Goal: Task Accomplishment & Management: Use online tool/utility

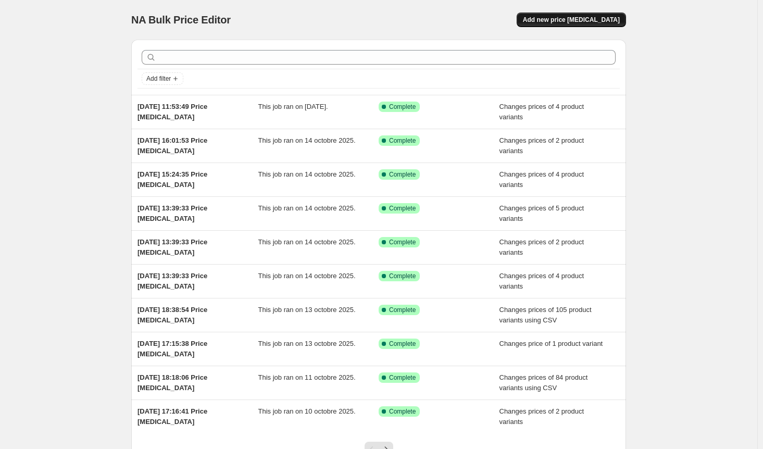
click at [597, 22] on span "Add new price [MEDICAL_DATA]" at bounding box center [571, 20] width 97 height 8
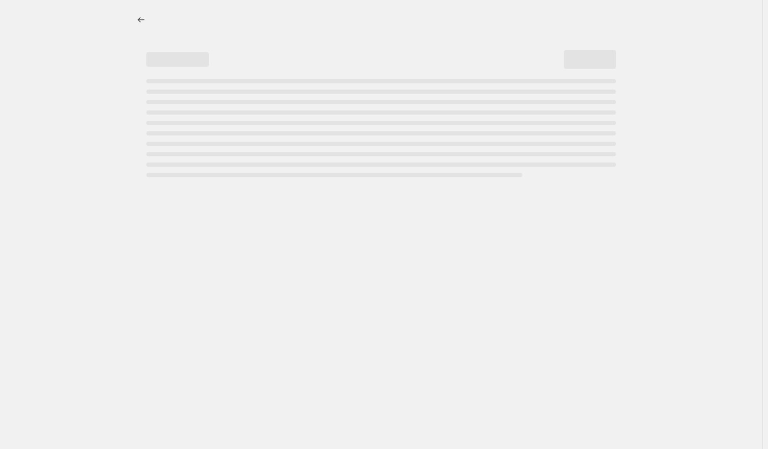
select select "percentage"
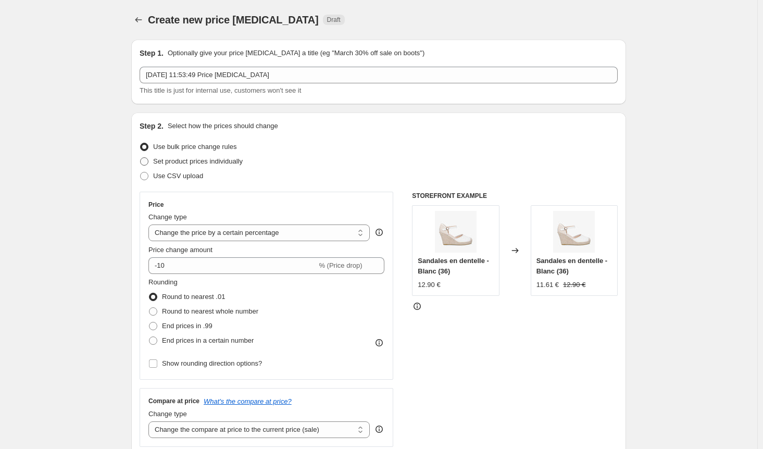
click at [164, 167] on label "Set product prices individually" at bounding box center [191, 161] width 103 height 15
click at [141, 158] on input "Set product prices individually" at bounding box center [140, 157] width 1 height 1
radio input "true"
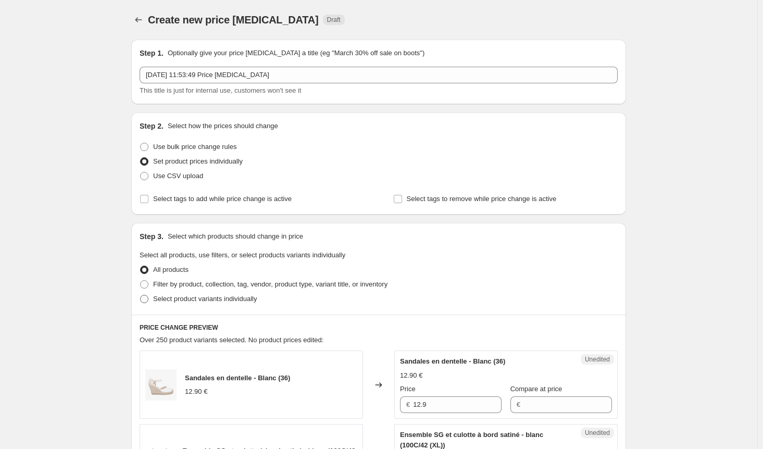
click at [147, 301] on span at bounding box center [144, 299] width 8 height 8
click at [141, 295] on input "Select product variants individually" at bounding box center [140, 295] width 1 height 1
radio input "true"
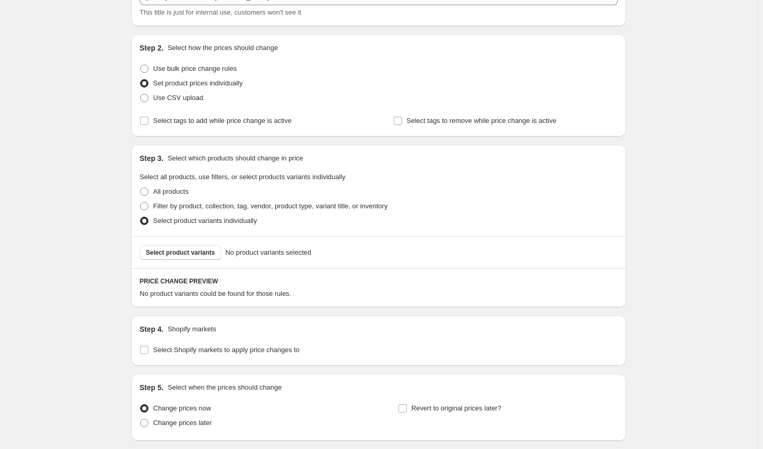
scroll to position [155, 0]
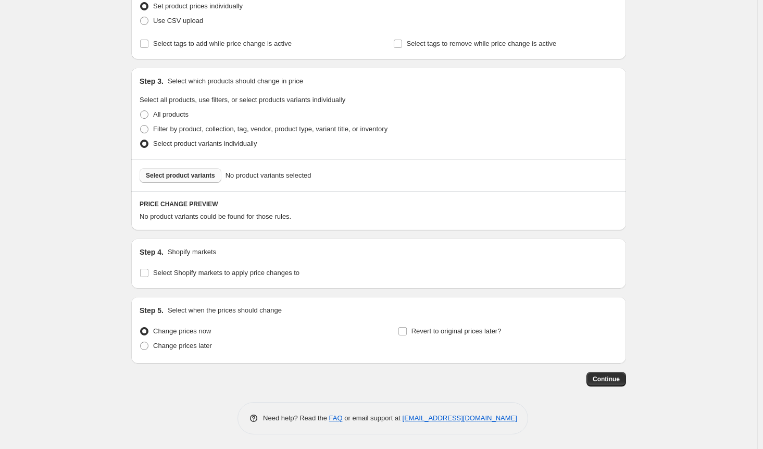
click at [183, 171] on button "Select product variants" at bounding box center [181, 175] width 82 height 15
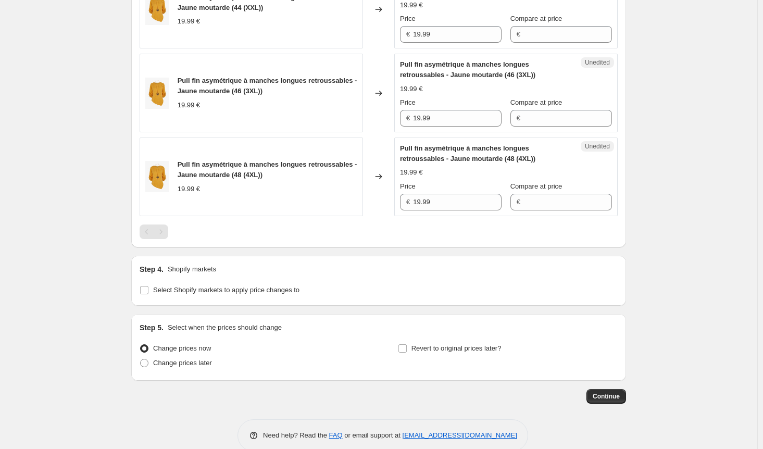
scroll to position [1178, 0]
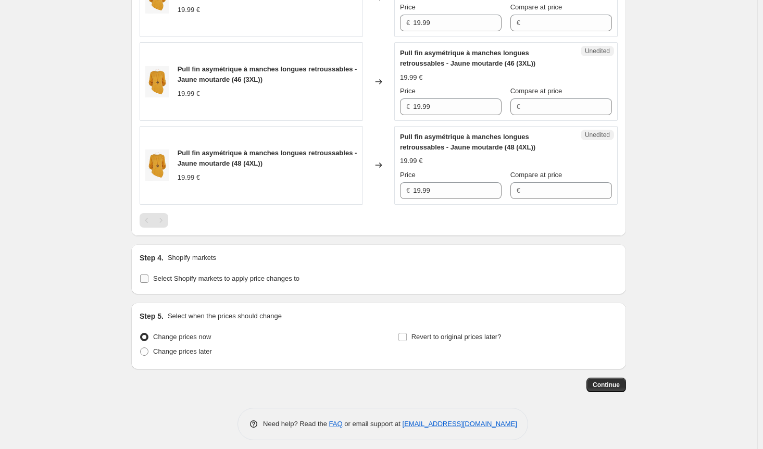
click at [146, 275] on input "Select Shopify markets to apply price changes to" at bounding box center [144, 279] width 8 height 8
checkbox input "true"
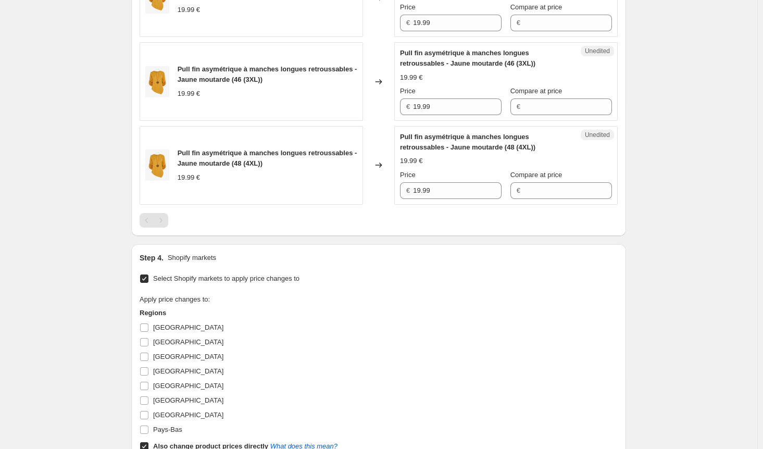
scroll to position [1334, 0]
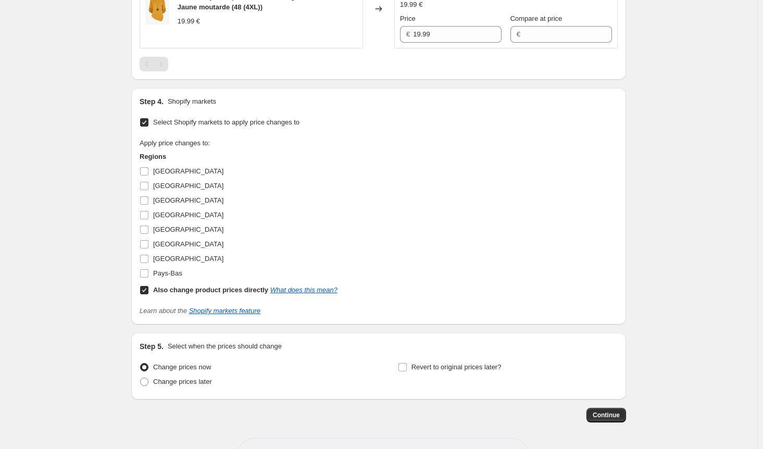
click at [146, 286] on input "Also change product prices directly What does this mean?" at bounding box center [144, 290] width 8 height 8
checkbox input "false"
click at [148, 167] on input "[GEOGRAPHIC_DATA]" at bounding box center [144, 171] width 8 height 8
checkbox input "false"
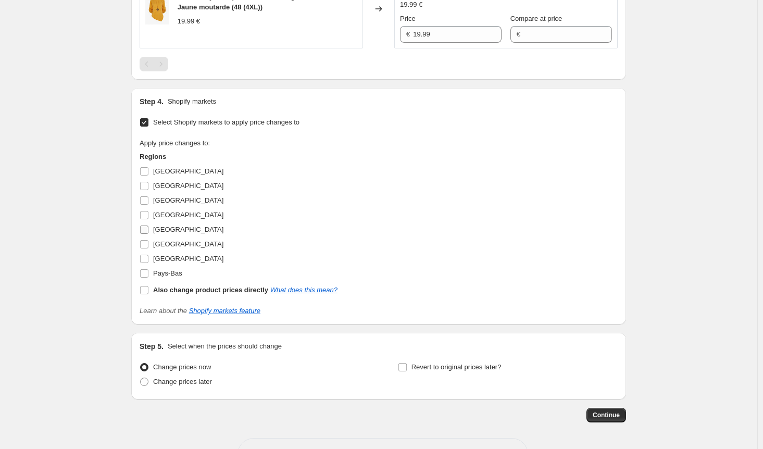
click at [147, 226] on input "[GEOGRAPHIC_DATA]" at bounding box center [144, 230] width 8 height 8
checkbox input "true"
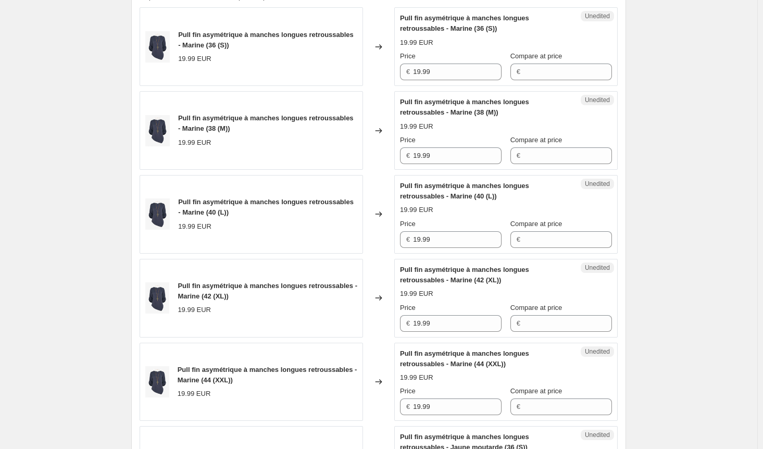
scroll to position [292, 0]
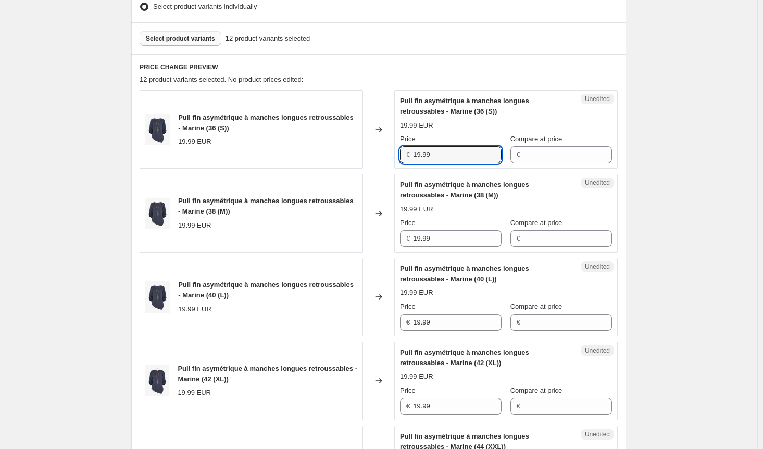
drag, startPoint x: 422, startPoint y: 154, endPoint x: 419, endPoint y: 191, distance: 37.6
click at [421, 154] on input "19.99" at bounding box center [457, 154] width 89 height 17
type input "15.99"
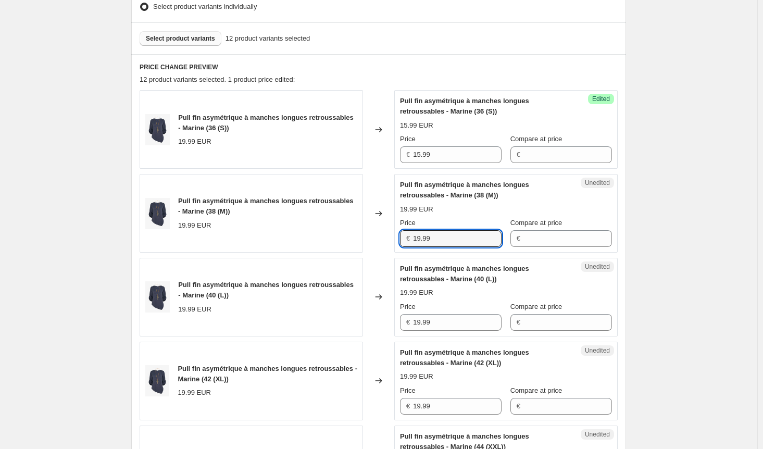
drag, startPoint x: 432, startPoint y: 238, endPoint x: 371, endPoint y: 235, distance: 60.5
click at [371, 235] on div "Pull fin asymétrique à manches longues retroussables - Marine (38 (M)) 19.99 EU…" at bounding box center [379, 213] width 478 height 79
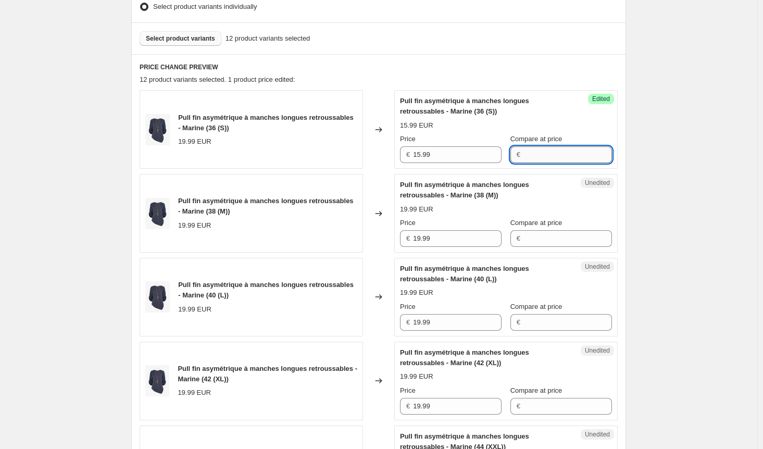
click at [576, 156] on input "Compare at price" at bounding box center [568, 154] width 89 height 17
paste input "19.99"
type input "19.99"
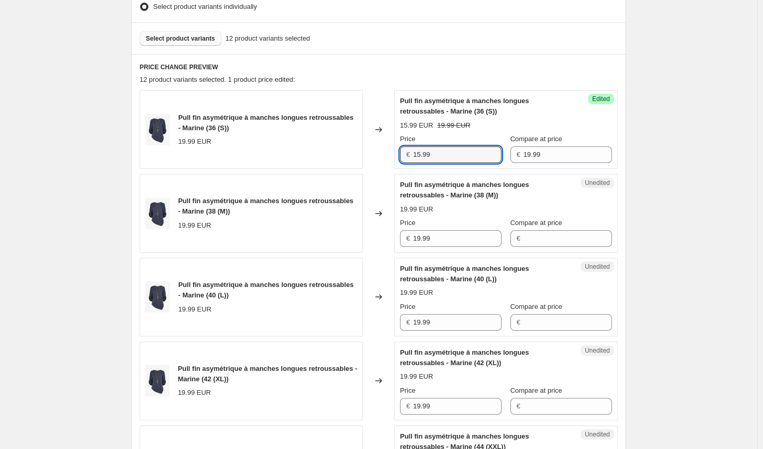
drag, startPoint x: 370, startPoint y: 159, endPoint x: 347, endPoint y: 159, distance: 22.9
click at [348, 159] on div "Pull fin asymétrique à manches longues retroussables - Marine (36 (S)) 19.99 EU…" at bounding box center [379, 129] width 478 height 79
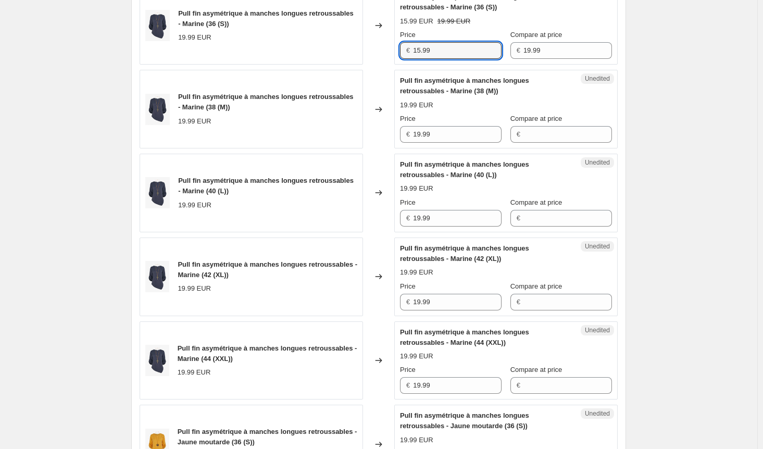
scroll to position [396, 0]
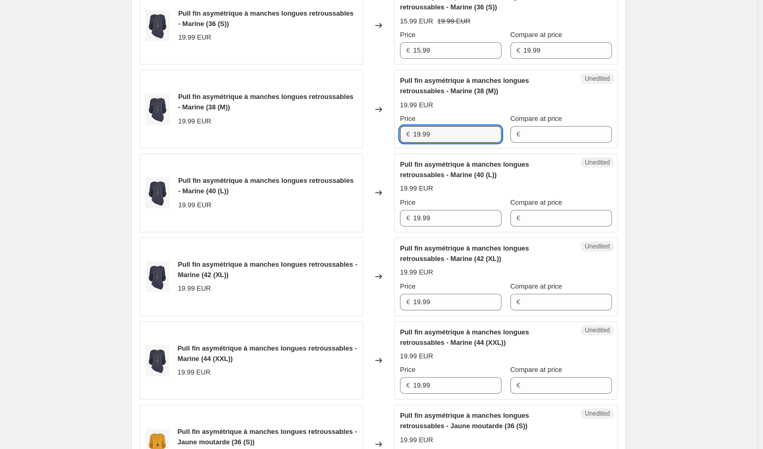
drag, startPoint x: 434, startPoint y: 130, endPoint x: 409, endPoint y: 154, distance: 34.6
click at [394, 132] on div "Pull fin asymétrique à manches longues retroussables - Marine (38 (M)) 19.99 EU…" at bounding box center [379, 109] width 478 height 79
paste input "5"
type input "15.99"
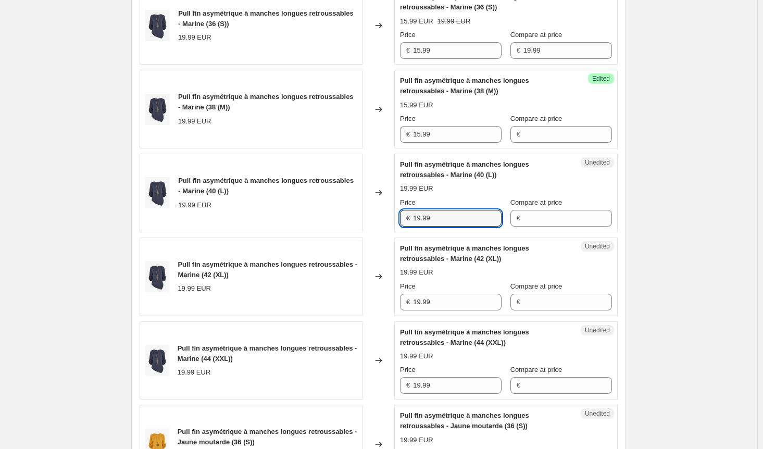
drag, startPoint x: 433, startPoint y: 216, endPoint x: 393, endPoint y: 227, distance: 41.6
click at [387, 214] on div "Pull fin asymétrique à manches longues retroussables - Marine (40 (L)) 19.99 EU…" at bounding box center [379, 193] width 478 height 79
paste input "5"
type input "15.99"
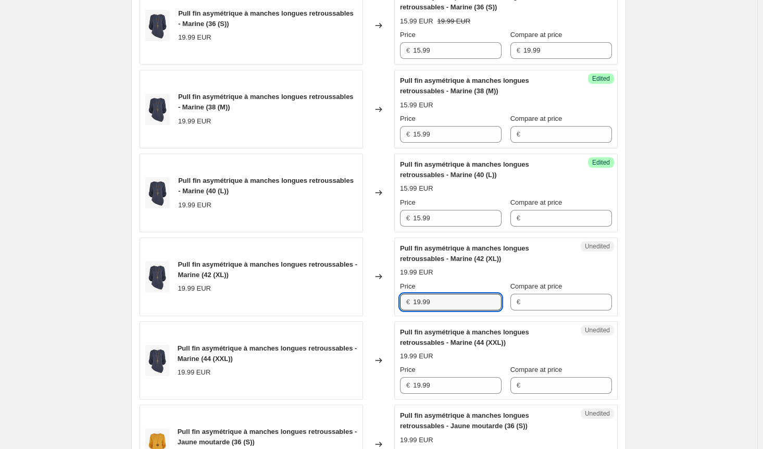
drag, startPoint x: 431, startPoint y: 306, endPoint x: 411, endPoint y: 301, distance: 20.8
click at [412, 301] on div "€ 19.99" at bounding box center [451, 302] width 102 height 17
paste input "5"
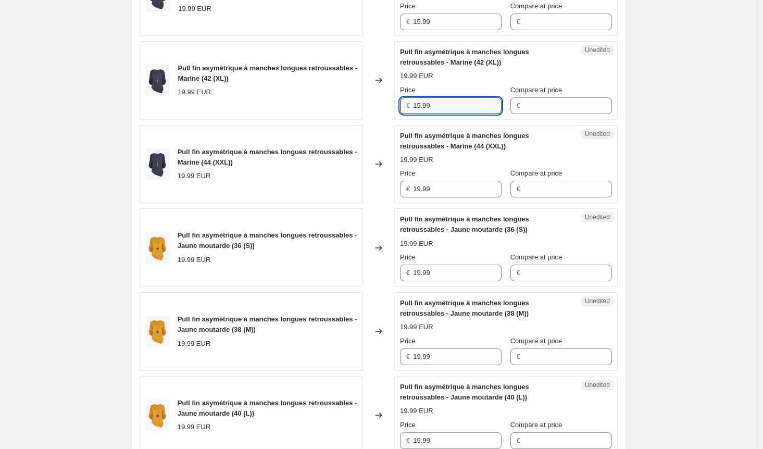
scroll to position [605, 0]
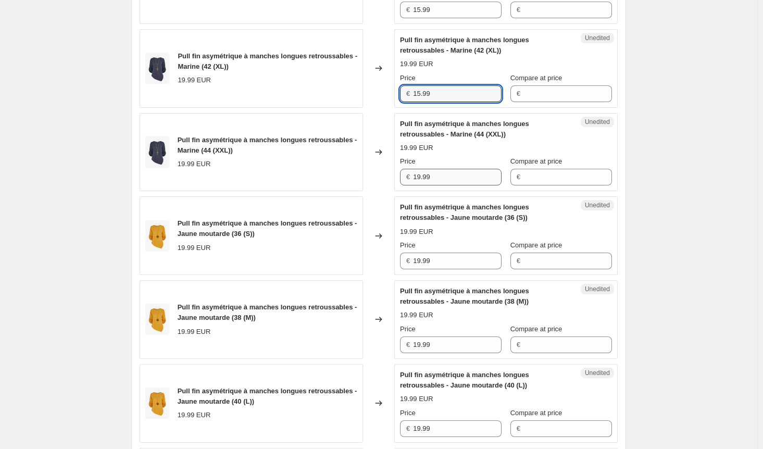
type input "15.99"
drag, startPoint x: 445, startPoint y: 180, endPoint x: 385, endPoint y: 177, distance: 60.0
click at [385, 177] on div "Pull fin asymétrique à manches longues retroussables - Marine (44 (XXL)) 19.99 …" at bounding box center [379, 152] width 478 height 79
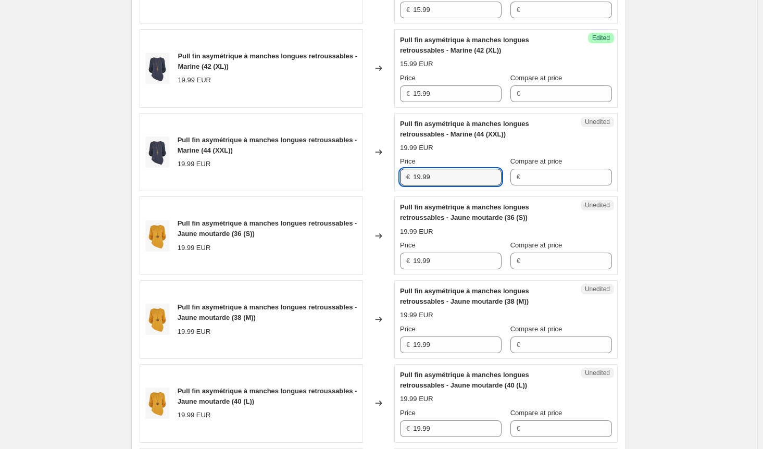
paste input "5"
type input "15.99"
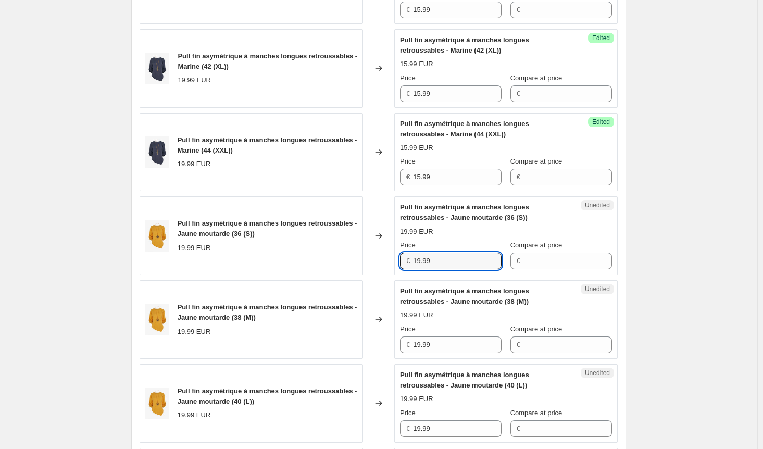
drag, startPoint x: 445, startPoint y: 263, endPoint x: 394, endPoint y: 258, distance: 50.7
click at [394, 258] on div "Pull fin asymétrique à manches longues retroussables - Jaune moutarde (36 (S)) …" at bounding box center [379, 235] width 478 height 79
paste input "5"
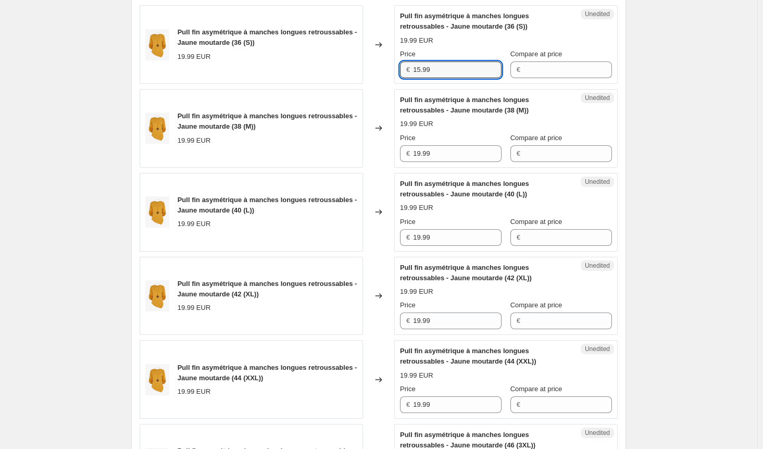
scroll to position [813, 0]
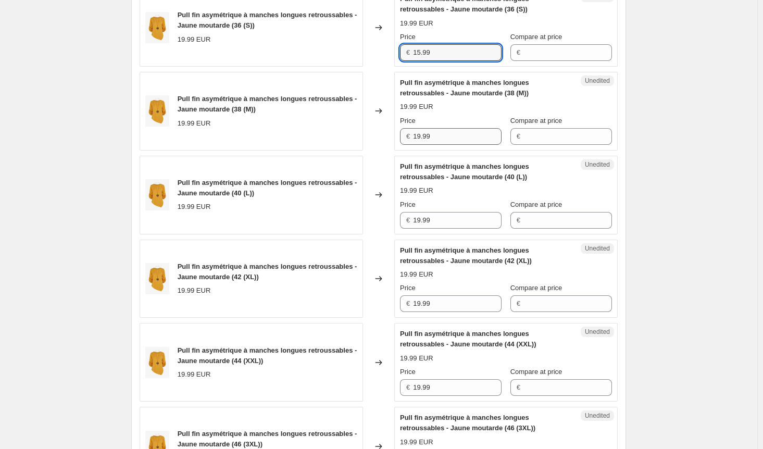
type input "15.99"
drag, startPoint x: 442, startPoint y: 138, endPoint x: 385, endPoint y: 136, distance: 56.8
click at [385, 136] on div "Pull fin asymétrique à manches longues retroussables - Jaune moutarde (38 (M)) …" at bounding box center [379, 111] width 478 height 79
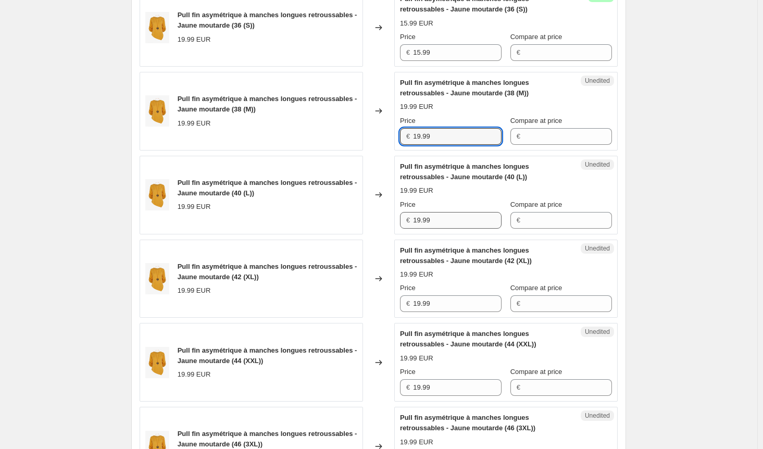
paste input "5"
type input "15.99"
drag, startPoint x: 446, startPoint y: 216, endPoint x: 391, endPoint y: 215, distance: 55.2
click at [391, 215] on div "Pull fin asymétrique à manches longues retroussables - Jaune moutarde (40 (L)) …" at bounding box center [379, 195] width 478 height 79
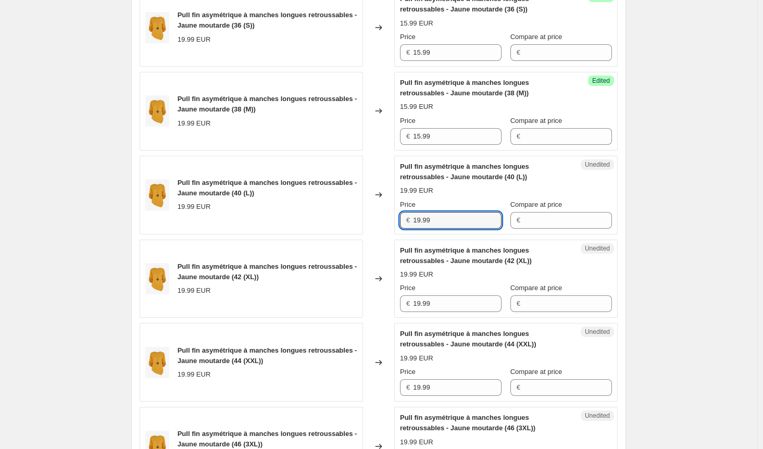
paste input "5"
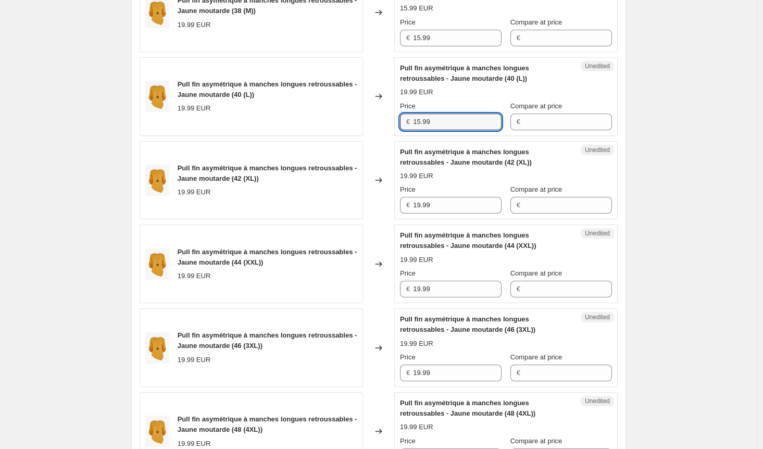
scroll to position [969, 0]
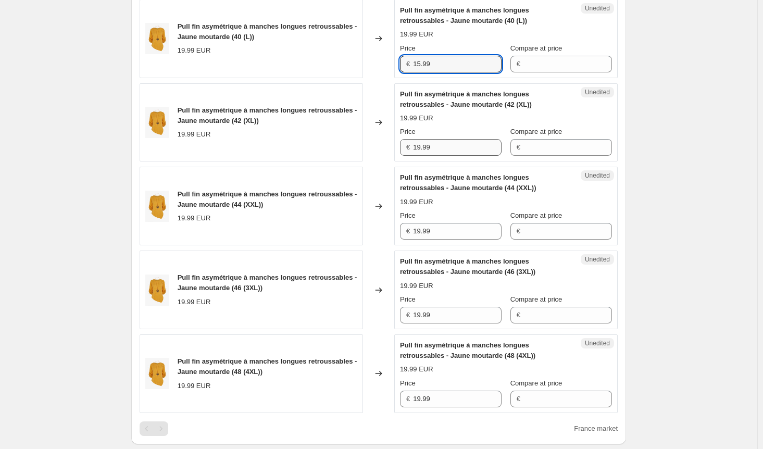
type input "15.99"
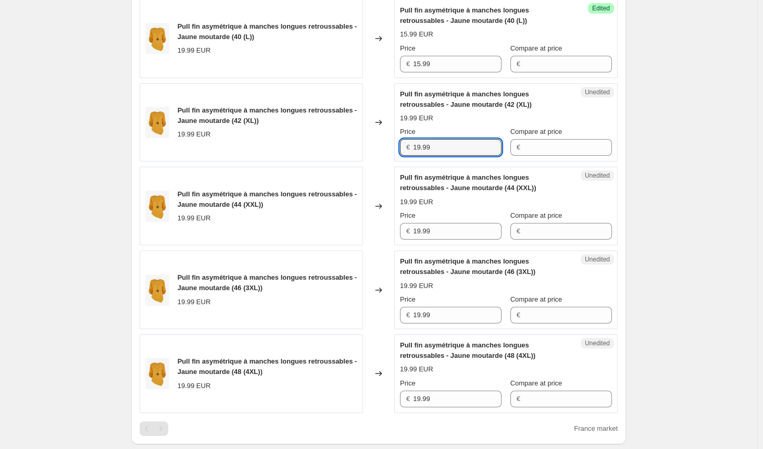
drag, startPoint x: 440, startPoint y: 140, endPoint x: 388, endPoint y: 158, distance: 54.7
click at [380, 149] on div "Pull fin asymétrique à manches longues retroussables - Jaune moutarde (42 (XL))…" at bounding box center [379, 122] width 478 height 79
paste input "5"
type input "15.99"
drag, startPoint x: 438, startPoint y: 231, endPoint x: 396, endPoint y: 229, distance: 41.7
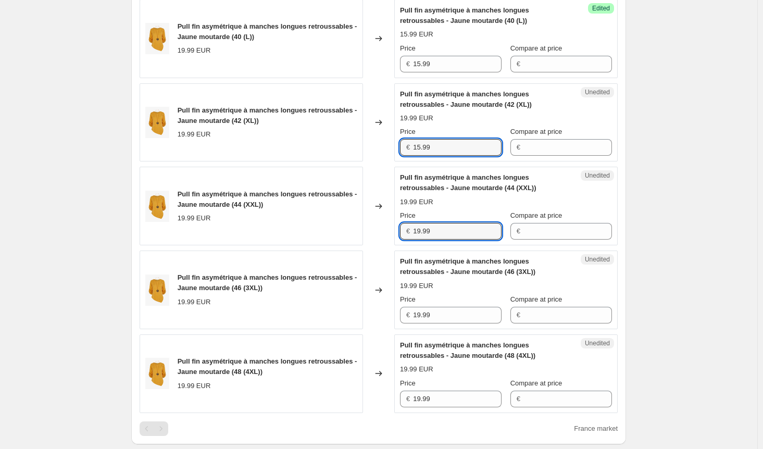
click at [398, 229] on div "Unedited Pull fin asymétrique à manches longues retroussables - Jaune moutarde …" at bounding box center [505, 206] width 223 height 79
paste input "5"
type input "15.99"
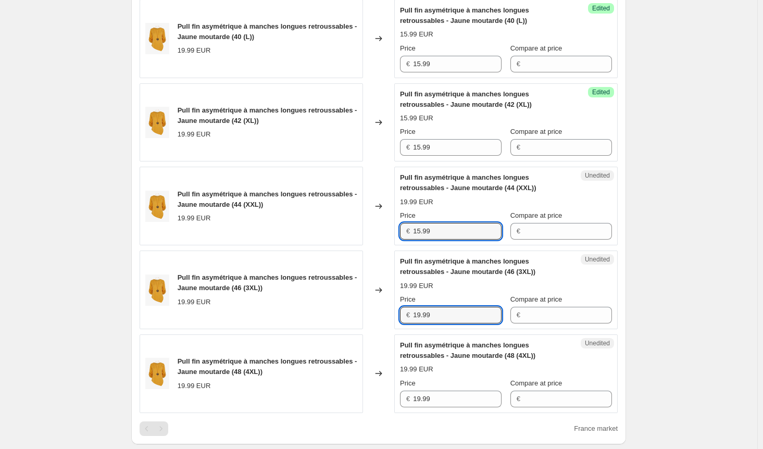
drag, startPoint x: 442, startPoint y: 315, endPoint x: 381, endPoint y: 313, distance: 60.4
click at [381, 313] on div "Pull fin asymétrique à manches longues retroussables - Jaune moutarde (46 (3XL)…" at bounding box center [379, 290] width 478 height 79
paste input "5"
type input "15.99"
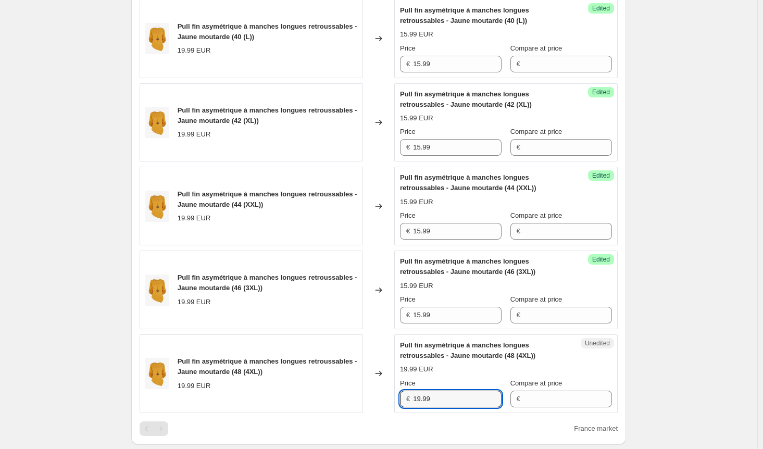
drag, startPoint x: 438, startPoint y: 397, endPoint x: 384, endPoint y: 397, distance: 53.1
click at [384, 397] on div "Pull fin asymétrique à manches longues retroussables - Jaune moutarde (48 (4XL)…" at bounding box center [379, 373] width 478 height 79
paste input "5"
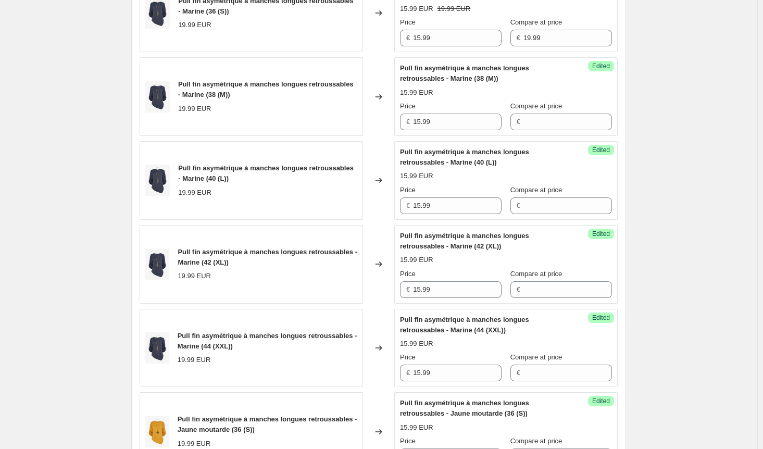
scroll to position [188, 0]
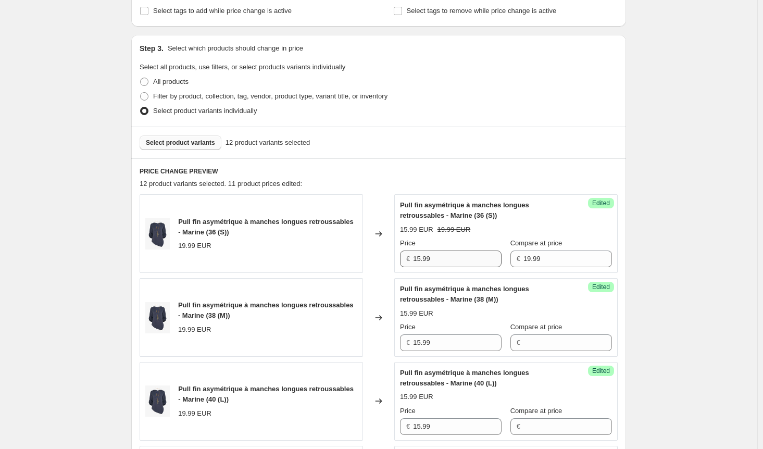
type input "15.99"
drag, startPoint x: 494, startPoint y: 255, endPoint x: 484, endPoint y: 255, distance: 9.4
click at [484, 255] on div "Price € 15.99 Compare at price € 19.99" at bounding box center [506, 252] width 212 height 29
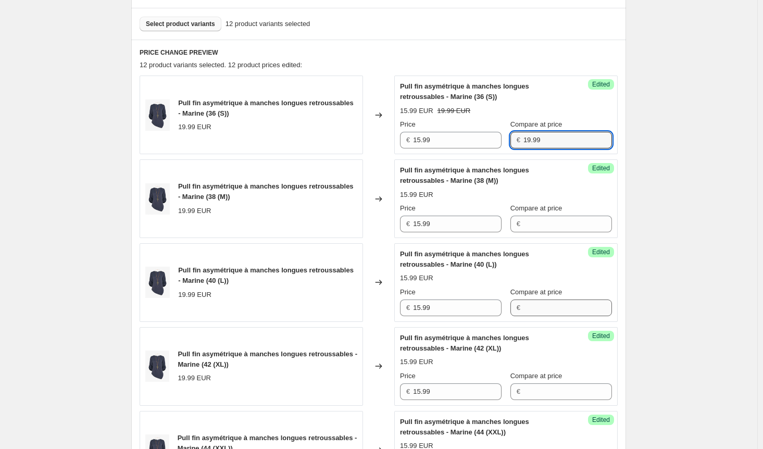
scroll to position [396, 0]
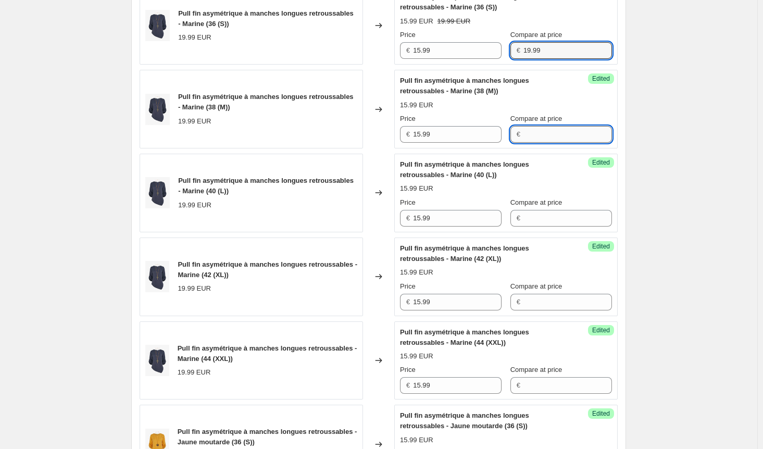
click at [536, 131] on input "Compare at price" at bounding box center [568, 134] width 89 height 17
paste input "19.99"
type input "19.99"
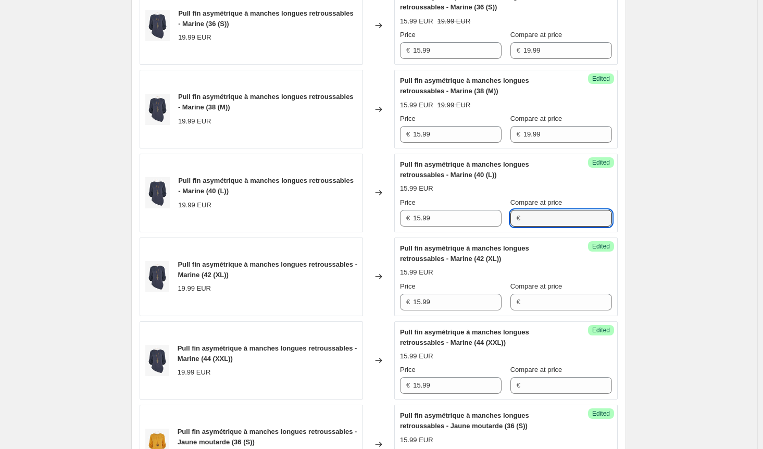
drag, startPoint x: 542, startPoint y: 212, endPoint x: 542, endPoint y: 242, distance: 29.7
click at [542, 213] on input "Compare at price" at bounding box center [568, 218] width 89 height 17
paste input "19.99"
type input "19.99"
click at [545, 301] on input "Compare at price" at bounding box center [568, 302] width 89 height 17
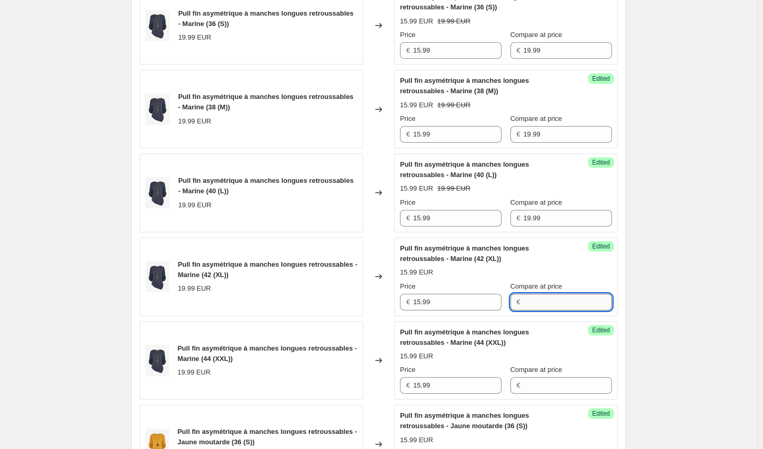
paste input "19.99"
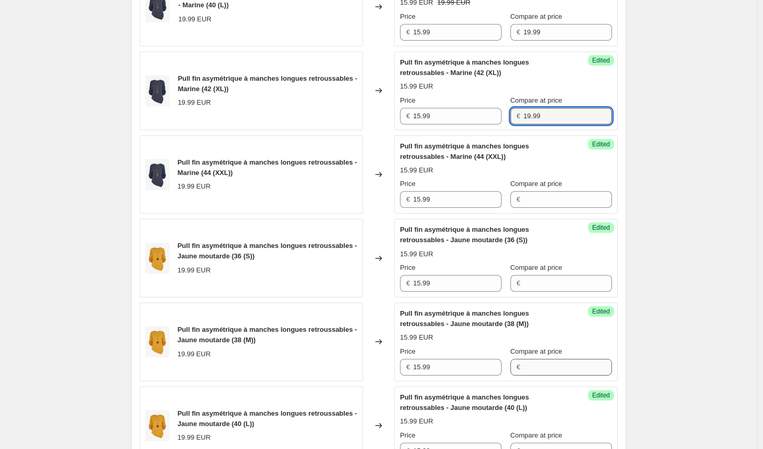
scroll to position [657, 0]
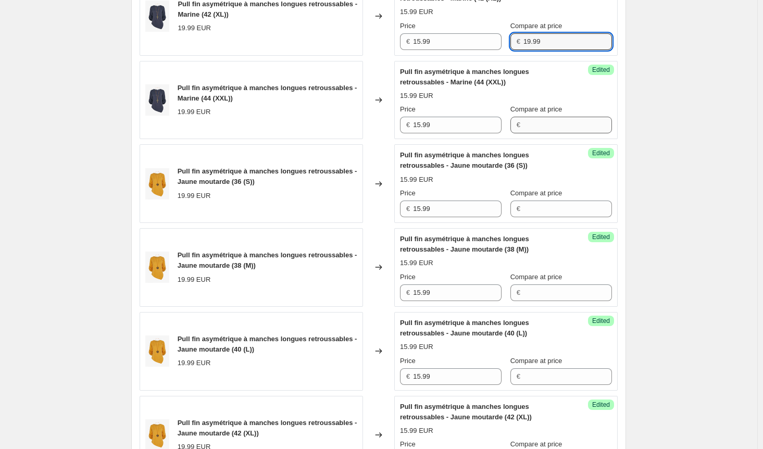
type input "19.99"
click at [535, 117] on input "Compare at price" at bounding box center [568, 125] width 89 height 17
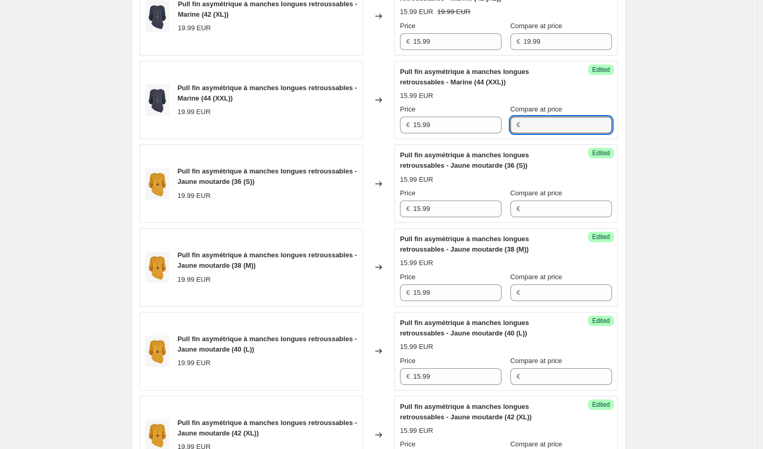
paste input "19.99"
type input "19.99"
click at [537, 203] on input "Compare at price" at bounding box center [568, 209] width 89 height 17
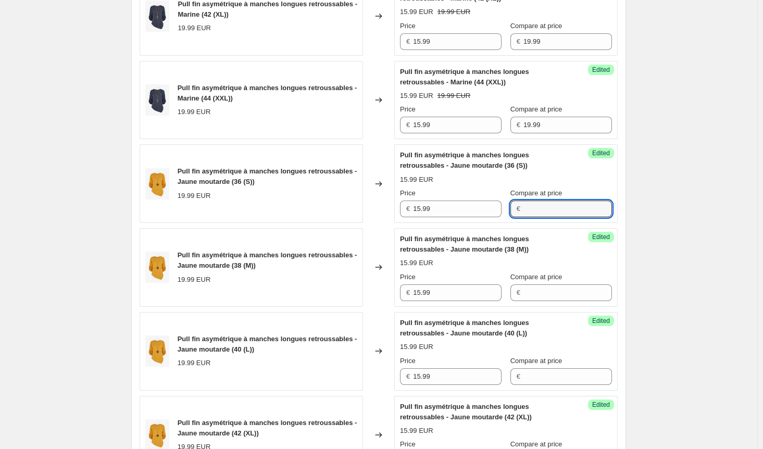
paste input "19.99"
type input "19.99"
click at [544, 288] on input "Compare at price" at bounding box center [568, 292] width 89 height 17
paste input "19.99"
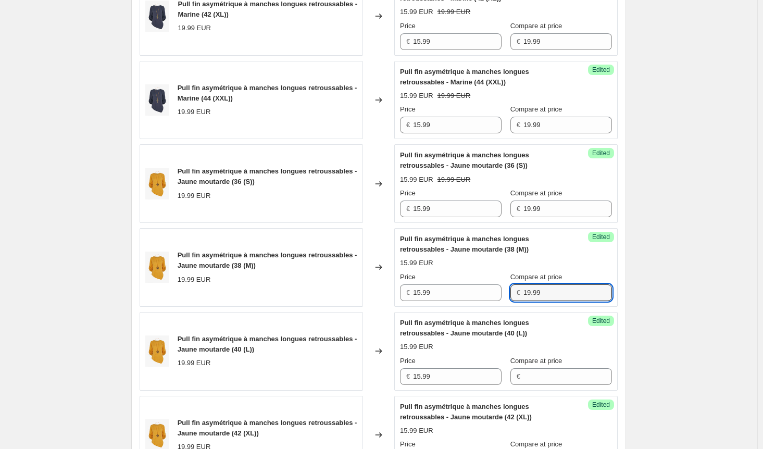
scroll to position [917, 0]
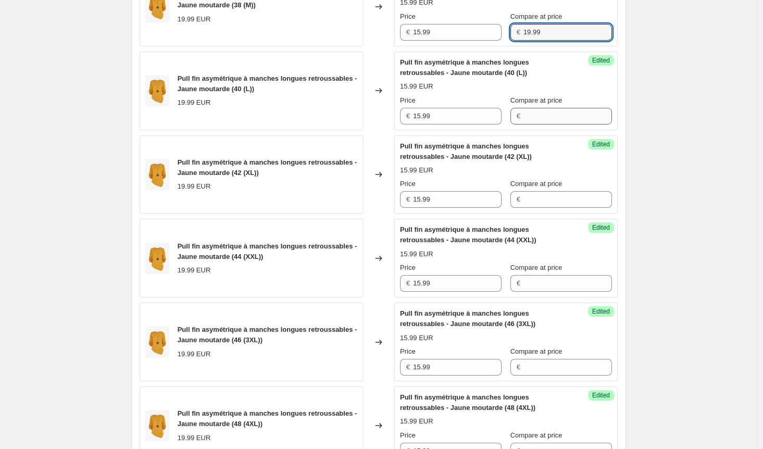
type input "19.99"
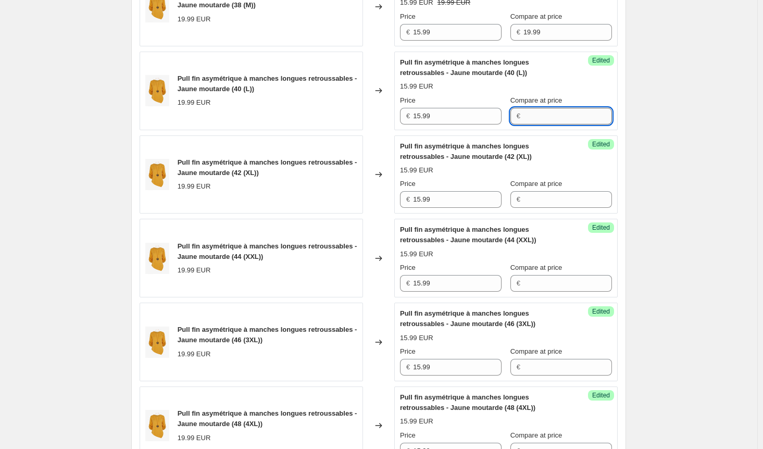
click at [542, 108] on input "Compare at price" at bounding box center [568, 116] width 89 height 17
paste input "19.99"
type input "19.99"
click at [545, 191] on input "Compare at price" at bounding box center [568, 199] width 89 height 17
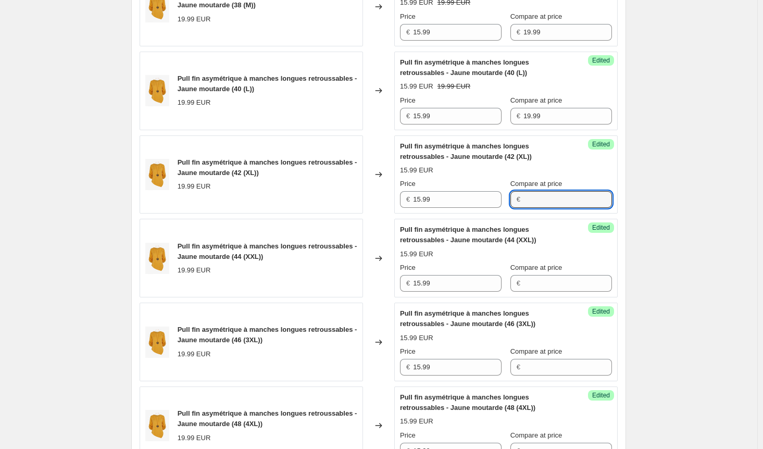
paste input "19.99"
type input "19.99"
click at [549, 277] on input "Compare at price" at bounding box center [568, 283] width 89 height 17
paste input "19.99"
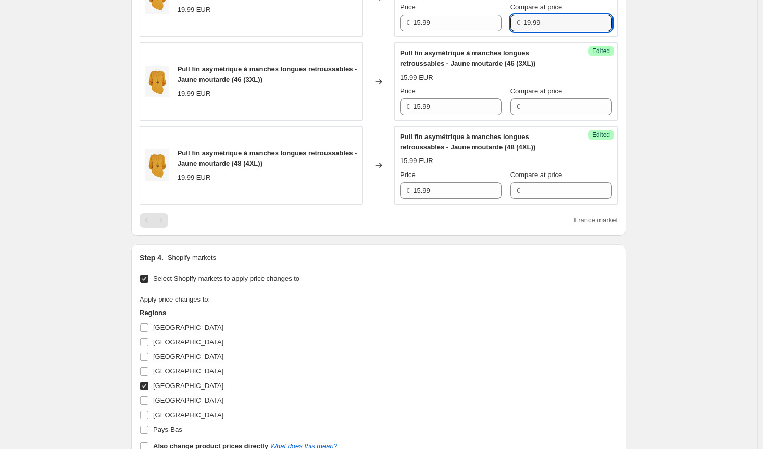
scroll to position [1178, 0]
type input "19.99"
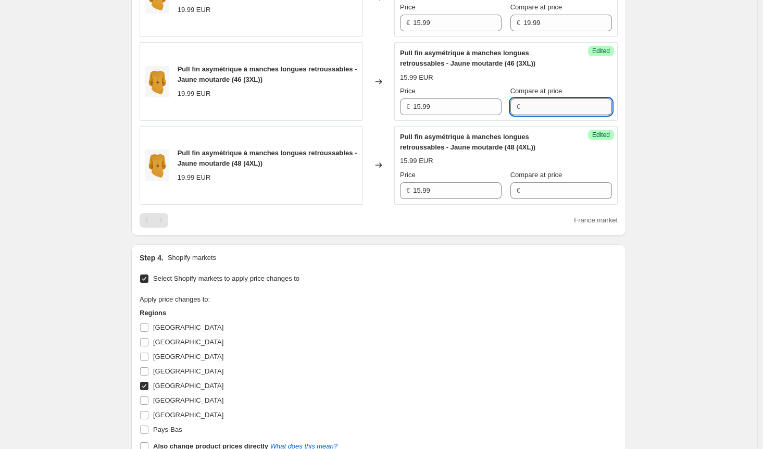
click at [535, 102] on input "Compare at price" at bounding box center [568, 106] width 89 height 17
paste input "19.99"
type input "19.99"
click at [543, 185] on input "Compare at price" at bounding box center [568, 190] width 89 height 17
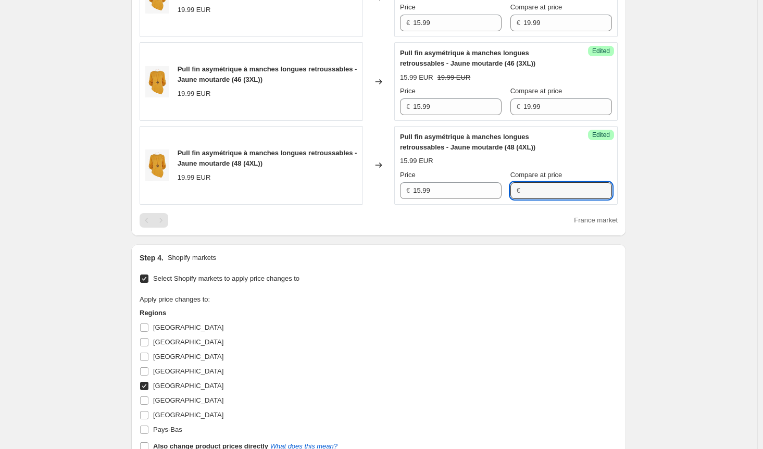
paste input "19.99"
type input "19.99"
click at [147, 382] on input "[GEOGRAPHIC_DATA]" at bounding box center [144, 386] width 8 height 8
checkbox input "false"
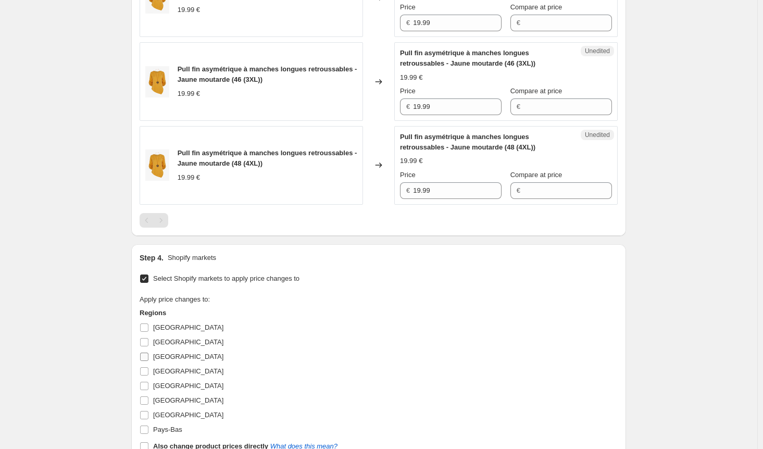
click at [148, 353] on input "[GEOGRAPHIC_DATA]" at bounding box center [144, 357] width 8 height 8
checkbox input "true"
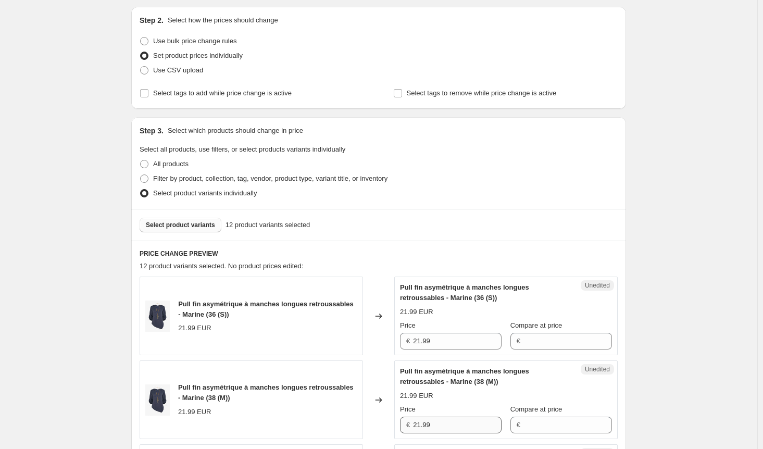
scroll to position [313, 0]
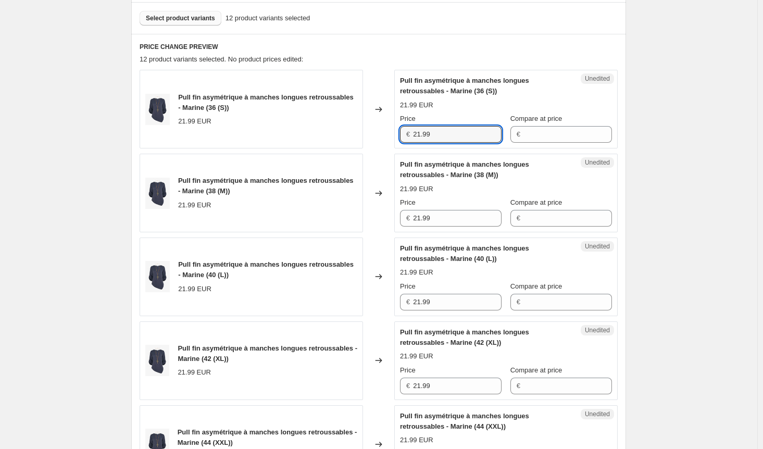
drag, startPoint x: 414, startPoint y: 135, endPoint x: 371, endPoint y: 135, distance: 42.7
click at [371, 135] on div "Pull fin asymétrique à manches longues retroussables - Marine (36 (S)) 21.99 EU…" at bounding box center [379, 109] width 478 height 79
click at [584, 130] on input "Compare at price" at bounding box center [568, 134] width 89 height 17
paste input "21.99"
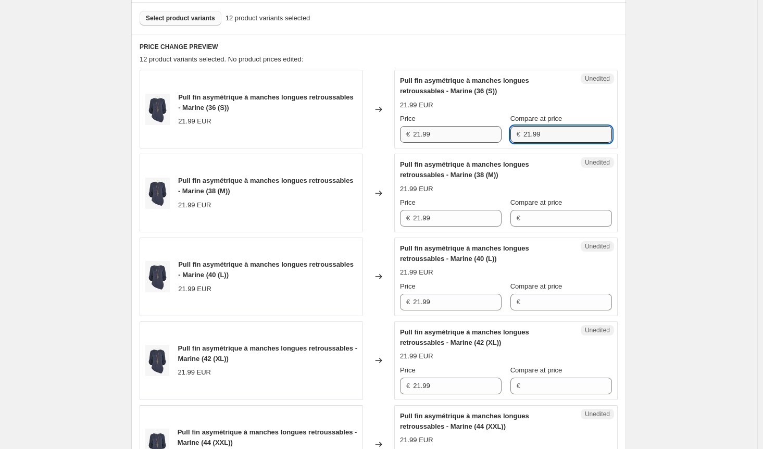
type input "21.99"
click at [425, 132] on input "21.99" at bounding box center [457, 134] width 89 height 17
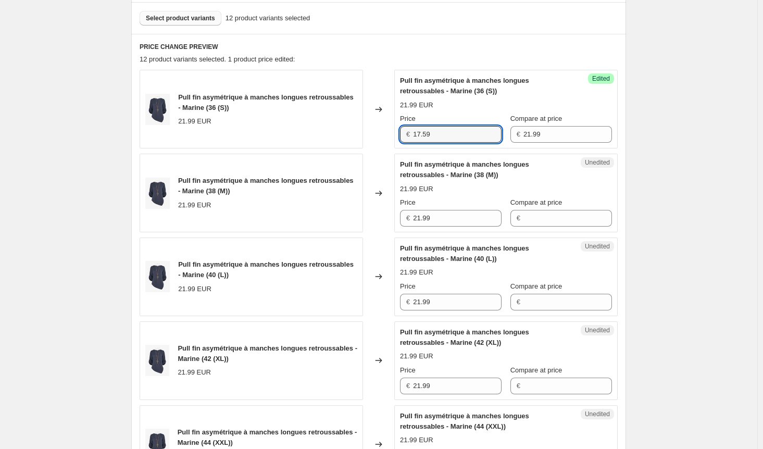
drag, startPoint x: 446, startPoint y: 136, endPoint x: 334, endPoint y: 135, distance: 111.5
click at [334, 135] on div "Pull fin asymétrique à manches longues retroussables - Marine (36 (S)) 21.99 EU…" at bounding box center [379, 109] width 478 height 79
type input "17.59"
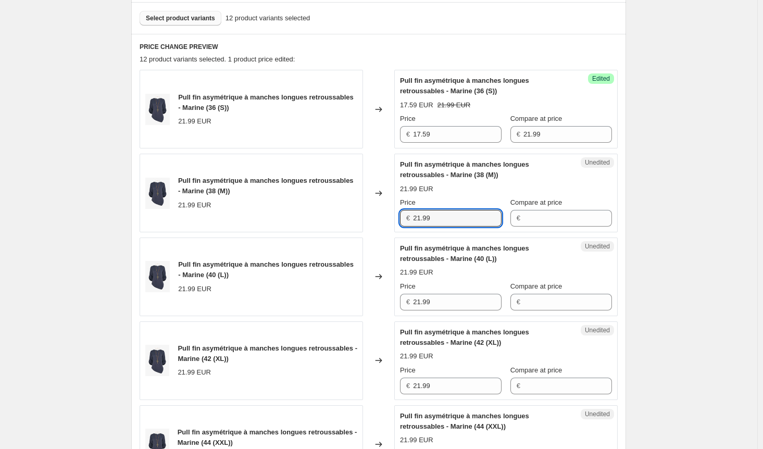
drag, startPoint x: 406, startPoint y: 217, endPoint x: 391, endPoint y: 217, distance: 15.6
click at [391, 217] on div "Pull fin asymétrique à manches longues retroussables - Marine (38 (M)) 21.99 EU…" at bounding box center [379, 193] width 478 height 79
paste input "17.5"
type input "17.59"
drag, startPoint x: 448, startPoint y: 304, endPoint x: 407, endPoint y: 305, distance: 41.2
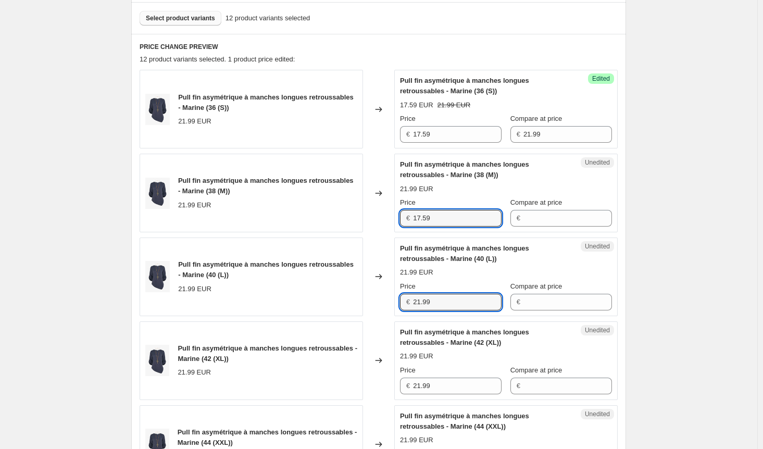
click at [408, 305] on div "€ 21.99" at bounding box center [451, 302] width 102 height 17
paste input "17.5"
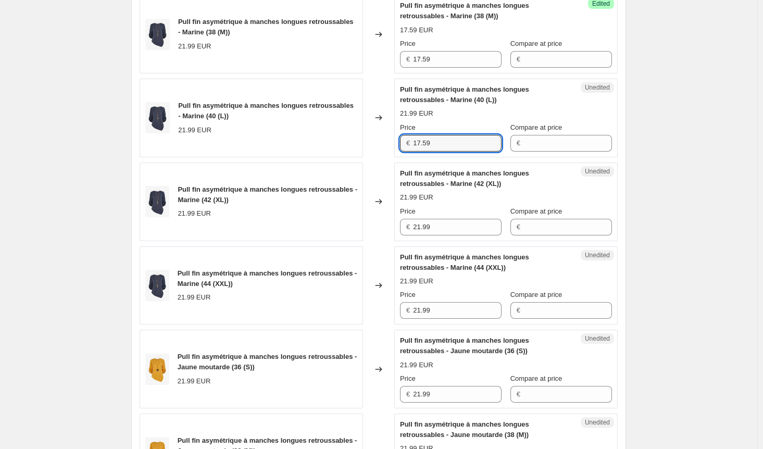
scroll to position [573, 0]
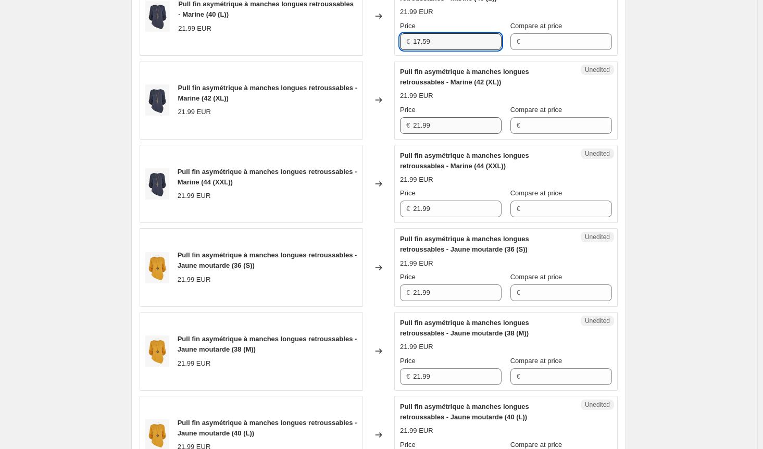
type input "17.59"
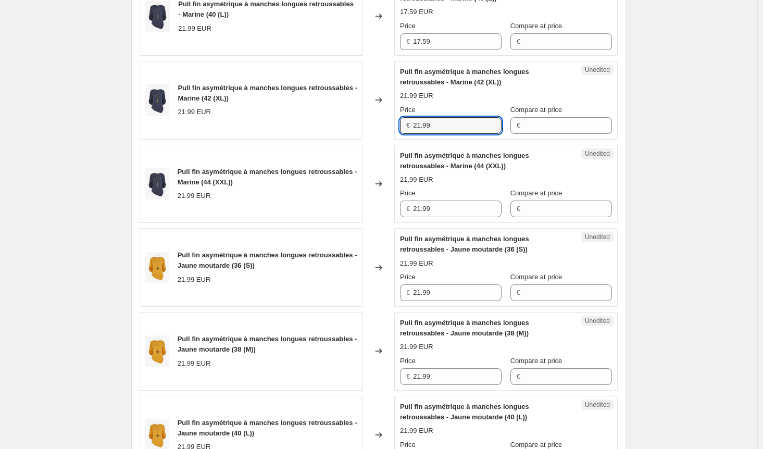
drag, startPoint x: 436, startPoint y: 122, endPoint x: 415, endPoint y: 169, distance: 51.5
click at [392, 130] on div "Pull fin asymétrique à manches longues retroussables - Marine (42 (XL)) 21.99 E…" at bounding box center [379, 100] width 478 height 79
paste input "17.5"
type input "17.59"
drag, startPoint x: 390, startPoint y: 208, endPoint x: 384, endPoint y: 214, distance: 8.1
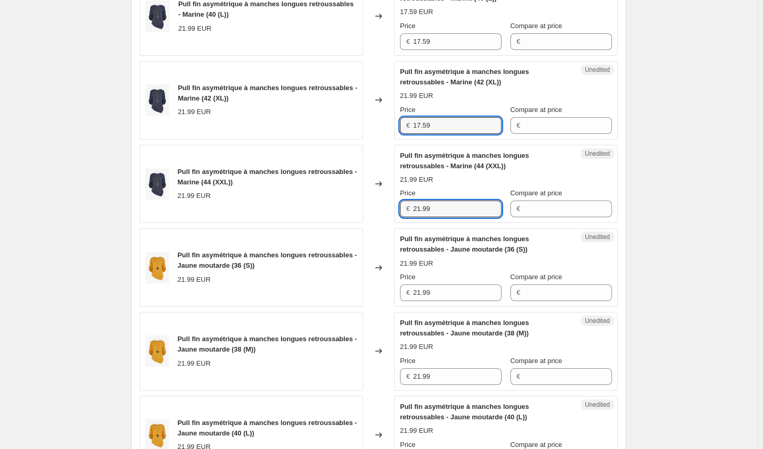
click at [384, 208] on div "Pull fin asymétrique à manches longues retroussables - Marine (44 (XXL)) 21.99 …" at bounding box center [379, 184] width 478 height 79
paste input "17.5"
type input "17.59"
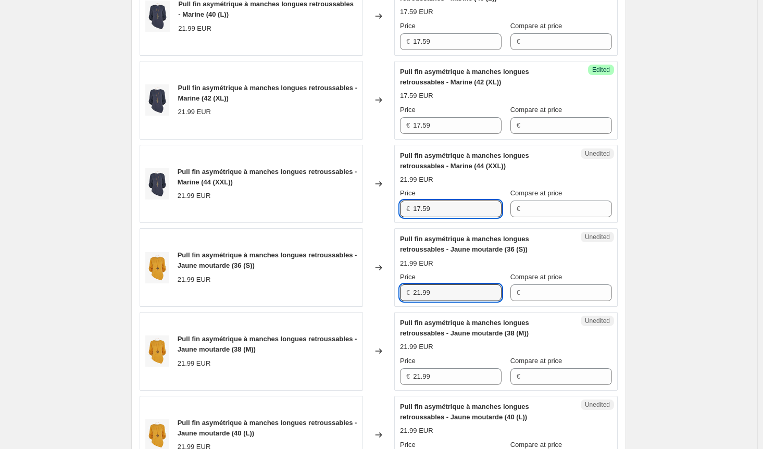
click at [379, 289] on div "Pull fin asymétrique à manches longues retroussables - Jaune moutarde (36 (S)) …" at bounding box center [379, 267] width 478 height 79
paste input "17.5"
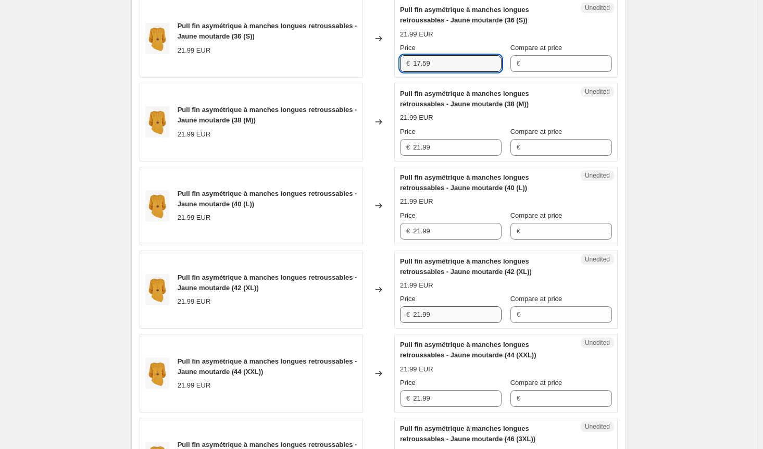
scroll to position [833, 0]
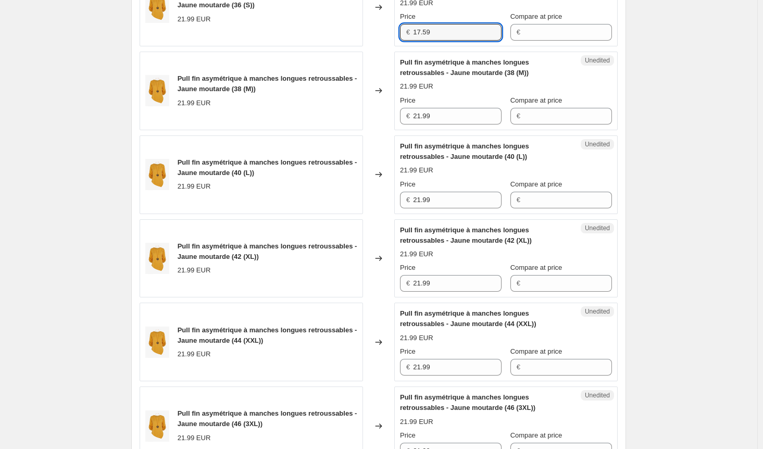
type input "17.59"
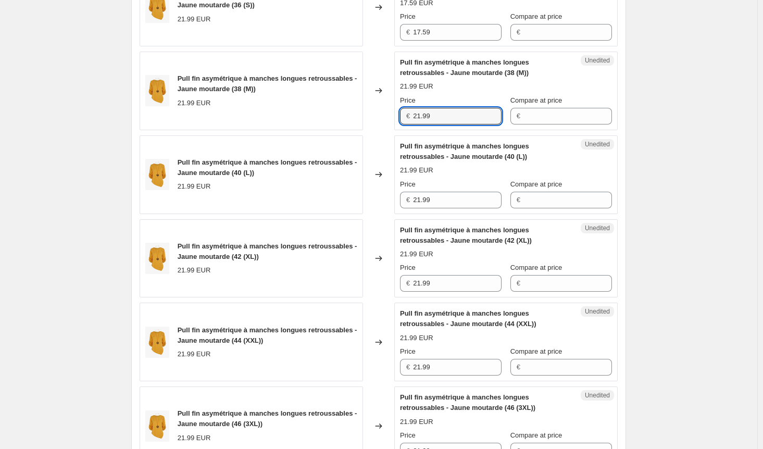
drag, startPoint x: 380, startPoint y: 110, endPoint x: 371, endPoint y: 110, distance: 9.4
click at [371, 110] on div "Pull fin asymétrique à manches longues retroussables - Jaune moutarde (38 (M)) …" at bounding box center [379, 91] width 478 height 79
paste input "17.5"
type input "17.59"
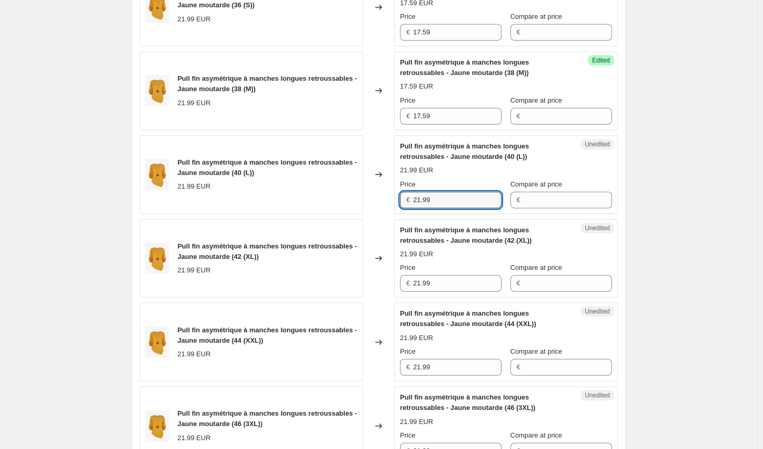
drag, startPoint x: 368, startPoint y: 198, endPoint x: 380, endPoint y: 221, distance: 26.1
click at [353, 198] on div "Pull fin asymétrique à manches longues retroussables - Jaune moutarde (40 (L)) …" at bounding box center [379, 174] width 478 height 79
paste
type input "17.59"
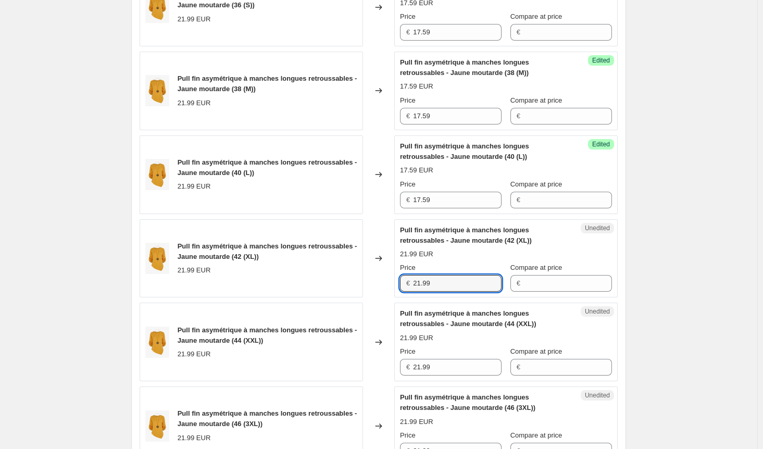
drag, startPoint x: 410, startPoint y: 283, endPoint x: 378, endPoint y: 287, distance: 33.1
click at [379, 283] on div "Pull fin asymétrique à manches longues retroussables - Jaune moutarde (42 (XL))…" at bounding box center [379, 258] width 478 height 79
type input "17.59"
click at [393, 360] on div "Pull fin asymétrique à manches longues retroussables - Jaune moutarde (44 (XXL)…" at bounding box center [379, 342] width 478 height 79
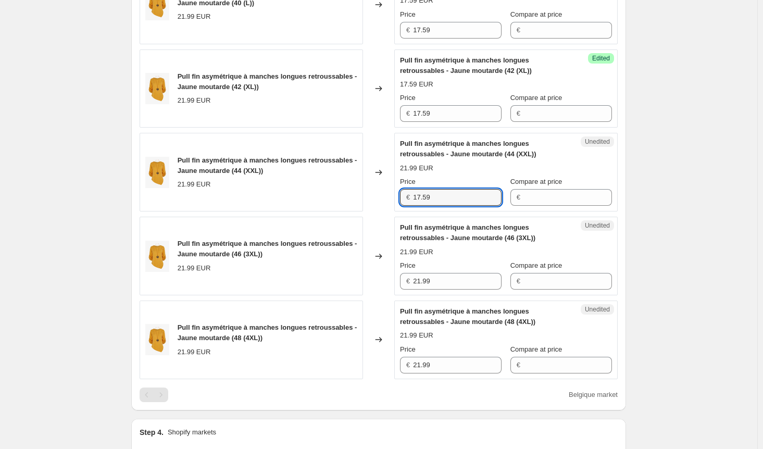
scroll to position [1042, 0]
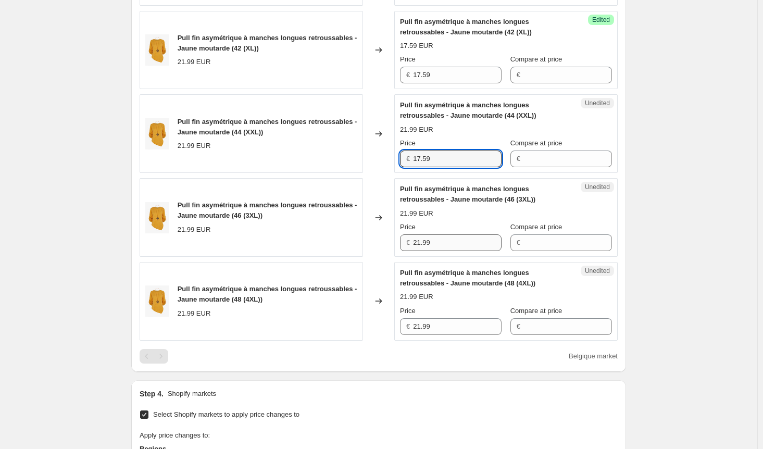
type input "17.59"
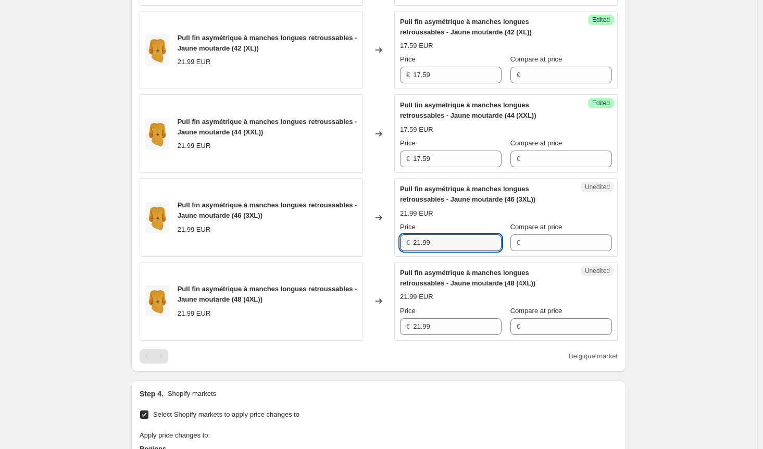
drag, startPoint x: 440, startPoint y: 234, endPoint x: 368, endPoint y: 238, distance: 72.5
click at [369, 238] on div "Pull fin asymétrique à manches longues retroussables - Jaune moutarde (46 (3XL)…" at bounding box center [379, 217] width 478 height 79
type input "17.59"
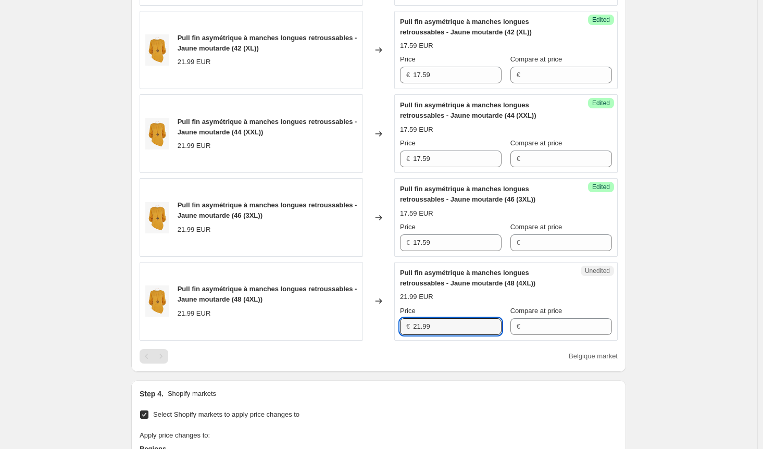
drag, startPoint x: 452, startPoint y: 316, endPoint x: 353, endPoint y: 316, distance: 99.5
click at [353, 316] on div "Pull fin asymétrique à manches longues retroussables - Jaune moutarde (48 (4XL)…" at bounding box center [379, 301] width 478 height 79
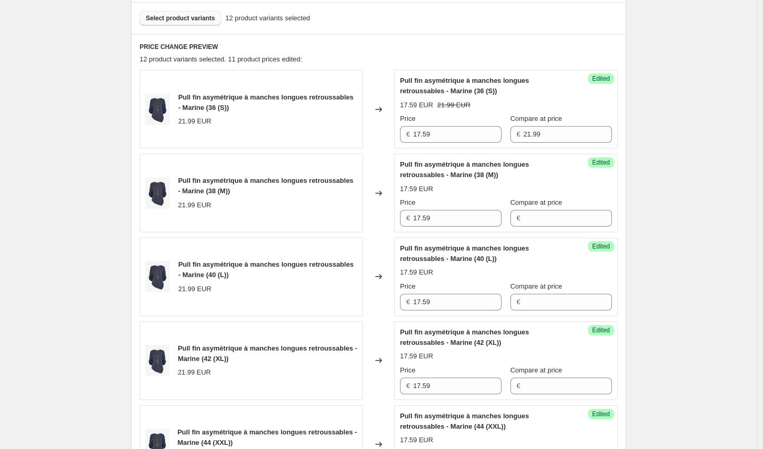
scroll to position [156, 0]
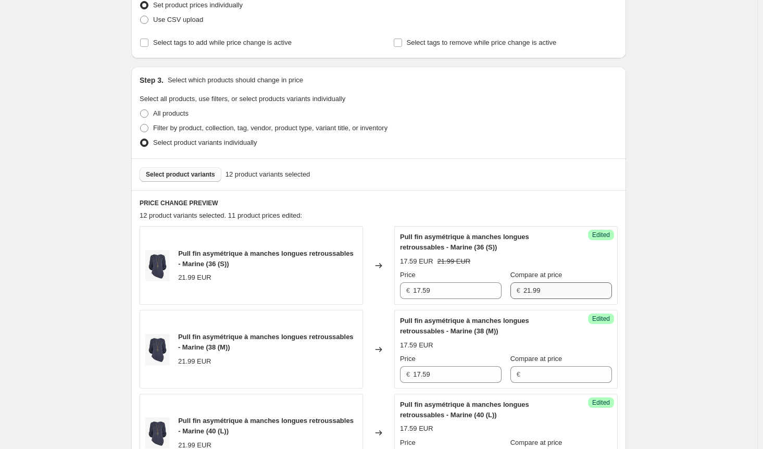
type input "17.59"
drag, startPoint x: 555, startPoint y: 289, endPoint x: 452, endPoint y: 287, distance: 102.6
click at [452, 287] on div "Price € 17.59 Compare at price € 21.99" at bounding box center [506, 284] width 212 height 29
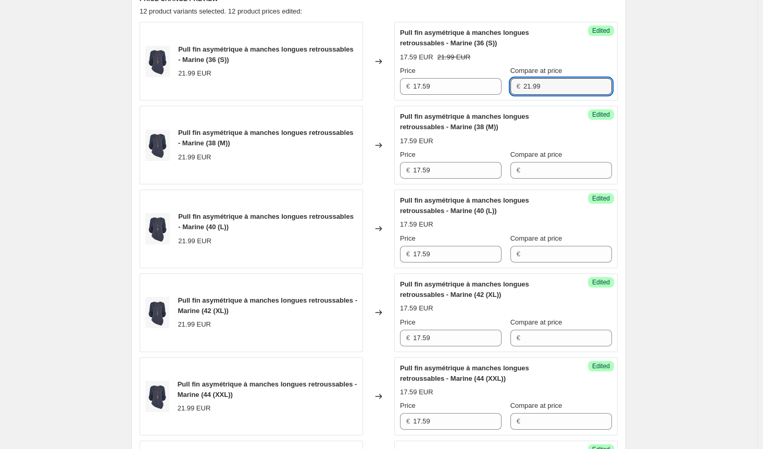
scroll to position [417, 0]
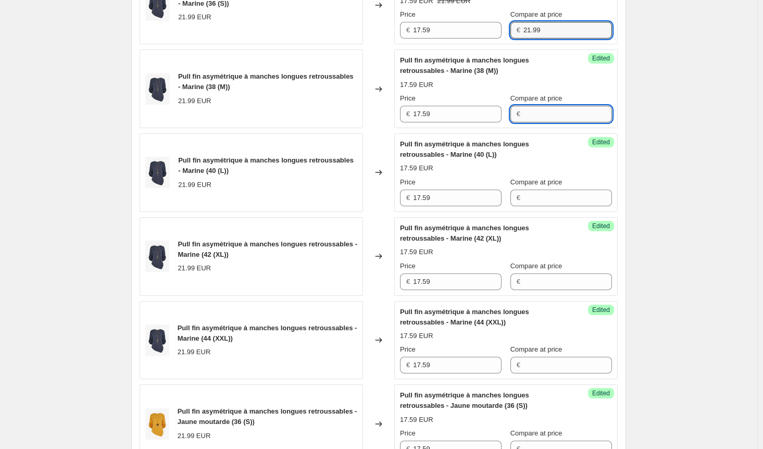
click at [538, 118] on input "Compare at price" at bounding box center [568, 114] width 89 height 17
type input "21.99"
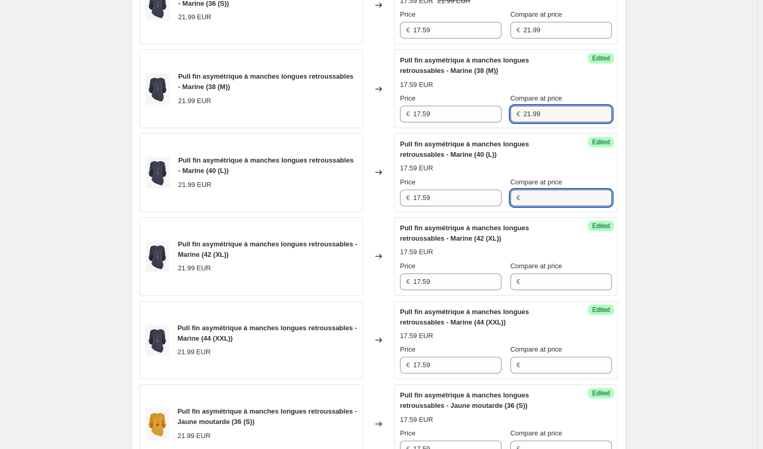
drag, startPoint x: 543, startPoint y: 193, endPoint x: 547, endPoint y: 212, distance: 19.1
click at [543, 194] on input "Compare at price" at bounding box center [568, 198] width 89 height 17
type input "21.99"
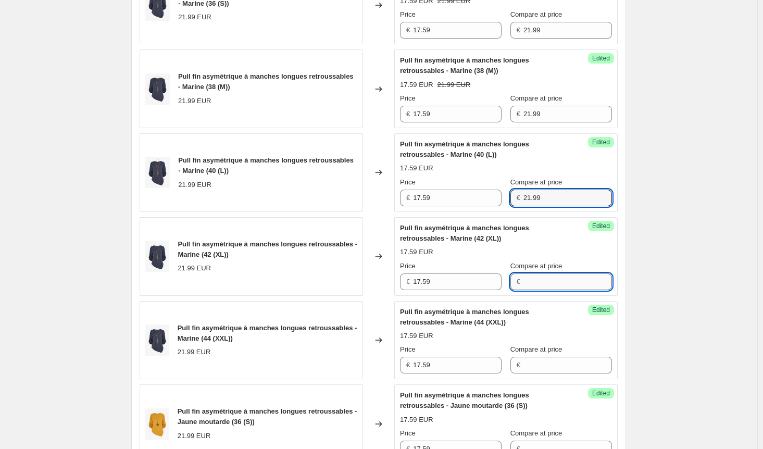
click at [556, 277] on input "Compare at price" at bounding box center [568, 281] width 89 height 17
type input "21.99"
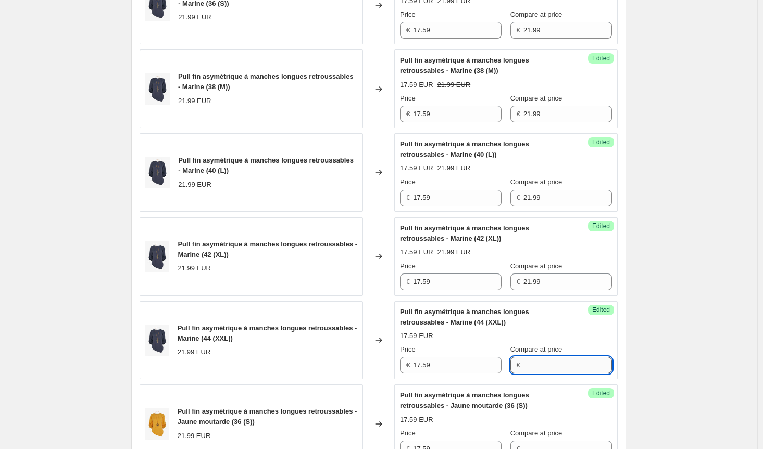
click at [542, 361] on input "Compare at price" at bounding box center [568, 365] width 89 height 17
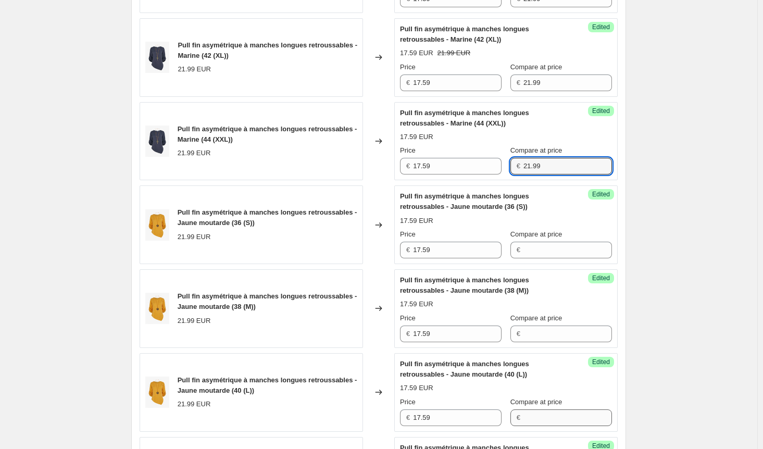
scroll to position [729, 0]
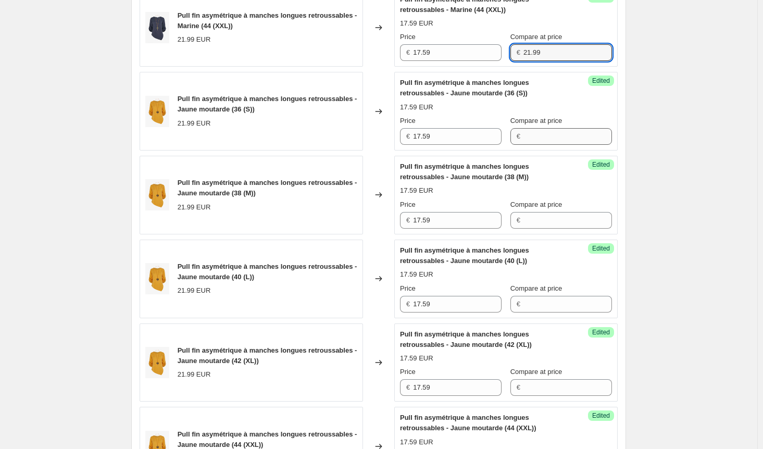
type input "21.99"
drag, startPoint x: 538, startPoint y: 133, endPoint x: 537, endPoint y: 142, distance: 8.4
click at [538, 133] on input "Compare at price" at bounding box center [568, 136] width 89 height 17
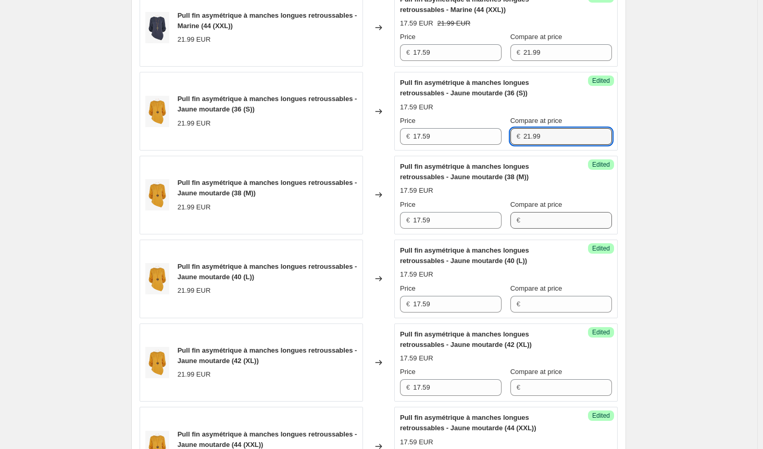
type input "21.99"
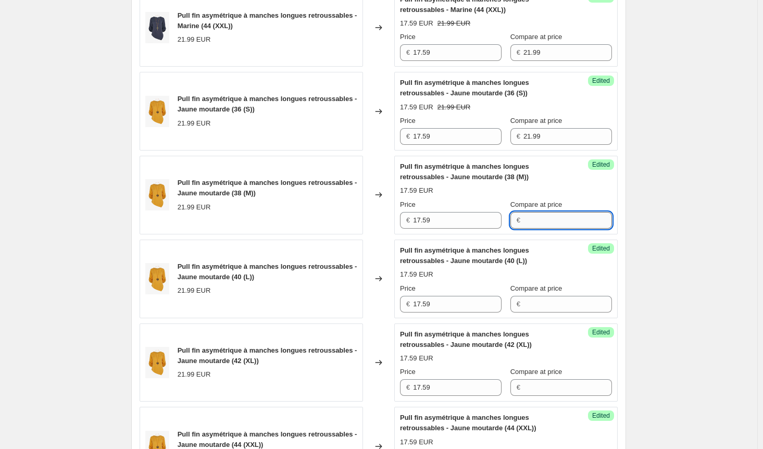
drag, startPoint x: 546, startPoint y: 217, endPoint x: 544, endPoint y: 238, distance: 20.9
click at [546, 216] on input "Compare at price" at bounding box center [568, 220] width 89 height 17
type input "21.99"
click at [548, 300] on input "Compare at price" at bounding box center [568, 304] width 89 height 17
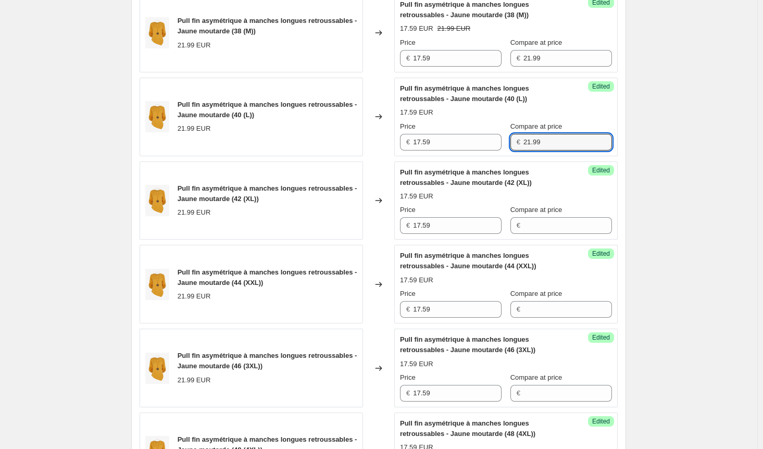
scroll to position [1042, 0]
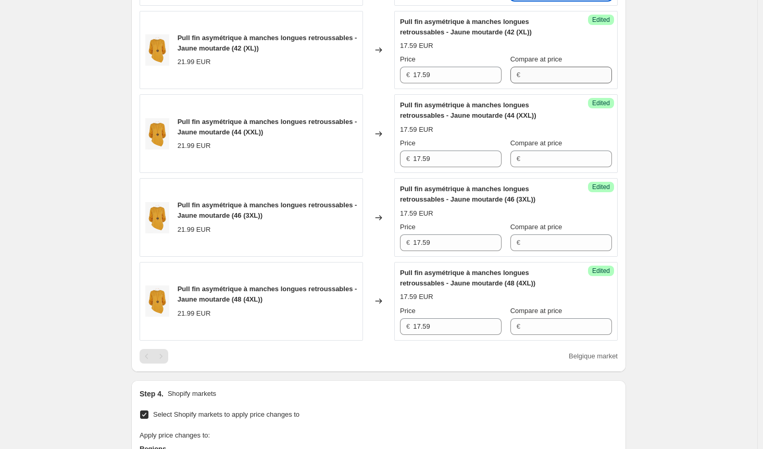
type input "21.99"
click at [537, 77] on input "Compare at price" at bounding box center [568, 75] width 89 height 17
type input "21.99"
drag, startPoint x: 542, startPoint y: 152, endPoint x: 542, endPoint y: 158, distance: 5.8
click at [542, 152] on input "Compare at price" at bounding box center [568, 159] width 89 height 17
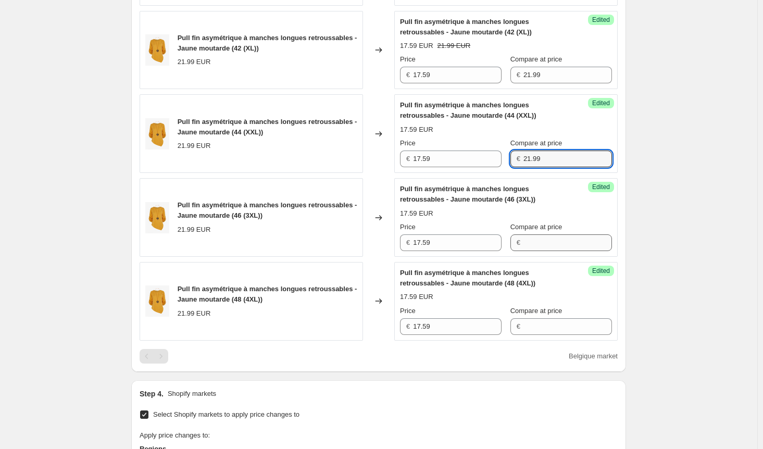
type input "21.99"
drag, startPoint x: 549, startPoint y: 239, endPoint x: 547, endPoint y: 244, distance: 5.4
click at [549, 239] on input "Compare at price" at bounding box center [568, 242] width 89 height 17
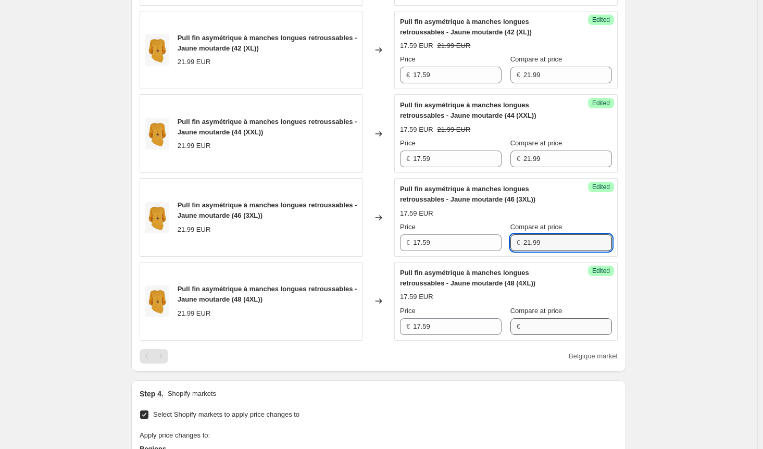
type input "21.99"
click at [531, 321] on input "Compare at price" at bounding box center [568, 326] width 89 height 17
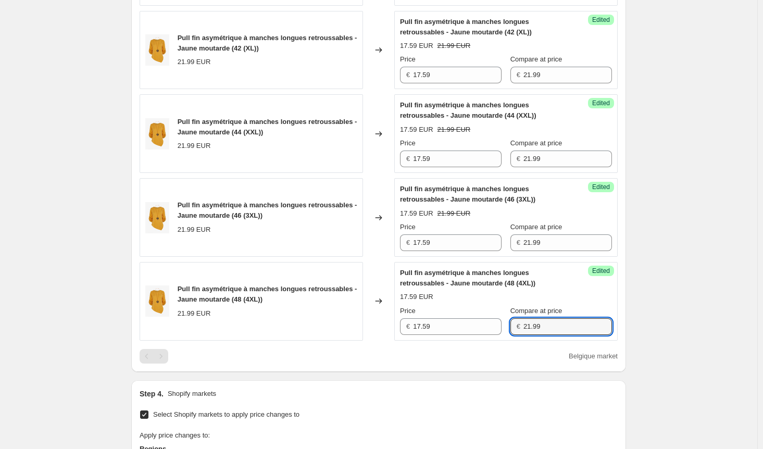
type input "21.99"
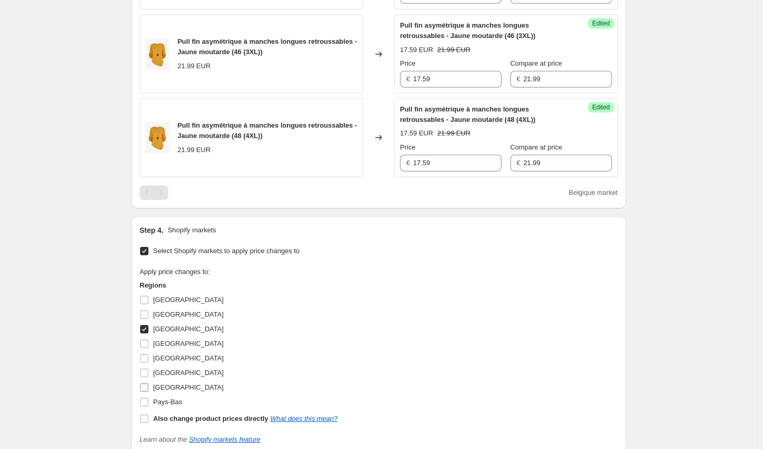
scroll to position [1302, 0]
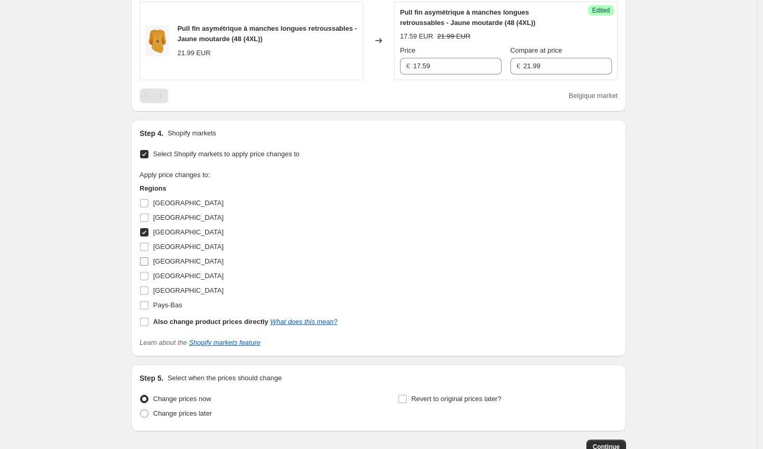
click at [148, 257] on input "[GEOGRAPHIC_DATA]" at bounding box center [144, 261] width 8 height 8
checkbox input "true"
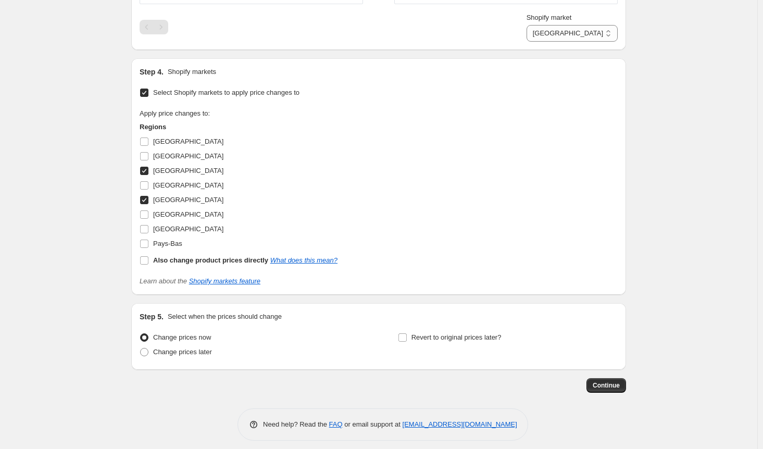
scroll to position [1379, 0]
click at [601, 380] on span "Continue" at bounding box center [606, 384] width 27 height 8
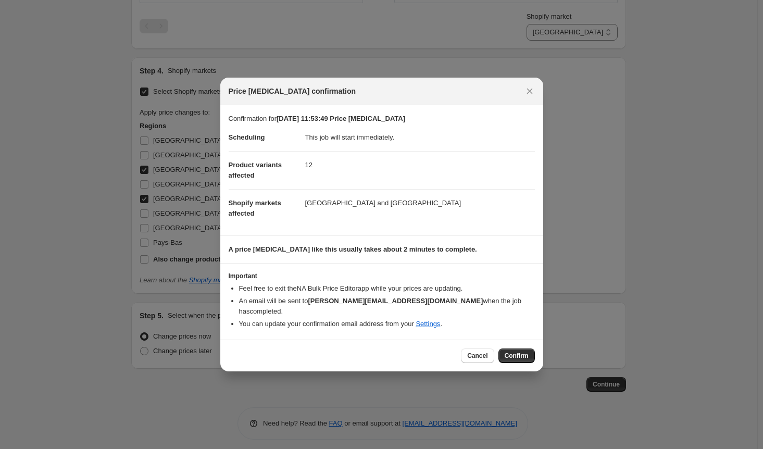
click at [517, 352] on span "Confirm" at bounding box center [517, 356] width 24 height 8
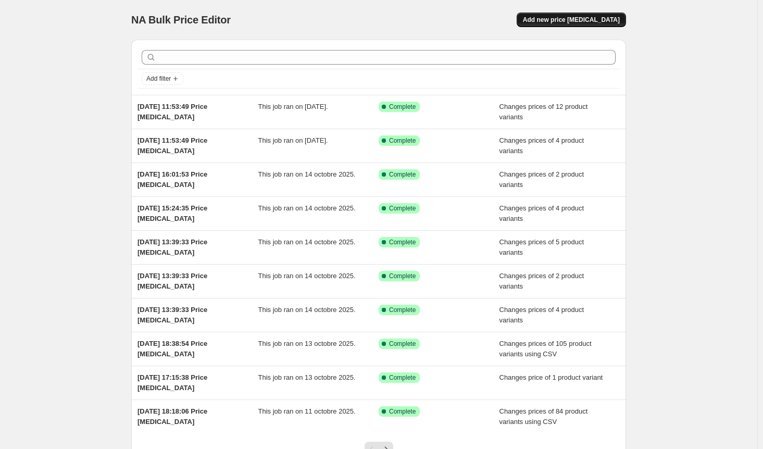
click at [592, 19] on span "Add new price [MEDICAL_DATA]" at bounding box center [571, 20] width 97 height 8
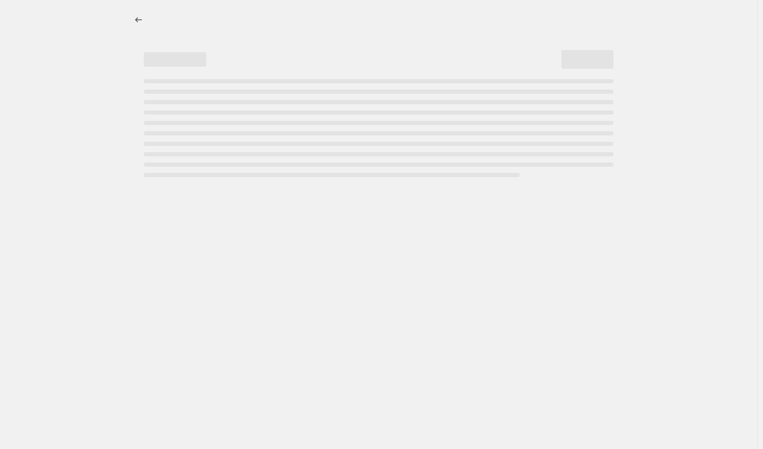
select select "percentage"
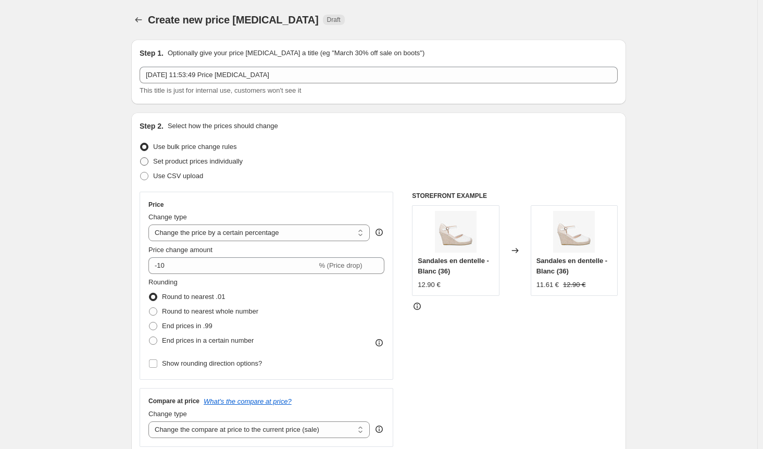
click at [146, 159] on span at bounding box center [144, 161] width 8 height 8
click at [141, 158] on input "Set product prices individually" at bounding box center [140, 157] width 1 height 1
radio input "true"
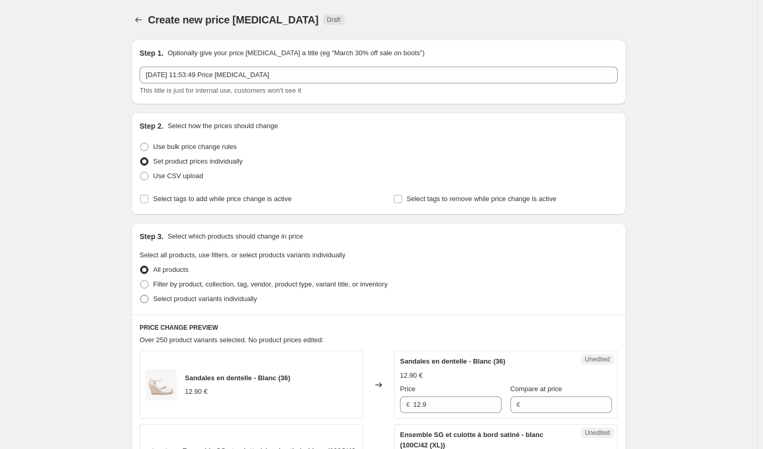
click at [145, 300] on span at bounding box center [144, 299] width 8 height 8
click at [141, 295] on input "Select product variants individually" at bounding box center [140, 295] width 1 height 1
radio input "true"
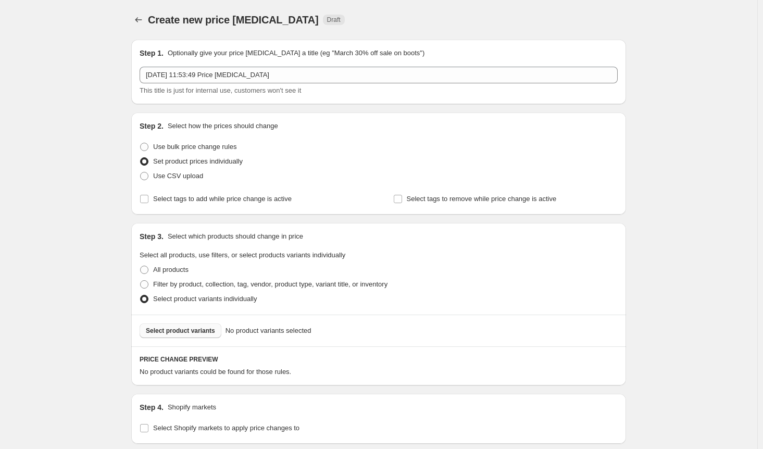
click at [191, 334] on span "Select product variants" at bounding box center [180, 331] width 69 height 8
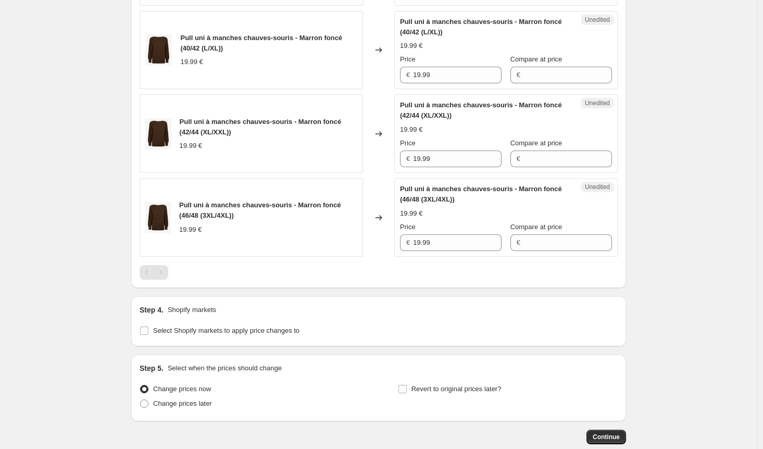
scroll to position [1094, 0]
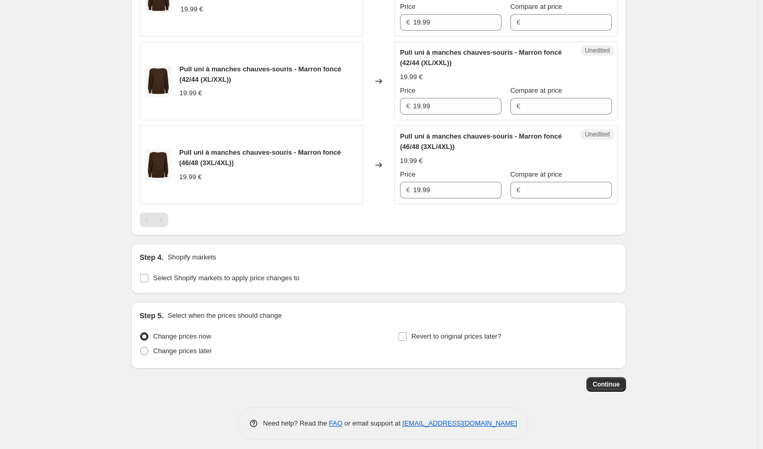
drag, startPoint x: 146, startPoint y: 276, endPoint x: 149, endPoint y: 281, distance: 5.8
click at [147, 277] on span at bounding box center [144, 277] width 9 height 9
click at [147, 277] on input "Select Shopify markets to apply price changes to" at bounding box center [144, 278] width 8 height 8
checkbox input "true"
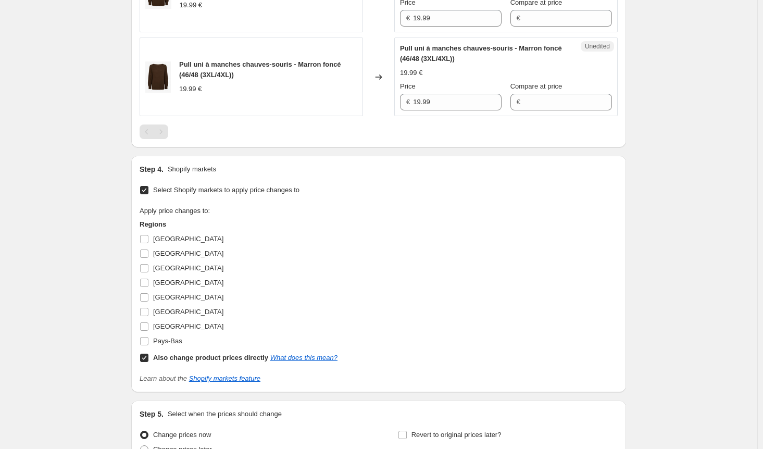
scroll to position [1281, 0]
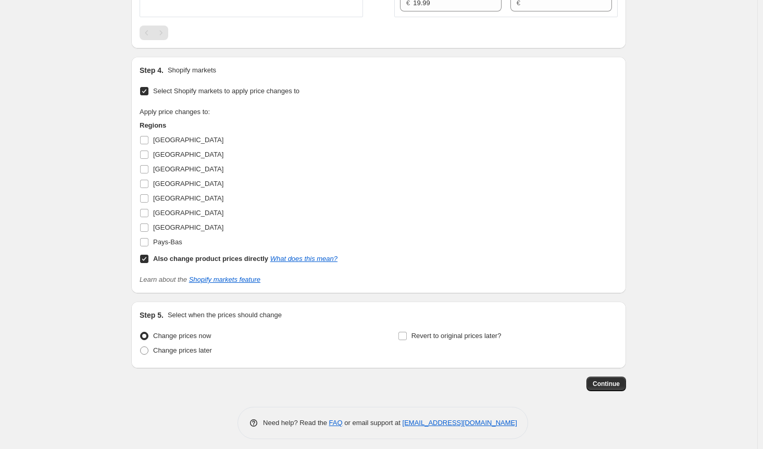
click at [147, 255] on input "Also change product prices directly What does this mean?" at bounding box center [144, 259] width 8 height 8
checkbox input "false"
click at [147, 165] on input "[GEOGRAPHIC_DATA]" at bounding box center [144, 169] width 8 height 8
checkbox input "true"
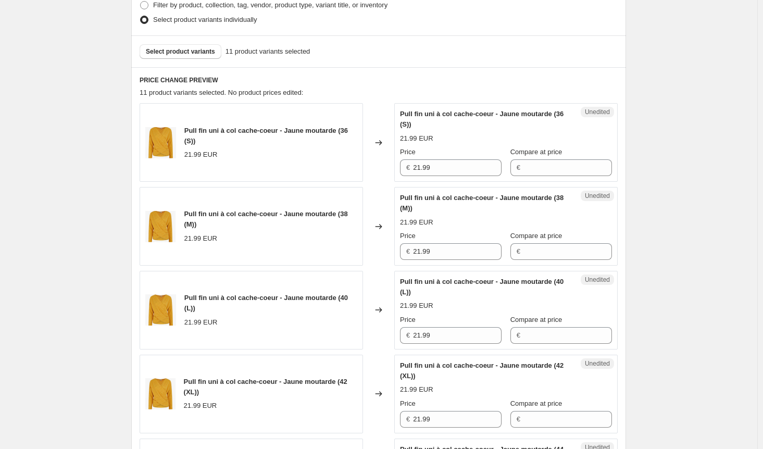
scroll to position [240, 0]
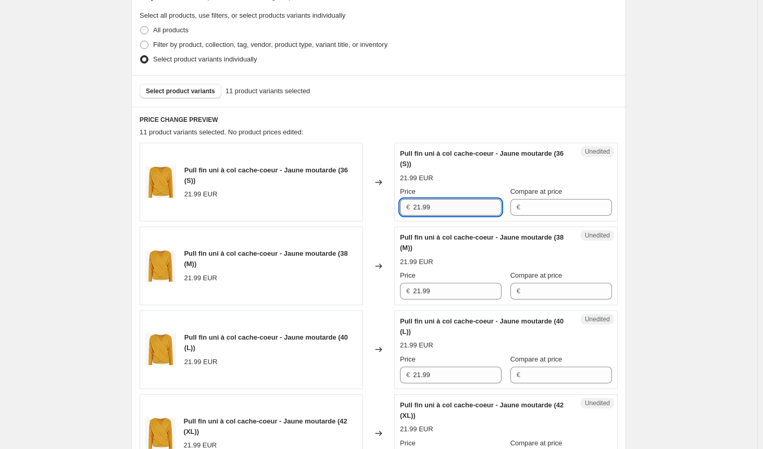
click at [422, 205] on input "21.99" at bounding box center [457, 207] width 89 height 17
type input "17.59"
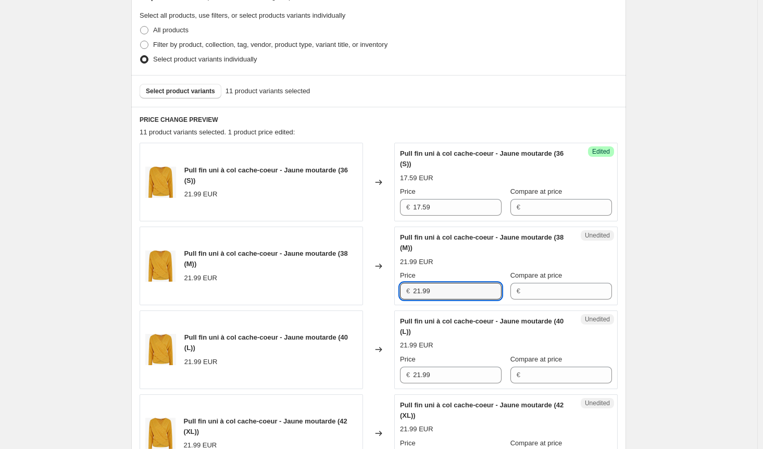
drag, startPoint x: 407, startPoint y: 289, endPoint x: 356, endPoint y: 287, distance: 50.6
click at [356, 287] on div "Pull fin uni à col cache-coeur - Jaune moutarde (38 (M)) 21.99 EUR Changed to U…" at bounding box center [379, 266] width 478 height 79
click at [545, 202] on input "Compare at price" at bounding box center [568, 207] width 89 height 17
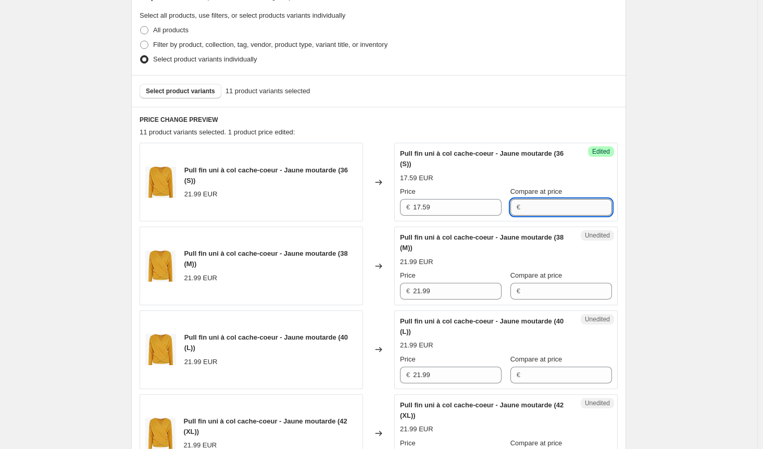
paste input "21.99"
type input "21.99"
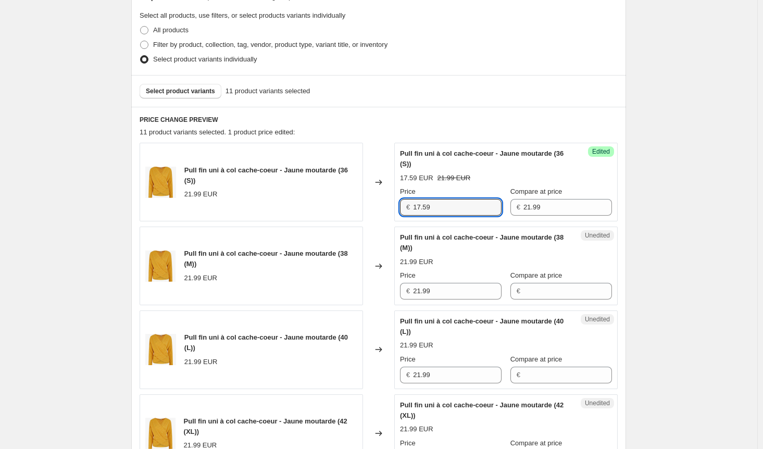
drag, startPoint x: 466, startPoint y: 208, endPoint x: 363, endPoint y: 209, distance: 102.6
click at [363, 209] on div "Pull fin uni à col cache-coeur - Jaune moutarde (36 (S)) 21.99 EUR Changed to S…" at bounding box center [379, 182] width 478 height 79
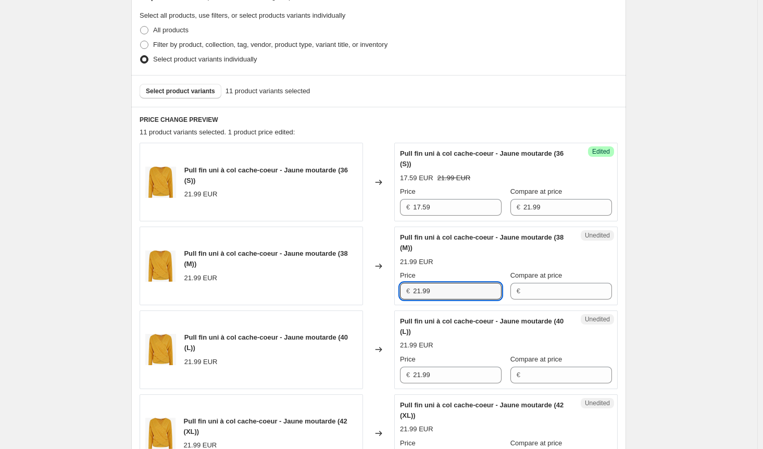
drag, startPoint x: 352, startPoint y: 291, endPoint x: 338, endPoint y: 291, distance: 14.1
click at [338, 291] on div "Pull fin uni à col cache-coeur - Jaune moutarde (38 (M)) 21.99 EUR Changed to U…" at bounding box center [379, 266] width 478 height 79
paste input "17.5"
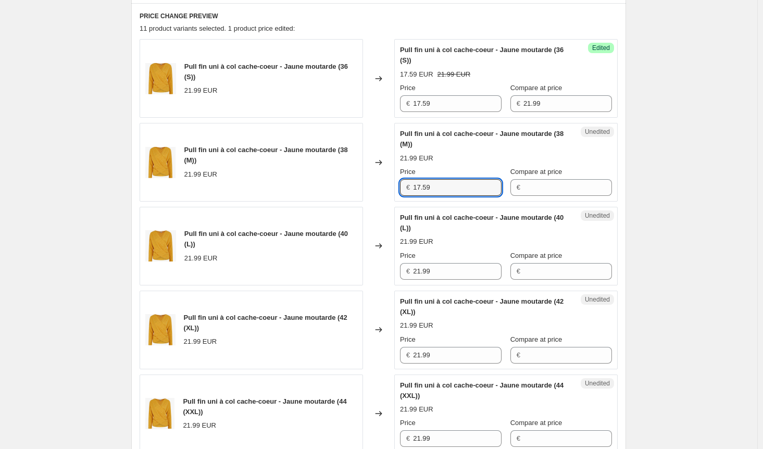
scroll to position [396, 0]
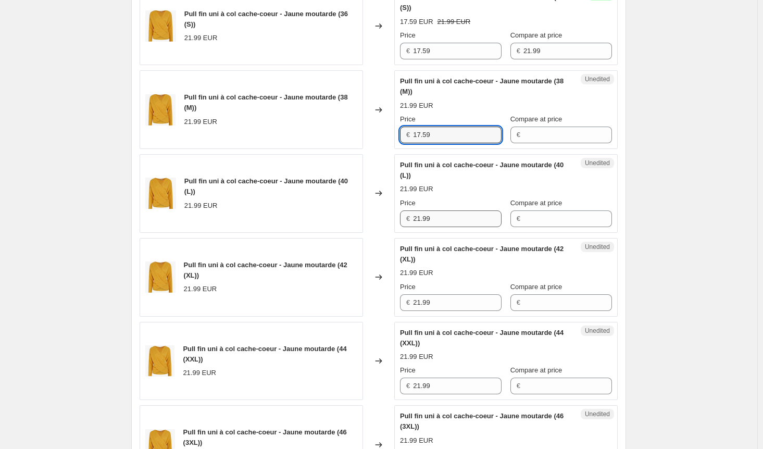
type input "17.59"
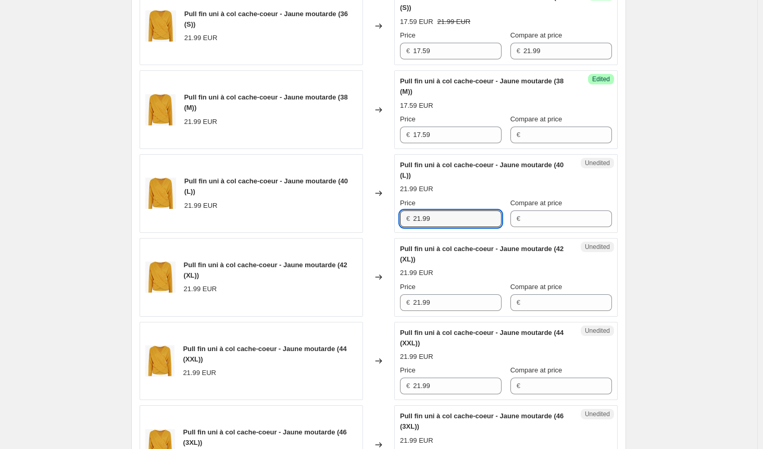
drag, startPoint x: 448, startPoint y: 215, endPoint x: 363, endPoint y: 223, distance: 85.8
click at [363, 223] on div "Pull fin uni à col cache-coeur - Jaune moutarde (40 (L)) 21.99 EUR Changed to U…" at bounding box center [379, 193] width 478 height 79
paste input "17.5"
type input "17.59"
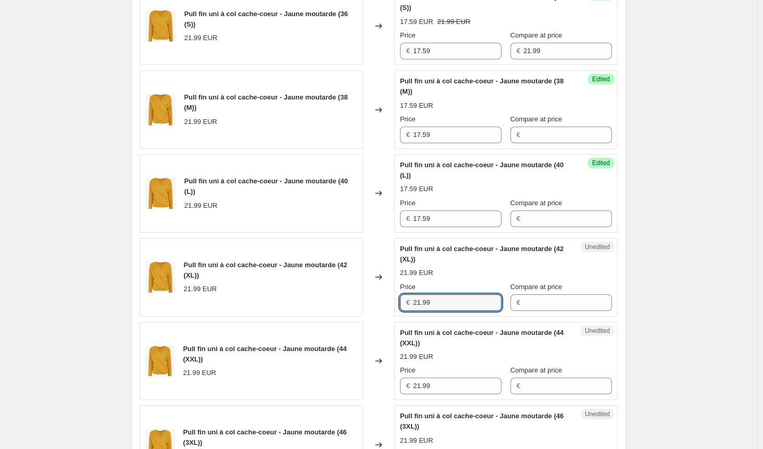
drag, startPoint x: 443, startPoint y: 299, endPoint x: 363, endPoint y: 304, distance: 79.9
click at [359, 299] on div "Pull fin uni à col cache-coeur - Jaune moutarde (42 (XL)) 21.99 EUR Changed to …" at bounding box center [379, 277] width 478 height 79
paste input "17.5"
type input "17.59"
drag, startPoint x: 432, startPoint y: 384, endPoint x: 360, endPoint y: 385, distance: 72.4
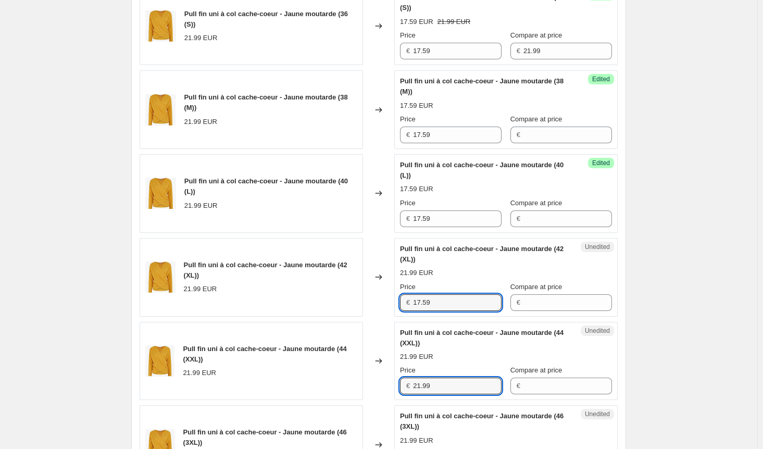
click at [361, 385] on div "Pull fin uni à col cache-coeur - Jaune moutarde (44 (XXL)) 21.99 EUR Changed to…" at bounding box center [379, 361] width 478 height 79
paste input "17.5"
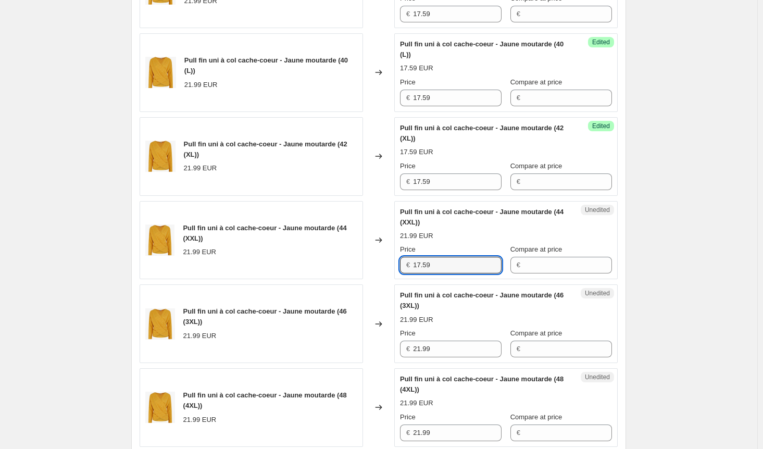
scroll to position [656, 0]
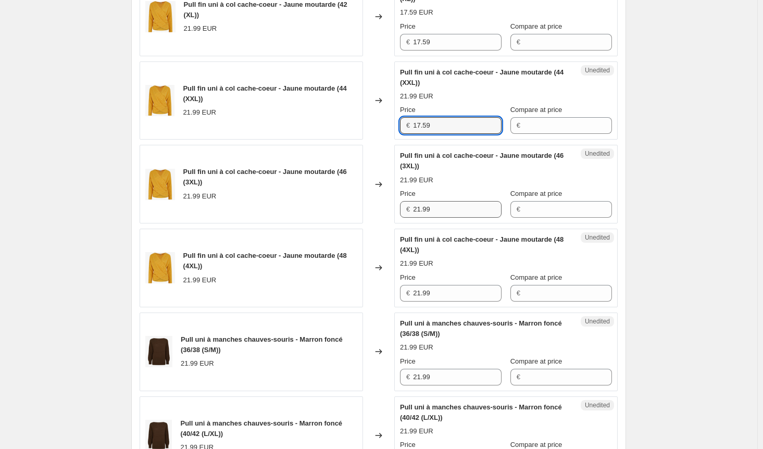
type input "17.59"
drag, startPoint x: 443, startPoint y: 206, endPoint x: 393, endPoint y: 208, distance: 50.1
click at [394, 208] on div "Pull fin uni à col cache-coeur - Jaune moutarde (46 (3XL)) 21.99 EUR Changed to…" at bounding box center [379, 184] width 478 height 79
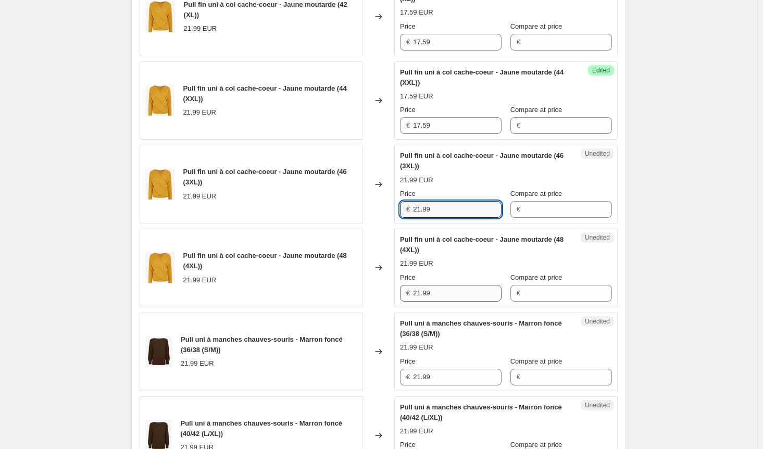
paste input "17.5"
type input "17.59"
drag, startPoint x: 438, startPoint y: 292, endPoint x: 377, endPoint y: 294, distance: 61.0
click at [378, 293] on div "Pull fin uni à col cache-coeur - Jaune moutarde (48 (4XL)) 21.99 EUR Changed to…" at bounding box center [379, 268] width 478 height 79
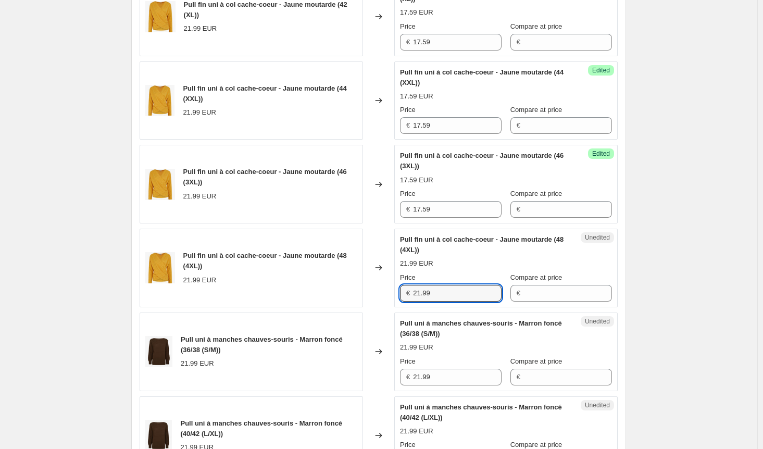
paste input "17.5"
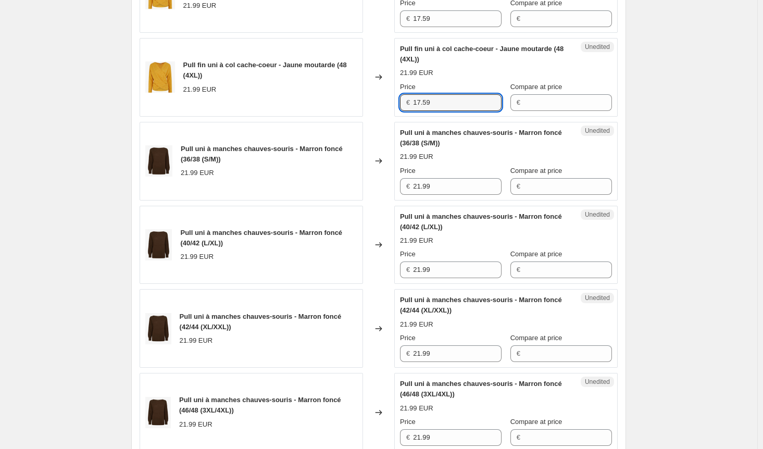
scroll to position [865, 0]
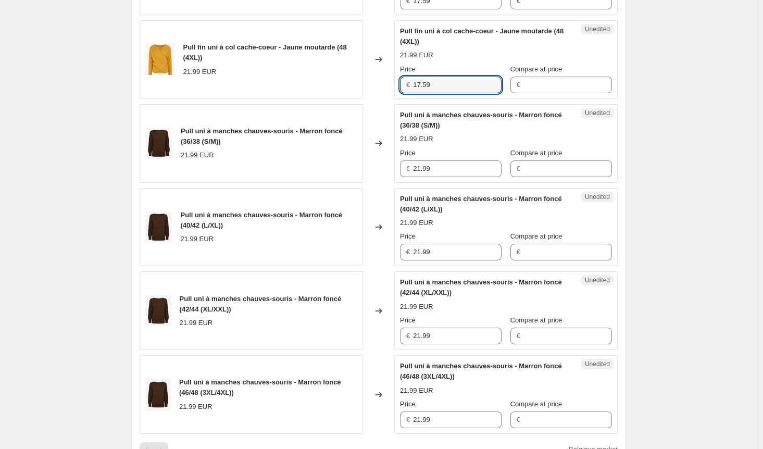
type input "17.59"
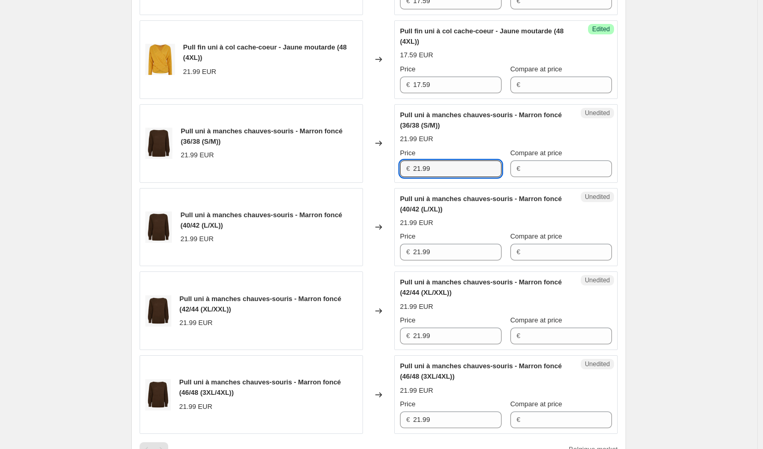
drag, startPoint x: 407, startPoint y: 165, endPoint x: 383, endPoint y: 196, distance: 38.7
click at [360, 171] on div "Pull uni à manches chauves-souris - Marron foncé (36/38 (S/M)) 21.99 EUR Change…" at bounding box center [379, 143] width 478 height 79
paste input "17.5"
type input "17.59"
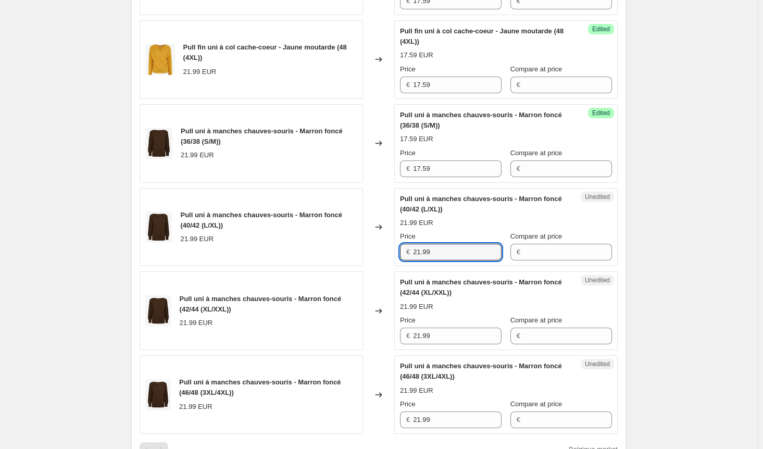
drag, startPoint x: 439, startPoint y: 246, endPoint x: 373, endPoint y: 255, distance: 66.2
click at [374, 254] on div "Pull uni à manches chauves-souris - Marron foncé (40/42 (L/XL)) 21.99 EUR Chang…" at bounding box center [379, 227] width 478 height 79
paste input "17.5"
type input "17.59"
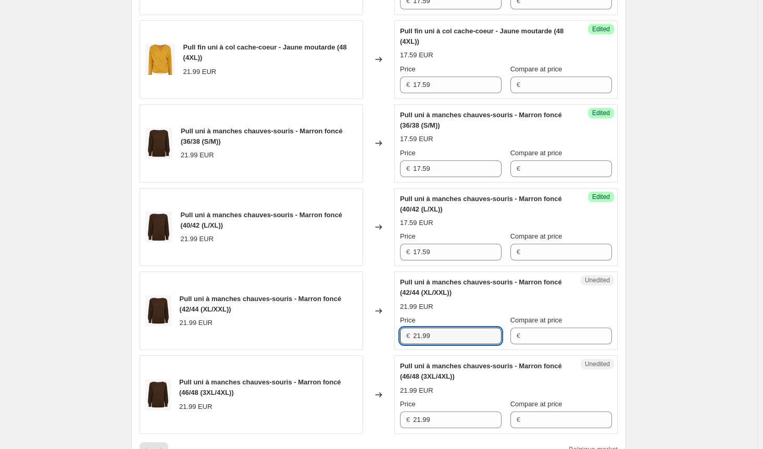
drag, startPoint x: 416, startPoint y: 333, endPoint x: 380, endPoint y: 337, distance: 36.2
click at [384, 333] on div "Pull uni à manches chauves-souris - Marron foncé (42/44 (XL/XXL)) 21.99 EUR Cha…" at bounding box center [379, 310] width 478 height 79
paste input "17.5"
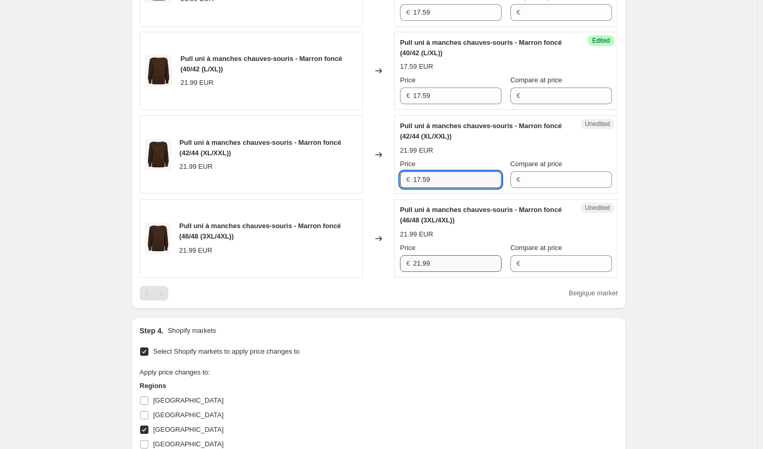
type input "17.59"
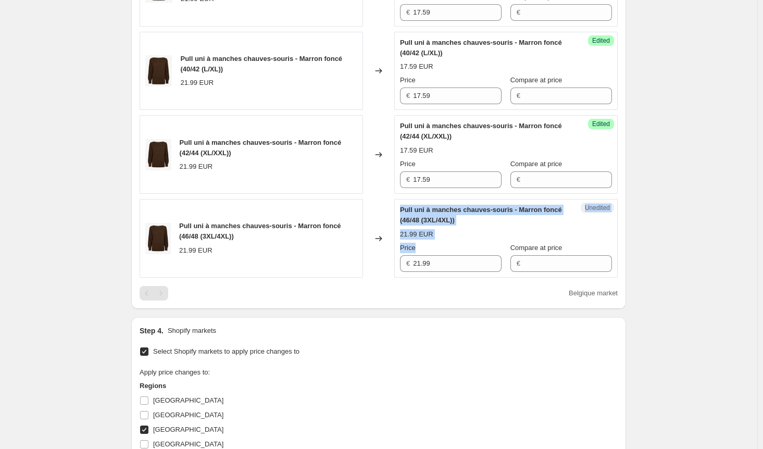
drag, startPoint x: 430, startPoint y: 254, endPoint x: 376, endPoint y: 258, distance: 54.9
click at [376, 258] on div "Pull uni à manches chauves-souris - Marron foncé (46/48 (3XL/4XL)) 21.99 EUR Ch…" at bounding box center [379, 238] width 478 height 79
click at [451, 258] on input "21.99" at bounding box center [457, 263] width 89 height 17
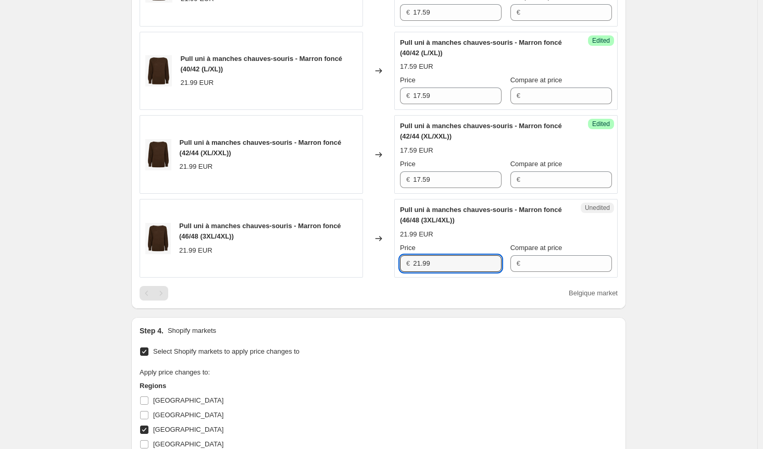
drag, startPoint x: 422, startPoint y: 260, endPoint x: 385, endPoint y: 260, distance: 37.0
click at [385, 260] on div "Pull uni à manches chauves-souris - Marron foncé (46/48 (3XL/4XL)) 21.99 EUR Ch…" at bounding box center [379, 238] width 478 height 79
paste input "17.5"
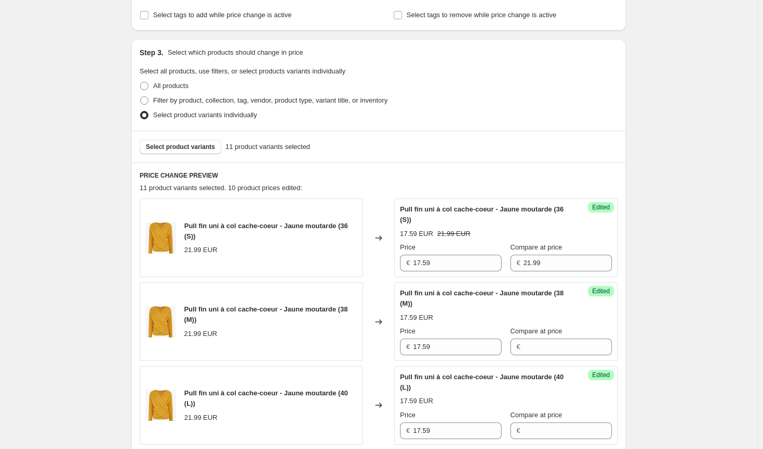
scroll to position [83, 0]
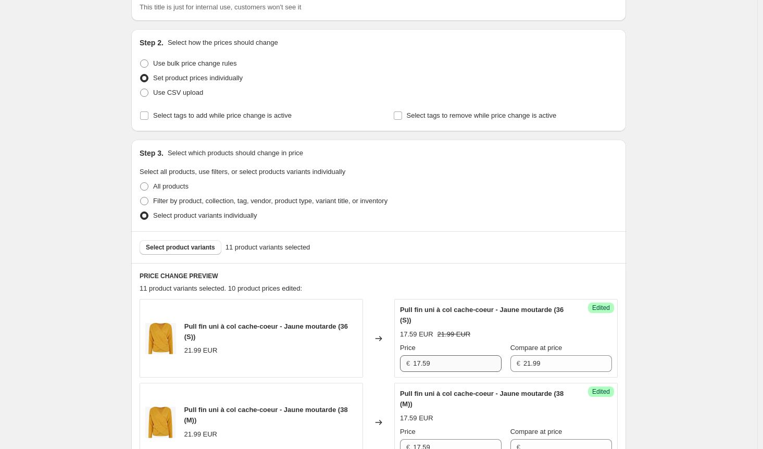
type input "17.59"
drag, startPoint x: 455, startPoint y: 364, endPoint x: 442, endPoint y: 363, distance: 13.1
click at [442, 363] on div "Price € 17.59 Compare at price € 21.99" at bounding box center [506, 357] width 212 height 29
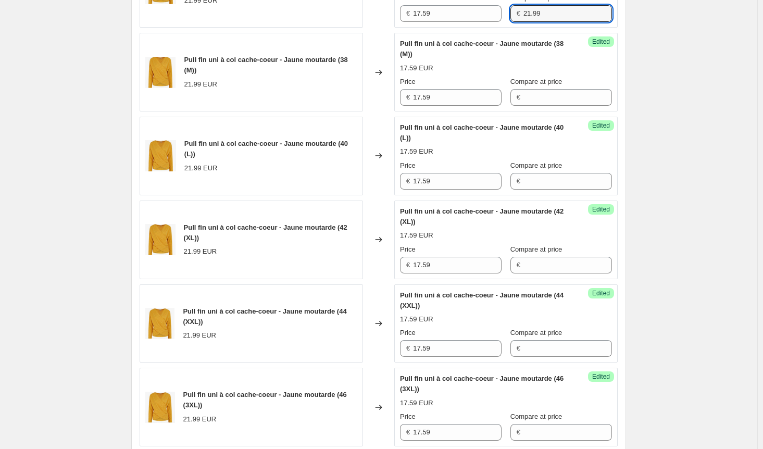
scroll to position [448, 0]
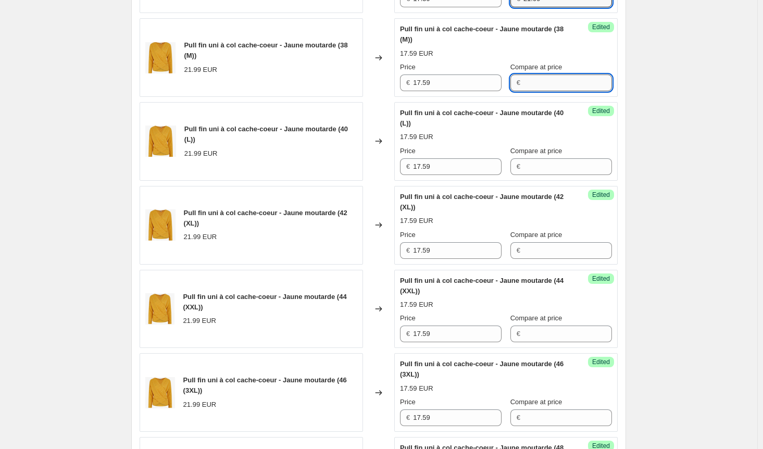
click at [530, 82] on input "Compare at price" at bounding box center [568, 82] width 89 height 17
paste input "21.99"
type input "21.99"
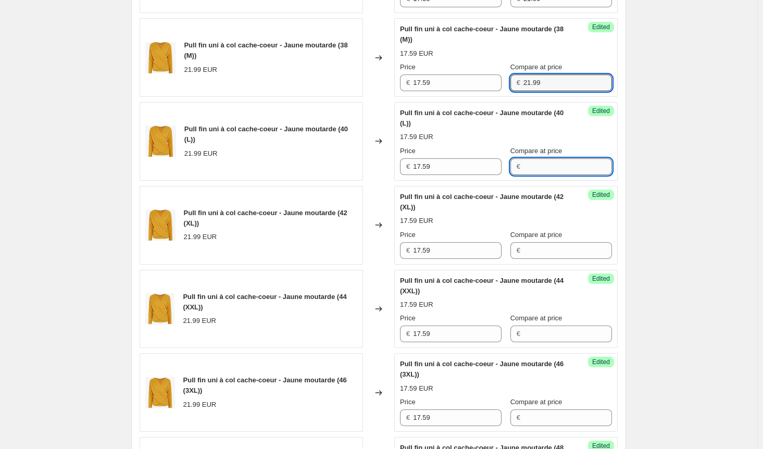
click at [533, 171] on input "Compare at price" at bounding box center [568, 166] width 89 height 17
paste input "21.99"
type input "21.99"
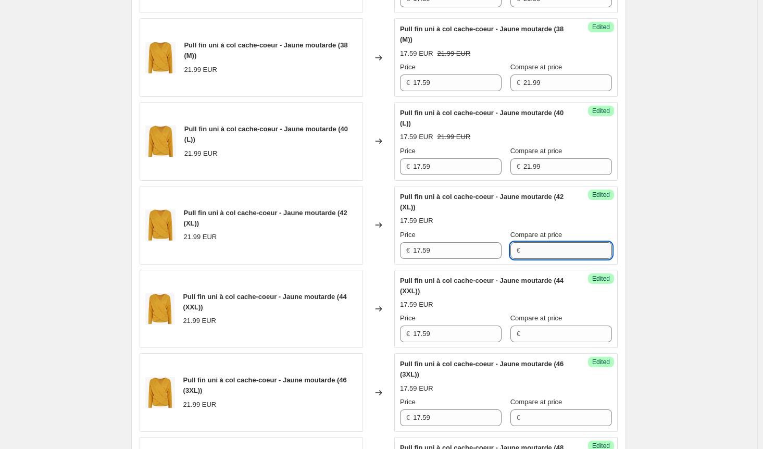
click at [535, 242] on input "Compare at price" at bounding box center [568, 250] width 89 height 17
paste input "21.99"
type input "21.99"
click at [528, 329] on input "Compare at price" at bounding box center [568, 334] width 89 height 17
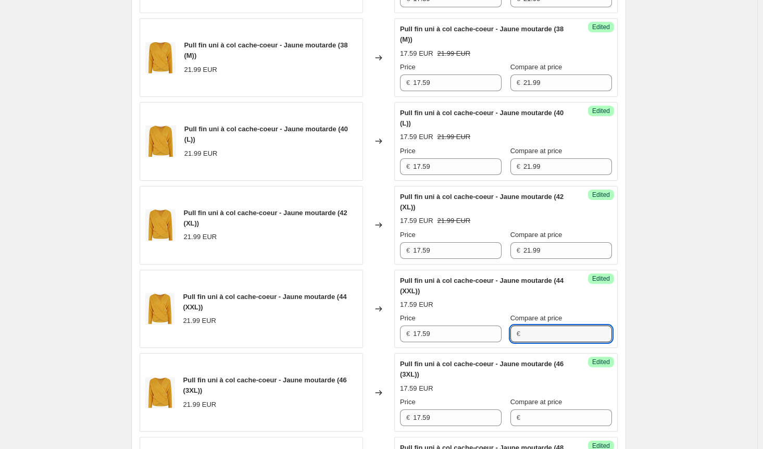
paste input "21.99"
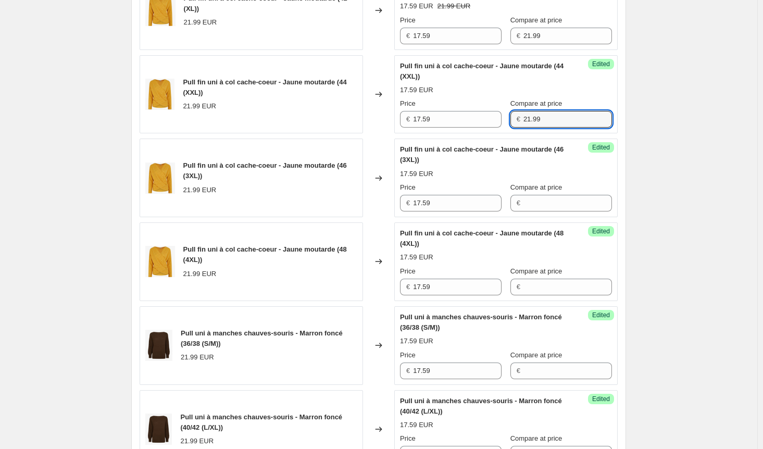
scroll to position [761, 0]
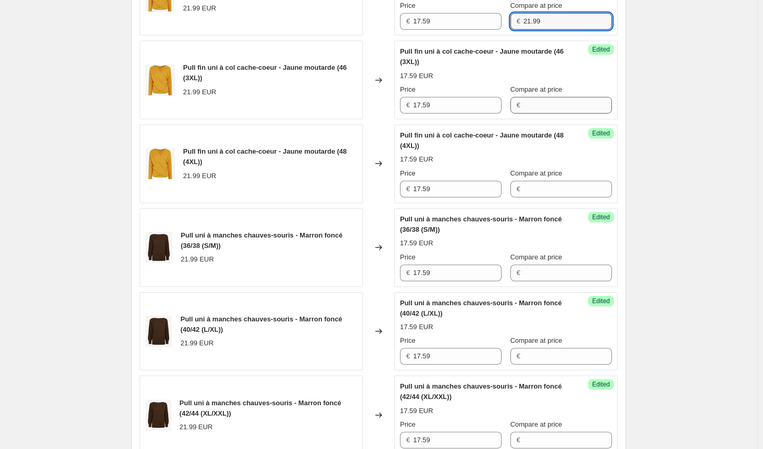
type input "21.99"
click at [526, 104] on input "Compare at price" at bounding box center [568, 105] width 89 height 17
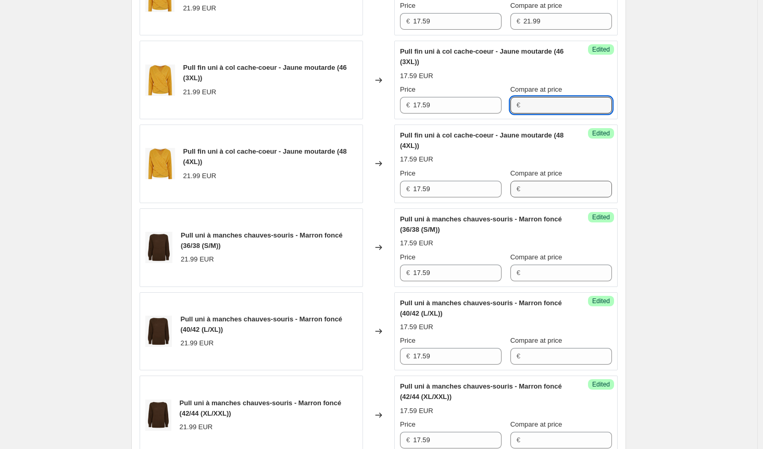
paste input "21.99"
type input "21.99"
click at [530, 191] on input "Compare at price" at bounding box center [568, 189] width 89 height 17
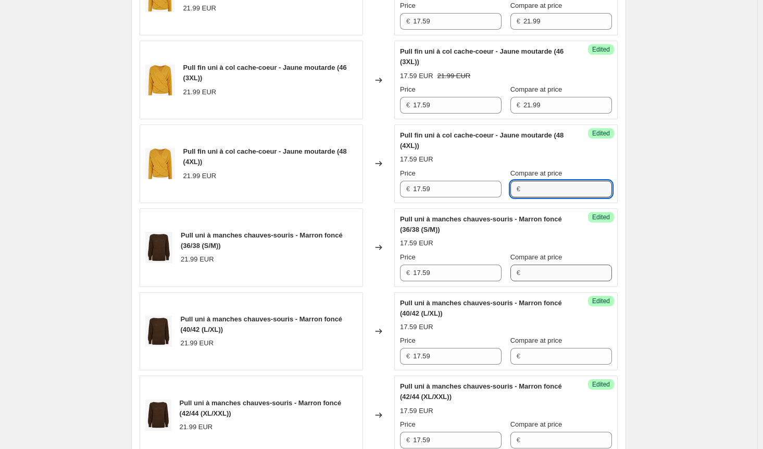
paste input "21.99"
type input "21.99"
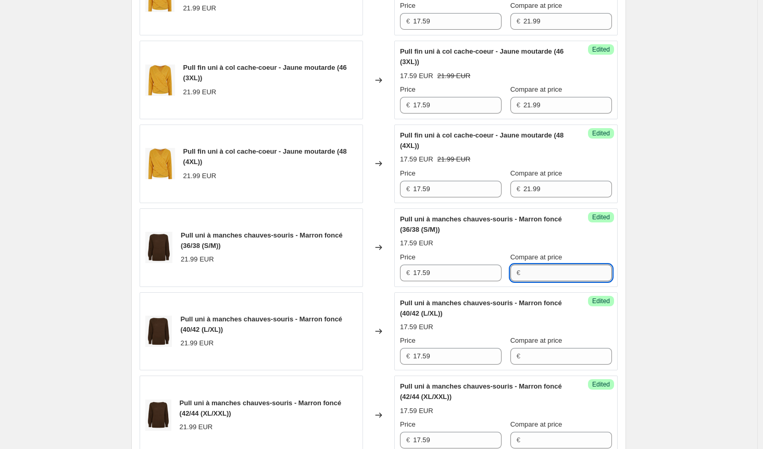
click at [534, 275] on input "Compare at price" at bounding box center [568, 273] width 89 height 17
paste input "21.99"
type input "21.99"
click at [534, 352] on input "Compare at price" at bounding box center [568, 356] width 89 height 17
paste input "21.99"
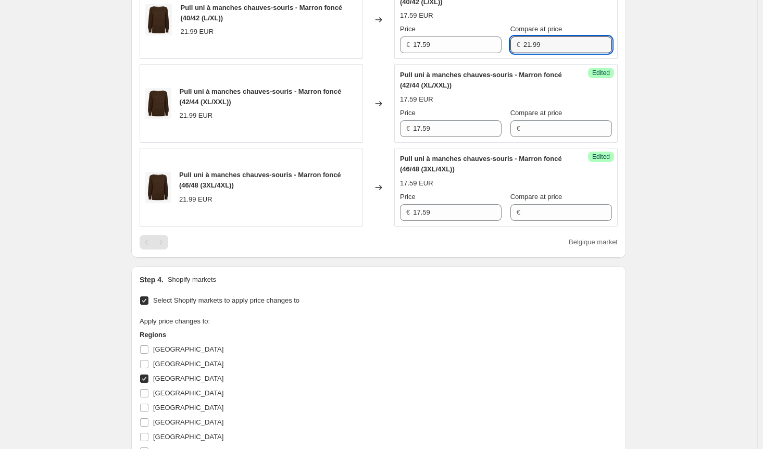
scroll to position [1073, 0]
type input "21.99"
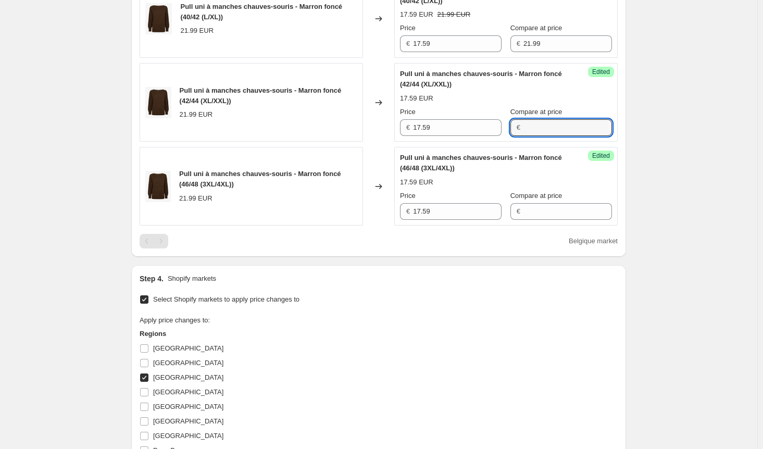
drag, startPoint x: 537, startPoint y: 119, endPoint x: 537, endPoint y: 133, distance: 14.1
click at [537, 119] on input "Compare at price" at bounding box center [568, 127] width 89 height 17
paste input "21.99"
type input "21.99"
click at [538, 211] on input "Compare at price" at bounding box center [568, 211] width 89 height 17
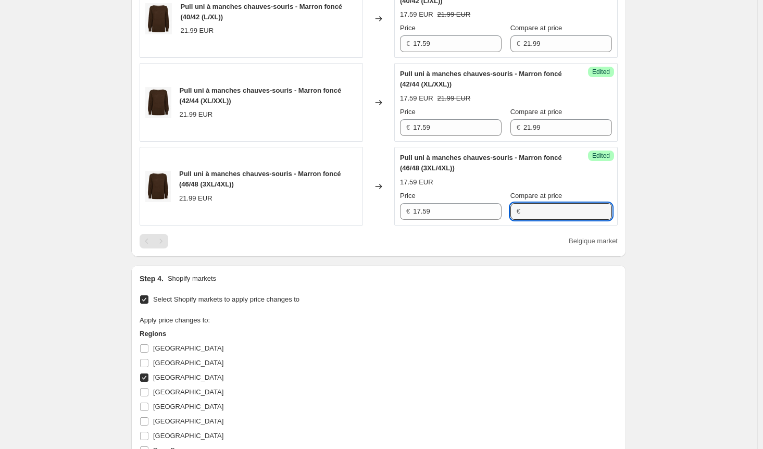
paste input "21.99"
type input "21.99"
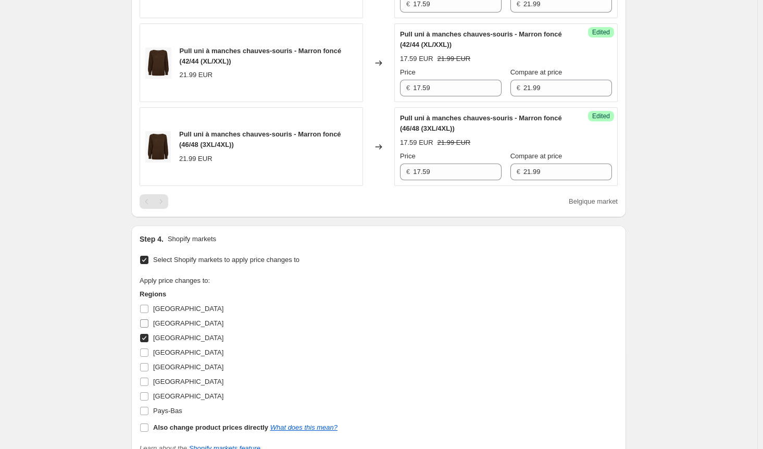
scroll to position [1125, 0]
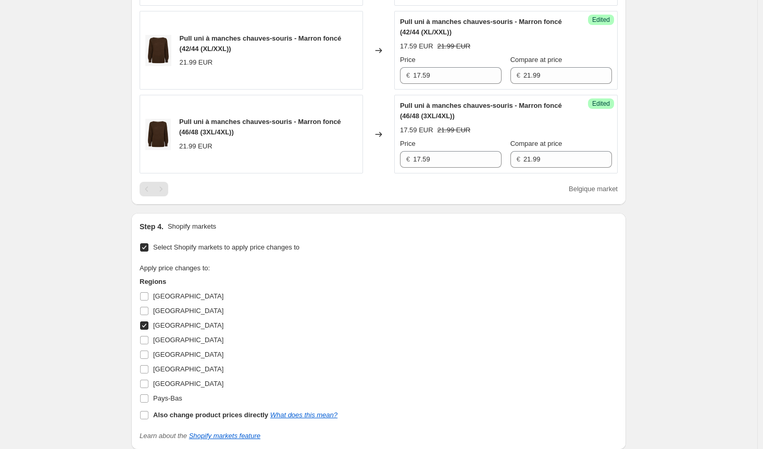
click at [149, 322] on span at bounding box center [144, 325] width 9 height 9
click at [148, 322] on input "[GEOGRAPHIC_DATA]" at bounding box center [144, 325] width 8 height 8
checkbox input "false"
click at [148, 351] on input "[GEOGRAPHIC_DATA]" at bounding box center [144, 355] width 8 height 8
checkbox input "true"
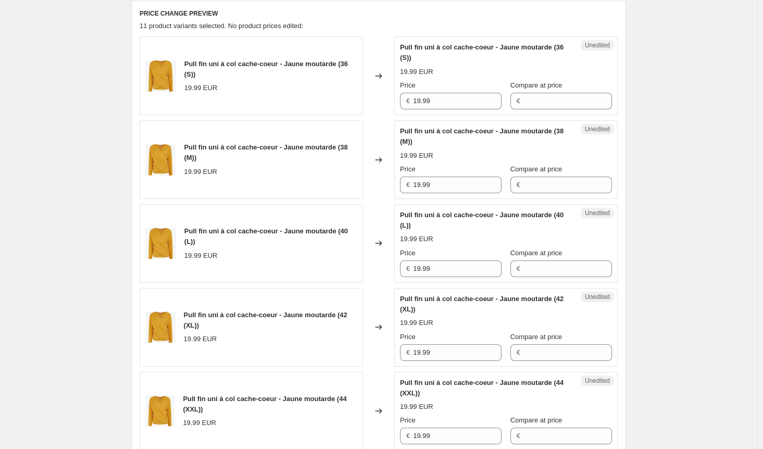
scroll to position [292, 0]
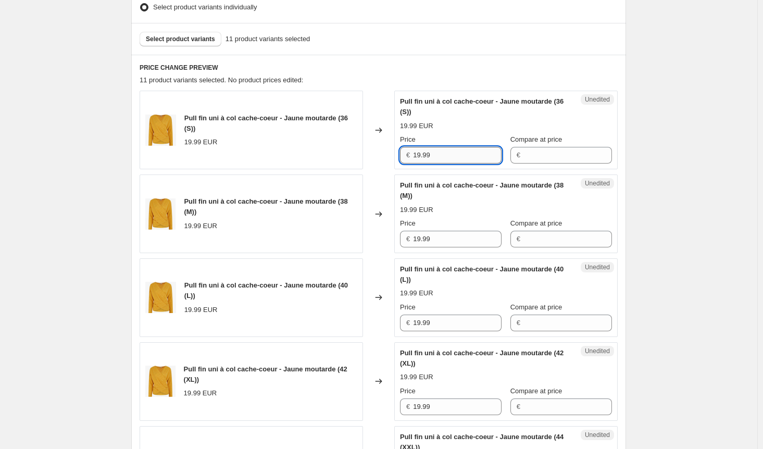
drag, startPoint x: 421, startPoint y: 154, endPoint x: 420, endPoint y: 168, distance: 14.6
click at [422, 154] on input "19.99" at bounding box center [457, 155] width 89 height 17
type input "15.99"
click at [325, 240] on div "Pull fin uni à col cache-coeur - Jaune moutarde (38 (M)) 19.99 EUR Changed to U…" at bounding box center [379, 214] width 478 height 79
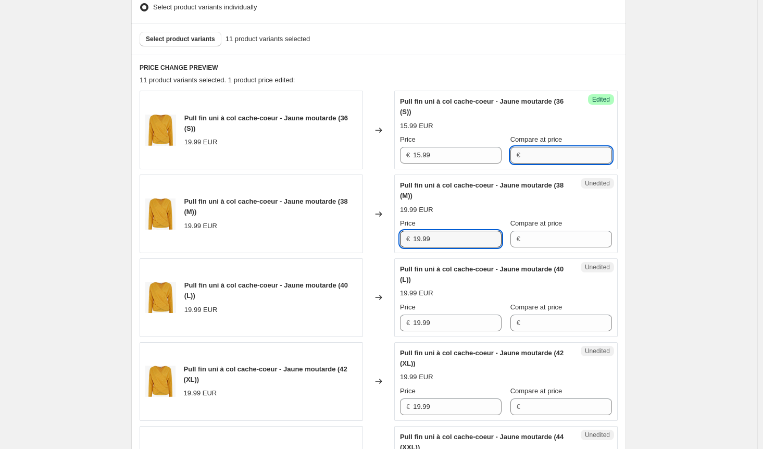
click at [528, 154] on input "Compare at price" at bounding box center [568, 155] width 89 height 17
paste input "19.99"
type input "19.99"
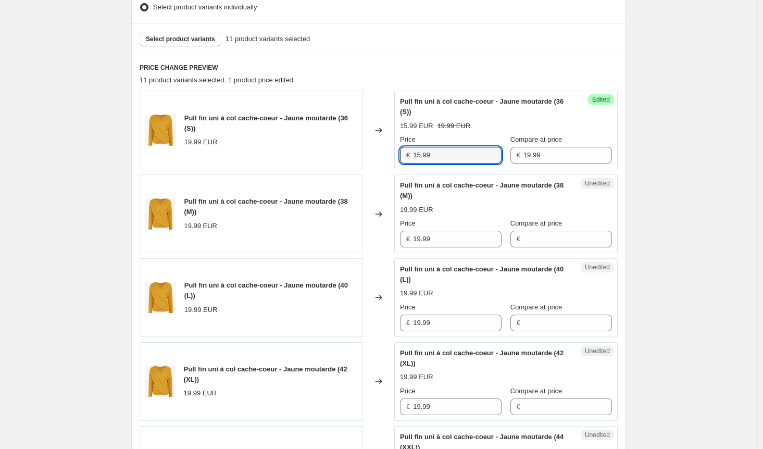
drag, startPoint x: 395, startPoint y: 155, endPoint x: 387, endPoint y: 154, distance: 7.8
click at [387, 154] on div "Pull fin uni à col cache-coeur - Jaune moutarde (36 (S)) 19.99 EUR Changed to S…" at bounding box center [379, 130] width 478 height 79
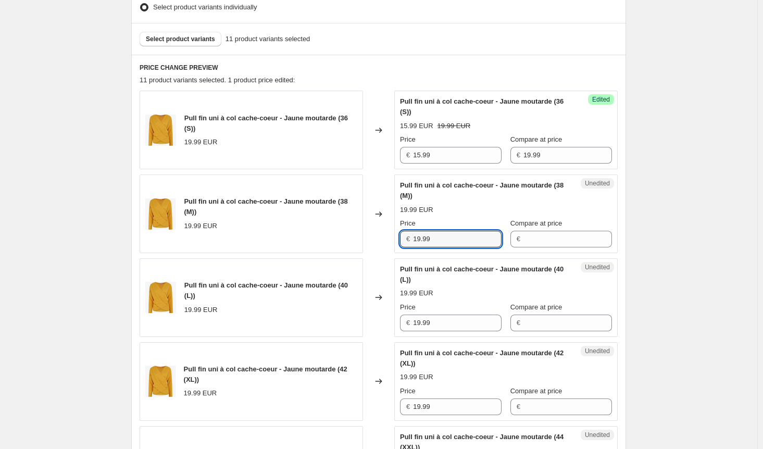
drag, startPoint x: 450, startPoint y: 235, endPoint x: 335, endPoint y: 236, distance: 115.1
click at [334, 235] on div "Pull fin uni à col cache-coeur - Jaune moutarde (38 (M)) 19.99 EUR Changed to U…" at bounding box center [379, 214] width 478 height 79
paste input "5"
type input "15.99"
click at [381, 327] on div "Pull fin uni à col cache-coeur - Jaune moutarde (40 (L)) 19.99 EUR Changed to U…" at bounding box center [379, 297] width 478 height 79
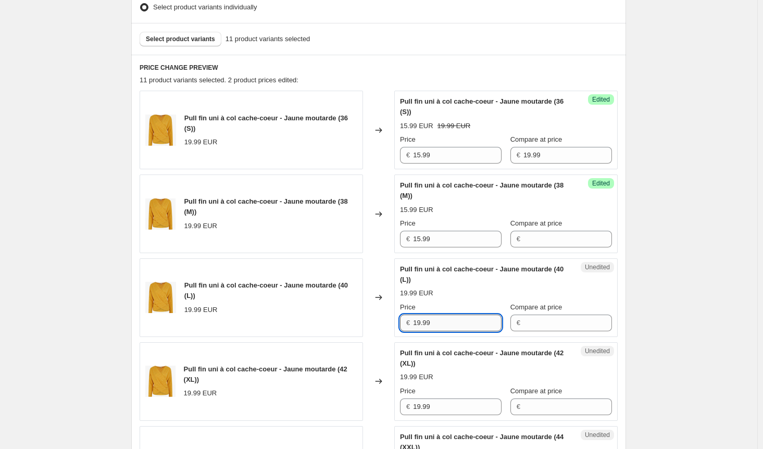
paste input "5"
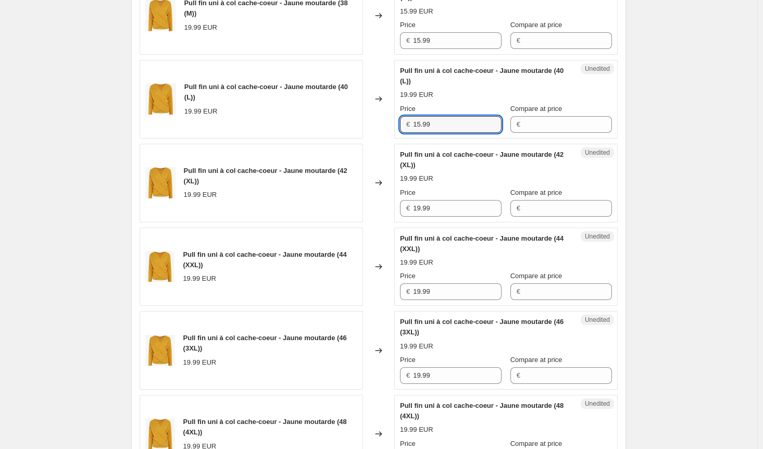
scroll to position [552, 0]
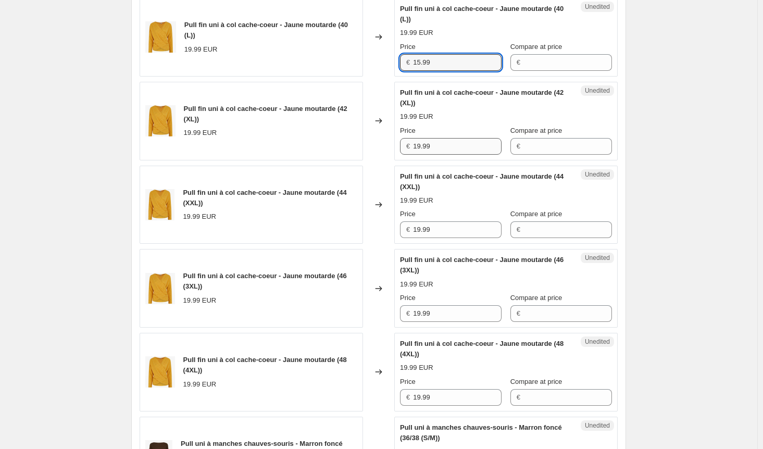
type input "15.99"
drag, startPoint x: 434, startPoint y: 147, endPoint x: 381, endPoint y: 147, distance: 53.7
click at [382, 147] on div "Pull fin uni à col cache-coeur - Jaune moutarde (42 (XL)) 19.99 EUR Changed to …" at bounding box center [379, 121] width 478 height 79
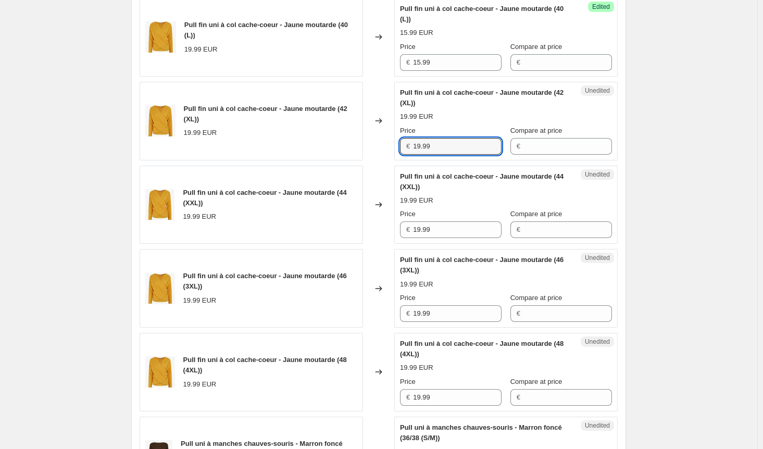
paste input "5"
type input "15.99"
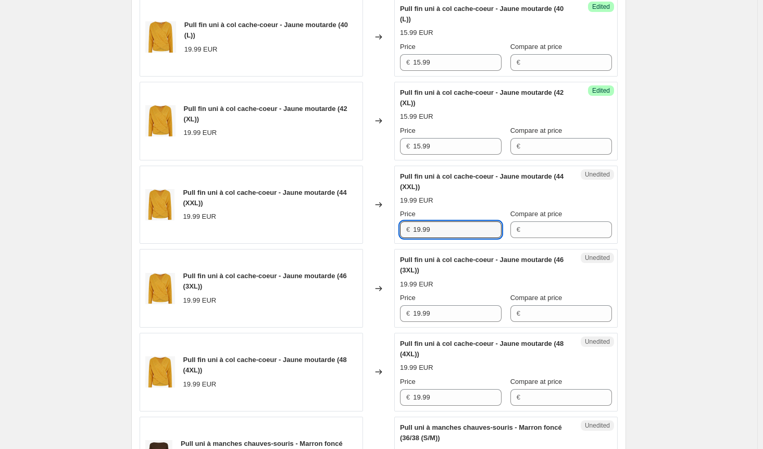
click at [392, 230] on div "Pull fin uni à col cache-coeur - Jaune moutarde (44 (XXL)) 19.99 EUR Changed to…" at bounding box center [379, 205] width 478 height 79
paste input "5"
type input "15.99"
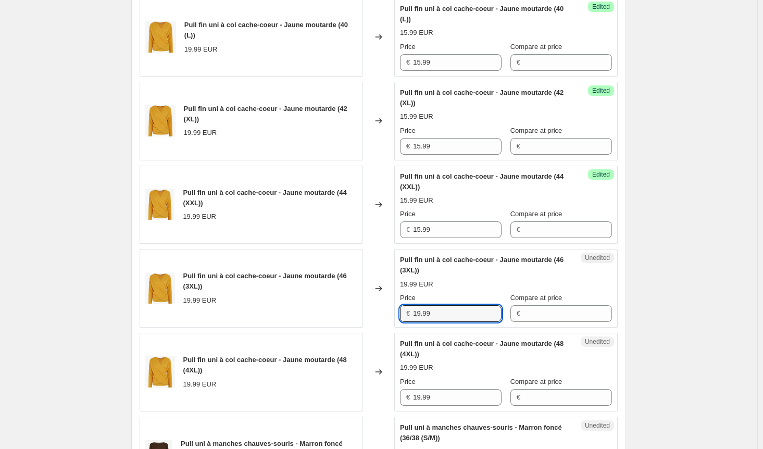
drag, startPoint x: 439, startPoint y: 315, endPoint x: 382, endPoint y: 315, distance: 56.8
click at [382, 315] on div "Pull fin uni à col cache-coeur - Jaune moutarde (46 (3XL)) 19.99 EUR Changed to…" at bounding box center [379, 288] width 478 height 79
paste input "5"
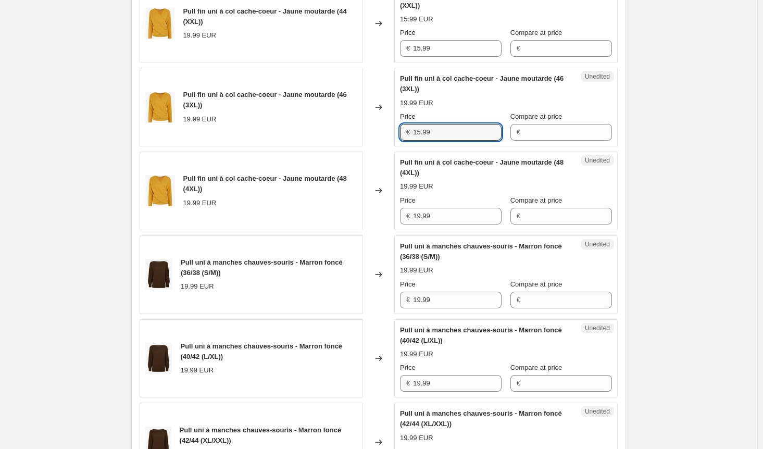
scroll to position [865, 0]
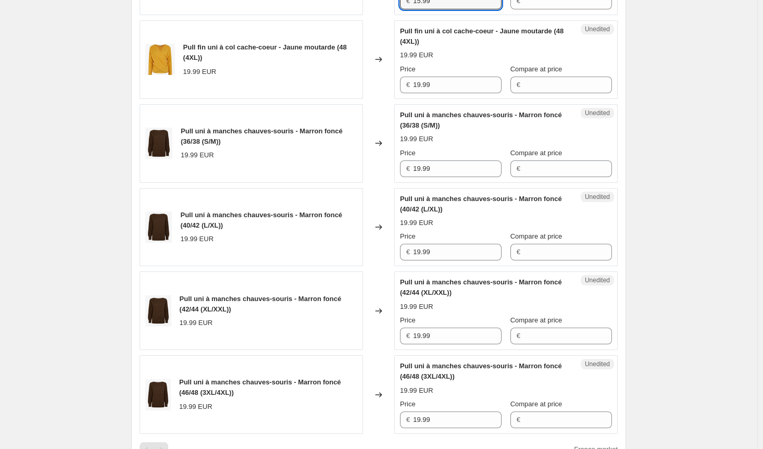
type input "15.99"
drag, startPoint x: 415, startPoint y: 79, endPoint x: 381, endPoint y: 79, distance: 33.3
click at [381, 79] on div "Pull fin uni à col cache-coeur - Jaune moutarde (48 (4XL)) 19.99 EUR Changed to…" at bounding box center [379, 59] width 478 height 79
paste input "5"
type input "15.99"
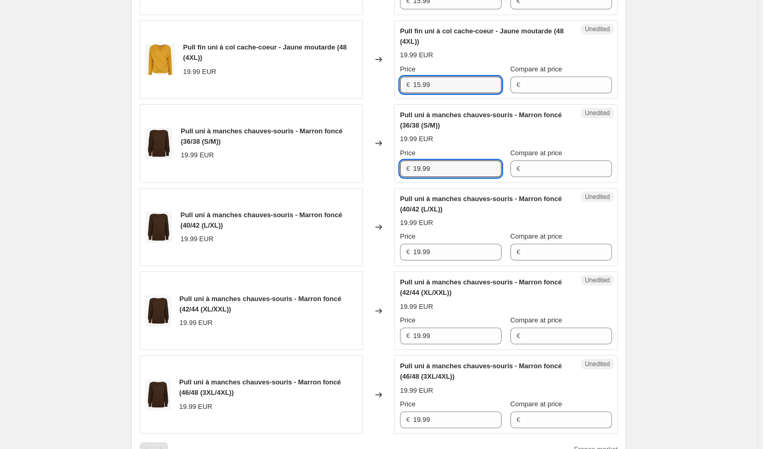
drag, startPoint x: 382, startPoint y: 166, endPoint x: 378, endPoint y: 171, distance: 6.4
click at [380, 167] on div "Pull uni à manches chauves-souris - Marron foncé (36/38 (S/M)) 19.99 EUR Change…" at bounding box center [379, 143] width 478 height 79
paste input "5"
type input "15.99"
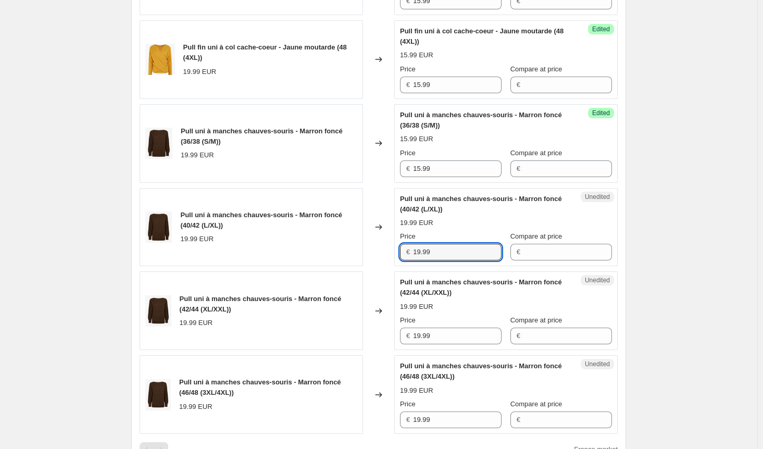
drag, startPoint x: 400, startPoint y: 251, endPoint x: 393, endPoint y: 268, distance: 18.0
click at [387, 251] on div "Pull uni à manches chauves-souris - Marron foncé (40/42 (L/XL)) 19.99 EUR Chang…" at bounding box center [379, 227] width 478 height 79
paste input "5"
type input "15.99"
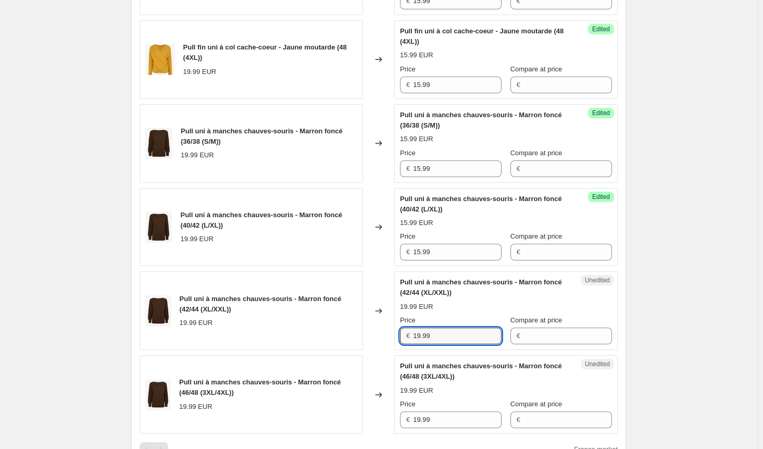
click at [388, 335] on div "Pull uni à manches chauves-souris - Marron foncé (42/44 (XL/XXL)) 19.99 EUR Cha…" at bounding box center [379, 310] width 478 height 79
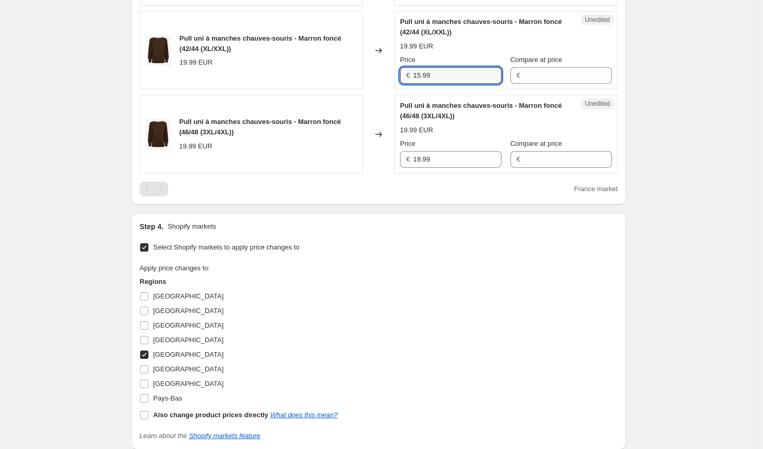
type input "15.99"
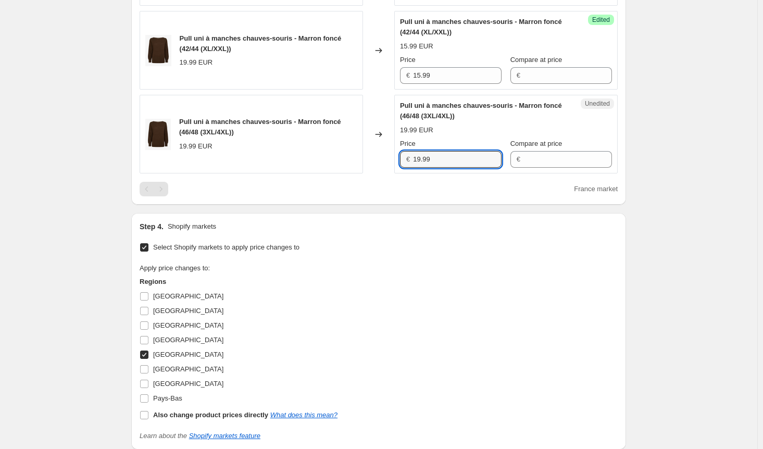
drag, startPoint x: 403, startPoint y: 152, endPoint x: 385, endPoint y: 152, distance: 17.7
click at [385, 152] on div "Pull uni à manches chauves-souris - Marron foncé (46/48 (3XL/4XL)) 19.99 EUR Ch…" at bounding box center [379, 134] width 478 height 79
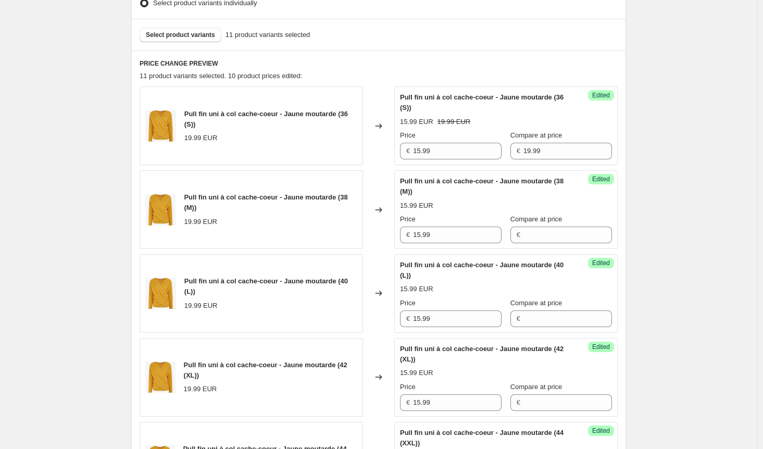
scroll to position [313, 0]
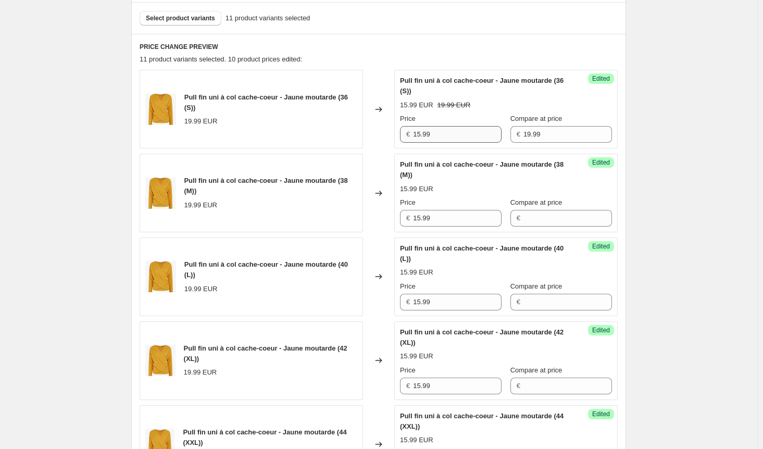
type input "15.99"
click at [447, 133] on div "Price € 15.99 Compare at price € 19.99" at bounding box center [506, 128] width 212 height 29
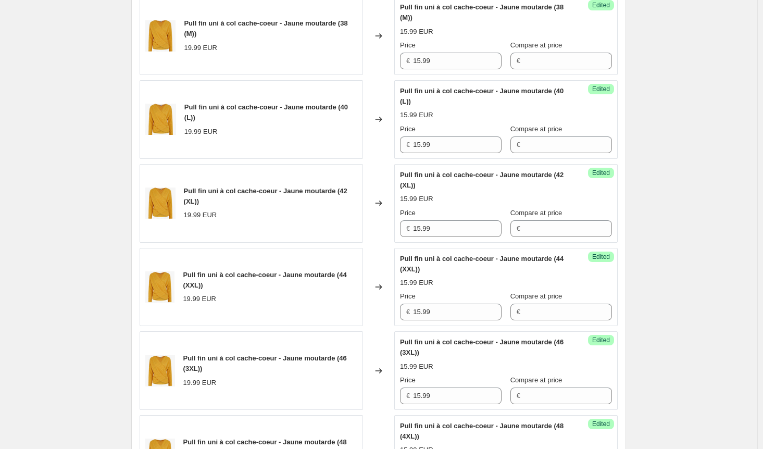
scroll to position [417, 0]
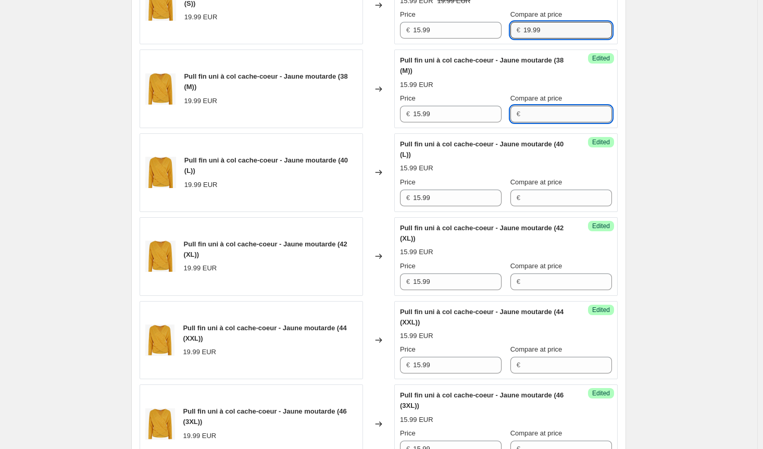
click at [524, 112] on input "Compare at price" at bounding box center [568, 114] width 89 height 17
type input "19.99"
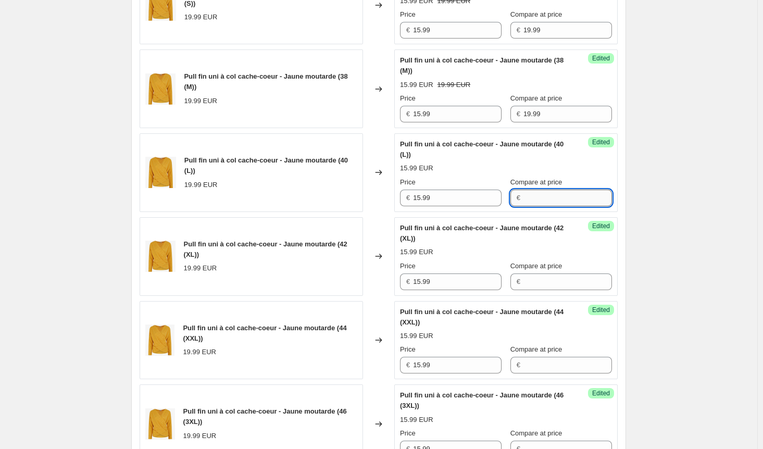
drag, startPoint x: 536, startPoint y: 191, endPoint x: 540, endPoint y: 202, distance: 11.7
click at [536, 191] on input "Compare at price" at bounding box center [568, 198] width 89 height 17
type input "19.99"
click at [547, 283] on input "Compare at price" at bounding box center [568, 281] width 89 height 17
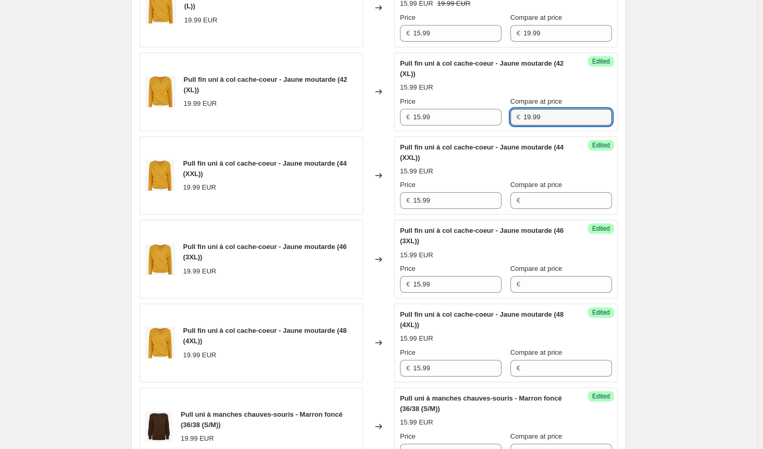
scroll to position [729, 0]
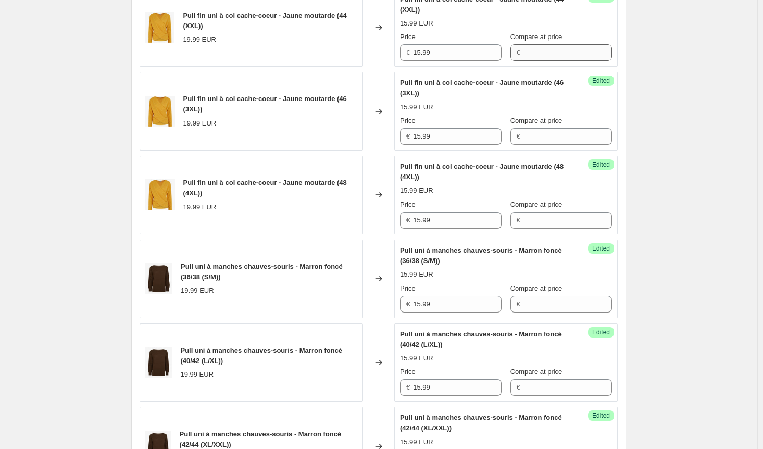
type input "19.99"
click at [529, 54] on input "Compare at price" at bounding box center [568, 52] width 89 height 17
type input "19.99"
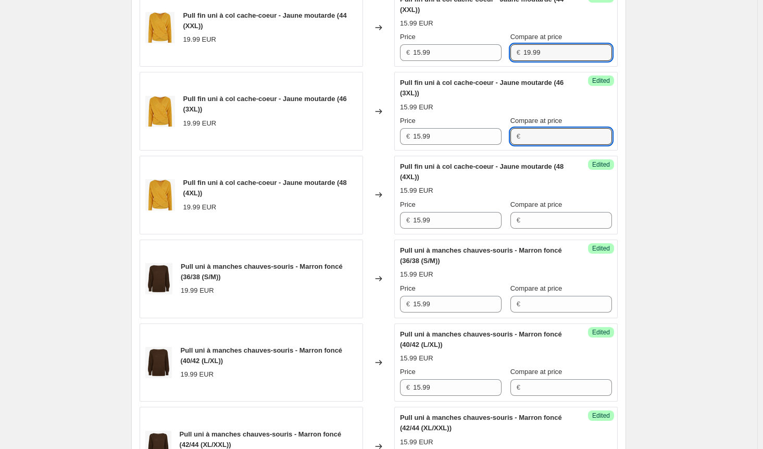
drag, startPoint x: 530, startPoint y: 135, endPoint x: 532, endPoint y: 150, distance: 14.2
click at [530, 135] on input "Compare at price" at bounding box center [568, 136] width 89 height 17
type input "19.99"
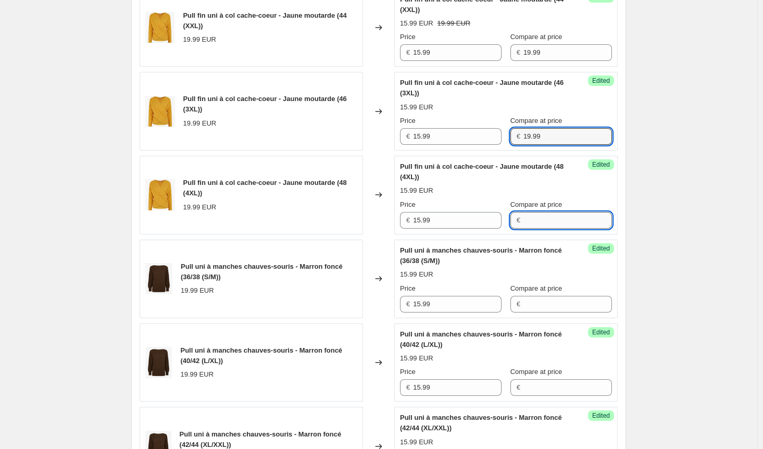
click at [536, 221] on input "Compare at price" at bounding box center [568, 220] width 89 height 17
type input "19.99"
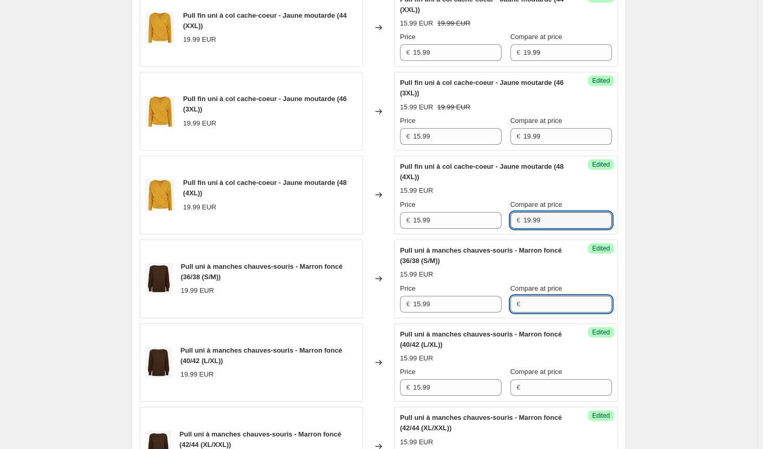
click at [541, 302] on input "Compare at price" at bounding box center [568, 304] width 89 height 17
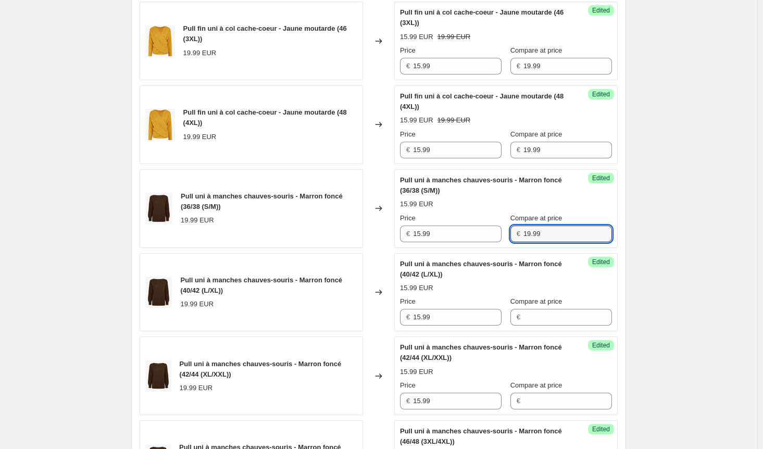
scroll to position [990, 0]
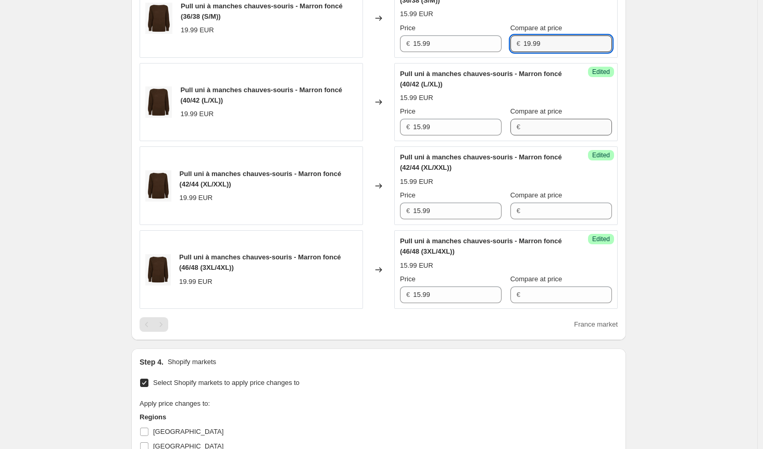
type input "19.99"
click at [530, 121] on input "Compare at price" at bounding box center [568, 127] width 89 height 17
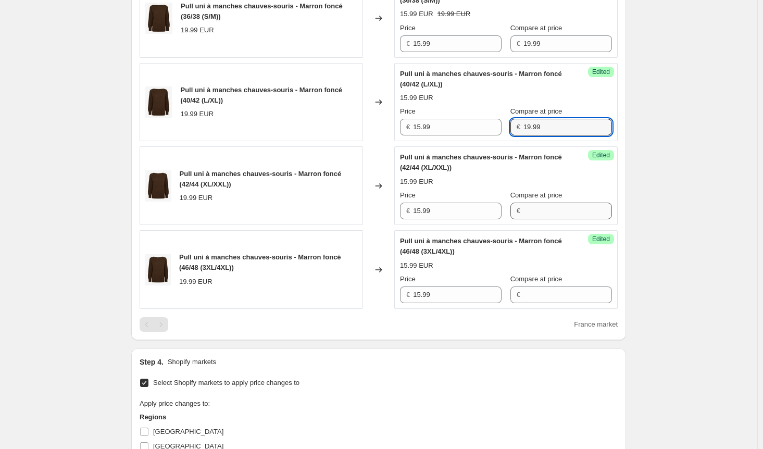
type input "19.99"
click at [544, 206] on input "Compare at price" at bounding box center [568, 211] width 89 height 17
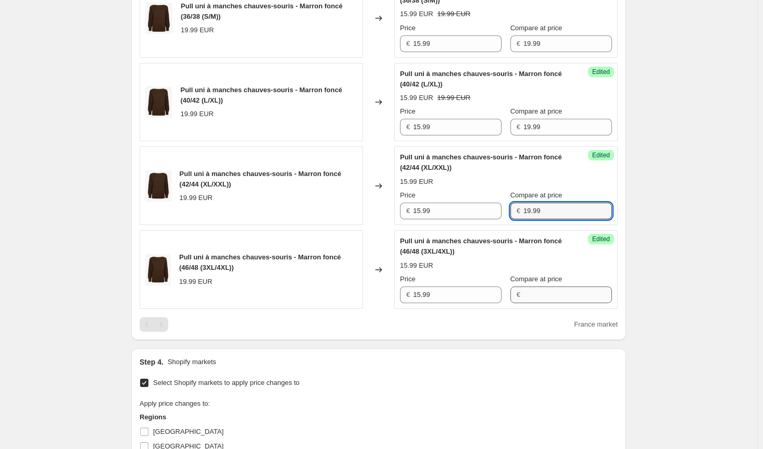
type input "19.99"
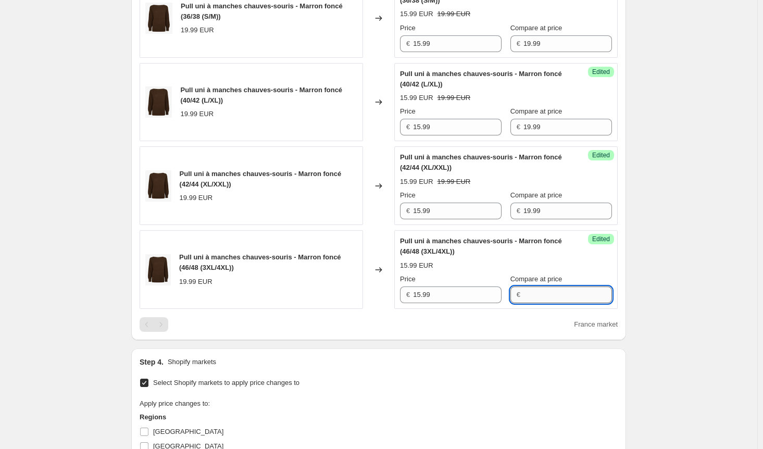
click at [551, 292] on input "Compare at price" at bounding box center [568, 295] width 89 height 17
type input "19.99"
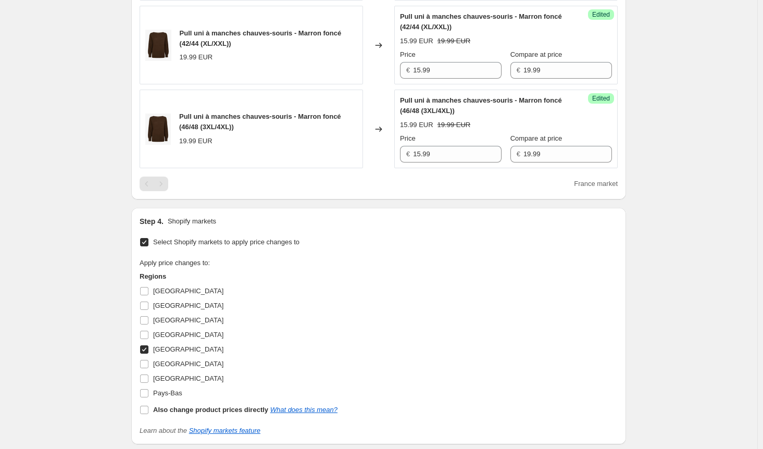
scroll to position [1250, 0]
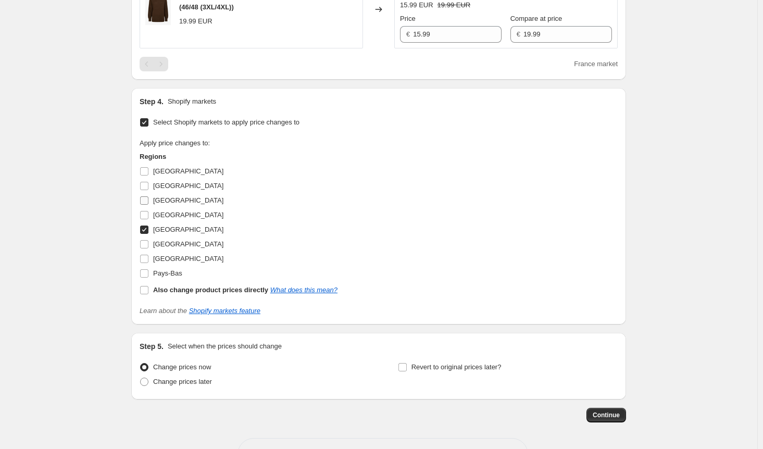
click at [148, 196] on input "[GEOGRAPHIC_DATA]" at bounding box center [144, 200] width 8 height 8
checkbox input "true"
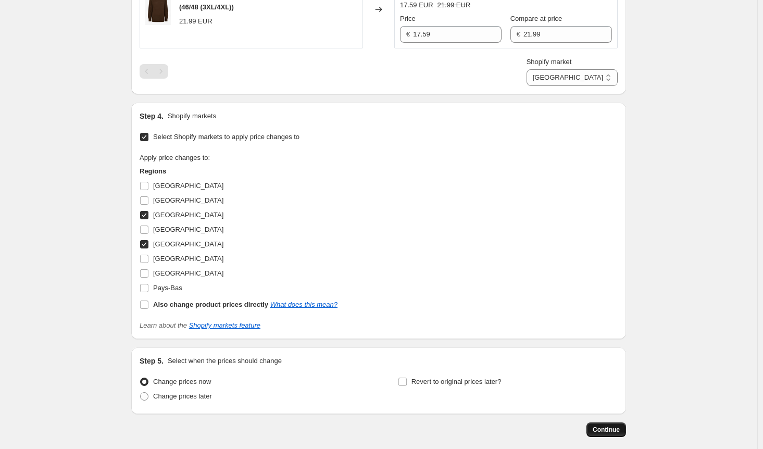
click at [618, 426] on span "Continue" at bounding box center [606, 430] width 27 height 8
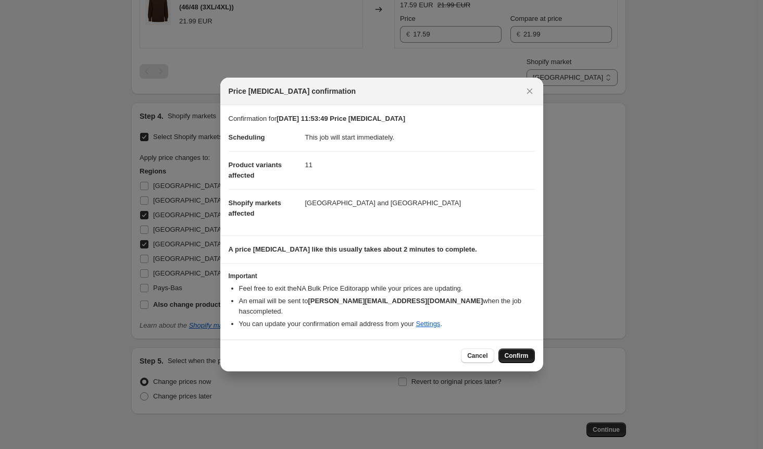
click at [522, 352] on span "Confirm" at bounding box center [517, 356] width 24 height 8
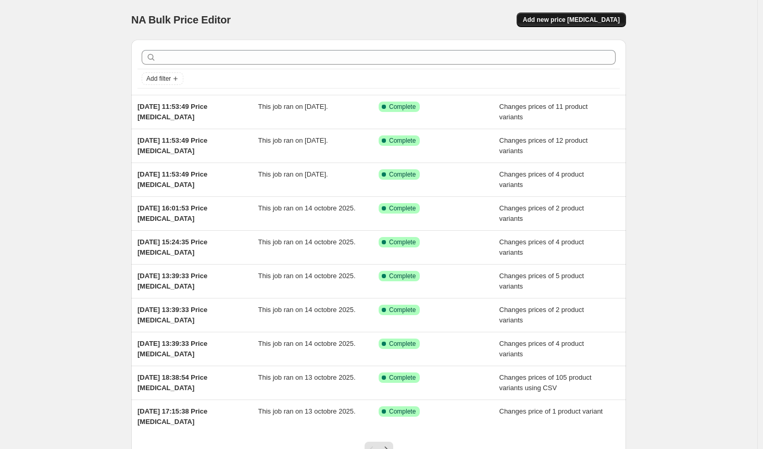
click at [580, 18] on span "Add new price [MEDICAL_DATA]" at bounding box center [571, 20] width 97 height 8
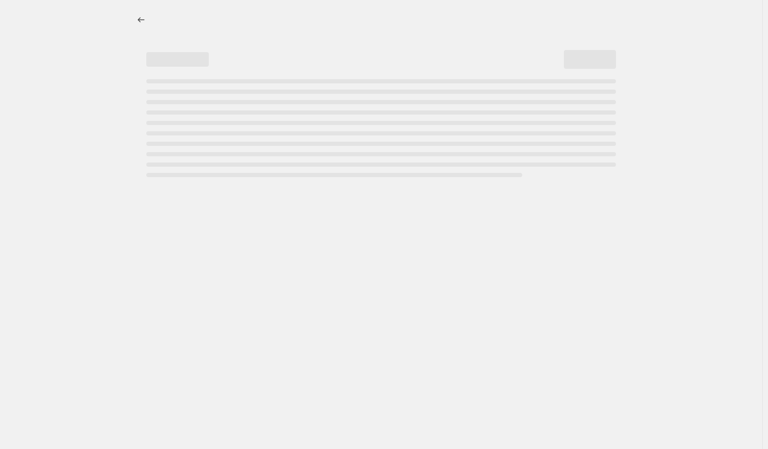
select select "percentage"
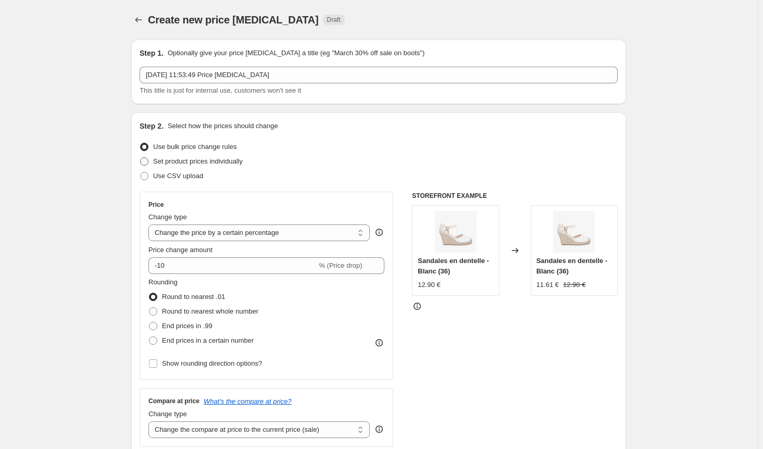
click at [153, 163] on label "Set product prices individually" at bounding box center [191, 161] width 103 height 15
click at [141, 158] on input "Set product prices individually" at bounding box center [140, 157] width 1 height 1
radio input "true"
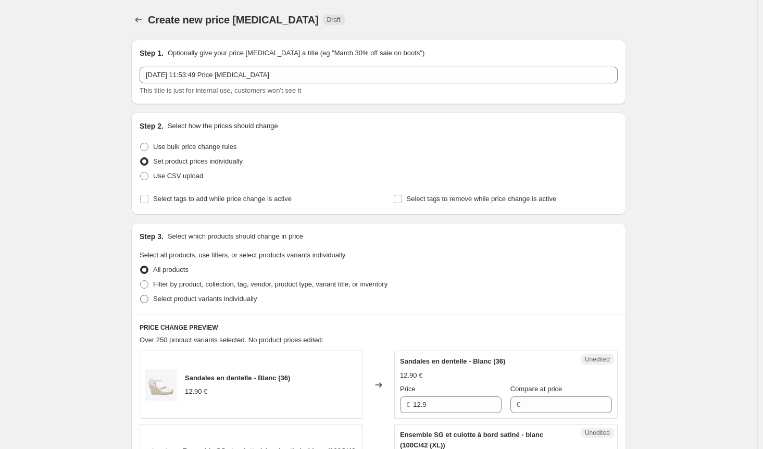
click at [145, 298] on span at bounding box center [144, 299] width 8 height 8
click at [141, 295] on input "Select product variants individually" at bounding box center [140, 295] width 1 height 1
radio input "true"
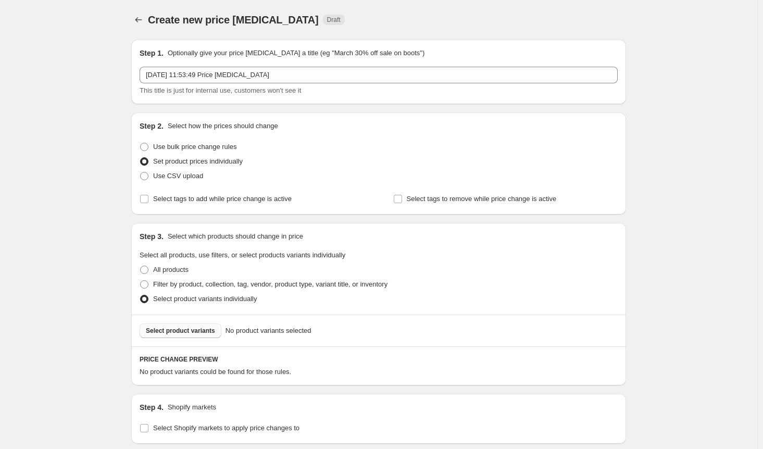
click at [193, 331] on span "Select product variants" at bounding box center [180, 331] width 69 height 8
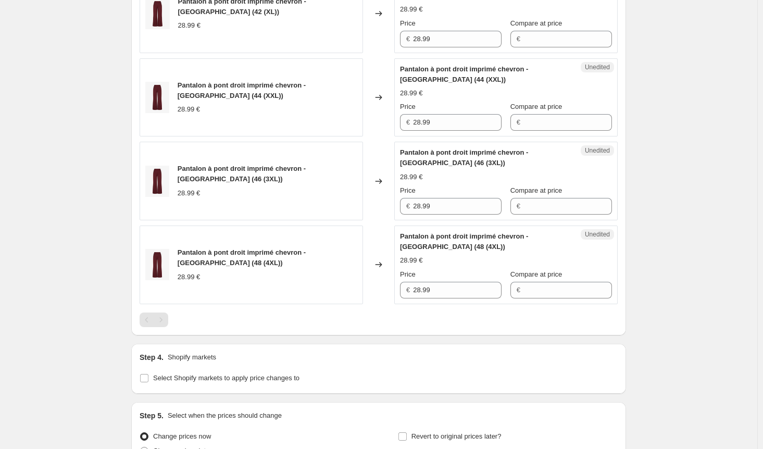
scroll to position [761, 0]
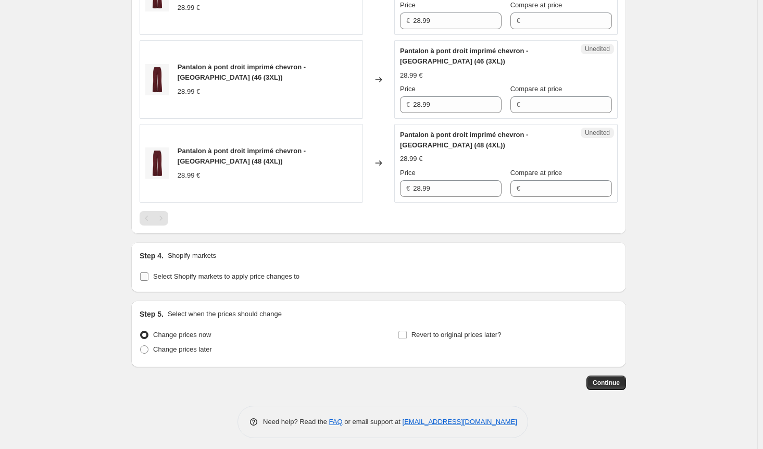
click at [148, 272] on input "Select Shopify markets to apply price changes to" at bounding box center [144, 276] width 8 height 8
checkbox input "true"
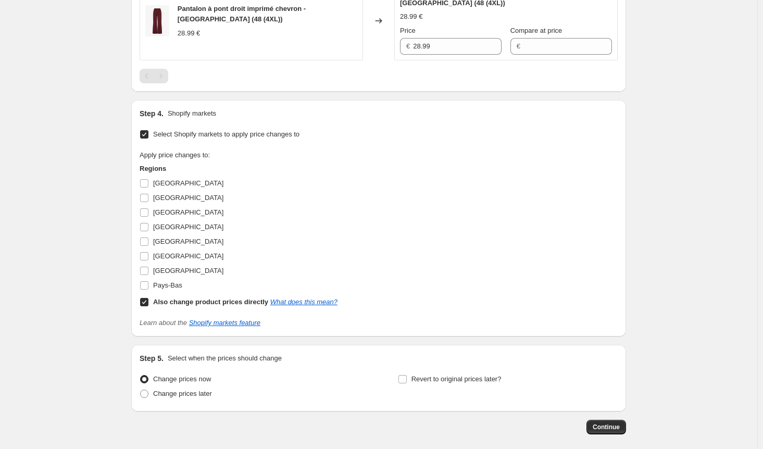
scroll to position [948, 0]
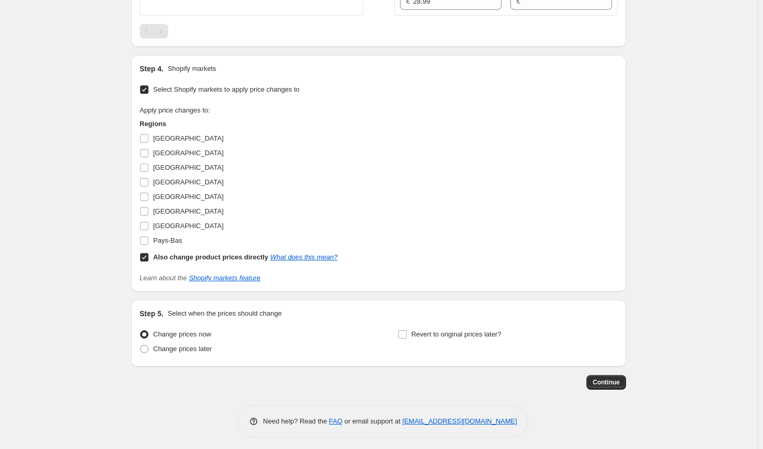
click at [148, 253] on input "Also change product prices directly What does this mean?" at bounding box center [144, 257] width 8 height 8
checkbox input "false"
click at [147, 164] on input "[GEOGRAPHIC_DATA]" at bounding box center [144, 168] width 8 height 8
checkbox input "true"
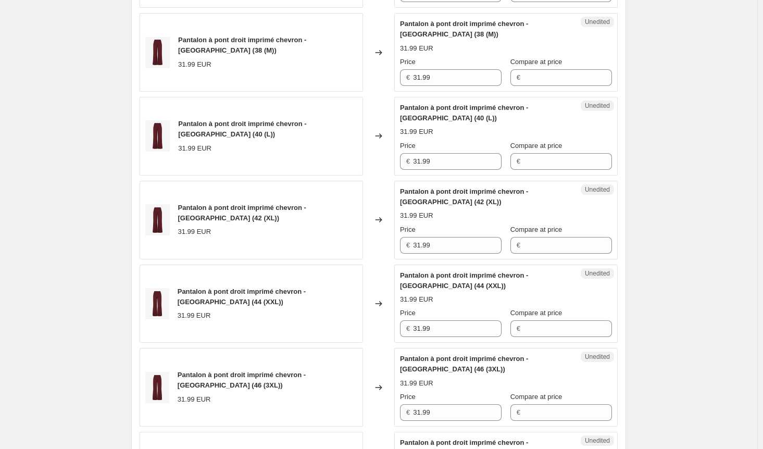
scroll to position [271, 0]
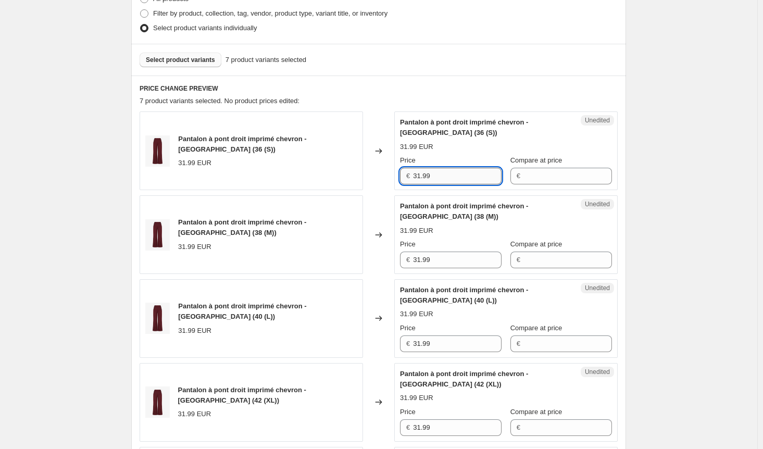
click at [420, 177] on input "31.99" at bounding box center [457, 176] width 89 height 17
click at [430, 175] on input "25.99" at bounding box center [457, 176] width 89 height 17
type input "25.59"
click at [531, 176] on input "Compare at price" at bounding box center [568, 176] width 89 height 17
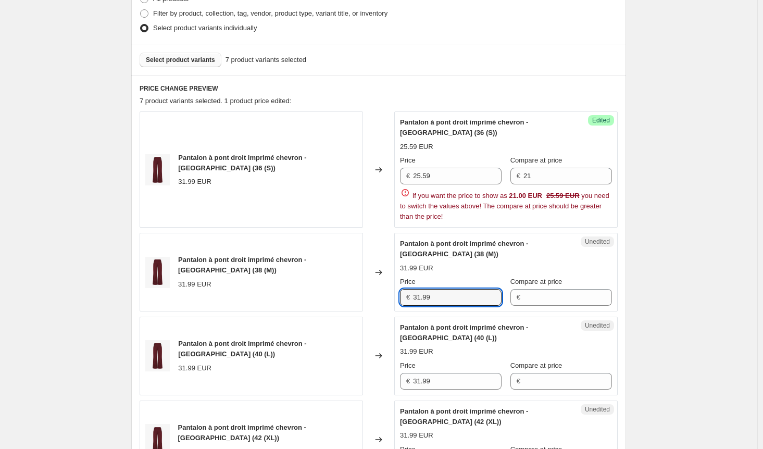
drag, startPoint x: 450, startPoint y: 259, endPoint x: 360, endPoint y: 259, distance: 90.1
click at [360, 259] on div "Pantalon à pont droit imprimé chevron - [GEOGRAPHIC_DATA] (38 (M)) 31.99 EUR Ch…" at bounding box center [379, 272] width 478 height 79
drag, startPoint x: 510, startPoint y: 176, endPoint x: 492, endPoint y: 176, distance: 18.8
click at [492, 176] on div "Price € 25.59 Compare at price € 21" at bounding box center [506, 169] width 212 height 29
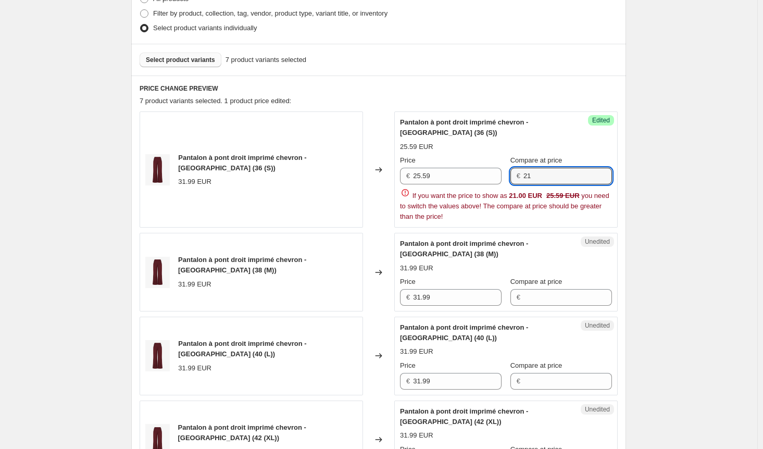
paste input "31.99"
type input "31.99"
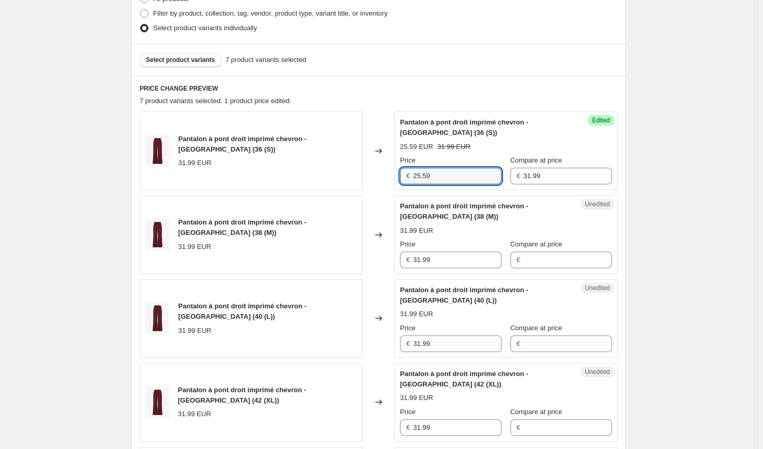
drag, startPoint x: 442, startPoint y: 174, endPoint x: 358, endPoint y: 177, distance: 83.9
click at [358, 177] on div "Pantalon à pont droit imprimé chevron - [GEOGRAPHIC_DATA] (36 (S)) 31.99 EUR Ch…" at bounding box center [379, 150] width 478 height 79
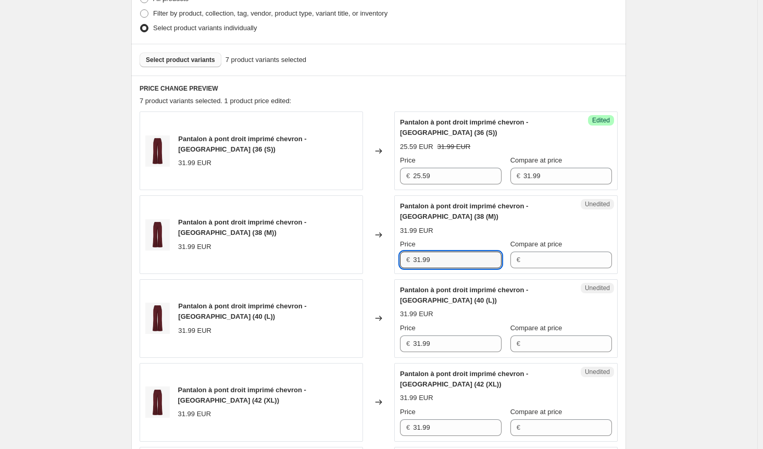
drag, startPoint x: 410, startPoint y: 258, endPoint x: 389, endPoint y: 258, distance: 20.8
click at [389, 258] on div "Pantalon à pont droit imprimé chevron - [GEOGRAPHIC_DATA] (38 (M)) 31.99 EUR Ch…" at bounding box center [379, 234] width 478 height 79
paste input "25.5"
type input "25.59"
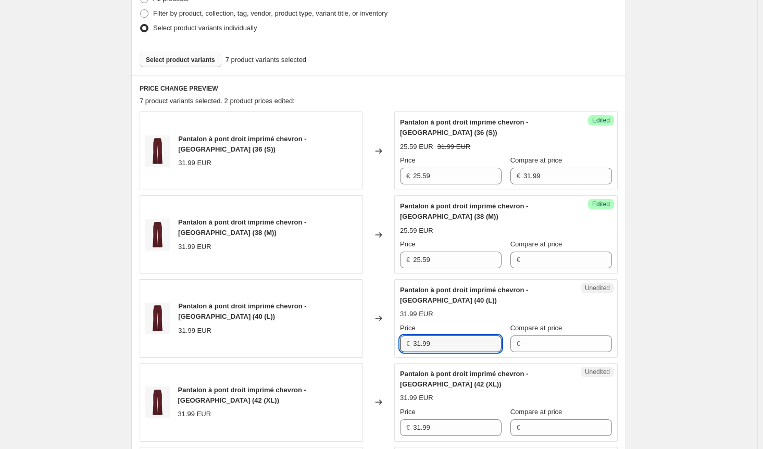
drag, startPoint x: 431, startPoint y: 341, endPoint x: 401, endPoint y: 342, distance: 30.2
click at [401, 342] on div "Unedited [PERSON_NAME] à pont droit imprimé chevron - [GEOGRAPHIC_DATA] (40 (L)…" at bounding box center [505, 318] width 223 height 79
paste input "25.5"
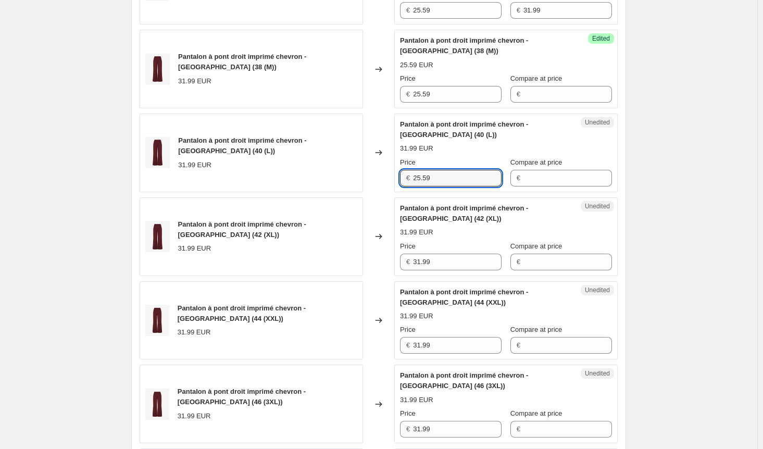
scroll to position [479, 0]
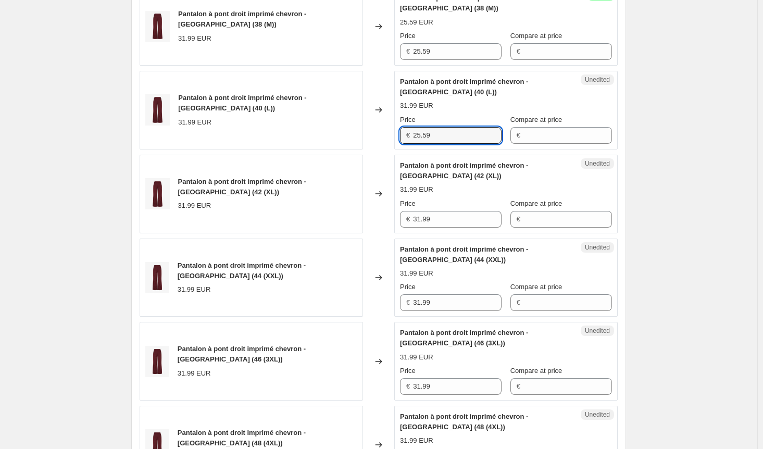
type input "25.59"
click at [395, 216] on div "Pantalon à pont droit imprimé chevron - [GEOGRAPHIC_DATA] (42 (XL)) 31.99 EUR C…" at bounding box center [379, 194] width 478 height 79
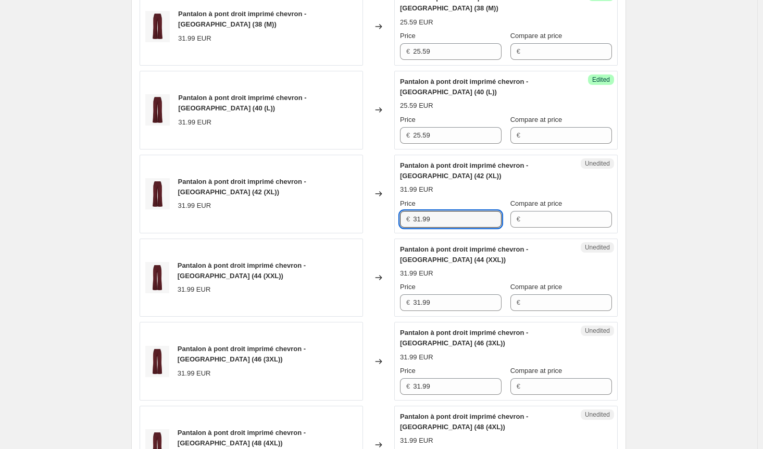
paste input "25.5"
type input "25.59"
drag, startPoint x: 403, startPoint y: 300, endPoint x: 392, endPoint y: 306, distance: 12.8
click at [394, 302] on div "Pantalon à pont droit imprimé chevron - [GEOGRAPHIC_DATA] (44 (XXL)) 31.99 EUR …" at bounding box center [379, 278] width 478 height 79
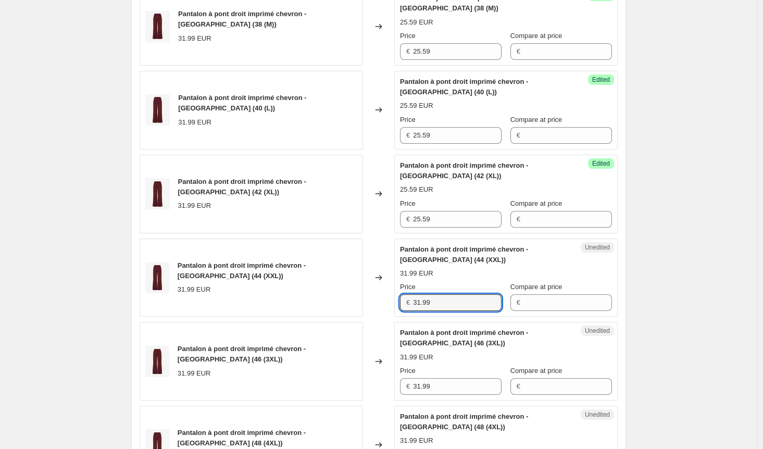
paste input "25.5"
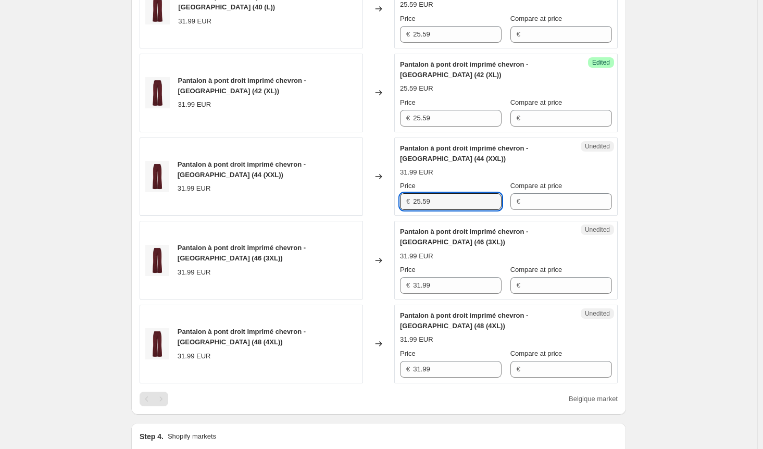
scroll to position [688, 0]
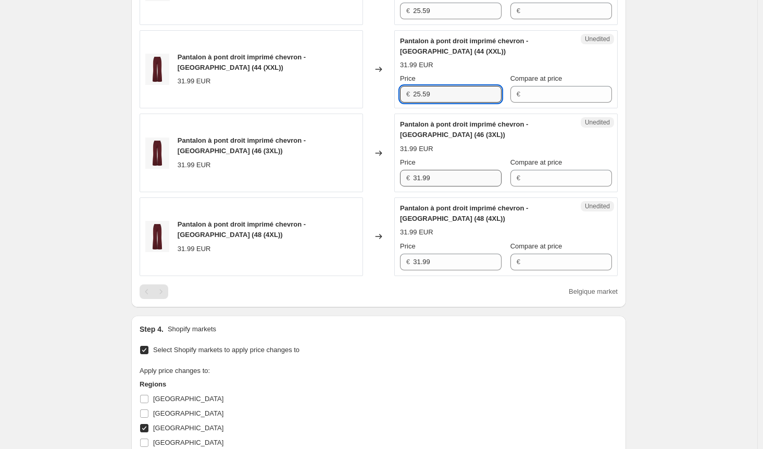
type input "25.59"
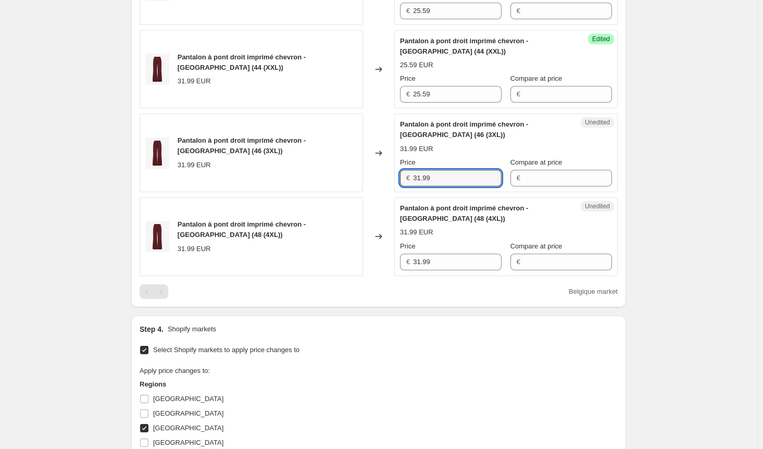
drag, startPoint x: 439, startPoint y: 171, endPoint x: 390, endPoint y: 176, distance: 49.2
click at [390, 176] on div "Pantalon à pont droit imprimé chevron - [GEOGRAPHIC_DATA] (46 (3XL)) 31.99 EUR …" at bounding box center [379, 153] width 478 height 79
paste input "25.5"
type input "25.59"
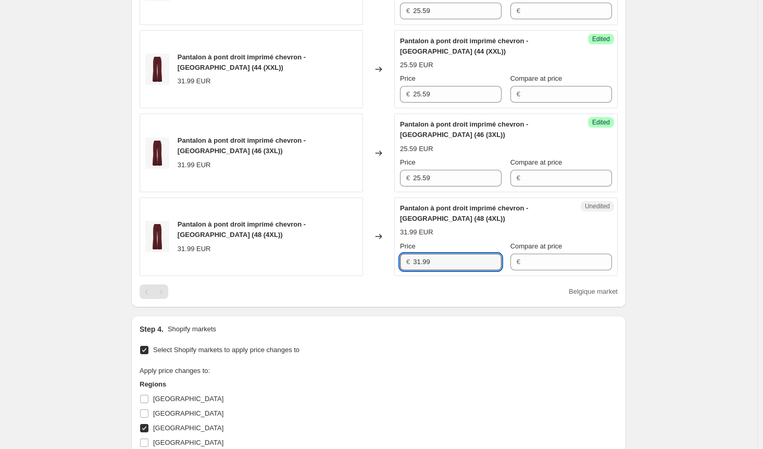
click at [377, 263] on div "Pantalon à pont droit imprimé chevron - [GEOGRAPHIC_DATA] (48 (4XL)) 31.99 EUR …" at bounding box center [379, 236] width 478 height 79
paste input "25.5"
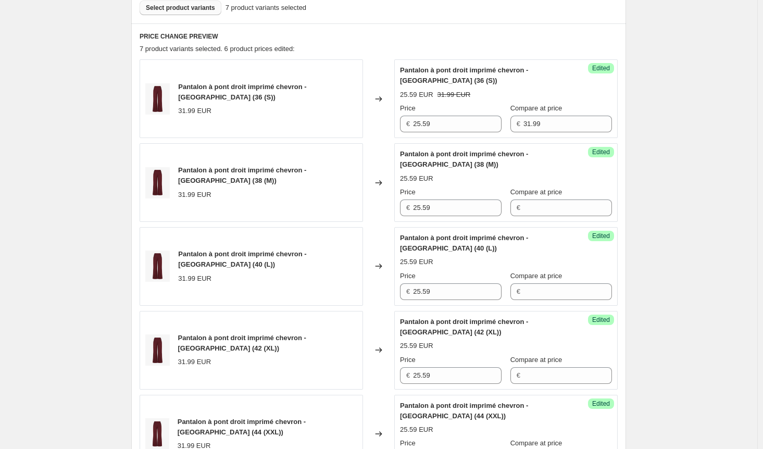
scroll to position [271, 0]
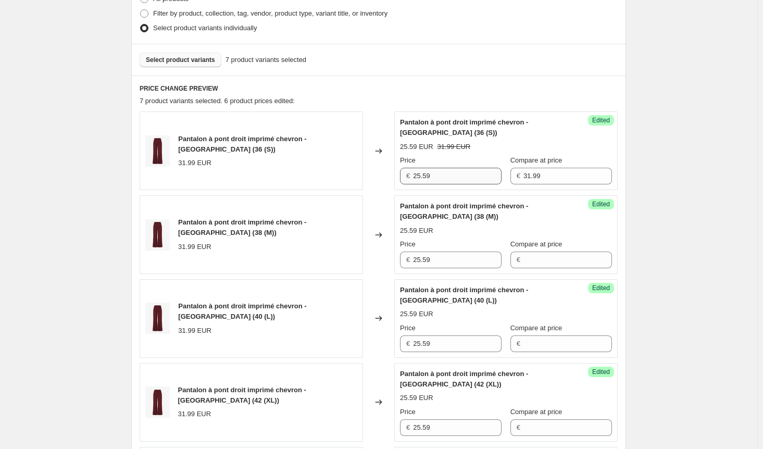
type input "25.59"
click at [472, 178] on div "Price € 25.59 Compare at price € 31.99" at bounding box center [506, 169] width 212 height 29
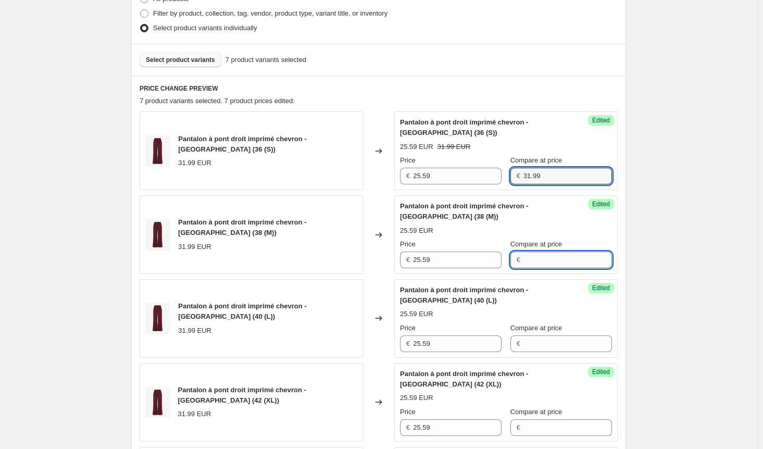
click at [534, 256] on input "Compare at price" at bounding box center [568, 260] width 89 height 17
paste input "31.99"
type input "31.99"
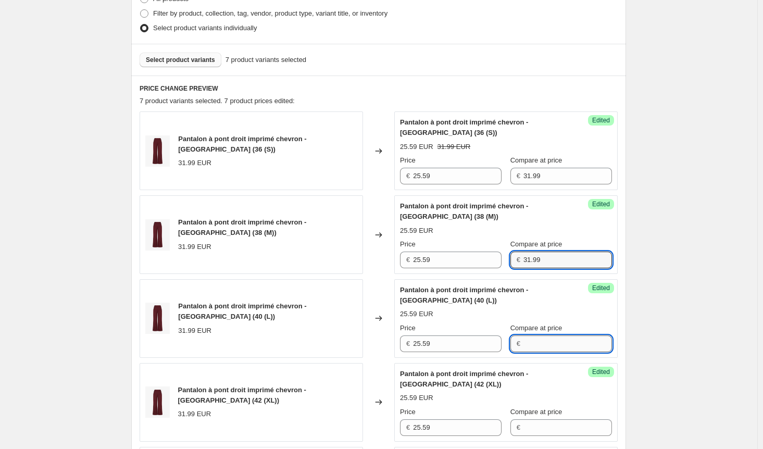
click at [535, 341] on input "Compare at price" at bounding box center [568, 343] width 89 height 17
paste input "31.99"
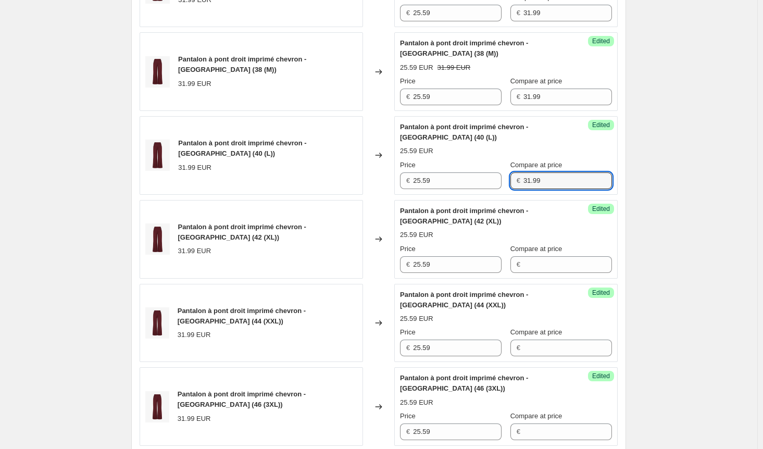
scroll to position [479, 0]
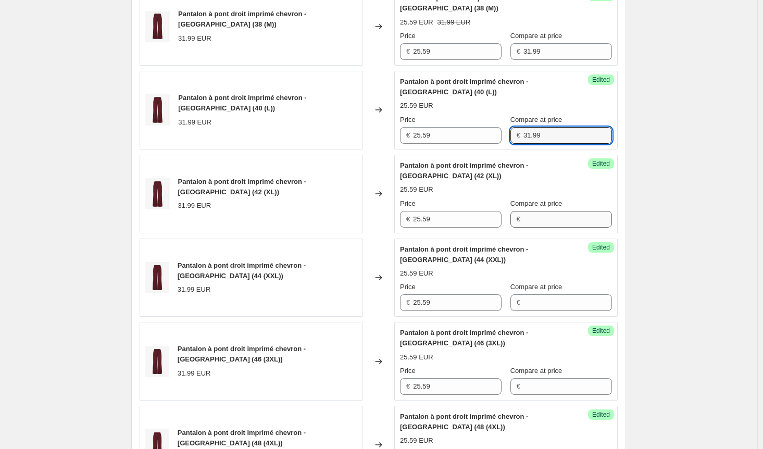
type input "31.99"
click at [540, 212] on input "Compare at price" at bounding box center [568, 219] width 89 height 17
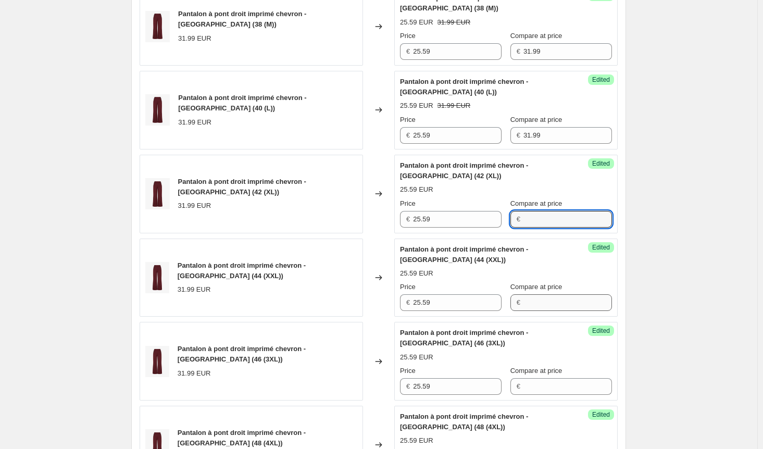
paste input "31.99"
type input "31.99"
click at [537, 299] on input "Compare at price" at bounding box center [568, 302] width 89 height 17
paste input "31.99"
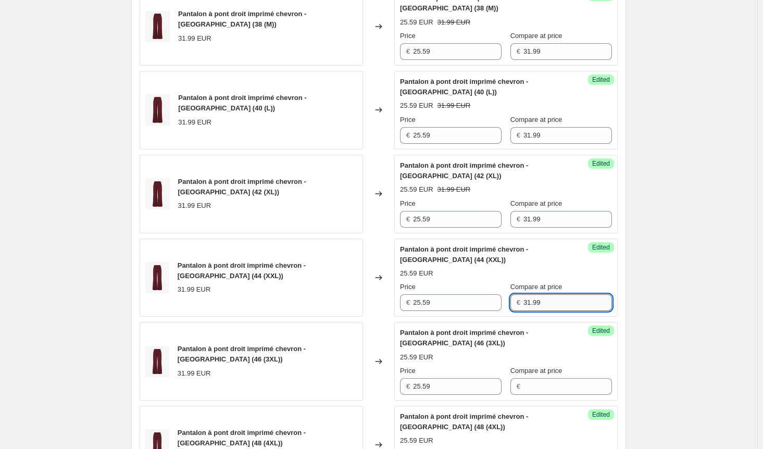
scroll to position [688, 0]
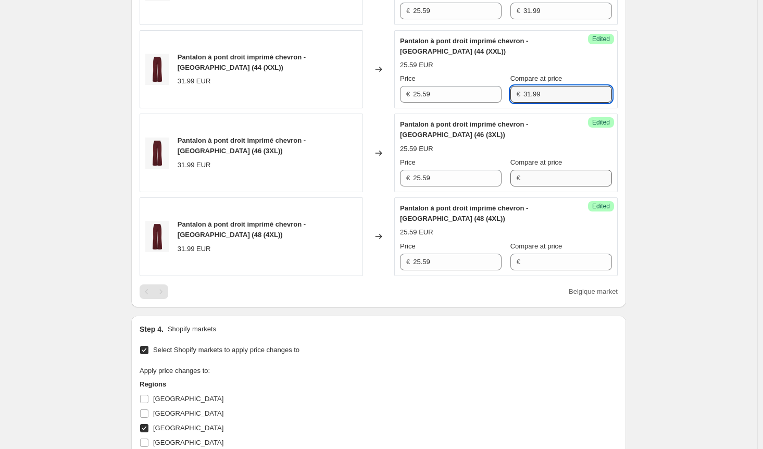
type input "31.99"
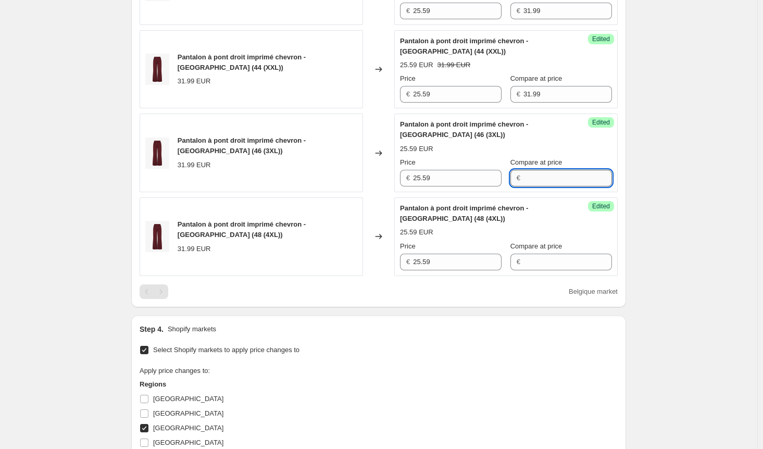
click at [537, 177] on input "Compare at price" at bounding box center [568, 178] width 89 height 17
paste input "31.99"
type input "31.99"
click at [535, 265] on input "Compare at price" at bounding box center [568, 262] width 89 height 17
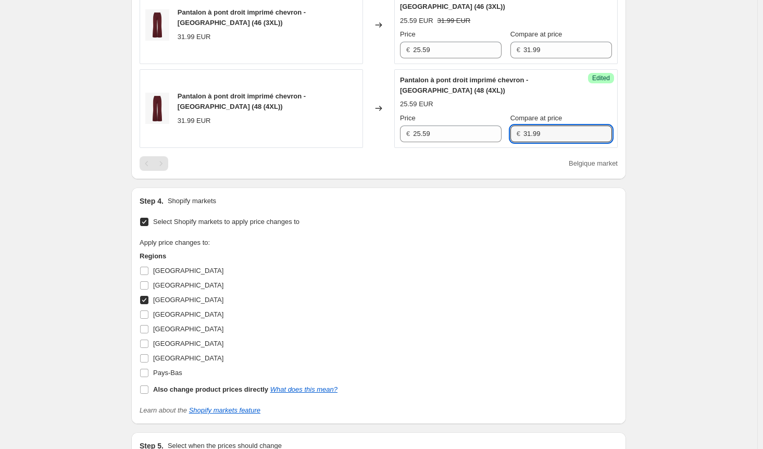
scroll to position [948, 0]
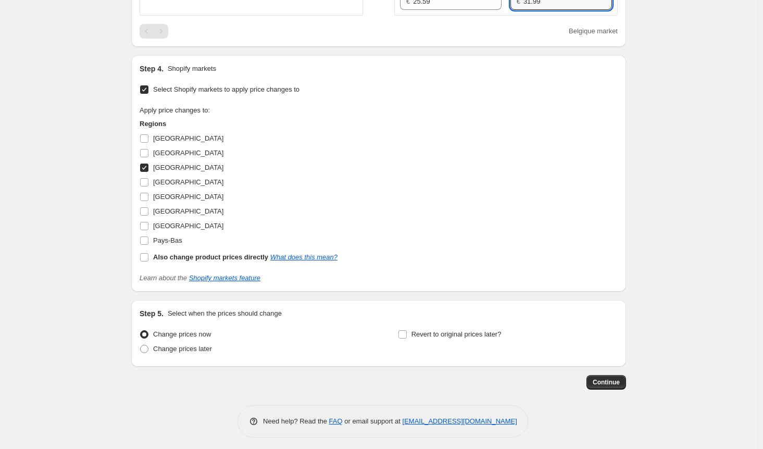
type input "31.99"
click at [147, 166] on input "[GEOGRAPHIC_DATA]" at bounding box center [144, 168] width 8 height 8
checkbox input "false"
click at [146, 195] on input "[GEOGRAPHIC_DATA]" at bounding box center [144, 197] width 8 height 8
checkbox input "true"
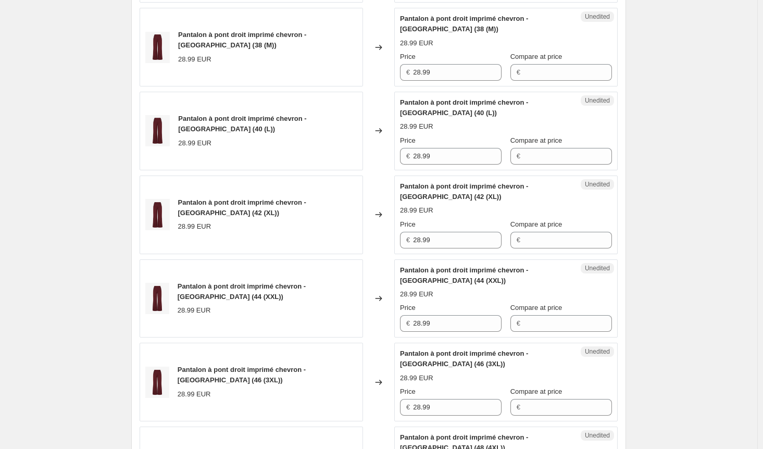
scroll to position [271, 0]
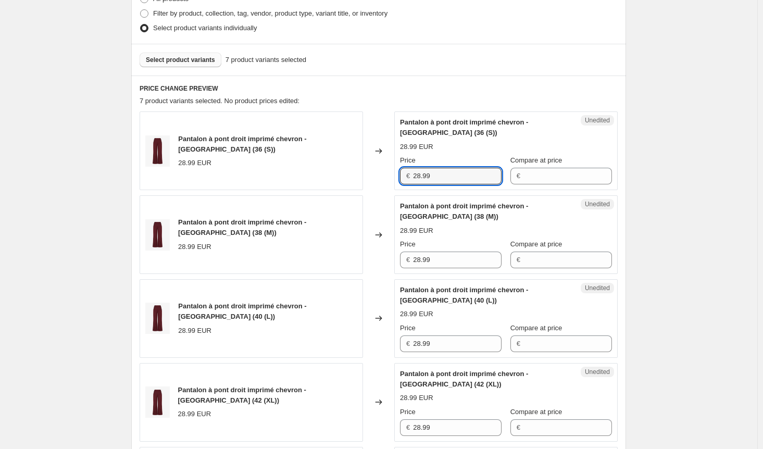
drag, startPoint x: 444, startPoint y: 178, endPoint x: 365, endPoint y: 175, distance: 79.2
click at [365, 175] on div "Pantalon à pont droit imprimé chevron - [GEOGRAPHIC_DATA] (36 (S)) 28.99 EUR Ch…" at bounding box center [379, 150] width 478 height 79
click at [535, 179] on input "Compare at price" at bounding box center [568, 176] width 89 height 17
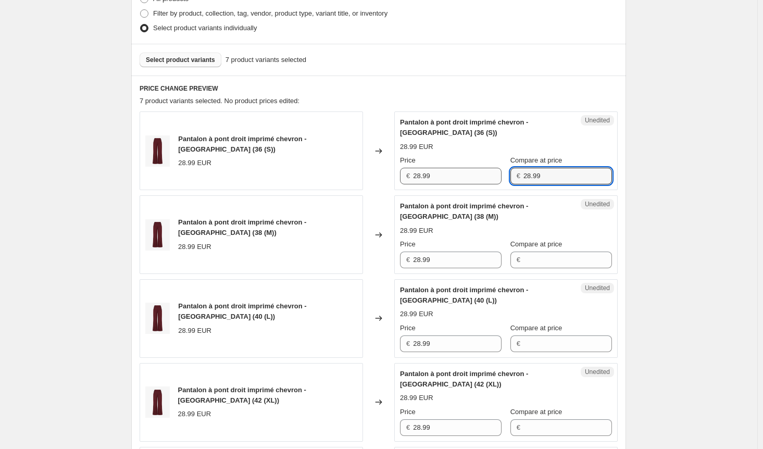
type input "28.99"
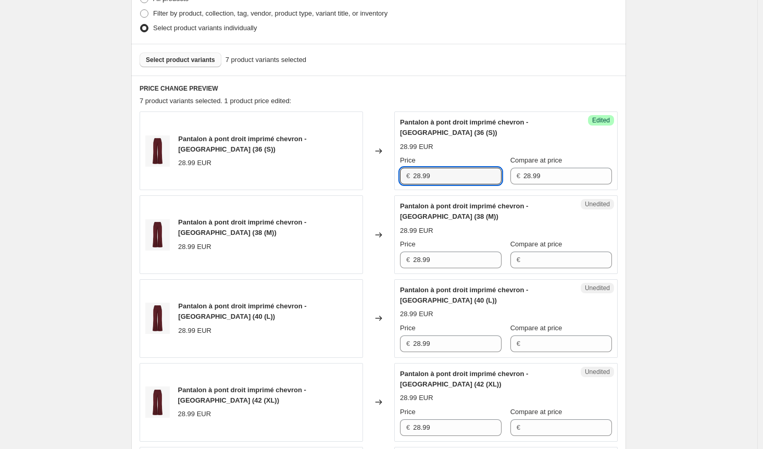
drag, startPoint x: 421, startPoint y: 173, endPoint x: 418, endPoint y: 206, distance: 33.0
click at [421, 175] on input "28.99" at bounding box center [457, 176] width 89 height 17
drag, startPoint x: 421, startPoint y: 176, endPoint x: 359, endPoint y: 175, distance: 62.0
click at [359, 175] on div "Pantalon à pont droit imprimé chevron - [GEOGRAPHIC_DATA] (36 (S)) 28.99 EUR Ch…" at bounding box center [379, 150] width 478 height 79
type input "23.19"
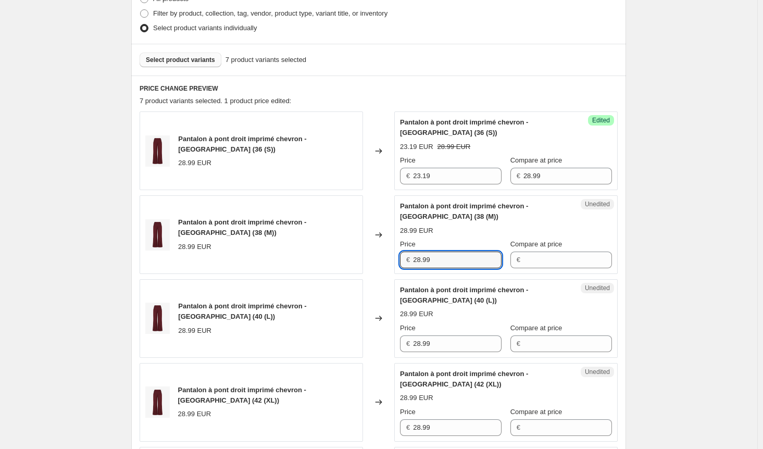
click at [381, 256] on div "Pantalon à pont droit imprimé chevron - [GEOGRAPHIC_DATA] (38 (M)) 28.99 EUR Ch…" at bounding box center [379, 234] width 478 height 79
type input "23.19"
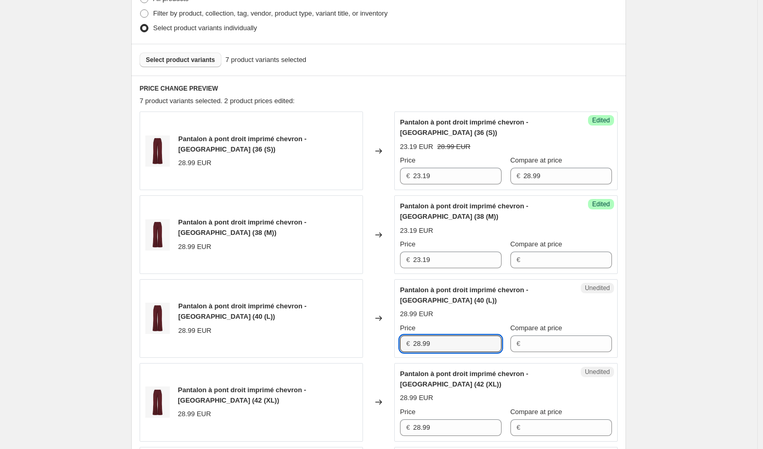
drag, startPoint x: 375, startPoint y: 342, endPoint x: 408, endPoint y: 352, distance: 34.6
click at [365, 342] on div "Pantalon à pont droit imprimé chevron - [GEOGRAPHIC_DATA] (40 (L)) 28.99 EUR Ch…" at bounding box center [379, 318] width 478 height 79
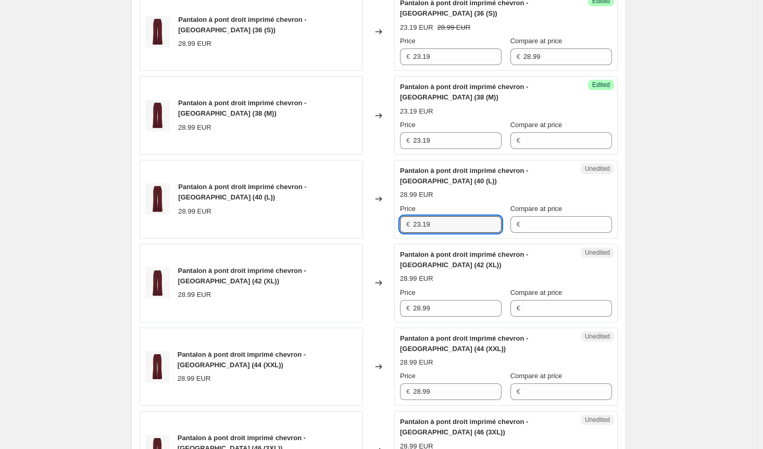
scroll to position [427, 0]
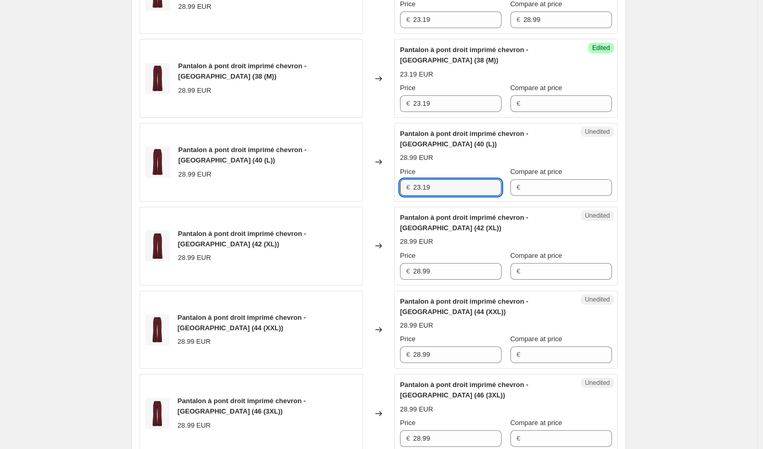
type input "23.19"
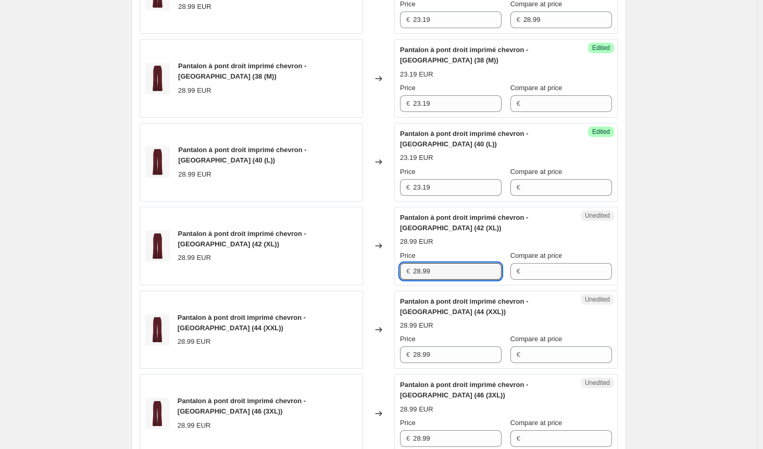
drag, startPoint x: 393, startPoint y: 270, endPoint x: 412, endPoint y: 320, distance: 53.6
click at [363, 273] on div "Pantalon à pont droit imprimé chevron - [GEOGRAPHIC_DATA] (42 (XL)) 28.99 EUR C…" at bounding box center [379, 246] width 478 height 79
type input "23.19"
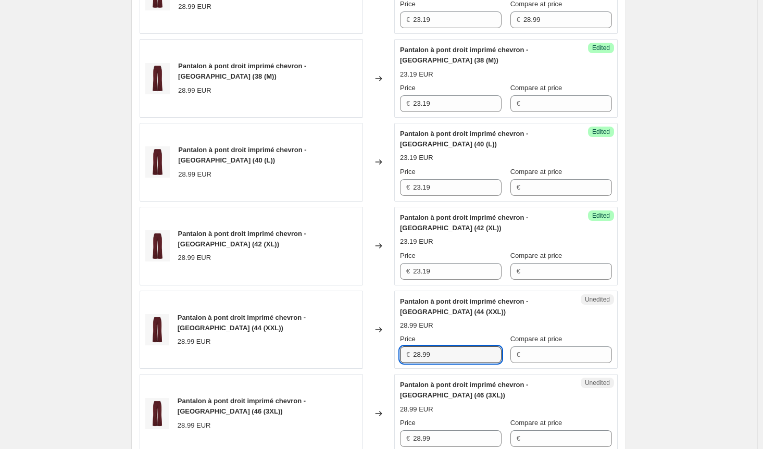
drag, startPoint x: 440, startPoint y: 353, endPoint x: 404, endPoint y: 355, distance: 36.0
click at [404, 355] on div "€ 28.99" at bounding box center [451, 354] width 102 height 17
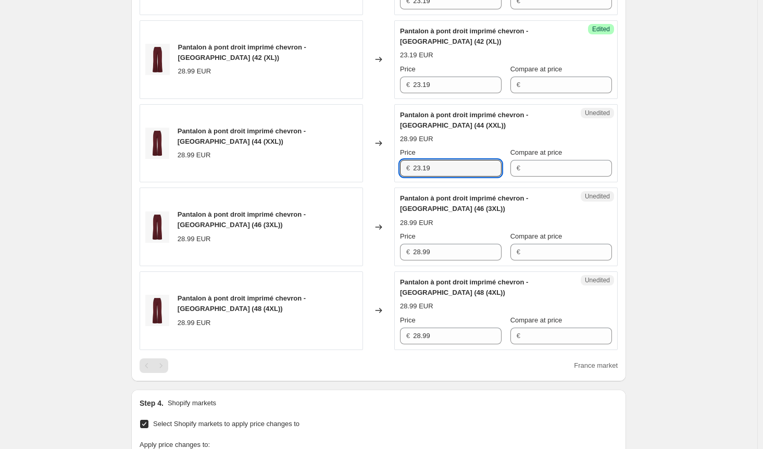
scroll to position [688, 0]
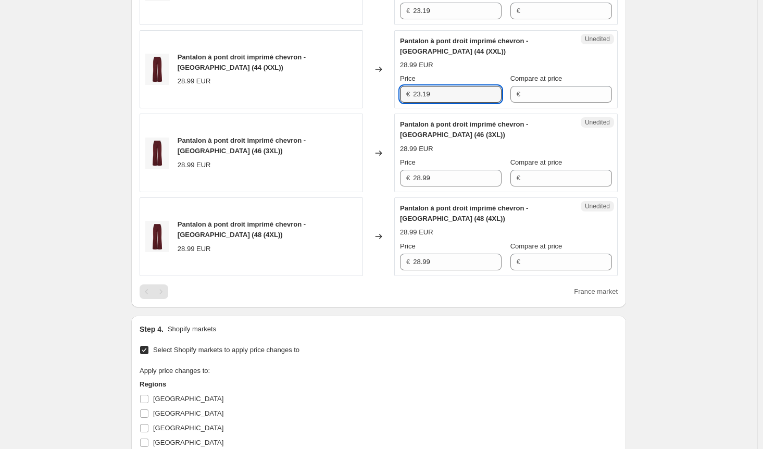
type input "23.19"
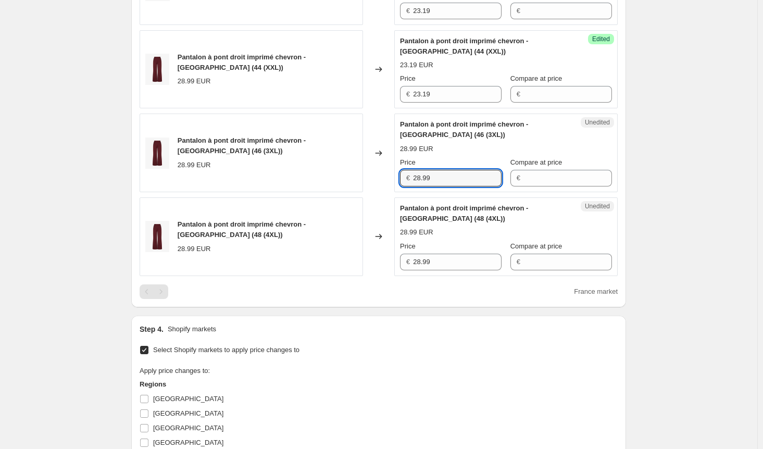
drag, startPoint x: 407, startPoint y: 175, endPoint x: 396, endPoint y: 175, distance: 10.9
click at [396, 175] on div "Pantalon à pont droit imprimé chevron - [GEOGRAPHIC_DATA] (46 (3XL)) 28.99 EUR …" at bounding box center [379, 153] width 478 height 79
type input "23.19"
drag, startPoint x: 445, startPoint y: 258, endPoint x: 400, endPoint y: 264, distance: 45.7
click at [401, 264] on div "Unedited Pantalon à pont droit imprimé chevron - [GEOGRAPHIC_DATA] (48 (4XL)) 2…" at bounding box center [505, 236] width 223 height 79
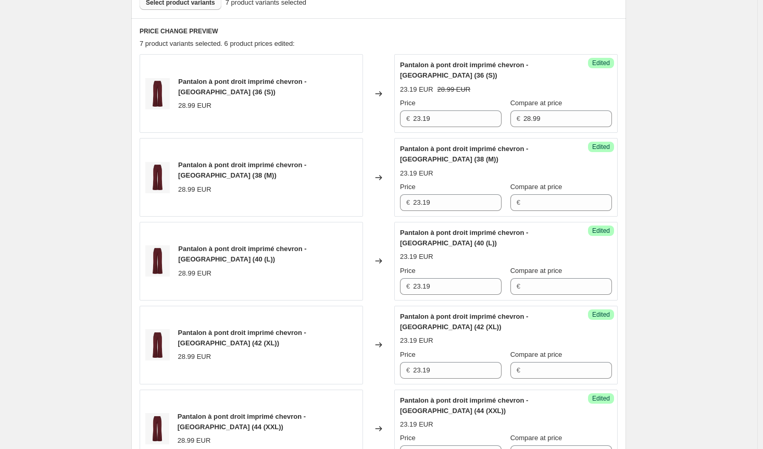
scroll to position [323, 0]
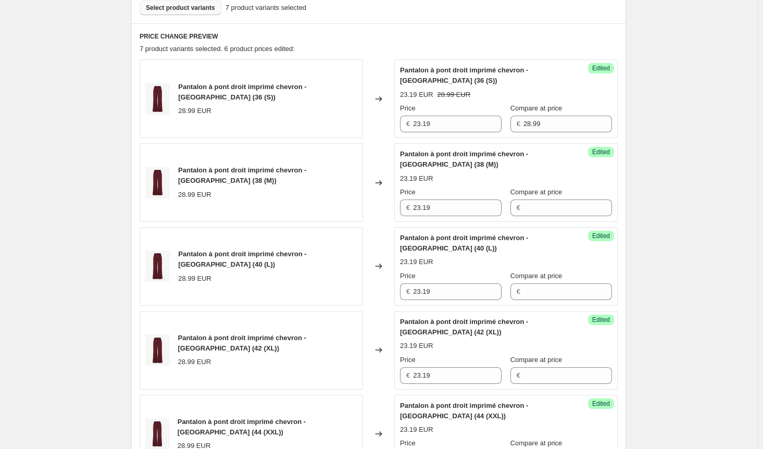
type input "23.19"
drag, startPoint x: 514, startPoint y: 121, endPoint x: 487, endPoint y: 121, distance: 27.1
click at [487, 121] on div "Price € 23.19 Compare at price € 28.99" at bounding box center [506, 117] width 212 height 29
click at [541, 208] on input "Compare at price" at bounding box center [568, 208] width 89 height 17
type input "28.99"
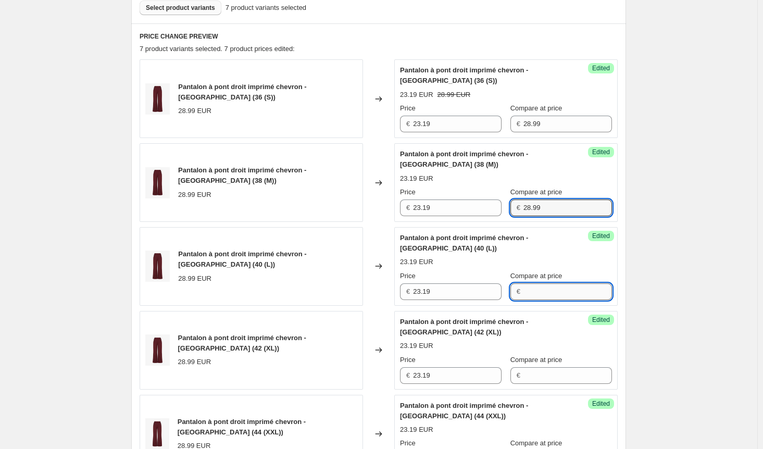
click at [544, 290] on input "Compare at price" at bounding box center [568, 291] width 89 height 17
type input "28.99"
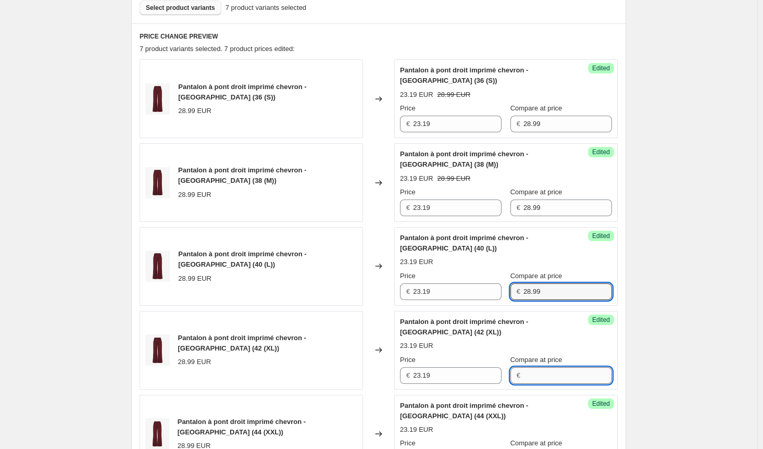
click at [534, 370] on input "Compare at price" at bounding box center [568, 375] width 89 height 17
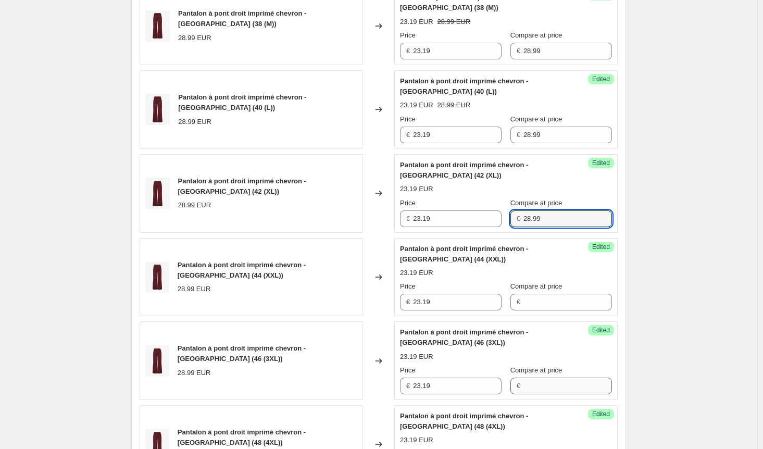
scroll to position [531, 0]
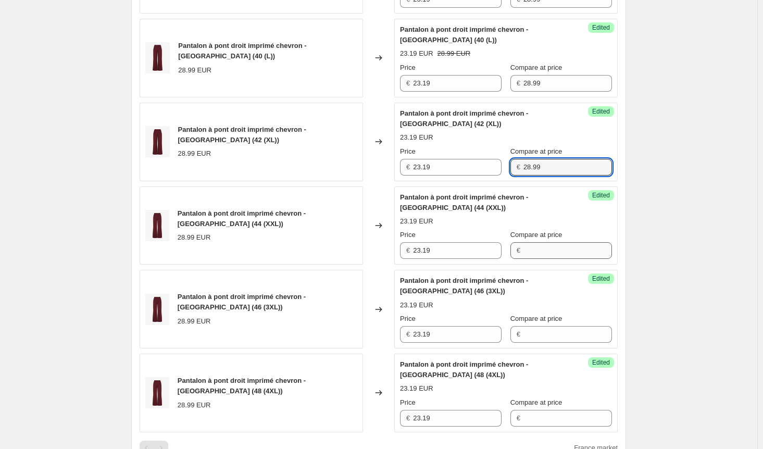
type input "28.99"
click at [549, 254] on input "Compare at price" at bounding box center [568, 250] width 89 height 17
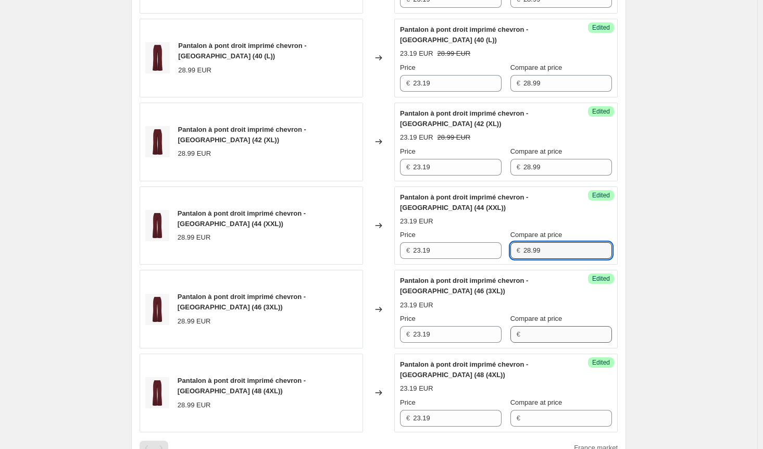
type input "28.99"
click at [545, 335] on input "Compare at price" at bounding box center [568, 334] width 89 height 17
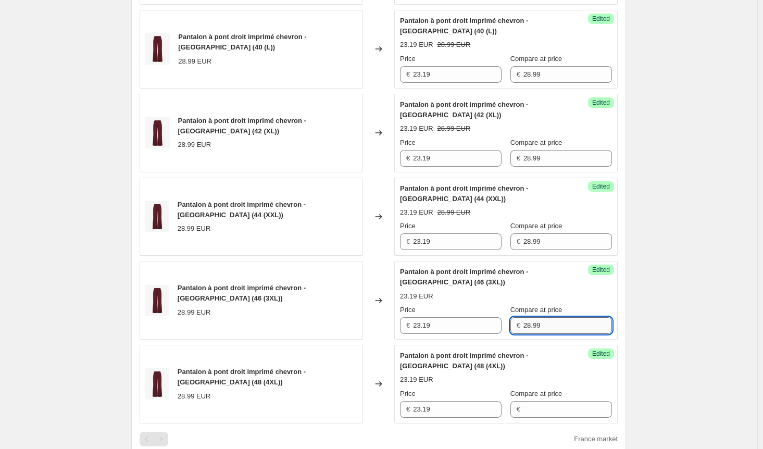
scroll to position [740, 0]
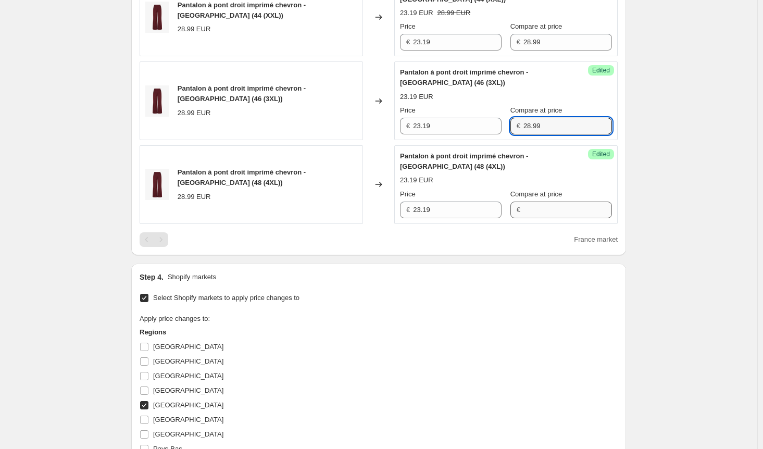
type input "28.99"
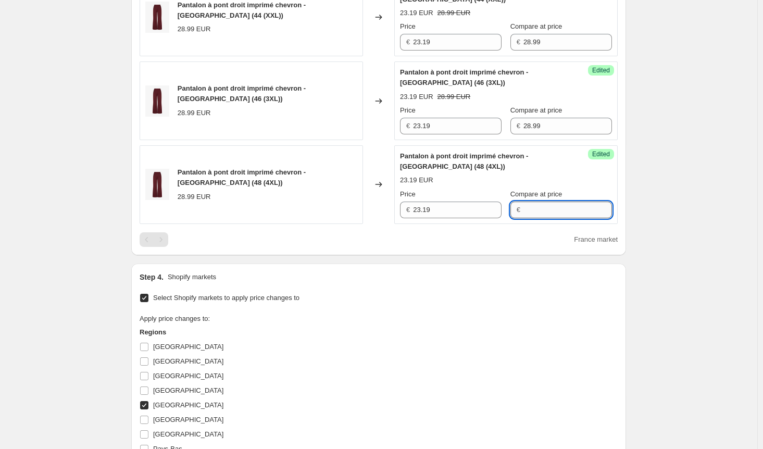
click at [532, 210] on input "Compare at price" at bounding box center [568, 210] width 89 height 17
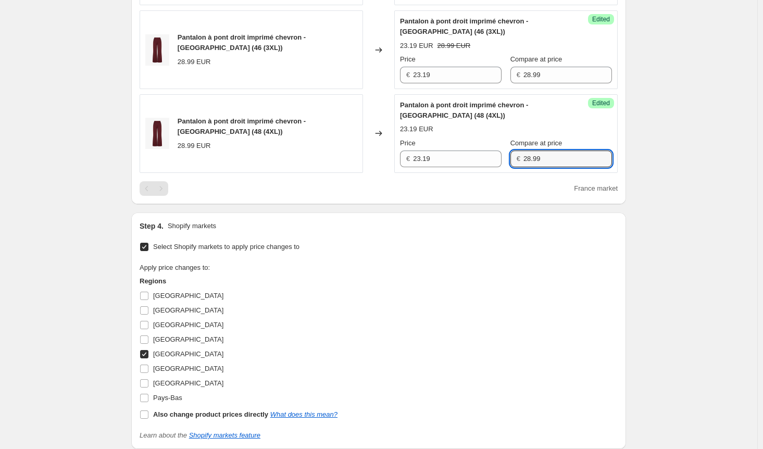
scroll to position [896, 0]
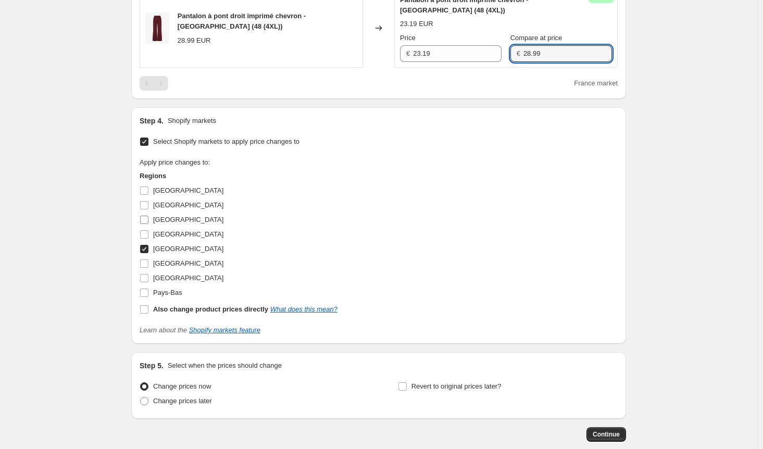
type input "28.99"
click at [152, 216] on label "[GEOGRAPHIC_DATA]" at bounding box center [182, 220] width 84 height 15
click at [148, 216] on input "[GEOGRAPHIC_DATA]" at bounding box center [144, 220] width 8 height 8
checkbox input "true"
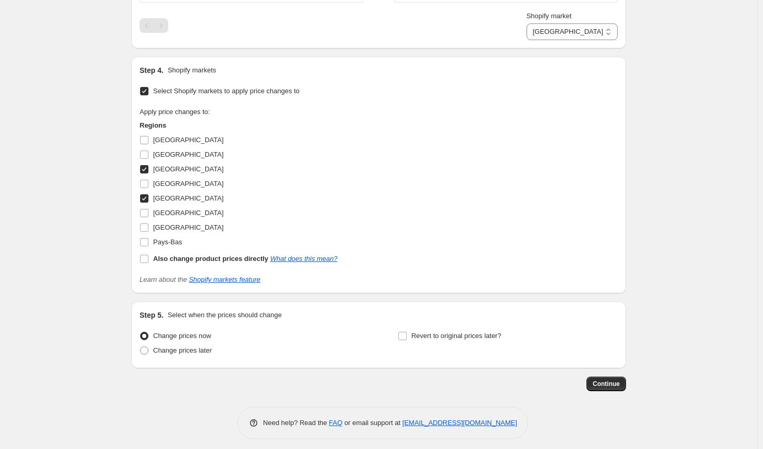
scroll to position [963, 0]
click at [614, 378] on span "Continue" at bounding box center [606, 382] width 27 height 8
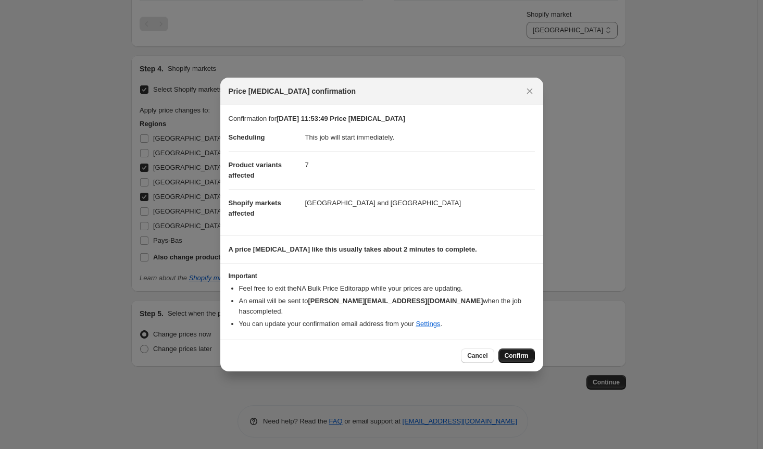
click at [521, 352] on span "Confirm" at bounding box center [517, 356] width 24 height 8
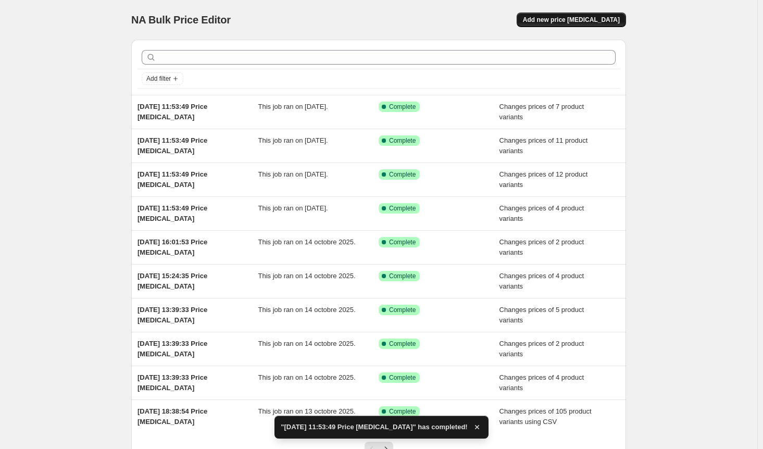
click at [581, 20] on span "Add new price [MEDICAL_DATA]" at bounding box center [571, 20] width 97 height 8
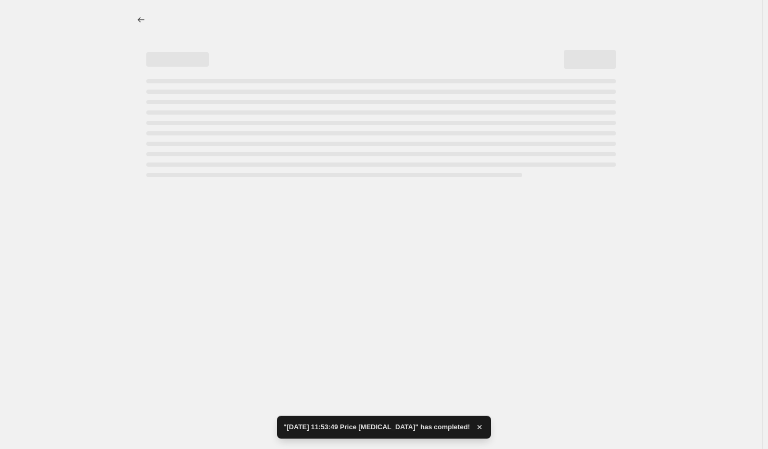
select select "percentage"
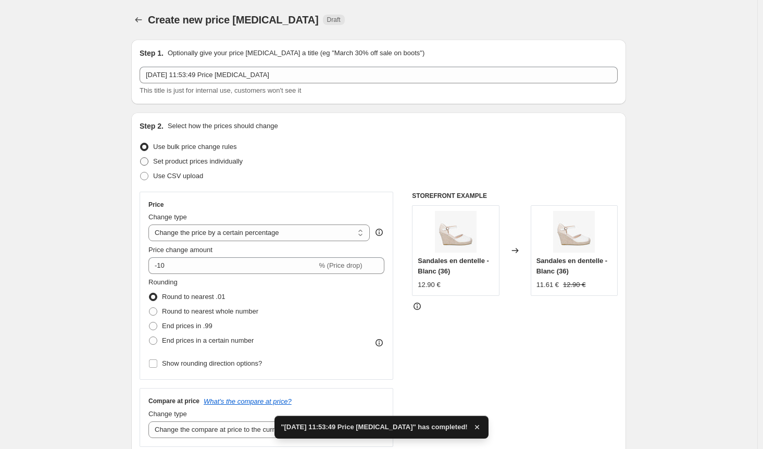
click at [179, 165] on span "Set product prices individually" at bounding box center [198, 161] width 90 height 8
click at [141, 158] on input "Set product prices individually" at bounding box center [140, 157] width 1 height 1
radio input "true"
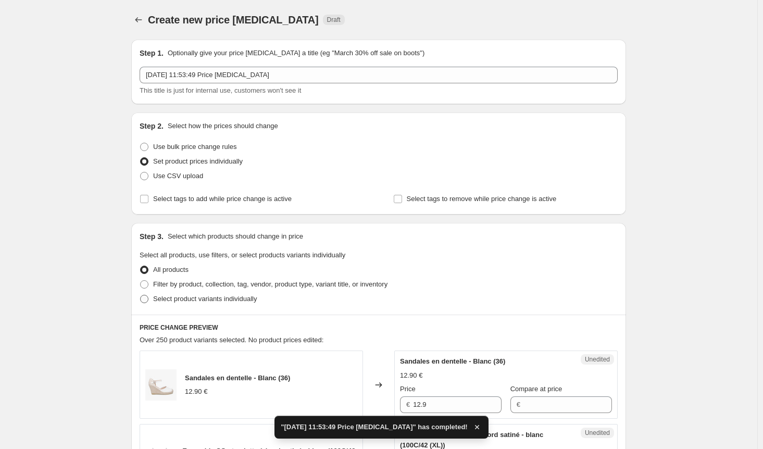
click at [163, 301] on span "Select product variants individually" at bounding box center [205, 299] width 104 height 8
click at [141, 295] on input "Select product variants individually" at bounding box center [140, 295] width 1 height 1
radio input "true"
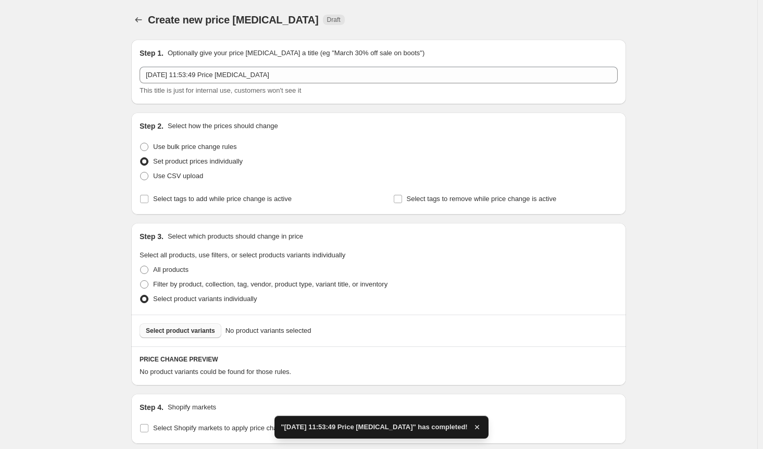
click at [188, 331] on span "Select product variants" at bounding box center [180, 331] width 69 height 8
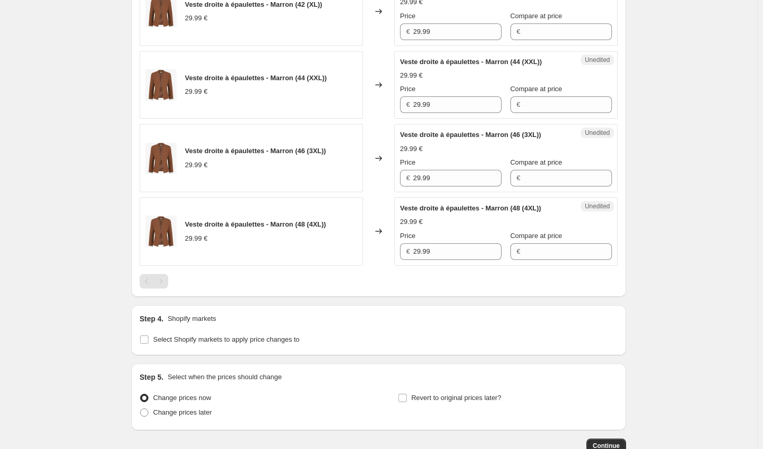
scroll to position [688, 0]
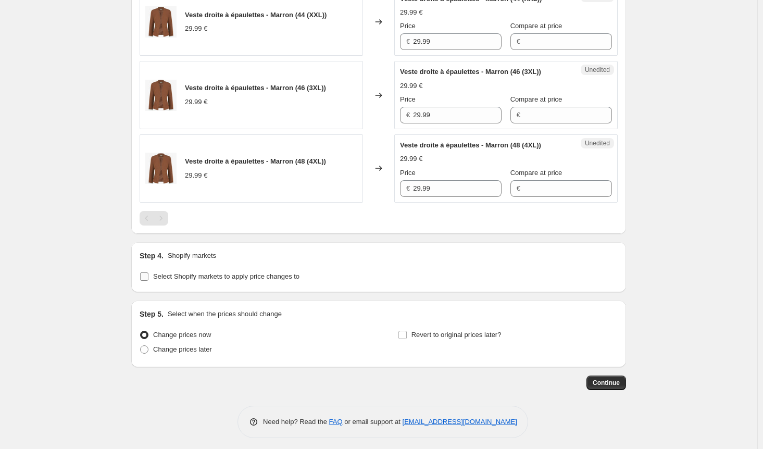
click at [143, 272] on input "Select Shopify markets to apply price changes to" at bounding box center [144, 276] width 8 height 8
checkbox input "true"
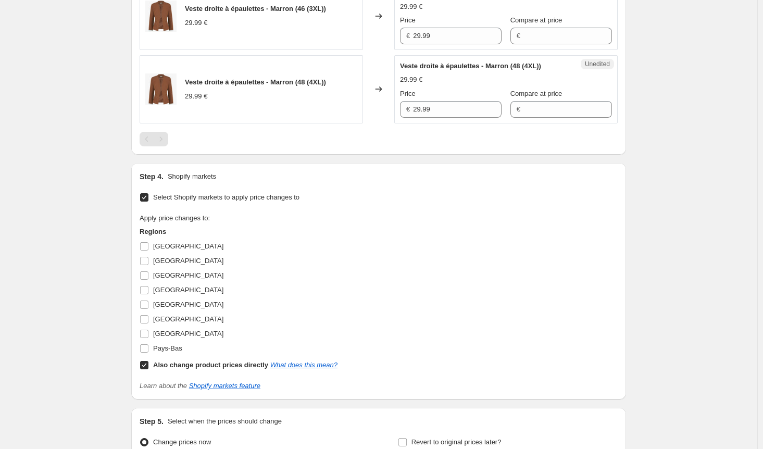
scroll to position [844, 0]
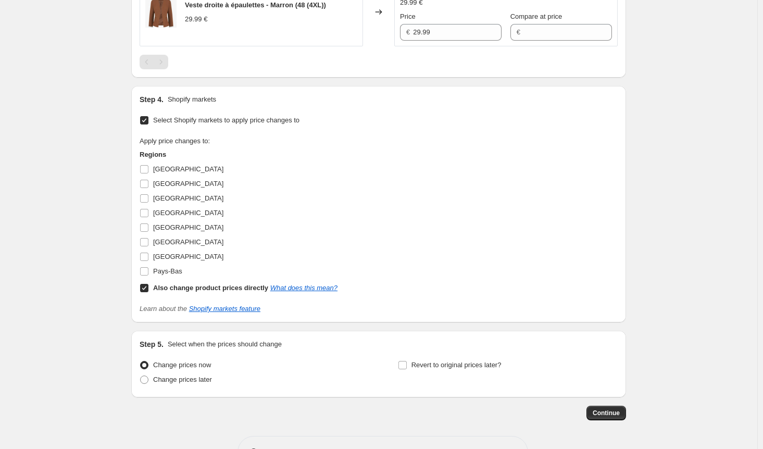
click at [146, 284] on input "Also change product prices directly What does this mean?" at bounding box center [144, 288] width 8 height 8
checkbox input "false"
click at [147, 196] on input "[GEOGRAPHIC_DATA]" at bounding box center [144, 198] width 8 height 8
checkbox input "true"
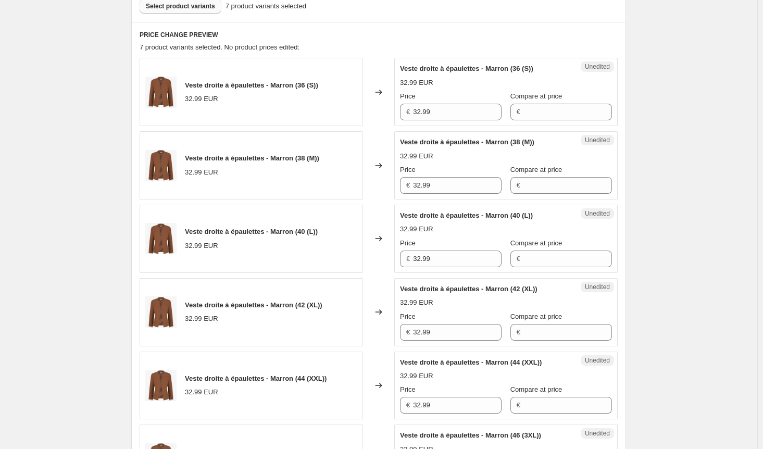
scroll to position [167, 0]
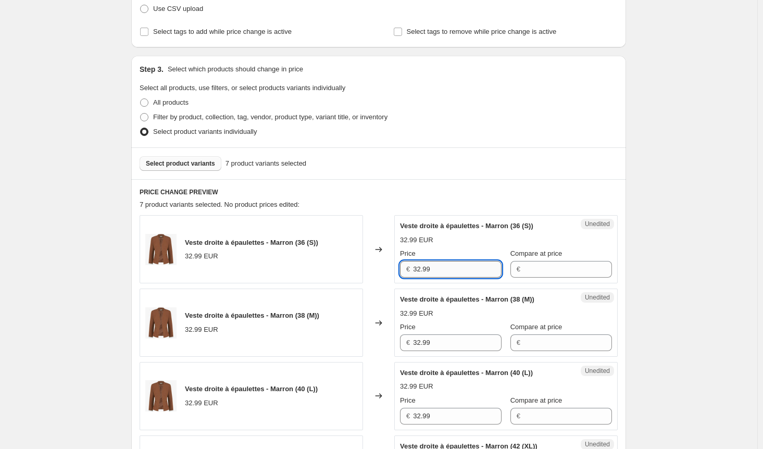
click at [422, 268] on input "32.99" at bounding box center [457, 269] width 89 height 17
type input "26.39"
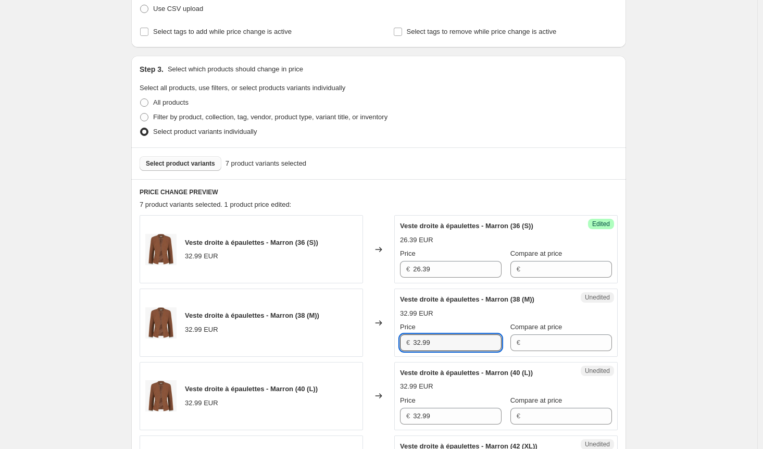
drag, startPoint x: 439, startPoint y: 341, endPoint x: 373, endPoint y: 339, distance: 65.1
click at [373, 339] on div "Veste droite à épaulettes - Marron (38 (M)) 32.99 EUR Changed to Unedited Veste…" at bounding box center [379, 323] width 478 height 68
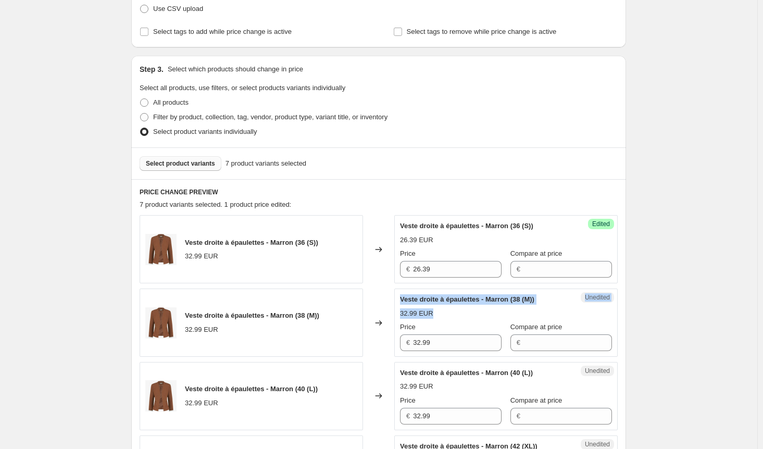
drag, startPoint x: 373, startPoint y: 339, endPoint x: 528, endPoint y: 277, distance: 166.7
click at [483, 306] on div "Veste droite à épaulettes - Marron (38 (M)) 32.99 EUR Changed to Unedited Veste…" at bounding box center [379, 323] width 478 height 68
copy div "Unedited Veste droite à épaulettes - Marron (38 (M)) 32.99 EUR"
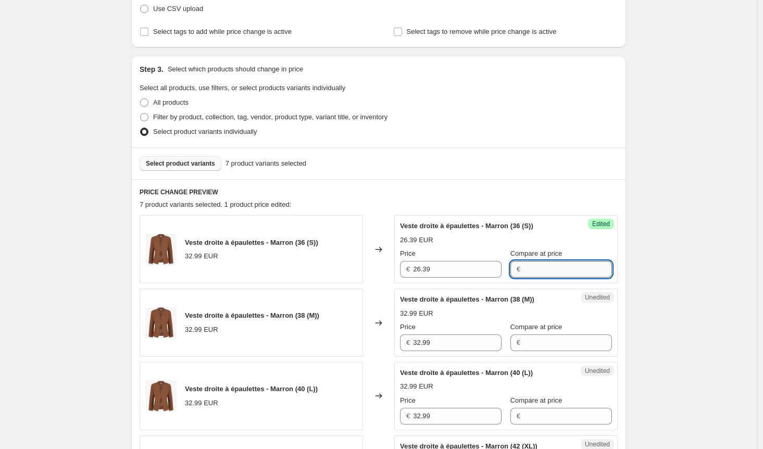
click at [556, 271] on input "Compare at price" at bounding box center [568, 269] width 89 height 17
type input "Unedited Veste droite à épaulettes - Marron (38 (M)) 32.99 EUR"
drag, startPoint x: 592, startPoint y: 267, endPoint x: 417, endPoint y: 273, distance: 174.6
click at [417, 273] on div "Price € 26.39 Compare at price € Unedited Veste droite à épaulettes - Marron (3…" at bounding box center [506, 262] width 212 height 29
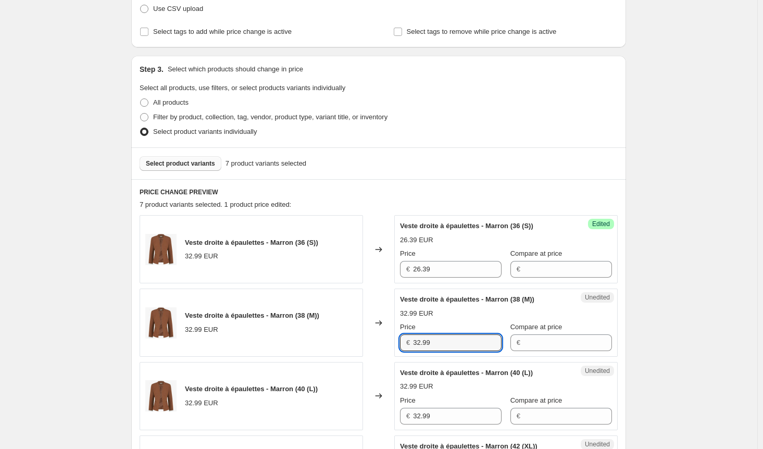
drag, startPoint x: 438, startPoint y: 336, endPoint x: 387, endPoint y: 341, distance: 51.8
click at [388, 341] on div "Veste droite à épaulettes - Marron (38 (M)) 32.99 EUR Changed to Unedited Veste…" at bounding box center [379, 323] width 478 height 68
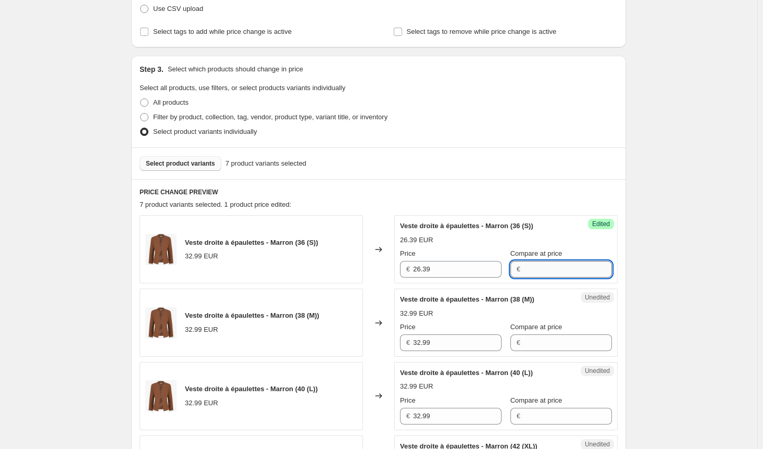
click at [549, 268] on input "Compare at price" at bounding box center [568, 269] width 89 height 17
type input "32.99"
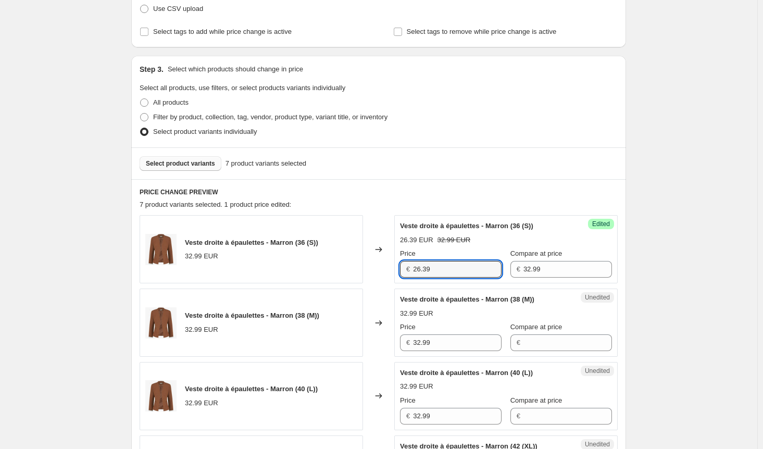
drag, startPoint x: 402, startPoint y: 269, endPoint x: 390, endPoint y: 269, distance: 12.5
click at [390, 269] on div "Veste droite à épaulettes - Marron (36 (S)) 32.99 EUR Changed to Success Edited…" at bounding box center [379, 249] width 478 height 68
drag, startPoint x: 440, startPoint y: 344, endPoint x: 392, endPoint y: 344, distance: 47.9
click at [392, 344] on div "Veste droite à épaulettes - Marron (38 (M)) 32.99 EUR Changed to Unedited Veste…" at bounding box center [379, 323] width 478 height 68
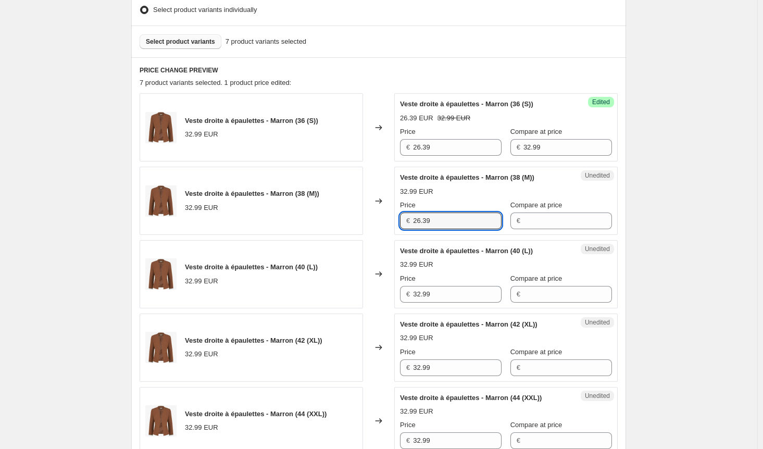
scroll to position [428, 0]
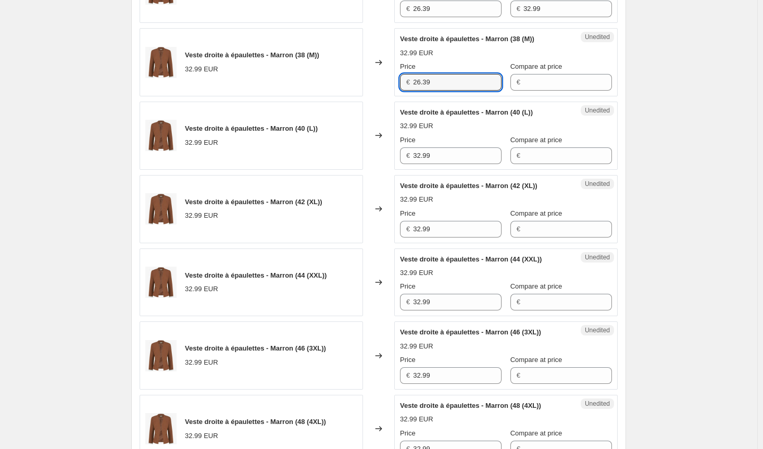
type input "26.39"
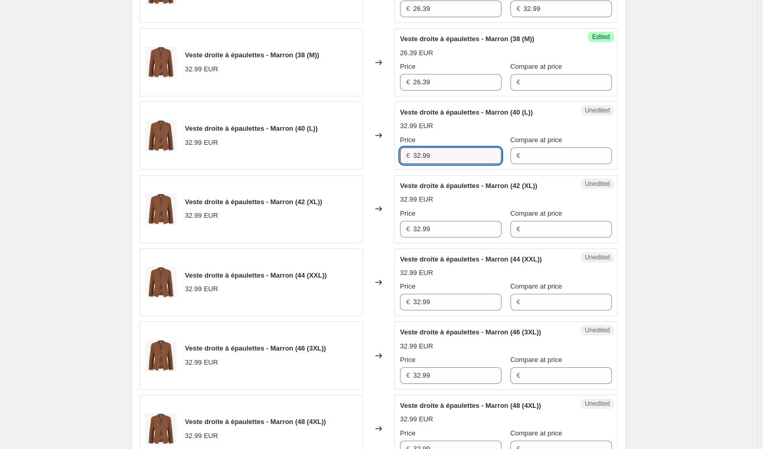
drag, startPoint x: 406, startPoint y: 154, endPoint x: 397, endPoint y: 160, distance: 11.3
click at [397, 154] on div "Unedited Veste droite à épaulettes - Marron (40 (L)) 32.99 EUR Price € 32.99 Co…" at bounding box center [505, 136] width 223 height 68
type input "26.39"
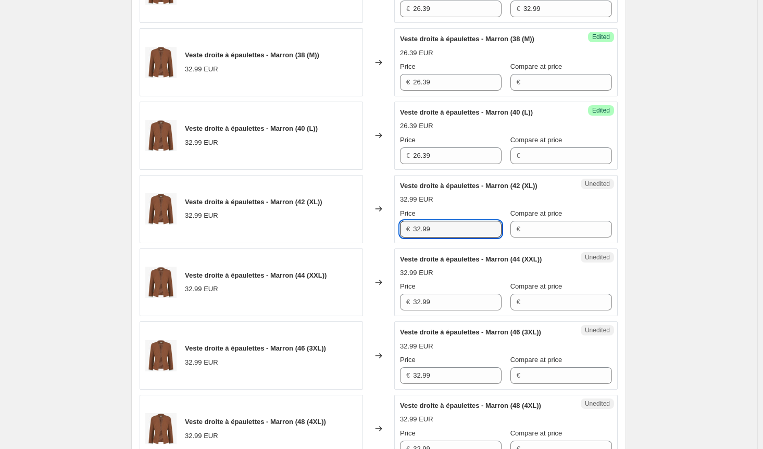
drag, startPoint x: 436, startPoint y: 230, endPoint x: 387, endPoint y: 228, distance: 49.0
click at [387, 228] on div "Veste droite à épaulettes - Marron (42 (XL)) 32.99 EUR Changed to Unedited Vest…" at bounding box center [379, 209] width 478 height 68
type input "26.39"
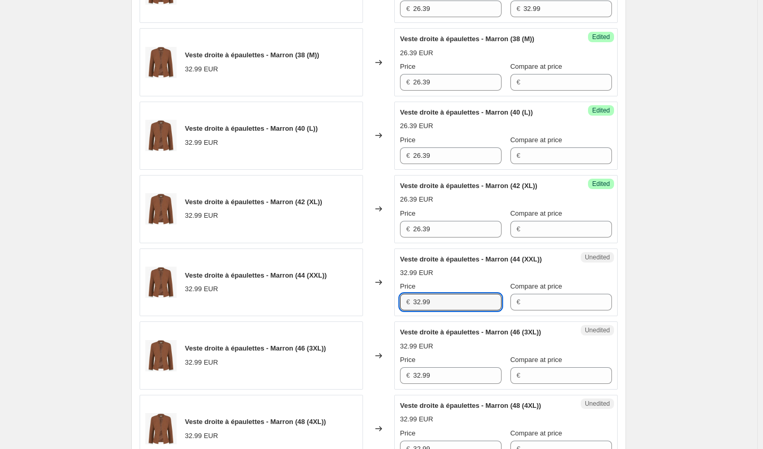
drag, startPoint x: 447, startPoint y: 302, endPoint x: 402, endPoint y: 306, distance: 45.0
click at [405, 305] on div "€ 32.99" at bounding box center [451, 302] width 102 height 17
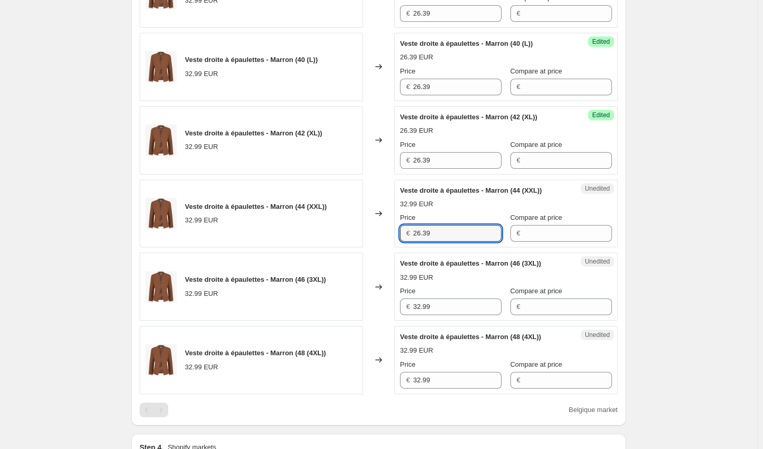
scroll to position [584, 0]
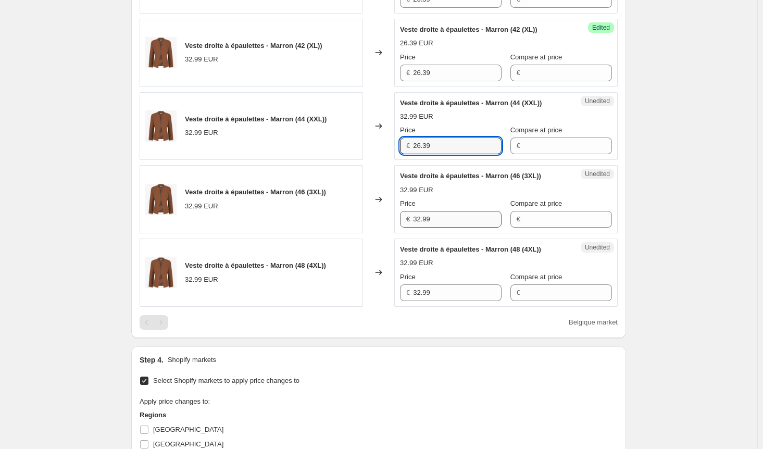
type input "26.39"
drag, startPoint x: 438, startPoint y: 216, endPoint x: 381, endPoint y: 216, distance: 56.8
click at [381, 216] on div "Veste droite à épaulettes - Marron (46 (3XL)) 32.99 EUR Changed to Unedited Ves…" at bounding box center [379, 199] width 478 height 68
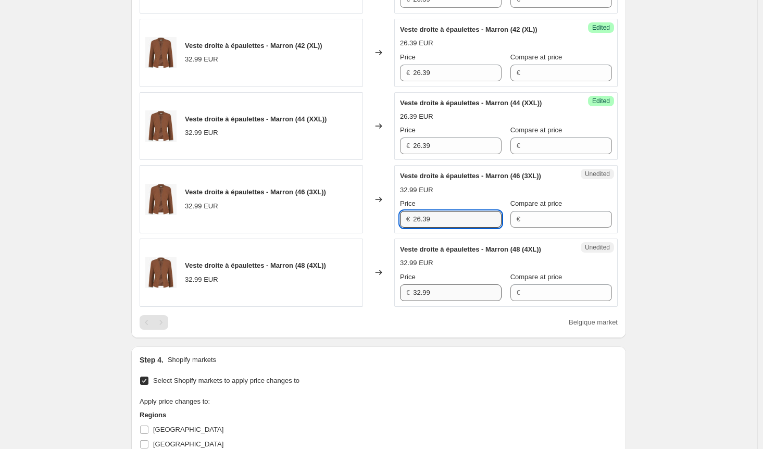
type input "26.39"
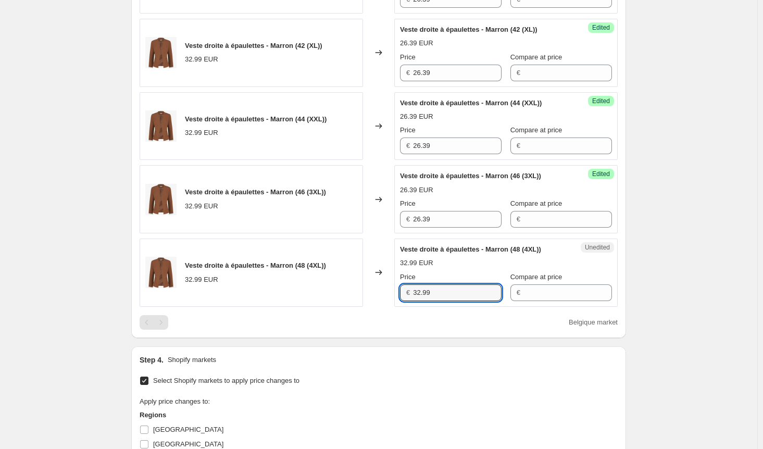
drag, startPoint x: 438, startPoint y: 290, endPoint x: 407, endPoint y: 291, distance: 30.8
click at [407, 291] on div "€ 32.99" at bounding box center [451, 292] width 102 height 17
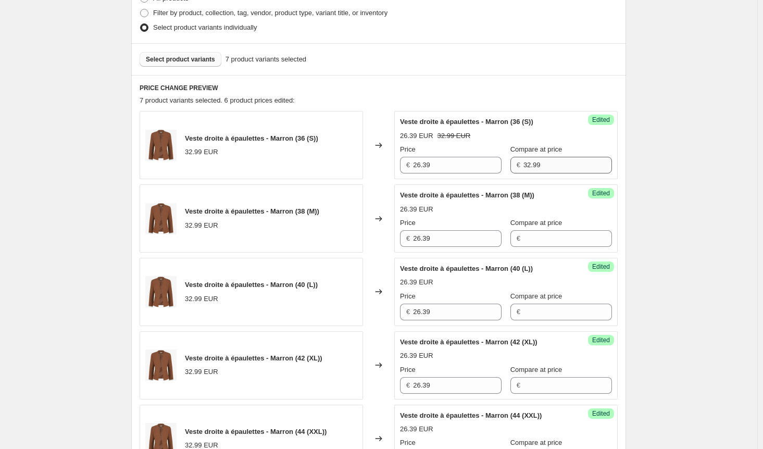
type input "26.39"
drag, startPoint x: 541, startPoint y: 165, endPoint x: 492, endPoint y: 164, distance: 49.0
click at [492, 164] on div "Price € 26.39 Compare at price € 32.99" at bounding box center [506, 158] width 212 height 29
click at [548, 235] on input "Compare at price" at bounding box center [568, 238] width 89 height 17
type input "32.99"
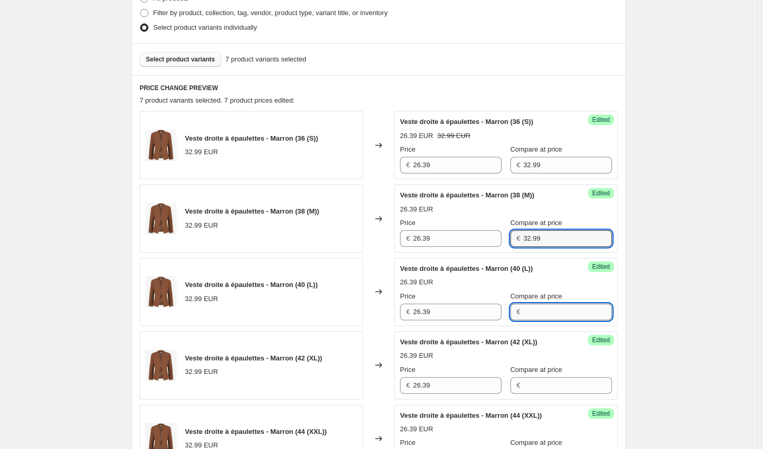
click at [541, 312] on input "Compare at price" at bounding box center [568, 312] width 89 height 17
type input "32.99"
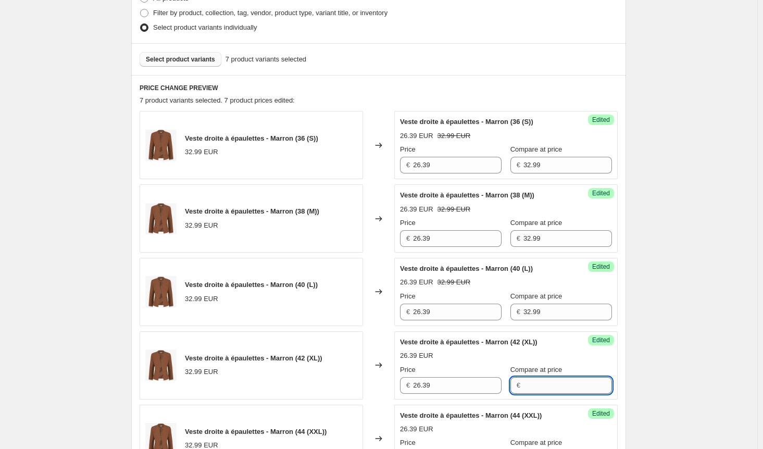
click at [537, 383] on input "Compare at price" at bounding box center [568, 385] width 89 height 17
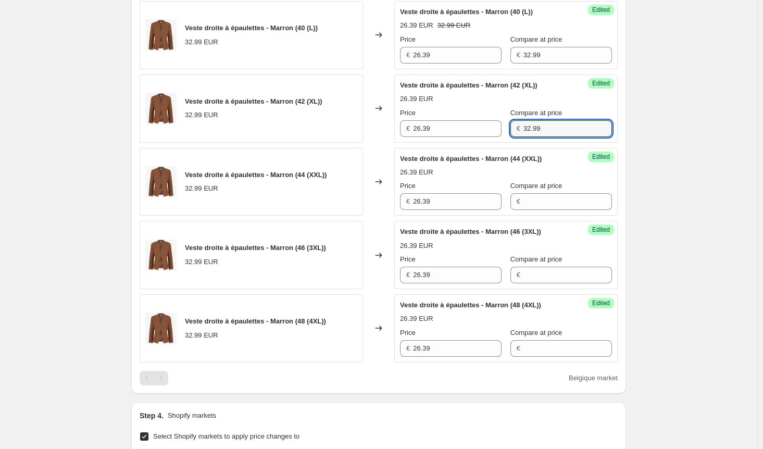
scroll to position [532, 0]
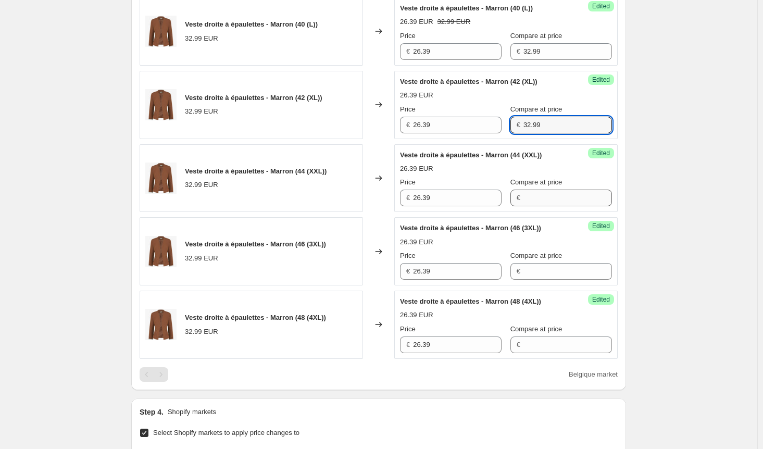
type input "32.99"
click at [526, 194] on input "Compare at price" at bounding box center [568, 198] width 89 height 17
type input "32.99"
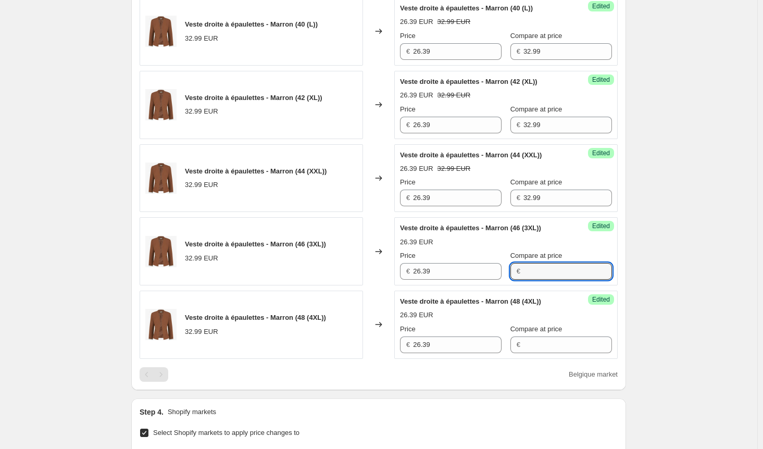
drag, startPoint x: 521, startPoint y: 265, endPoint x: 525, endPoint y: 277, distance: 12.4
click at [524, 266] on input "Compare at price" at bounding box center [568, 271] width 89 height 17
type input "32.99"
click at [536, 342] on input "Compare at price" at bounding box center [568, 345] width 89 height 17
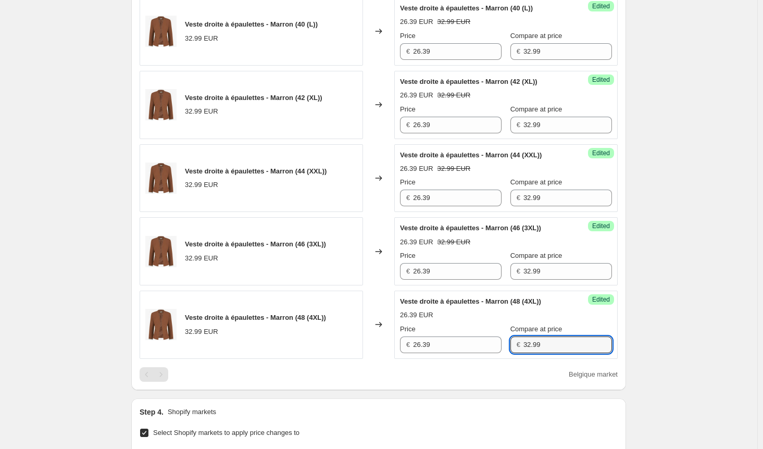
type input "32.99"
click at [697, 323] on div "Create new price [MEDICAL_DATA]. This page is ready Create new price [MEDICAL_D…" at bounding box center [378, 132] width 757 height 1328
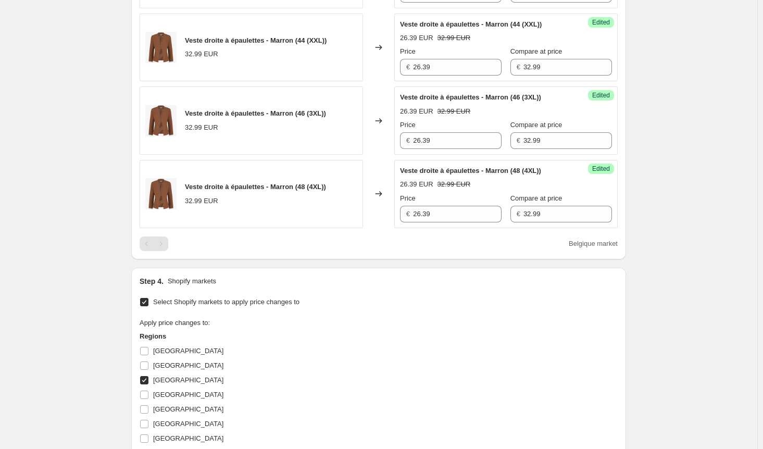
scroll to position [740, 0]
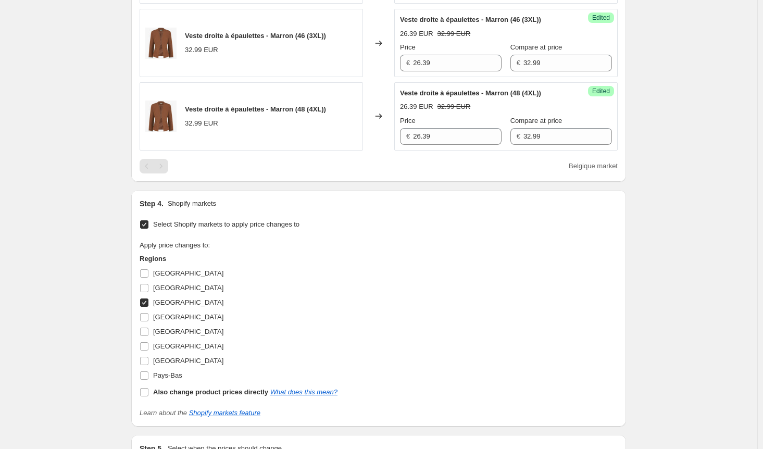
click at [147, 298] on input "[GEOGRAPHIC_DATA]" at bounding box center [144, 302] width 8 height 8
checkbox input "false"
click at [147, 328] on input "[GEOGRAPHIC_DATA]" at bounding box center [144, 332] width 8 height 8
checkbox input "true"
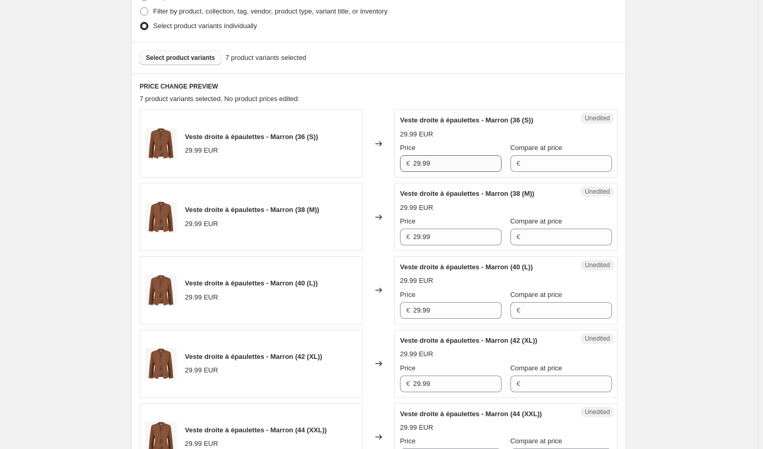
scroll to position [219, 0]
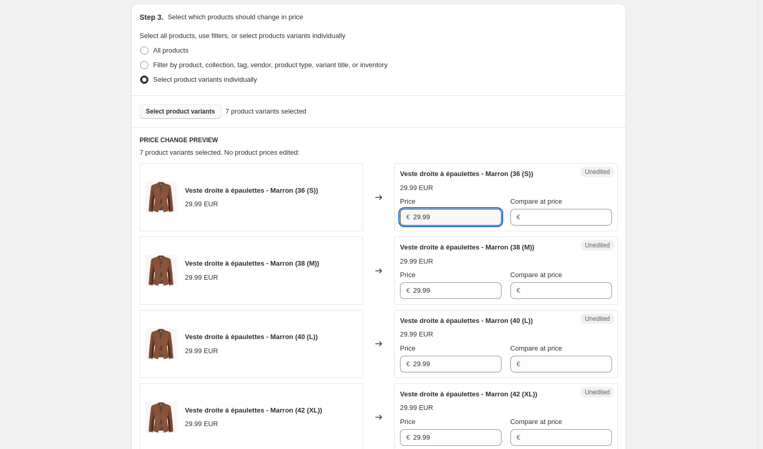
drag, startPoint x: 455, startPoint y: 215, endPoint x: 372, endPoint y: 212, distance: 83.4
click at [373, 212] on div "Veste droite à épaulettes - Marron (36 (S)) 29.99 EUR Changed to Unedited Veste…" at bounding box center [379, 197] width 478 height 68
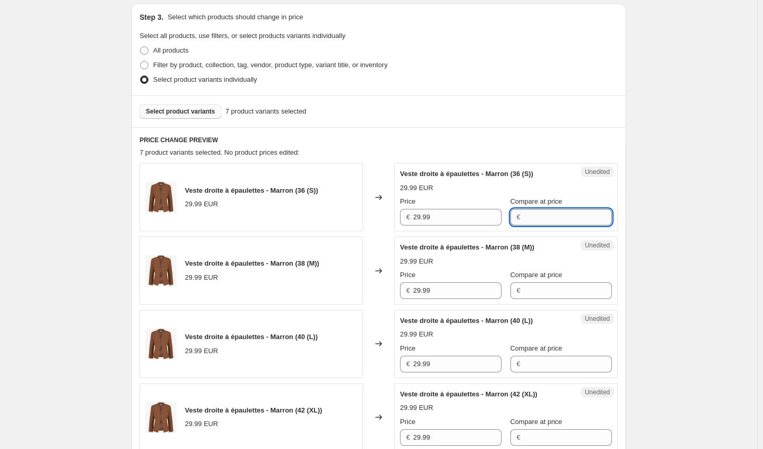
click at [543, 212] on input "Compare at price" at bounding box center [568, 217] width 89 height 17
type input "29.99"
drag, startPoint x: 422, startPoint y: 214, endPoint x: 421, endPoint y: 235, distance: 20.8
click at [421, 217] on input "29.99" at bounding box center [457, 217] width 89 height 17
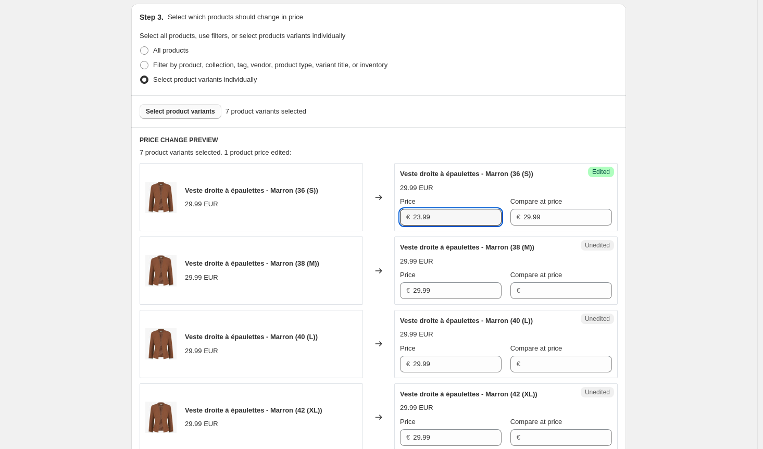
drag, startPoint x: 444, startPoint y: 216, endPoint x: 340, endPoint y: 223, distance: 105.0
click at [340, 223] on div "Veste droite à épaulettes - Marron (36 (S)) 29.99 EUR Changed to Success Edited…" at bounding box center [379, 197] width 478 height 68
type input "23.99"
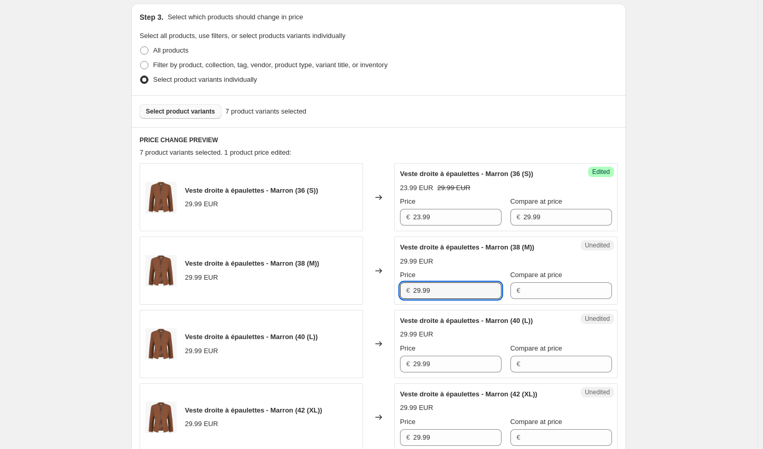
drag, startPoint x: 410, startPoint y: 292, endPoint x: 383, endPoint y: 303, distance: 29.2
click at [371, 292] on div "Veste droite à épaulettes - Marron (38 (M)) 29.99 EUR Changed to Unedited Veste…" at bounding box center [379, 270] width 478 height 68
type input "23.99"
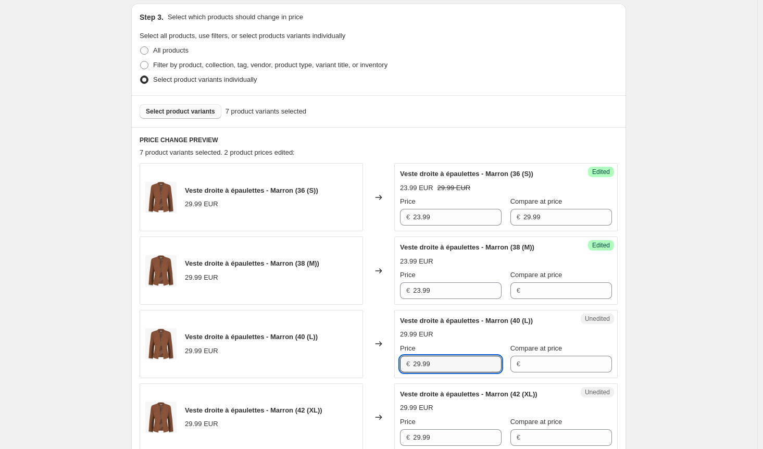
drag, startPoint x: 407, startPoint y: 362, endPoint x: 401, endPoint y: 362, distance: 6.3
click at [401, 362] on div "Unedited Veste droite à épaulettes - Marron (40 (L)) 29.99 EUR Price € 29.99 Co…" at bounding box center [505, 344] width 223 height 68
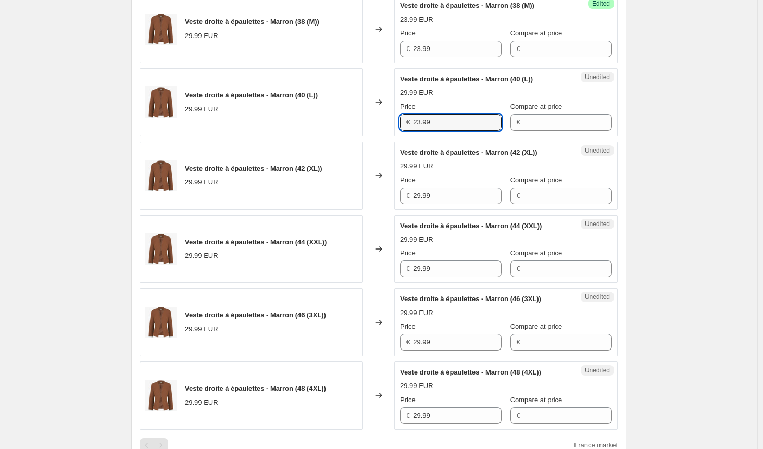
scroll to position [480, 0]
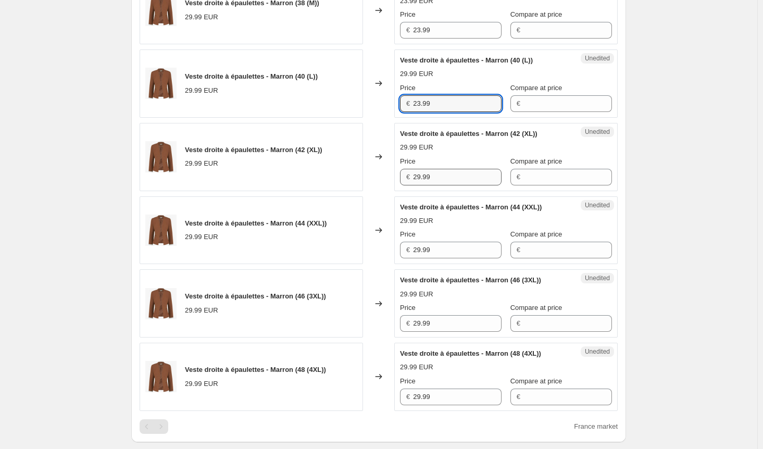
type input "23.99"
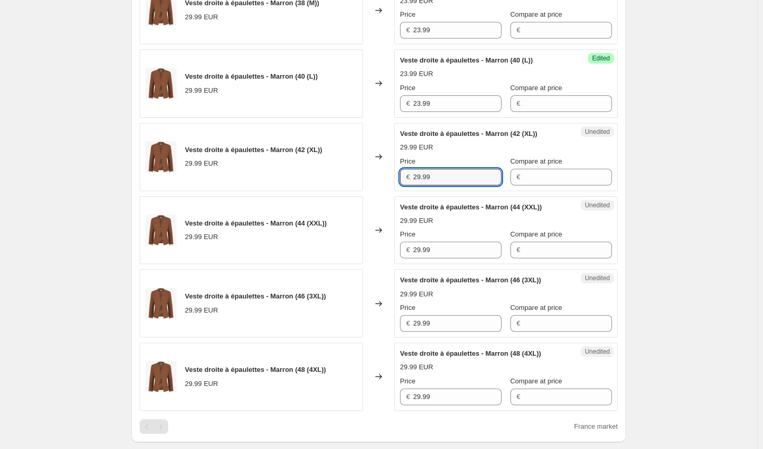
drag, startPoint x: 438, startPoint y: 175, endPoint x: 395, endPoint y: 175, distance: 42.2
click at [395, 175] on div "Veste droite à épaulettes - Marron (42 (XL)) 29.99 EUR Changed to Unedited Vest…" at bounding box center [379, 157] width 478 height 68
type input "23.99"
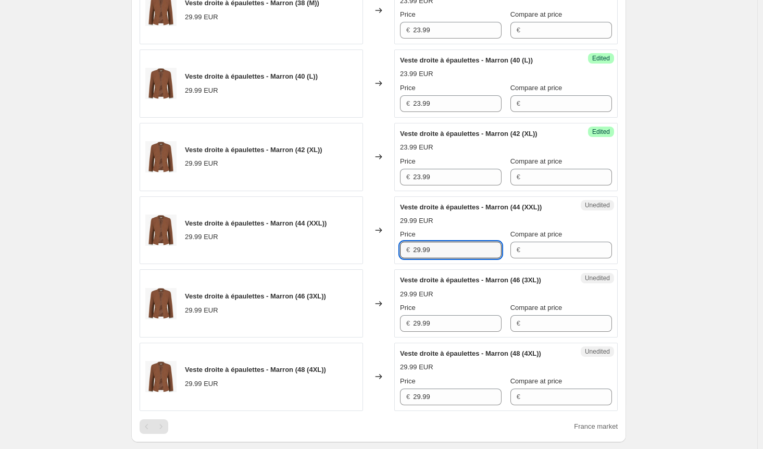
drag, startPoint x: 442, startPoint y: 249, endPoint x: 374, endPoint y: 248, distance: 67.7
click at [374, 248] on div "Veste droite à épaulettes - Marron (44 (XXL)) 29.99 EUR Changed to Unedited Ves…" at bounding box center [379, 230] width 478 height 68
type input "23.99"
drag, startPoint x: 444, startPoint y: 319, endPoint x: 386, endPoint y: 324, distance: 58.6
click at [386, 321] on div "Veste droite à épaulettes - Marron (46 (3XL)) 29.99 EUR Changed to Unedited Ves…" at bounding box center [379, 303] width 478 height 68
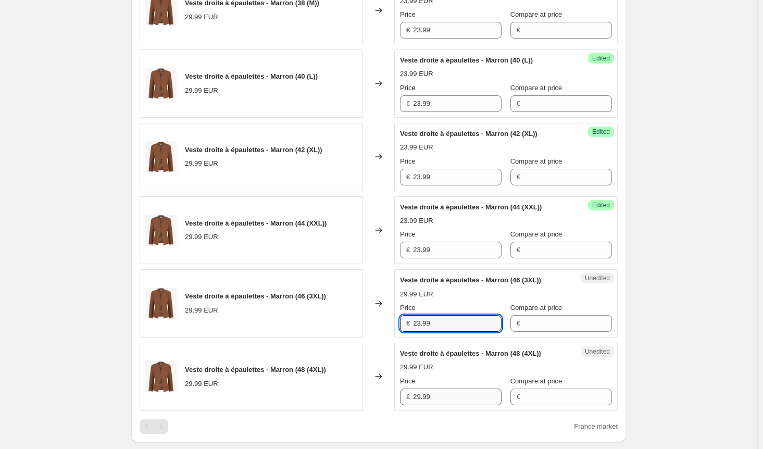
type input "23.99"
drag, startPoint x: 449, startPoint y: 393, endPoint x: 399, endPoint y: 391, distance: 50.0
click at [399, 391] on div "Unedited Veste droite à épaulettes - Marron (48 (4XL)) 29.99 EUR Price € 29.99 …" at bounding box center [505, 377] width 223 height 68
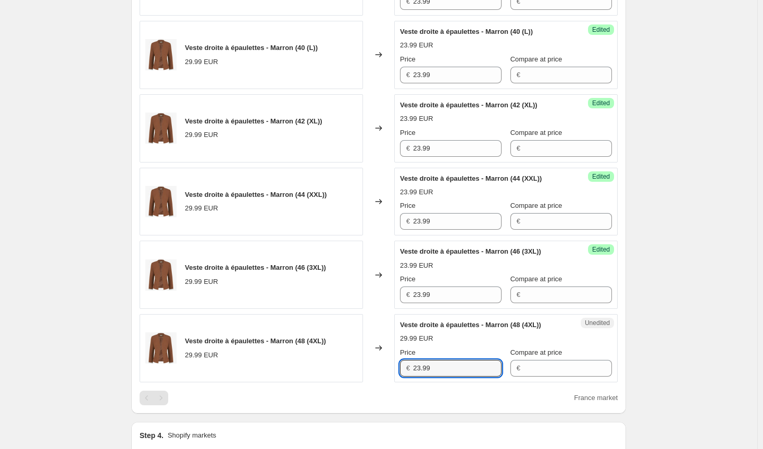
scroll to position [271, 0]
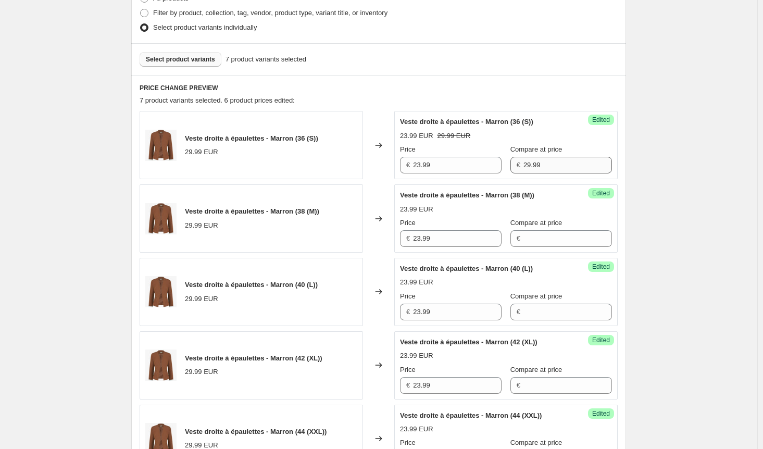
type input "23.99"
drag, startPoint x: 542, startPoint y: 163, endPoint x: 483, endPoint y: 164, distance: 58.9
click at [483, 164] on div "Price € 23.99 Compare at price € 29.99" at bounding box center [506, 158] width 212 height 29
drag, startPoint x: 547, startPoint y: 234, endPoint x: 555, endPoint y: 273, distance: 40.5
click at [547, 235] on input "Compare at price" at bounding box center [568, 238] width 89 height 17
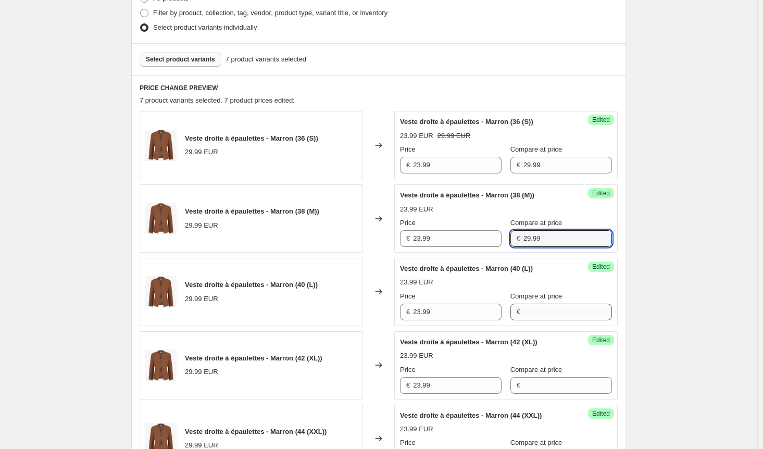
type input "29.99"
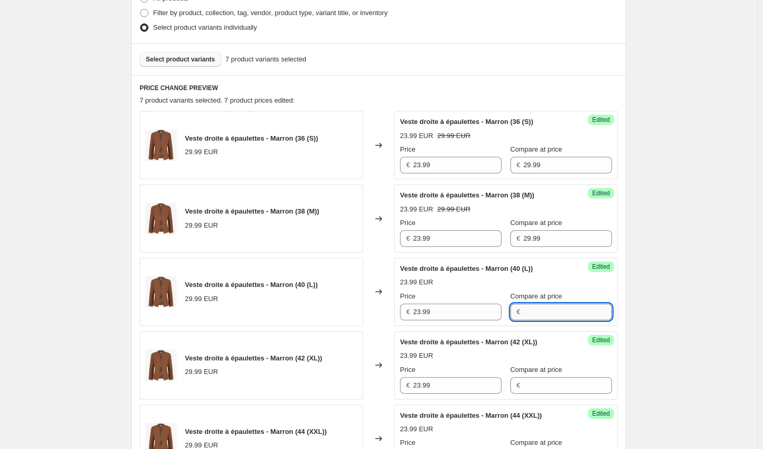
click at [551, 310] on input "Compare at price" at bounding box center [568, 312] width 89 height 17
type input "29.99"
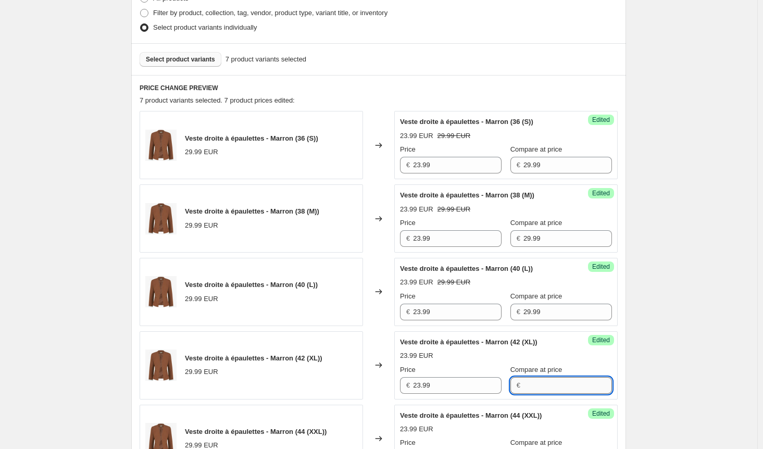
click at [541, 384] on input "Compare at price" at bounding box center [568, 385] width 89 height 17
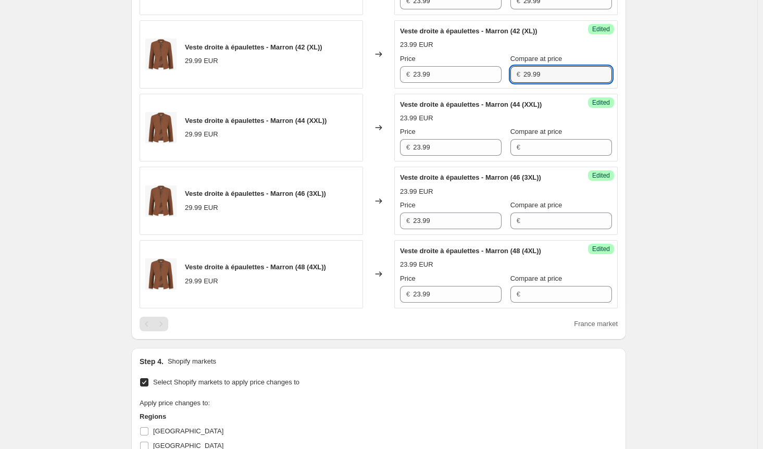
scroll to position [584, 0]
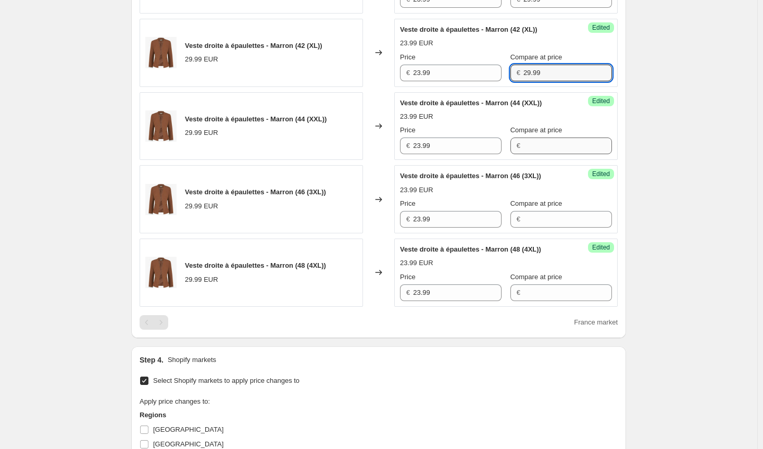
type input "29.99"
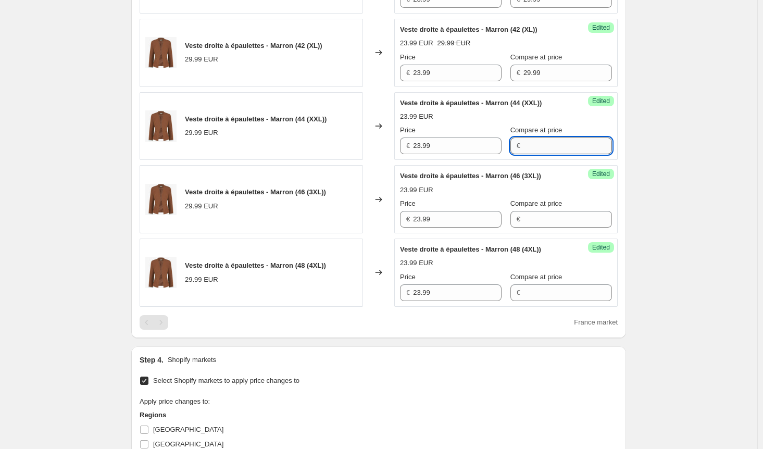
click at [532, 140] on input "Compare at price" at bounding box center [568, 146] width 89 height 17
type input "29.99"
drag, startPoint x: 534, startPoint y: 216, endPoint x: 534, endPoint y: 221, distance: 5.2
click at [534, 219] on input "Compare at price" at bounding box center [568, 219] width 89 height 17
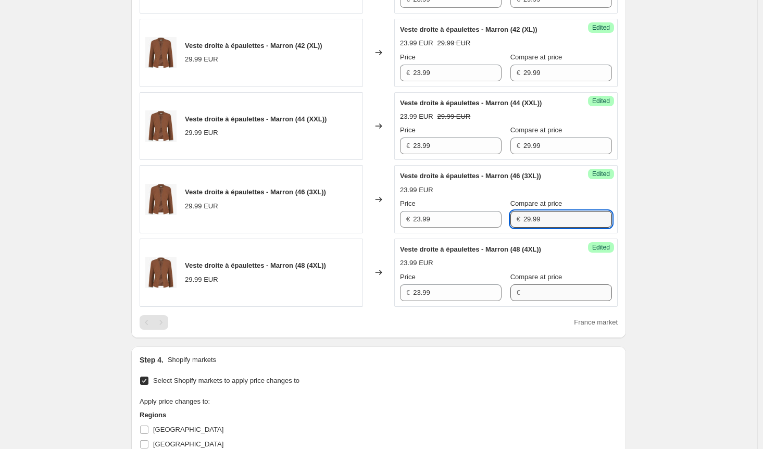
type input "29.99"
click at [529, 293] on input "Compare at price" at bounding box center [568, 292] width 89 height 17
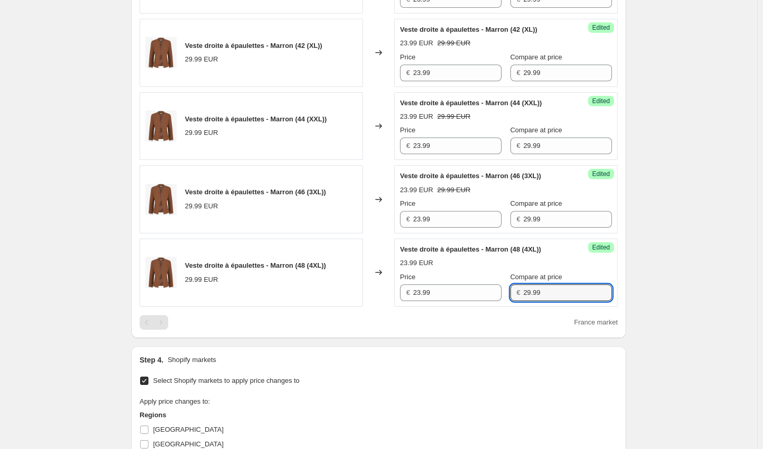
type input "29.99"
click at [690, 290] on div "Create new price [MEDICAL_DATA]. This page is ready Create new price [MEDICAL_D…" at bounding box center [378, 80] width 757 height 1328
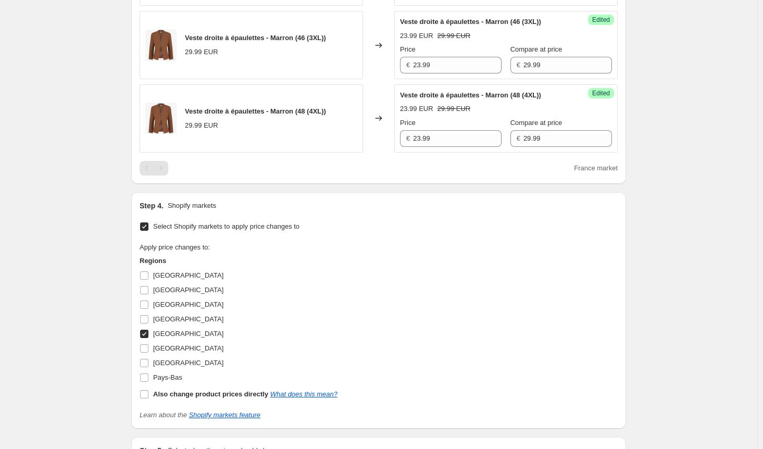
scroll to position [740, 0]
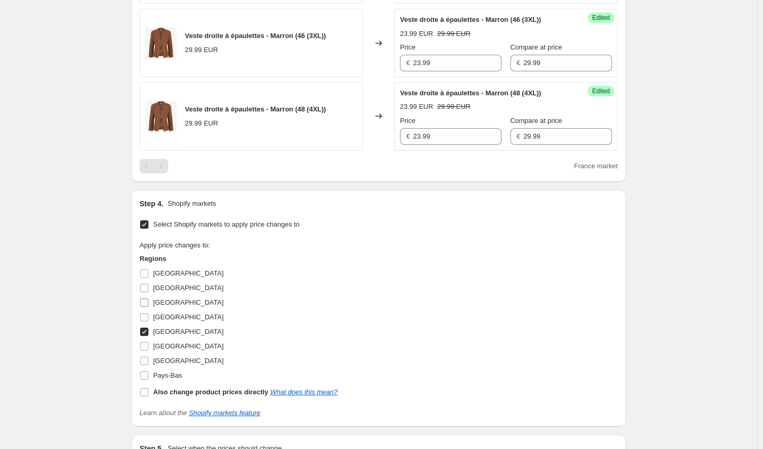
click at [146, 298] on input "[GEOGRAPHIC_DATA]" at bounding box center [144, 302] width 8 height 8
checkbox input "true"
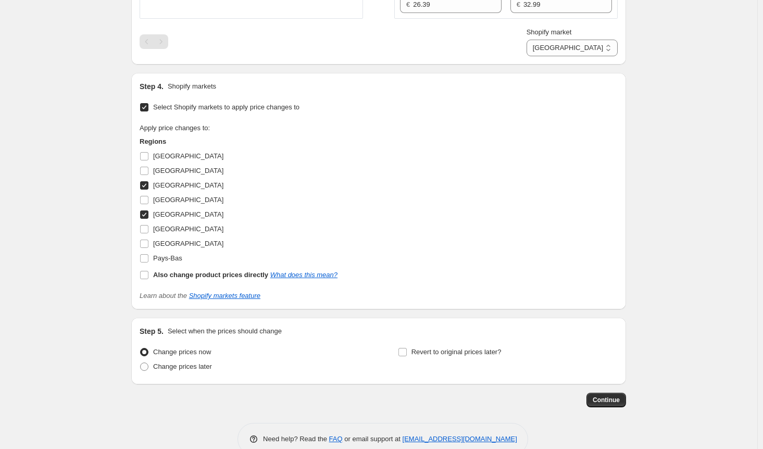
scroll to position [890, 0]
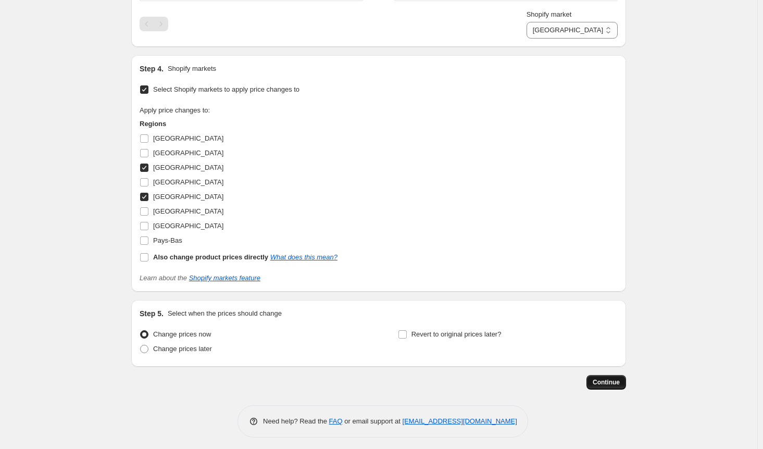
click at [612, 379] on span "Continue" at bounding box center [606, 382] width 27 height 8
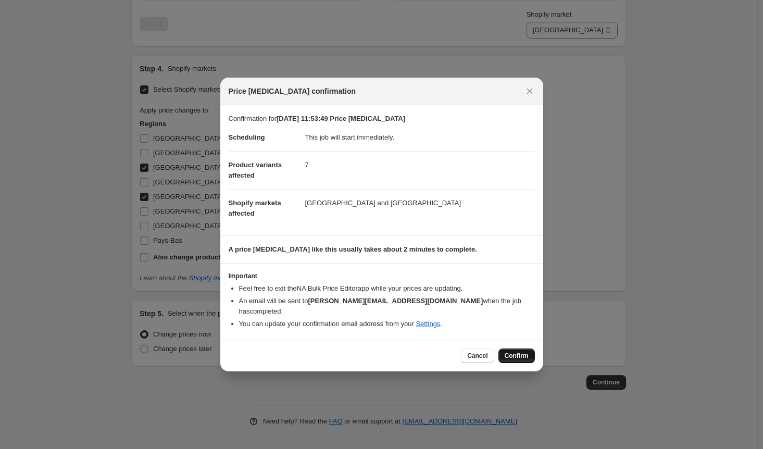
click at [509, 352] on span "Confirm" at bounding box center [517, 356] width 24 height 8
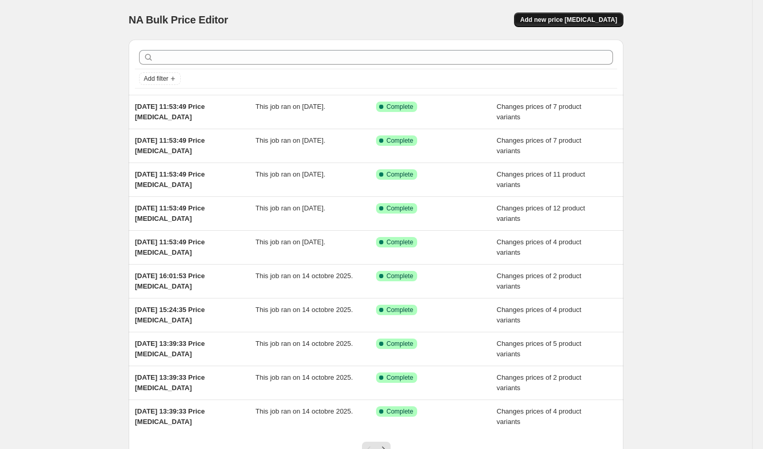
click at [575, 21] on span "Add new price [MEDICAL_DATA]" at bounding box center [568, 20] width 97 height 8
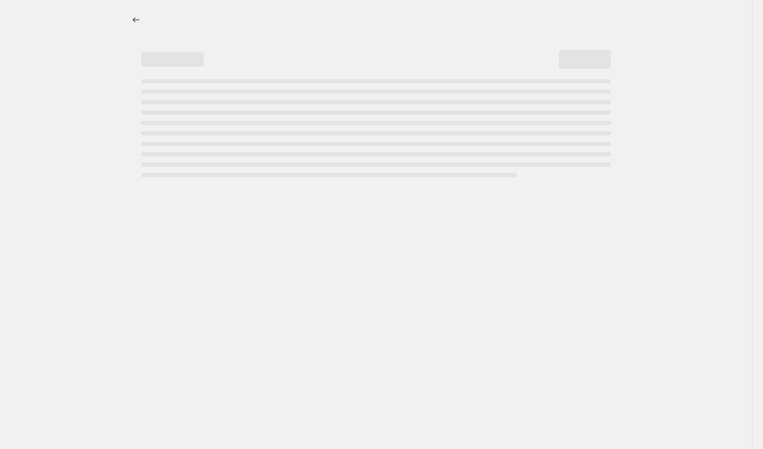
select select "percentage"
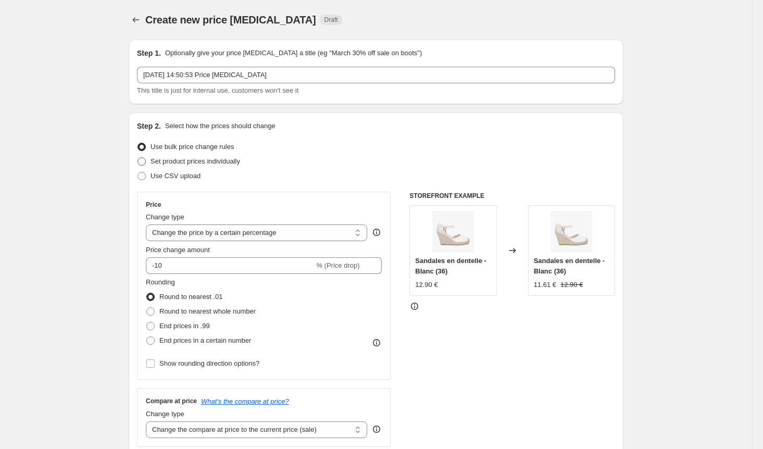
click at [163, 163] on span "Set product prices individually" at bounding box center [196, 161] width 90 height 8
click at [138, 158] on input "Set product prices individually" at bounding box center [138, 157] width 1 height 1
radio input "true"
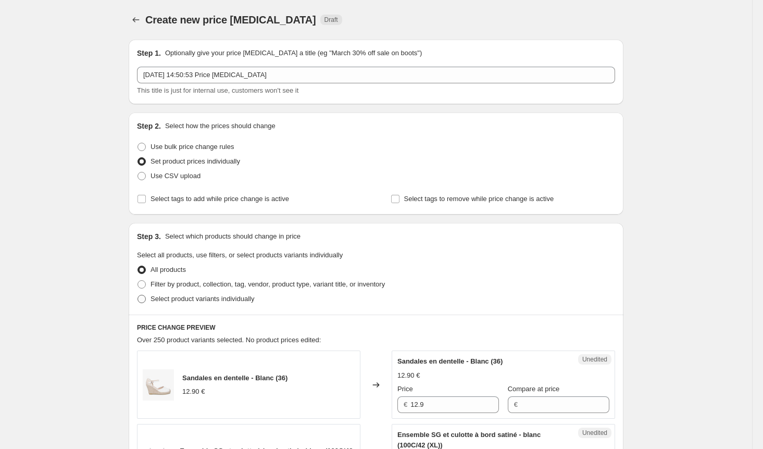
click at [151, 298] on label "Select product variants individually" at bounding box center [195, 299] width 117 height 15
click at [138, 295] on input "Select product variants individually" at bounding box center [138, 295] width 1 height 1
radio input "true"
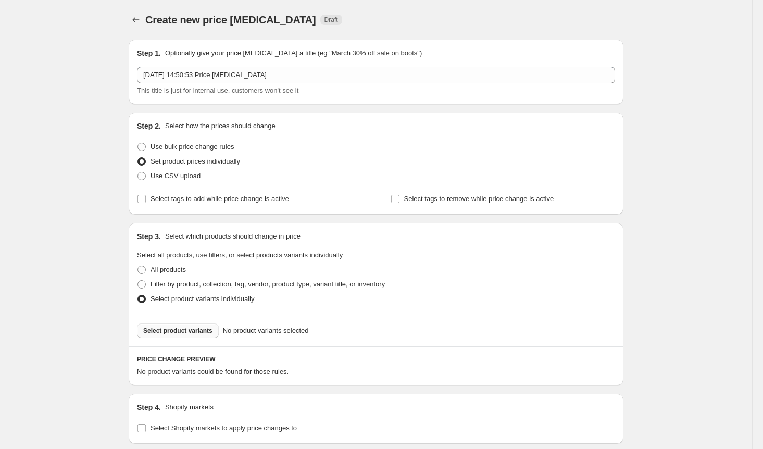
click at [185, 334] on span "Select product variants" at bounding box center [177, 331] width 69 height 8
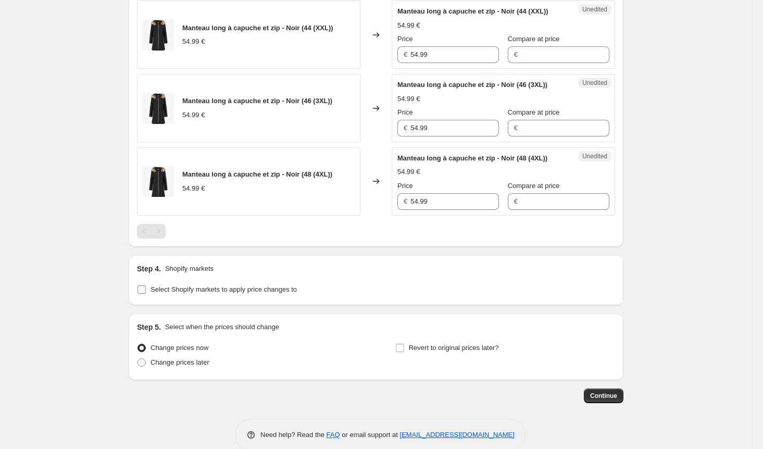
scroll to position [428, 0]
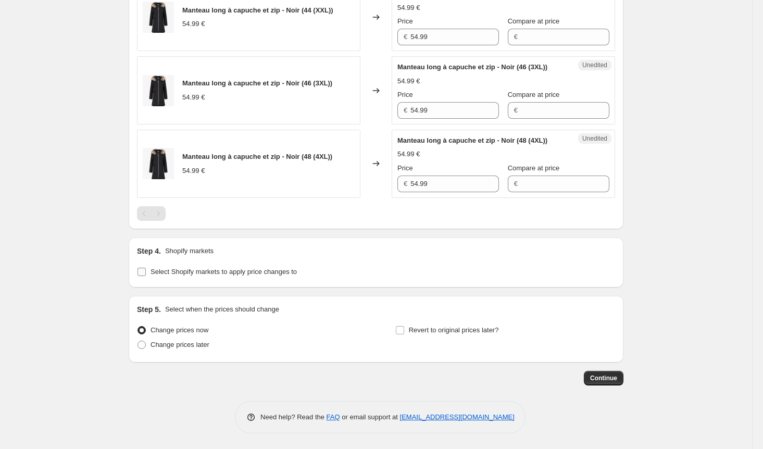
click at [144, 274] on input "Select Shopify markets to apply price changes to" at bounding box center [142, 272] width 8 height 8
checkbox input "true"
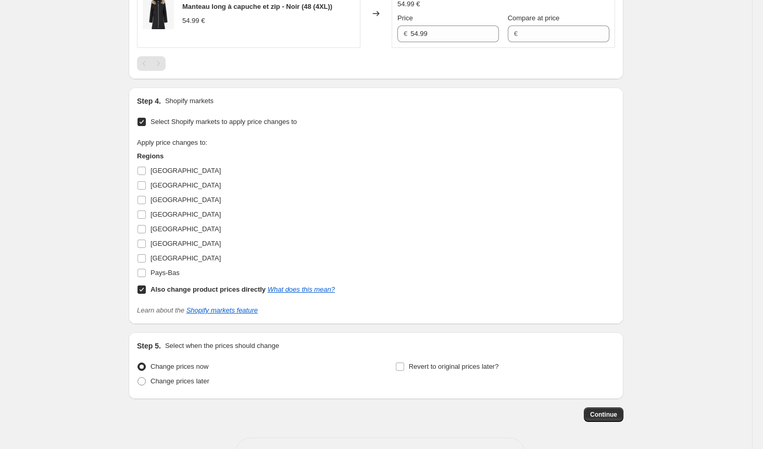
scroll to position [615, 0]
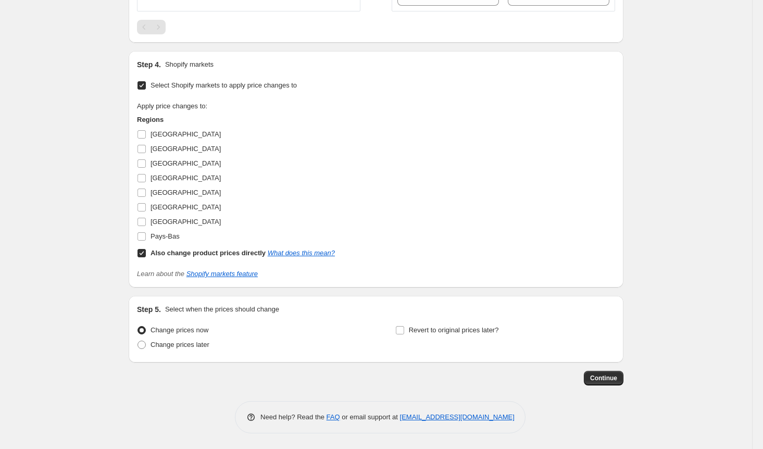
click at [140, 255] on input "Also change product prices directly What does this mean?" at bounding box center [142, 253] width 8 height 8
checkbox input "false"
click at [142, 133] on input "[GEOGRAPHIC_DATA]" at bounding box center [142, 134] width 8 height 8
checkbox input "true"
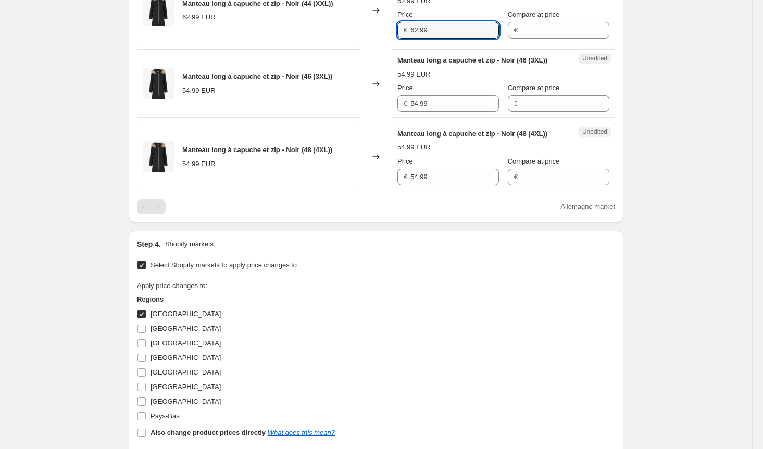
drag, startPoint x: 393, startPoint y: 39, endPoint x: 375, endPoint y: 40, distance: 18.2
click at [376, 39] on div "Manteau long à capuche et zip - Noir (44 (XXL)) 62.99 EUR Changed to Unedited M…" at bounding box center [376, 10] width 478 height 68
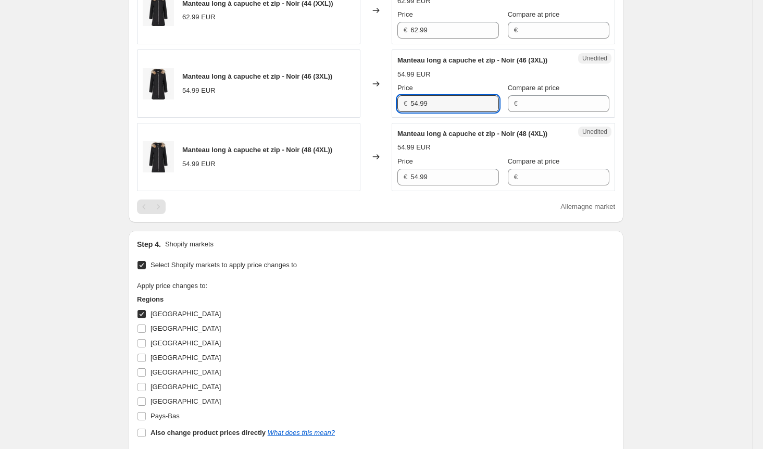
drag, startPoint x: 442, startPoint y: 124, endPoint x: 389, endPoint y: 127, distance: 53.7
click at [389, 118] on div "Manteau long à capuche et zip - Noir (46 (3XL)) 54.99 EUR Changed to Unedited M…" at bounding box center [376, 83] width 478 height 68
paste input "62"
type input "62.99"
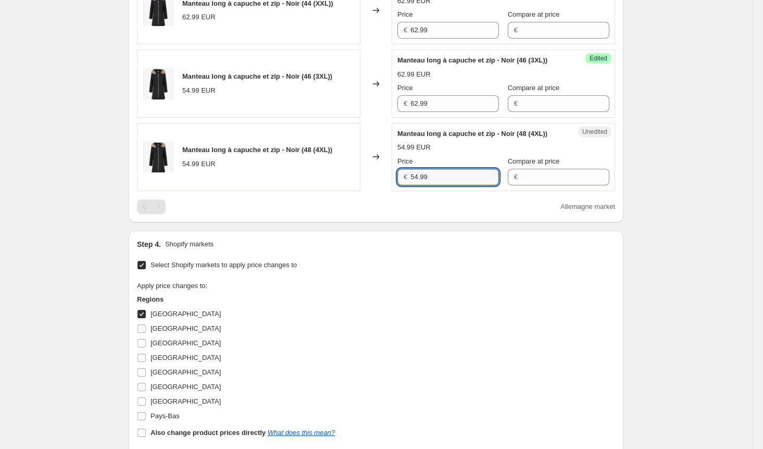
click at [383, 191] on div "Manteau long à capuche et zip - Noir (48 (4XL)) 54.99 EUR Changed to Unedited M…" at bounding box center [376, 157] width 478 height 68
paste input "62"
type input "62.99"
click at [144, 318] on input "[GEOGRAPHIC_DATA]" at bounding box center [142, 314] width 8 height 8
checkbox input "false"
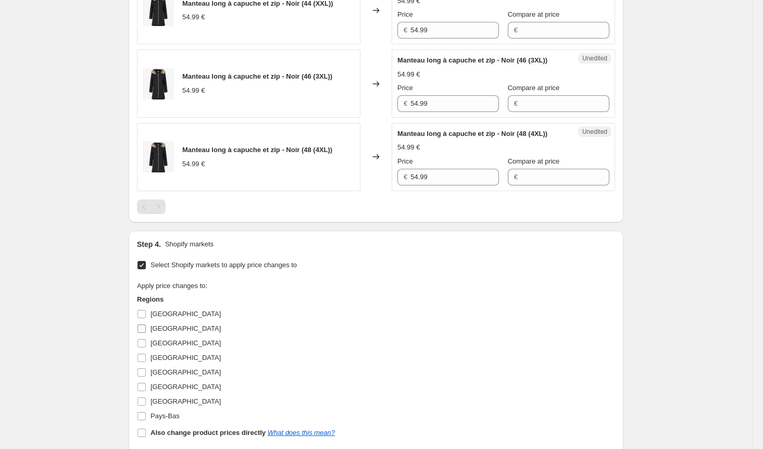
click at [142, 333] on input "[GEOGRAPHIC_DATA]" at bounding box center [142, 329] width 8 height 8
checkbox input "true"
drag, startPoint x: 439, startPoint y: 124, endPoint x: 386, endPoint y: 126, distance: 52.6
click at [392, 118] on div "Manteau long à capuche et zip - Noir (46 (3XL)) 54.99 EUR Changed to Unedited M…" at bounding box center [376, 83] width 478 height 68
drag, startPoint x: 431, startPoint y: 38, endPoint x: 395, endPoint y: 51, distance: 38.1
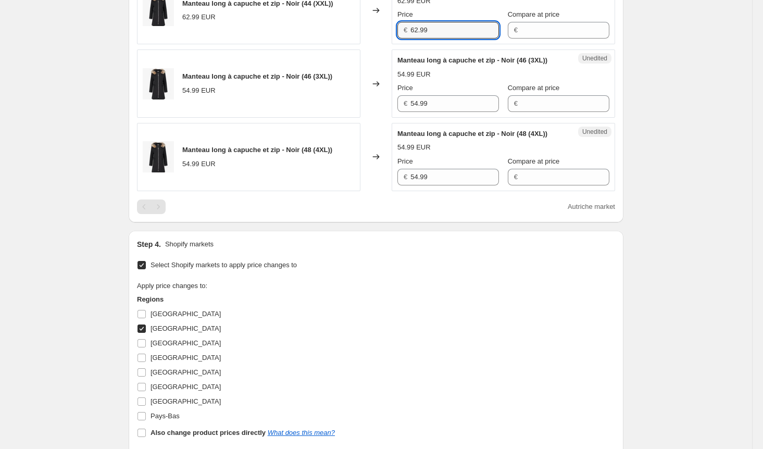
click at [396, 40] on div "Unedited Manteau long à capuche et zip - Noir (44 (XXL)) 62.99 EUR Price € 62.9…" at bounding box center [503, 10] width 223 height 68
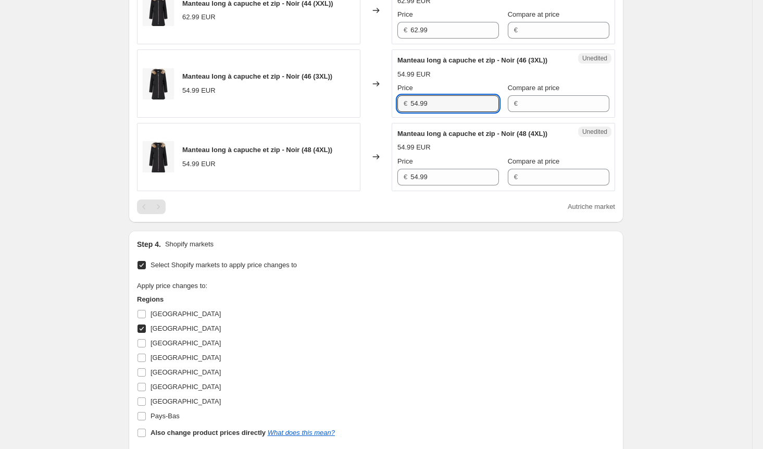
drag, startPoint x: 437, startPoint y: 122, endPoint x: 390, endPoint y: 122, distance: 46.4
click at [392, 118] on div "Manteau long à capuche et zip - Noir (46 (3XL)) 54.99 EUR Changed to Unedited M…" at bounding box center [376, 83] width 478 height 68
paste input "62"
type input "62.99"
drag, startPoint x: 434, startPoint y: 213, endPoint x: 398, endPoint y: 213, distance: 36.5
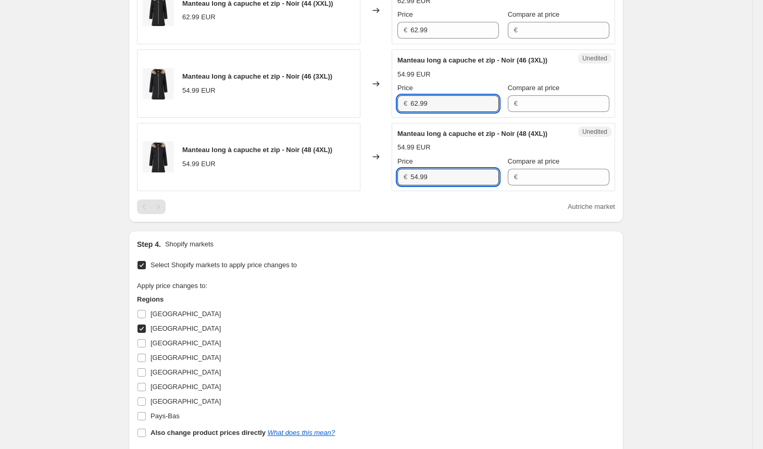
click at [400, 191] on div "Unedited Manteau long à capuche et zip - Noir (48 (4XL)) 54.99 EUR Price € 54.9…" at bounding box center [503, 157] width 223 height 68
paste input "62"
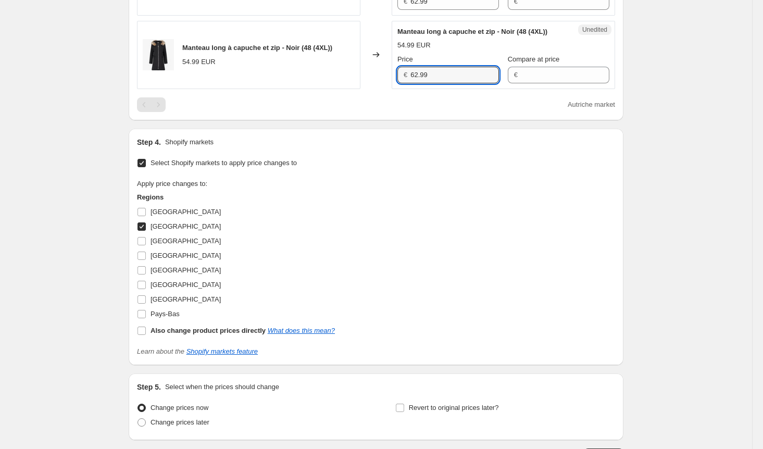
scroll to position [615, 0]
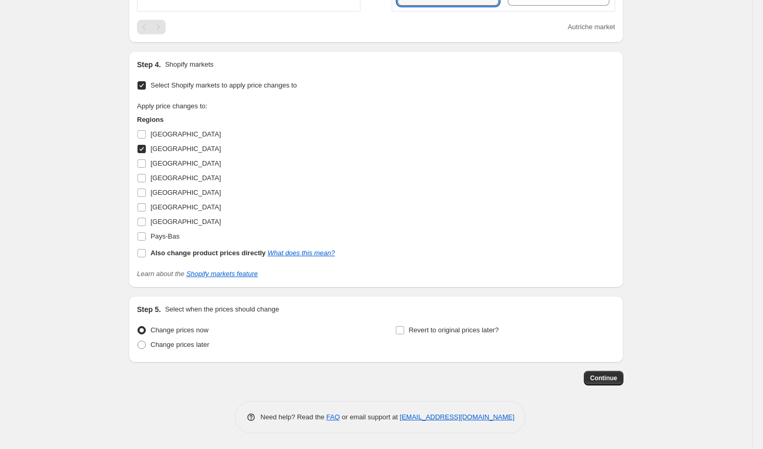
type input "62.99"
click at [142, 152] on input "[GEOGRAPHIC_DATA]" at bounding box center [142, 149] width 8 height 8
checkbox input "false"
click at [144, 239] on input "Pays-Bas" at bounding box center [142, 236] width 8 height 8
checkbox input "true"
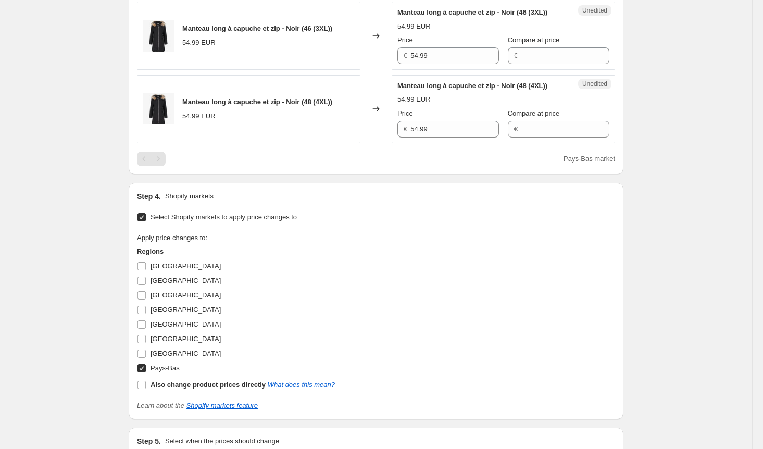
scroll to position [302, 0]
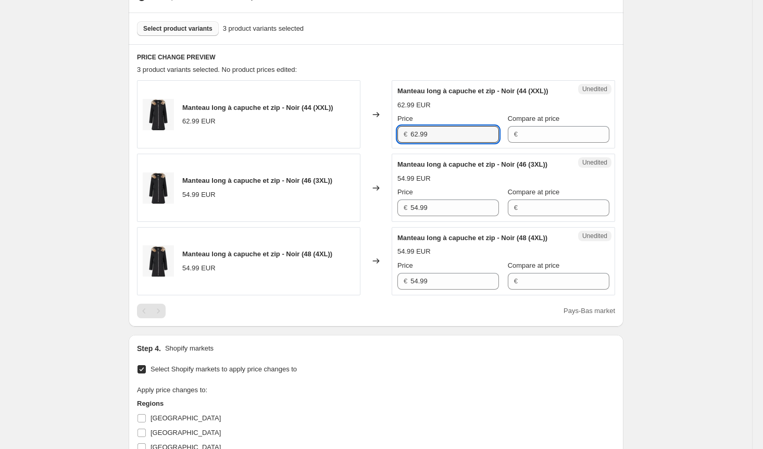
drag, startPoint x: 444, startPoint y: 145, endPoint x: 373, endPoint y: 147, distance: 71.4
click at [375, 145] on div "Manteau long à capuche et zip - Noir (44 (XXL)) 62.99 EUR Changed to Unedited M…" at bounding box center [376, 114] width 478 height 68
click at [382, 222] on div "Manteau long à capuche et zip - Noir (46 (3XL)) 54.99 EUR Changed to Unedited M…" at bounding box center [376, 188] width 478 height 68
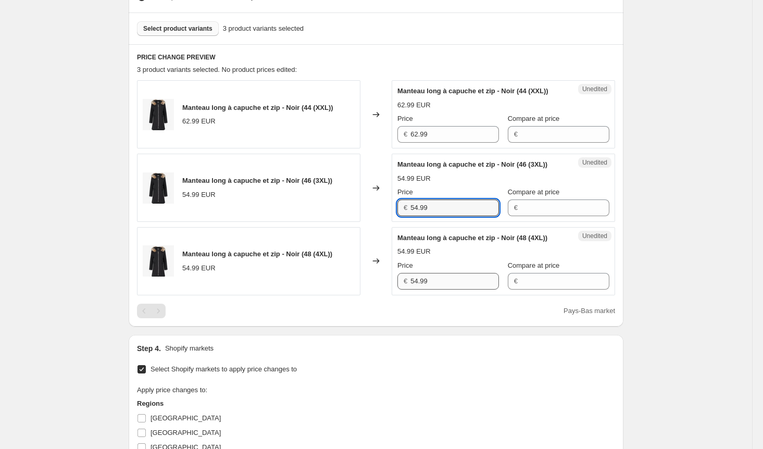
paste input "62"
type input "62.99"
drag, startPoint x: 446, startPoint y: 310, endPoint x: 391, endPoint y: 311, distance: 54.7
click at [391, 295] on div "Manteau long à capuche et zip - Noir (48 (4XL)) 54.99 EUR Changed to Unedited M…" at bounding box center [376, 261] width 478 height 68
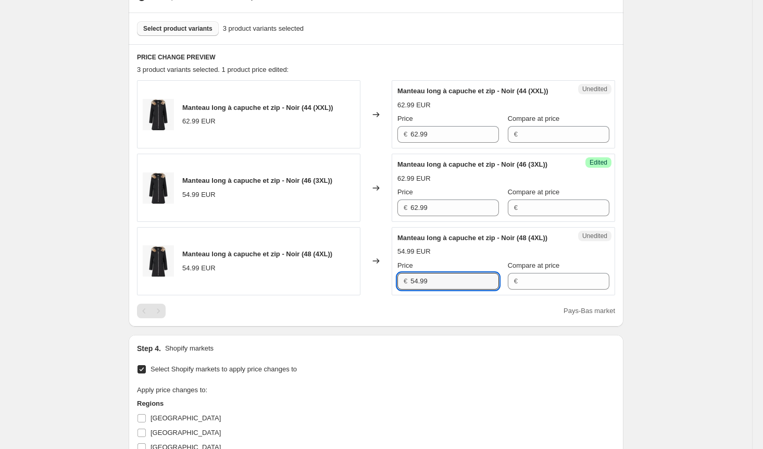
paste input "62"
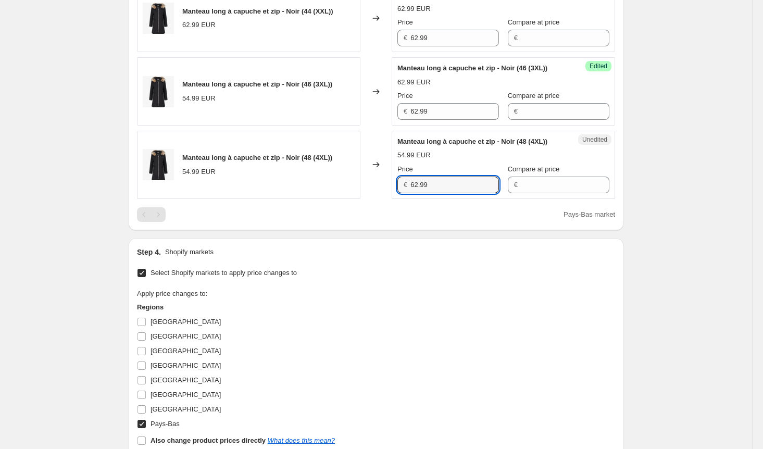
scroll to position [563, 0]
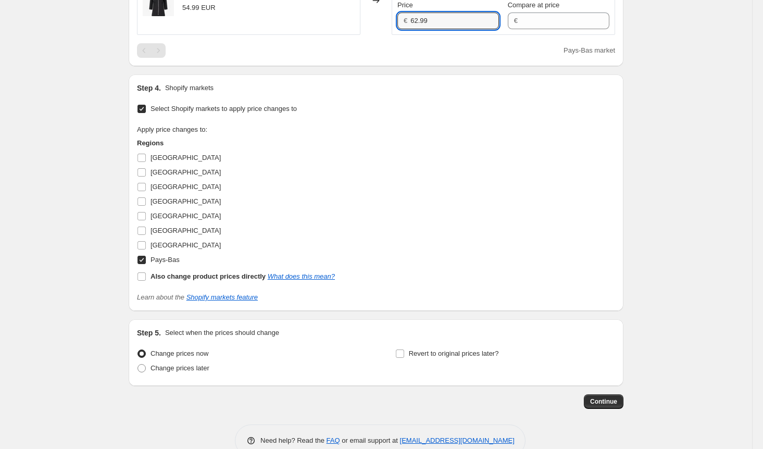
type input "62.99"
click at [146, 264] on input "Pays-Bas" at bounding box center [142, 260] width 8 height 8
checkbox input "false"
click at [146, 235] on input "[GEOGRAPHIC_DATA]" at bounding box center [142, 231] width 8 height 8
checkbox input "true"
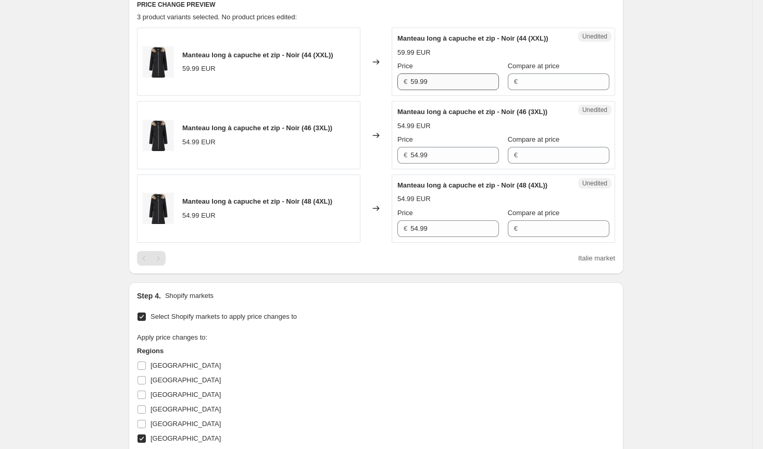
scroll to position [354, 0]
drag, startPoint x: 441, startPoint y: 91, endPoint x: 357, endPoint y: 91, distance: 83.9
click at [359, 91] on div "Manteau long à capuche et zip - Noir (44 (XXL)) 59.99 EUR Changed to Unedited M…" at bounding box center [376, 62] width 478 height 68
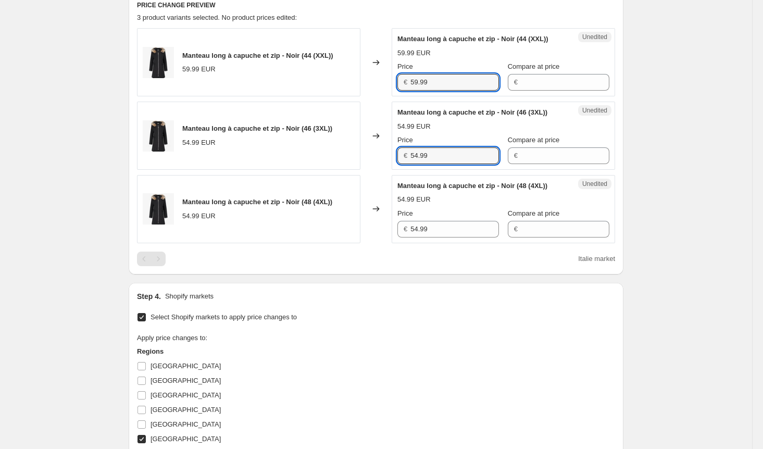
click at [377, 170] on div "Manteau long à capuche et zip - Noir (46 (3XL)) 54.99 EUR Changed to Unedited M…" at bounding box center [376, 136] width 478 height 68
paste input "9"
type input "59.99"
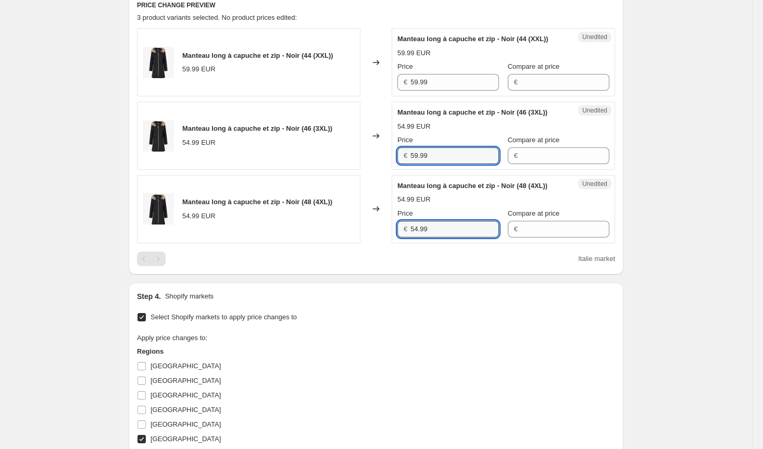
click at [376, 243] on div "Manteau long à capuche et zip - Noir (48 (4XL)) 54.99 EUR Changed to Unedited M…" at bounding box center [376, 209] width 478 height 68
paste input "9"
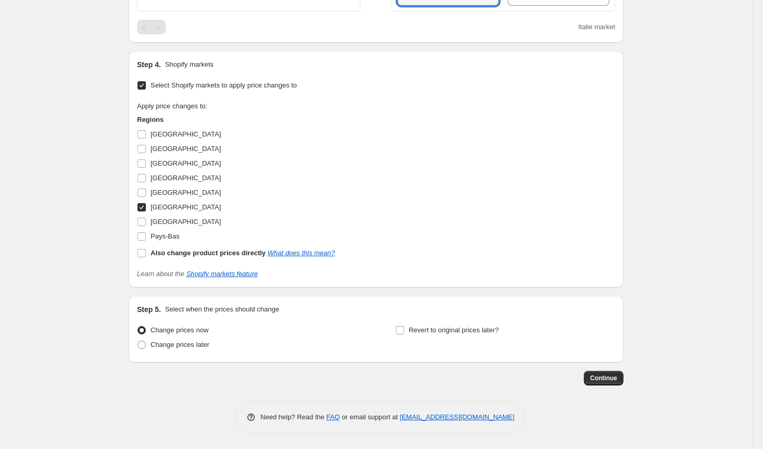
scroll to position [615, 0]
type input "59.99"
click at [146, 208] on input "[GEOGRAPHIC_DATA]" at bounding box center [142, 207] width 8 height 8
checkbox input "false"
click at [143, 222] on input "[GEOGRAPHIC_DATA]" at bounding box center [142, 222] width 8 height 8
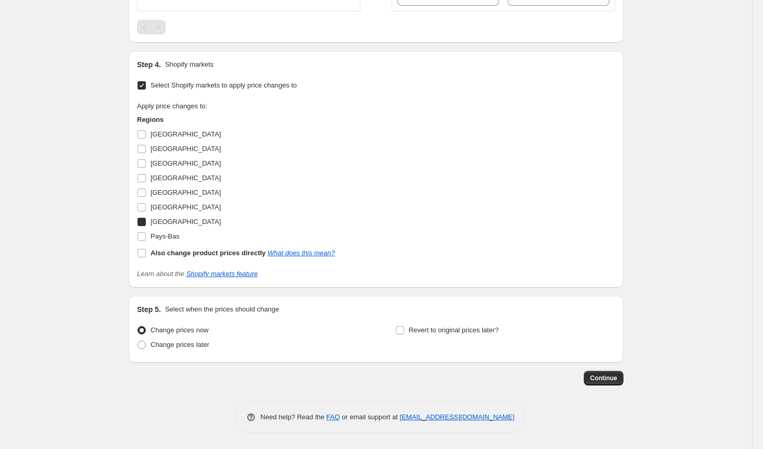
checkbox input "true"
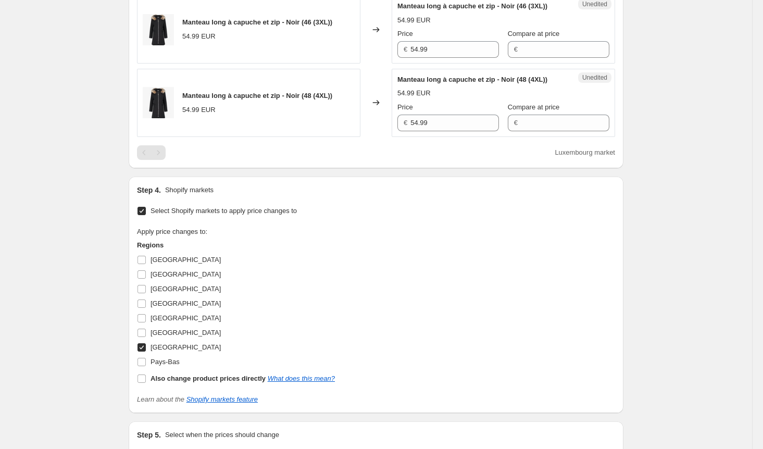
scroll to position [354, 0]
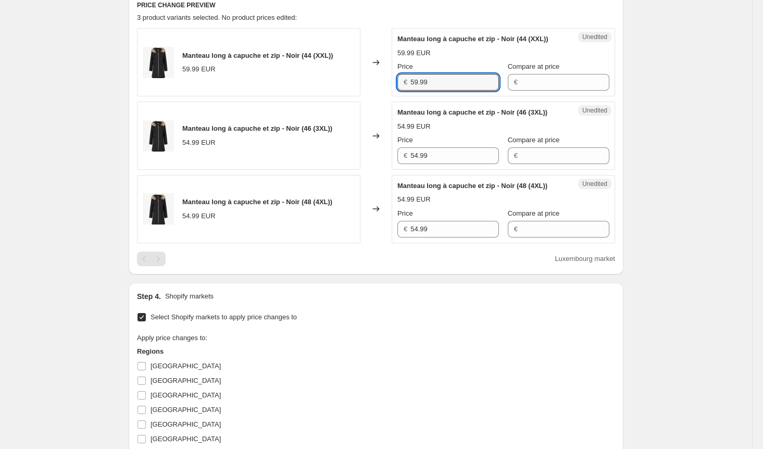
drag, startPoint x: 378, startPoint y: 92, endPoint x: 331, endPoint y: 95, distance: 47.0
click at [331, 95] on div "Manteau long à capuche et zip - Noir (44 (XXL)) 59.99 EUR Changed to Unedited M…" at bounding box center [376, 62] width 478 height 68
drag, startPoint x: 393, startPoint y: 177, endPoint x: 369, endPoint y: 179, distance: 23.5
click at [374, 170] on div "Manteau long à capuche et zip - Noir (46 (3XL)) 54.99 EUR Changed to Unedited M…" at bounding box center [376, 136] width 478 height 68
paste input "9"
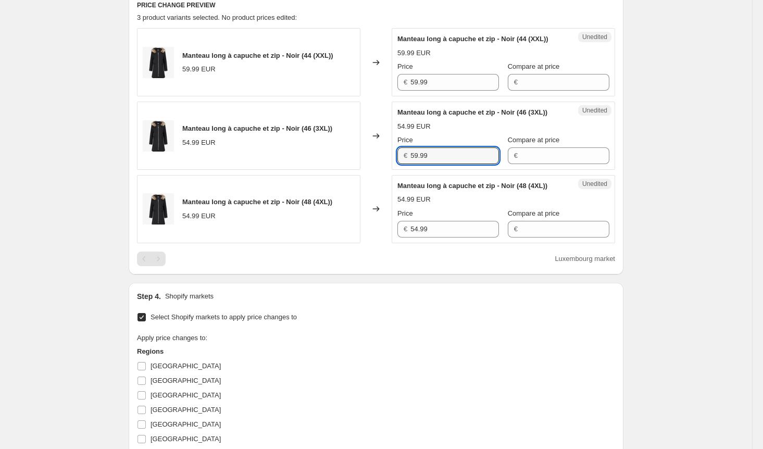
type input "59.99"
drag, startPoint x: 411, startPoint y: 259, endPoint x: 373, endPoint y: 259, distance: 38.0
click at [373, 243] on div "Manteau long à capuche et zip - Noir (48 (4XL)) 54.99 EUR Changed to Unedited M…" at bounding box center [376, 209] width 478 height 68
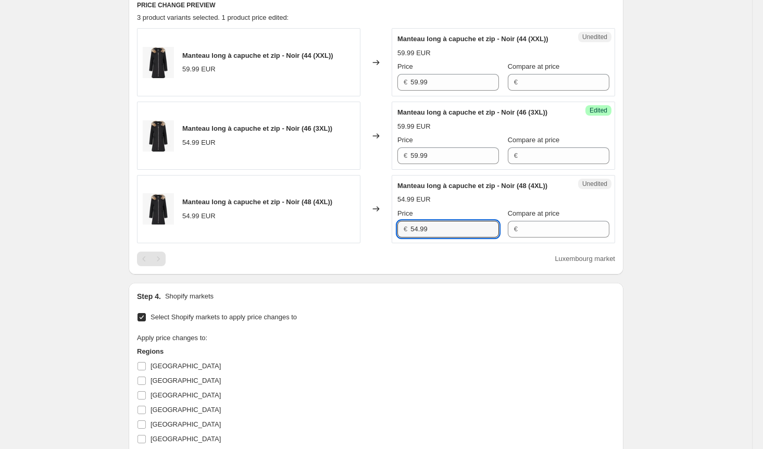
paste input "9"
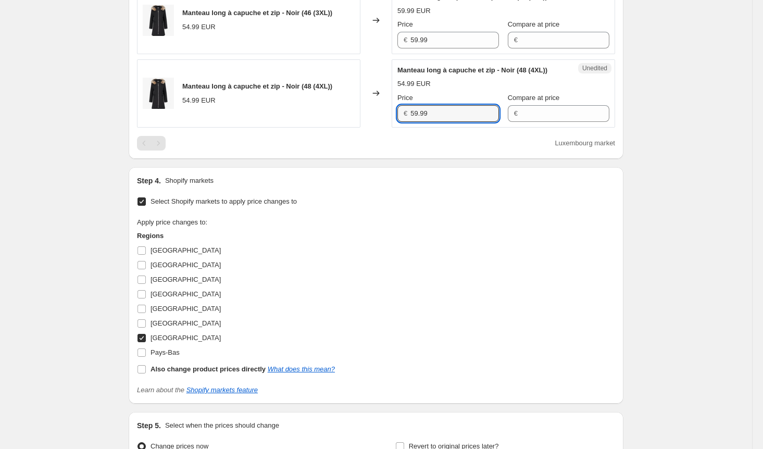
scroll to position [563, 0]
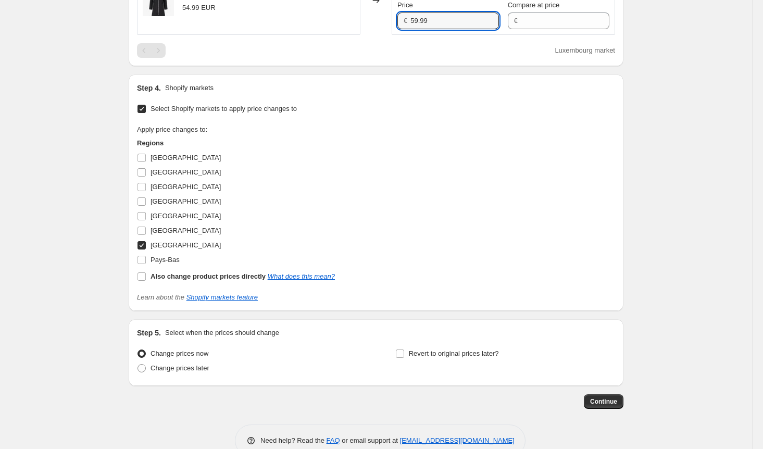
type input "59.99"
click at [145, 250] on input "[GEOGRAPHIC_DATA]" at bounding box center [142, 245] width 8 height 8
checkbox input "false"
click at [144, 191] on input "[GEOGRAPHIC_DATA]" at bounding box center [142, 187] width 8 height 8
checkbox input "true"
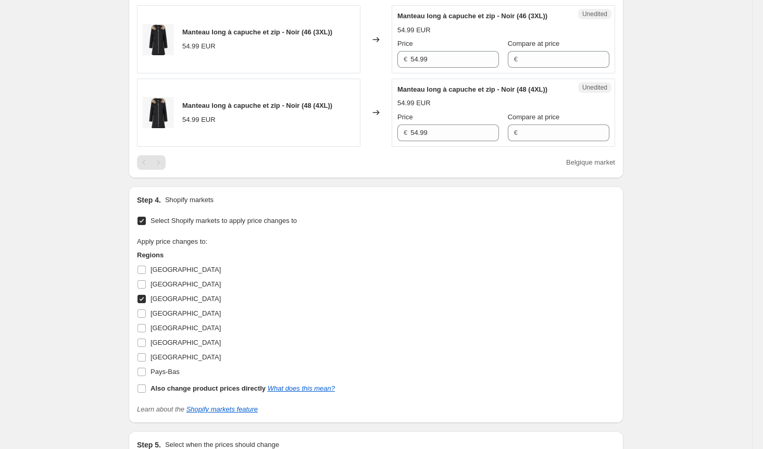
scroll to position [406, 0]
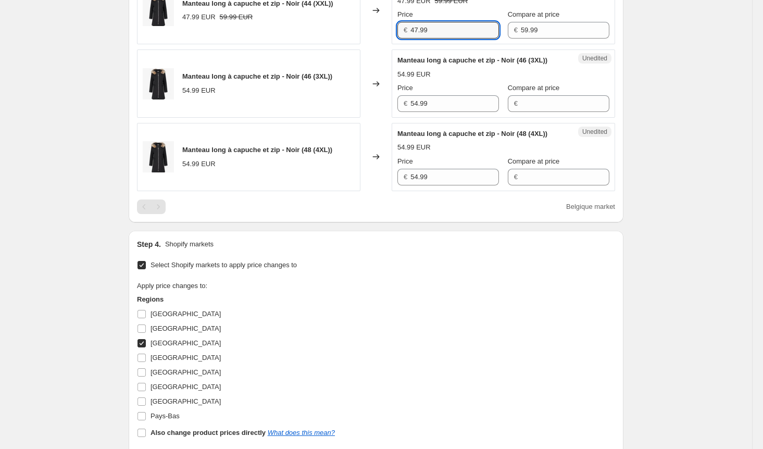
drag, startPoint x: 453, startPoint y: 47, endPoint x: 369, endPoint y: 46, distance: 84.4
click at [369, 44] on div "Manteau long à capuche et zip - Noir (44 (XXL)) 47.99 EUR 59.99 EUR Changed to …" at bounding box center [376, 10] width 478 height 68
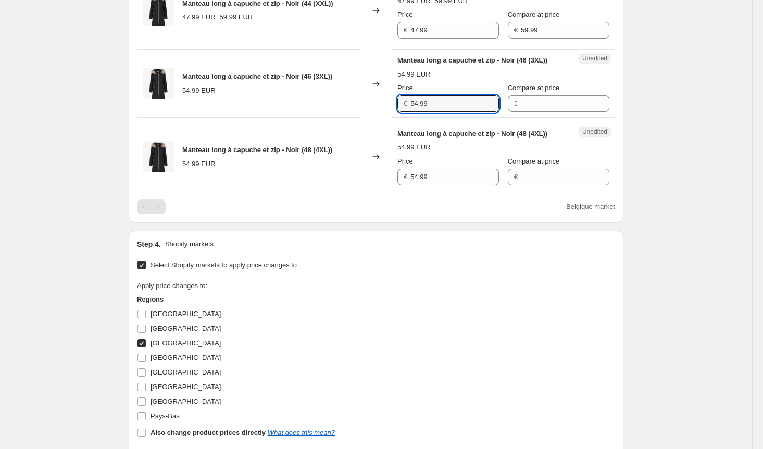
drag, startPoint x: 404, startPoint y: 123, endPoint x: 393, endPoint y: 123, distance: 11.5
click at [394, 118] on div "Unedited Manteau long à capuche et zip - Noir (46 (3XL)) 54.99 EUR Price € 54.9…" at bounding box center [503, 83] width 223 height 68
paste input "47"
type input "47.99"
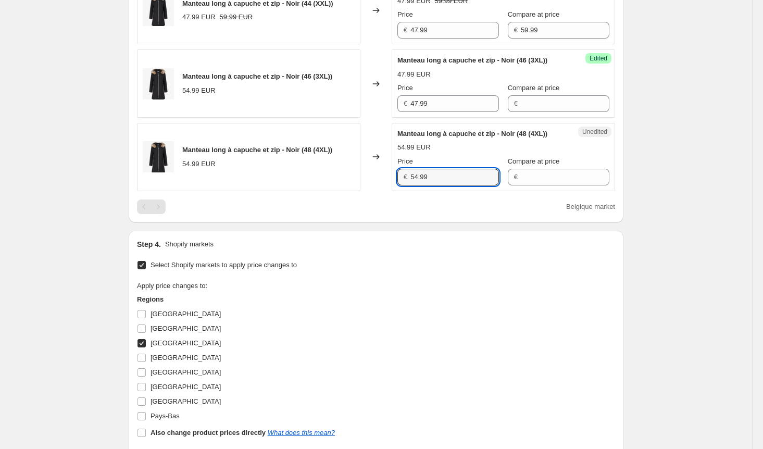
drag, startPoint x: 419, startPoint y: 209, endPoint x: 379, endPoint y: 209, distance: 39.6
click at [379, 191] on div "Manteau long à capuche et zip - Noir (48 (4XL)) 54.99 EUR Changed to Unedited M…" at bounding box center [376, 157] width 478 height 68
paste input "47"
type input "47.99"
drag, startPoint x: 540, startPoint y: 39, endPoint x: 479, endPoint y: 46, distance: 61.4
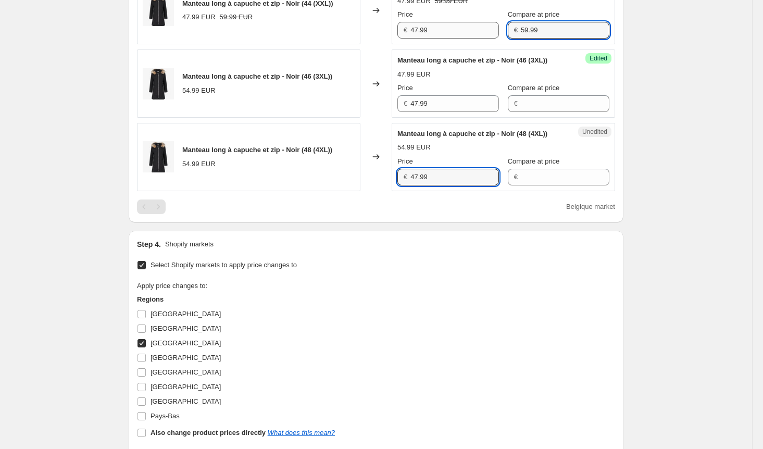
click at [479, 39] on div "Price € 47.99 Compare at price € 59.99" at bounding box center [503, 23] width 212 height 29
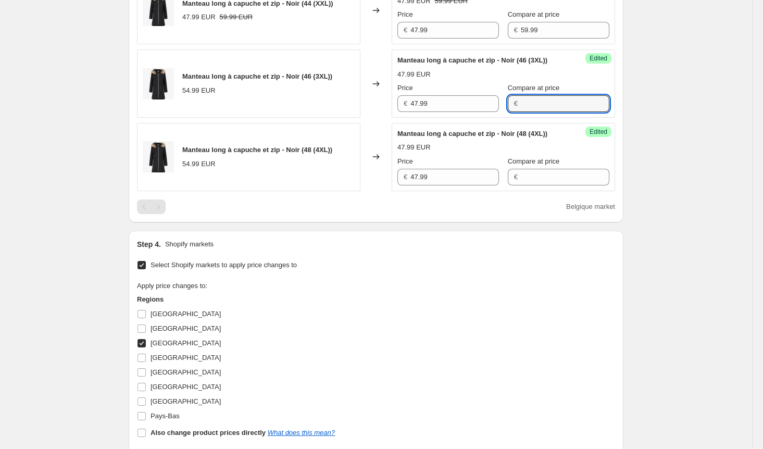
drag, startPoint x: 538, startPoint y: 123, endPoint x: 538, endPoint y: 137, distance: 14.1
click at [538, 112] on input "Compare at price" at bounding box center [565, 103] width 89 height 17
paste input "59.99"
type input "59.99"
click at [534, 185] on input "Compare at price" at bounding box center [565, 177] width 89 height 17
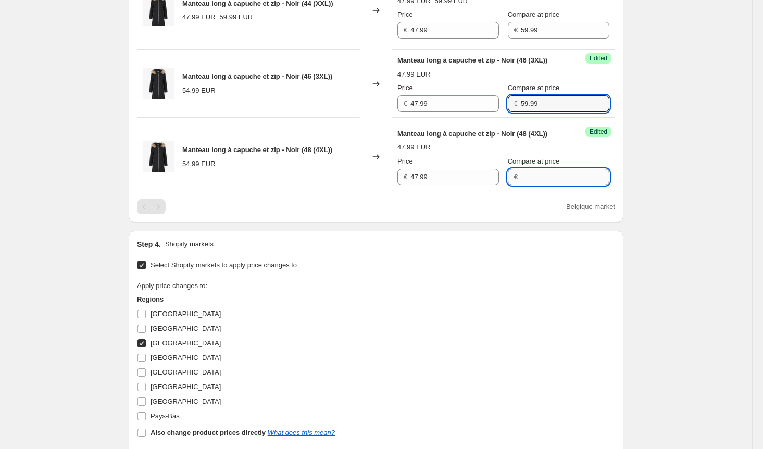
paste input "59.99"
type input "59.99"
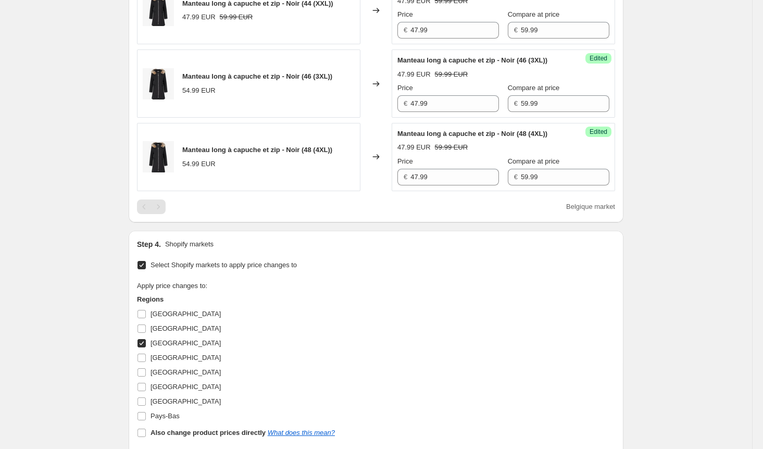
click at [451, 287] on div "Select Shopify markets to apply price changes to Apply price changes to: Region…" at bounding box center [376, 358] width 478 height 201
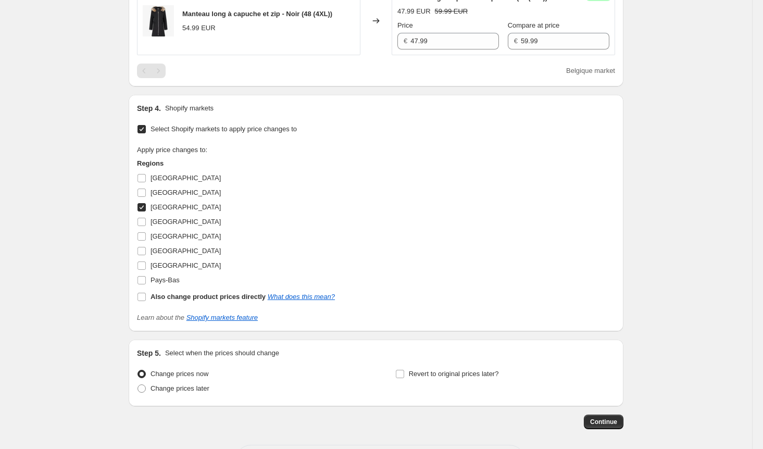
scroll to position [615, 0]
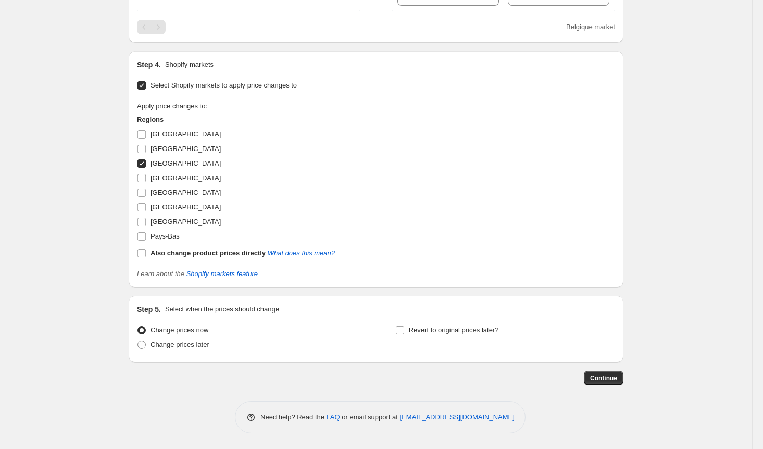
click at [146, 164] on input "[GEOGRAPHIC_DATA]" at bounding box center [142, 163] width 8 height 8
checkbox input "false"
click at [146, 197] on input "[GEOGRAPHIC_DATA]" at bounding box center [142, 193] width 8 height 8
checkbox input "true"
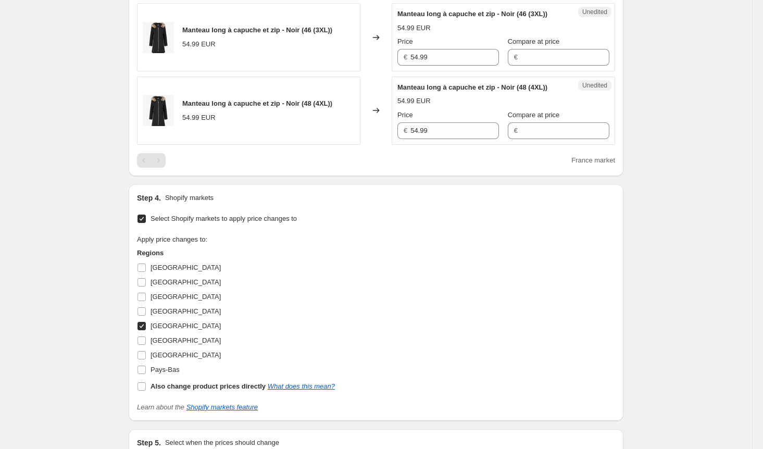
scroll to position [302, 0]
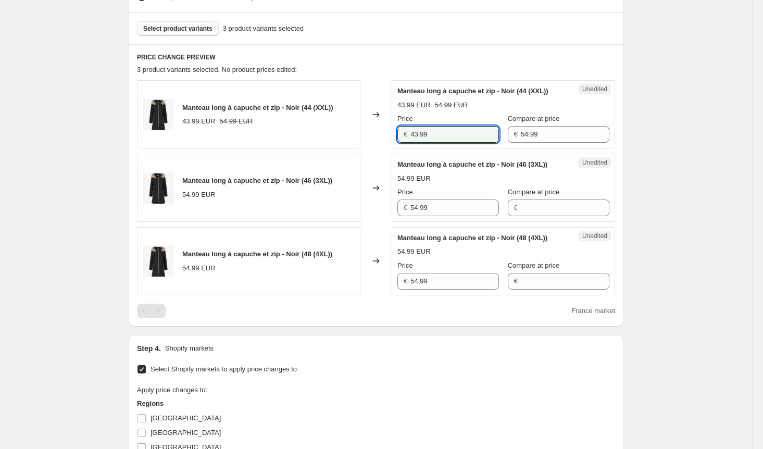
drag, startPoint x: 437, startPoint y: 148, endPoint x: 375, endPoint y: 146, distance: 62.0
click at [375, 146] on div "Manteau long à capuche et zip - Noir (44 (XXL)) 43.99 EUR 54.99 EUR Changed to …" at bounding box center [376, 114] width 478 height 68
click at [378, 222] on div "Manteau long à capuche et zip - Noir (46 (3XL)) 54.99 EUR Changed to Unedited M…" at bounding box center [376, 188] width 478 height 68
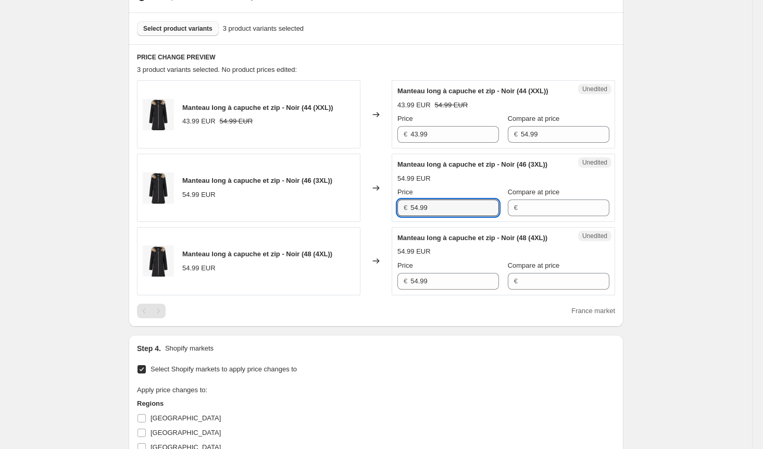
paste input "43"
type input "43.99"
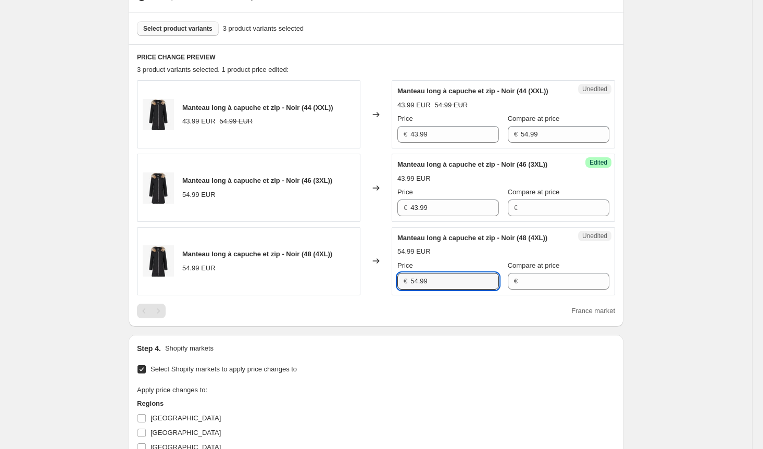
drag, startPoint x: 408, startPoint y: 309, endPoint x: 390, endPoint y: 309, distance: 18.2
click at [390, 295] on div "Manteau long à capuche et zip - Noir (48 (4XL)) 54.99 EUR Changed to Unedited M…" at bounding box center [376, 261] width 478 height 68
paste input "43"
type input "43.99"
drag, startPoint x: 492, startPoint y: 146, endPoint x: 474, endPoint y: 146, distance: 18.2
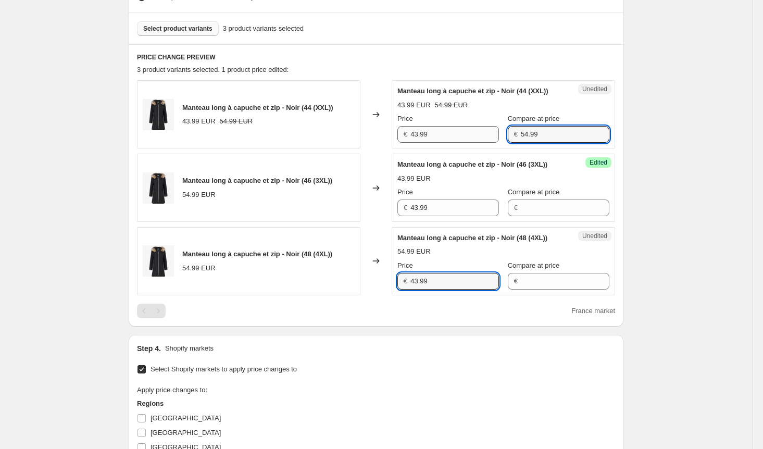
click at [475, 143] on div "Price € 43.99 Compare at price € 54.99" at bounding box center [503, 128] width 212 height 29
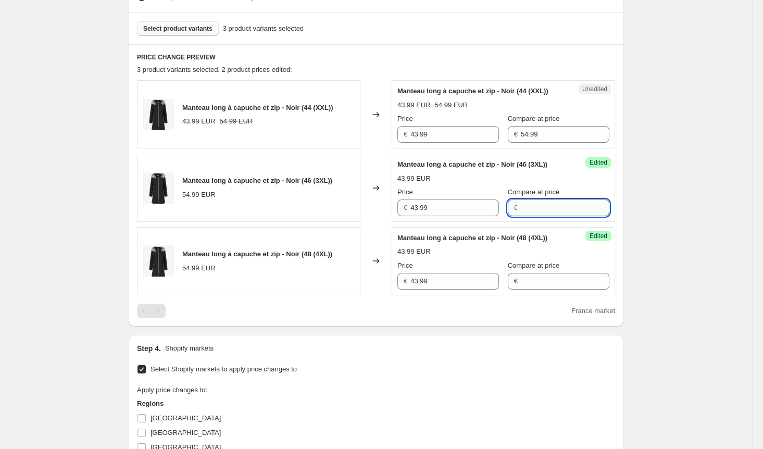
drag, startPoint x: 546, startPoint y: 222, endPoint x: 542, endPoint y: 235, distance: 13.0
click at [546, 216] on input "Compare at price" at bounding box center [565, 208] width 89 height 17
paste input "54.99"
type input "54.99"
click at [524, 290] on input "Compare at price" at bounding box center [565, 281] width 89 height 17
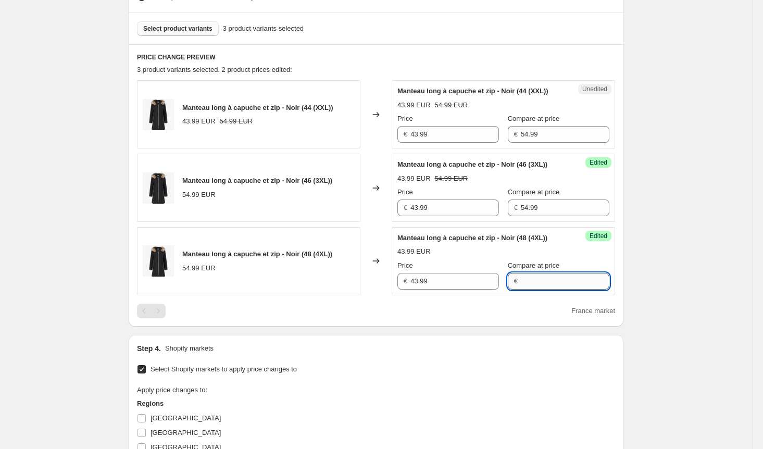
paste input "54.99"
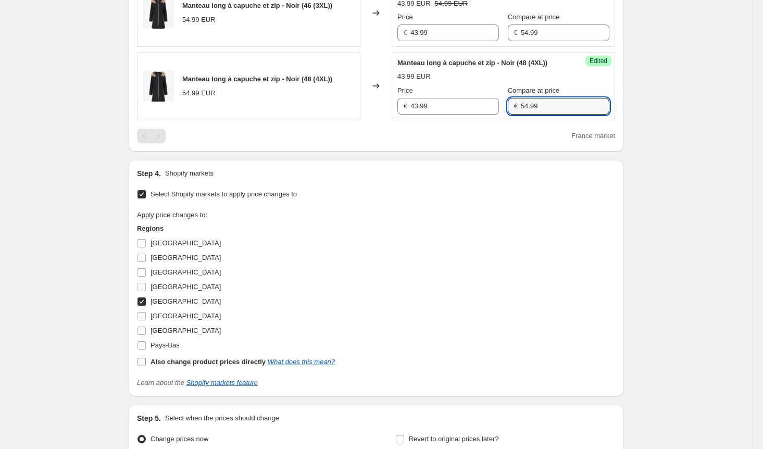
scroll to position [615, 0]
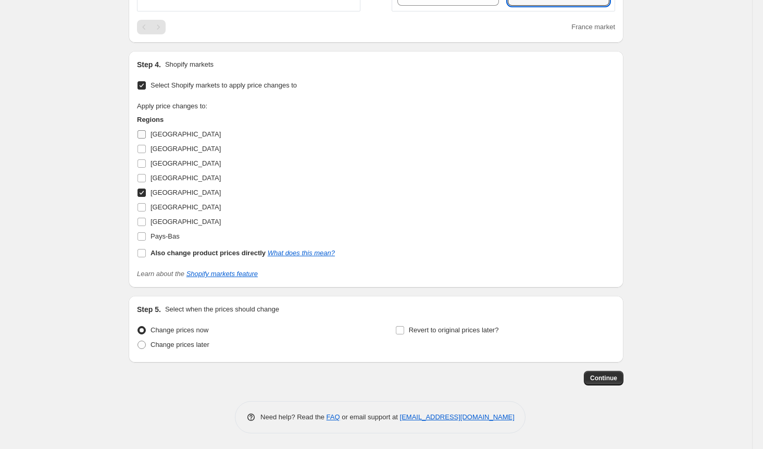
type input "54.99"
click at [143, 135] on input "[GEOGRAPHIC_DATA]" at bounding box center [142, 134] width 8 height 8
checkbox input "true"
click at [146, 153] on input "[GEOGRAPHIC_DATA]" at bounding box center [142, 149] width 8 height 8
checkbox input "true"
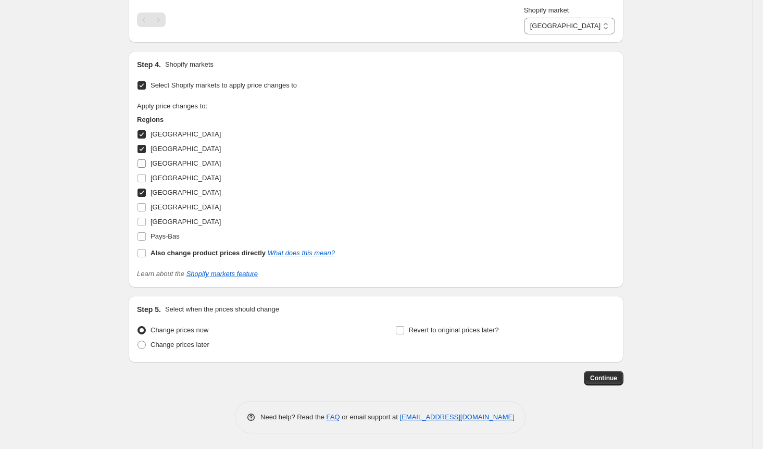
click at [146, 168] on input "[GEOGRAPHIC_DATA]" at bounding box center [142, 163] width 8 height 8
checkbox input "true"
click at [146, 211] on input "[GEOGRAPHIC_DATA]" at bounding box center [142, 207] width 8 height 8
checkbox input "true"
click at [146, 226] on input "[GEOGRAPHIC_DATA]" at bounding box center [142, 222] width 8 height 8
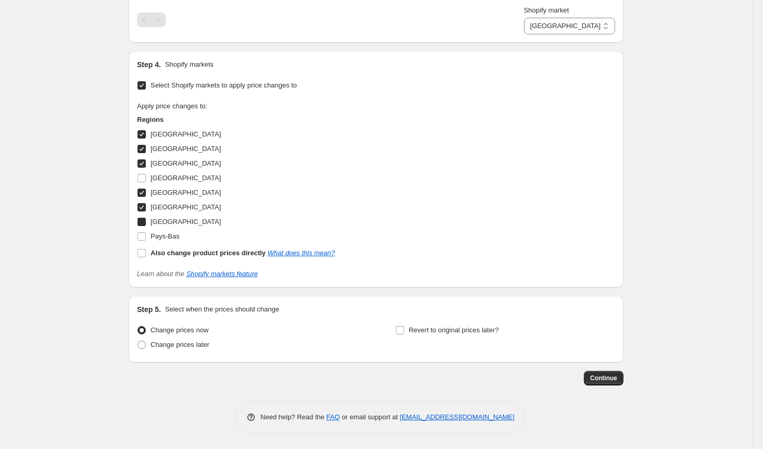
checkbox input "true"
click at [142, 241] on input "Pays-Bas" at bounding box center [142, 236] width 8 height 8
checkbox input "true"
click at [596, 382] on span "Continue" at bounding box center [603, 378] width 27 height 8
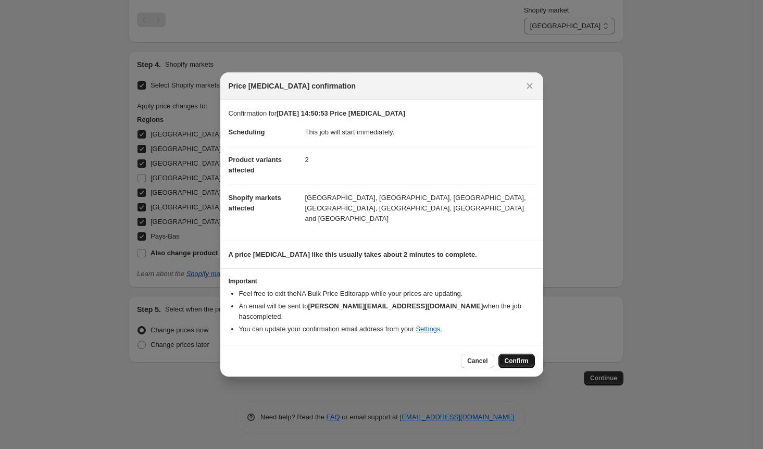
click at [509, 357] on span "Confirm" at bounding box center [517, 361] width 24 height 8
